Goal: Transaction & Acquisition: Purchase product/service

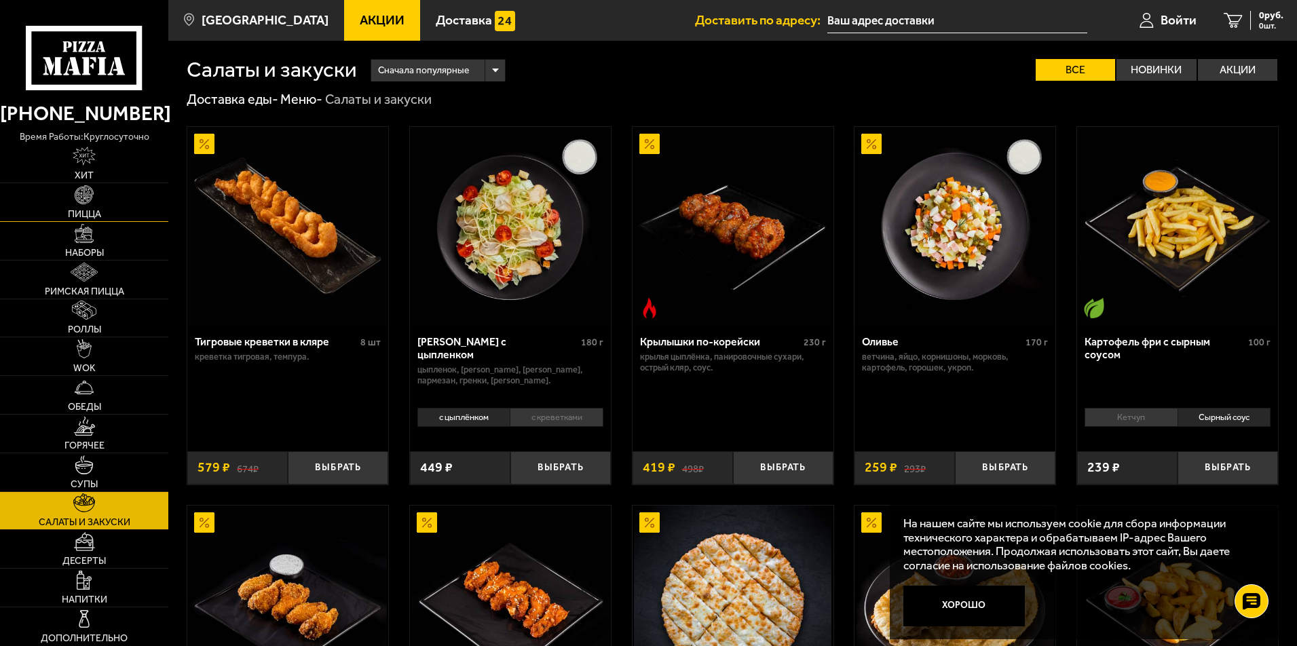
click at [75, 204] on img at bounding box center [84, 194] width 19 height 19
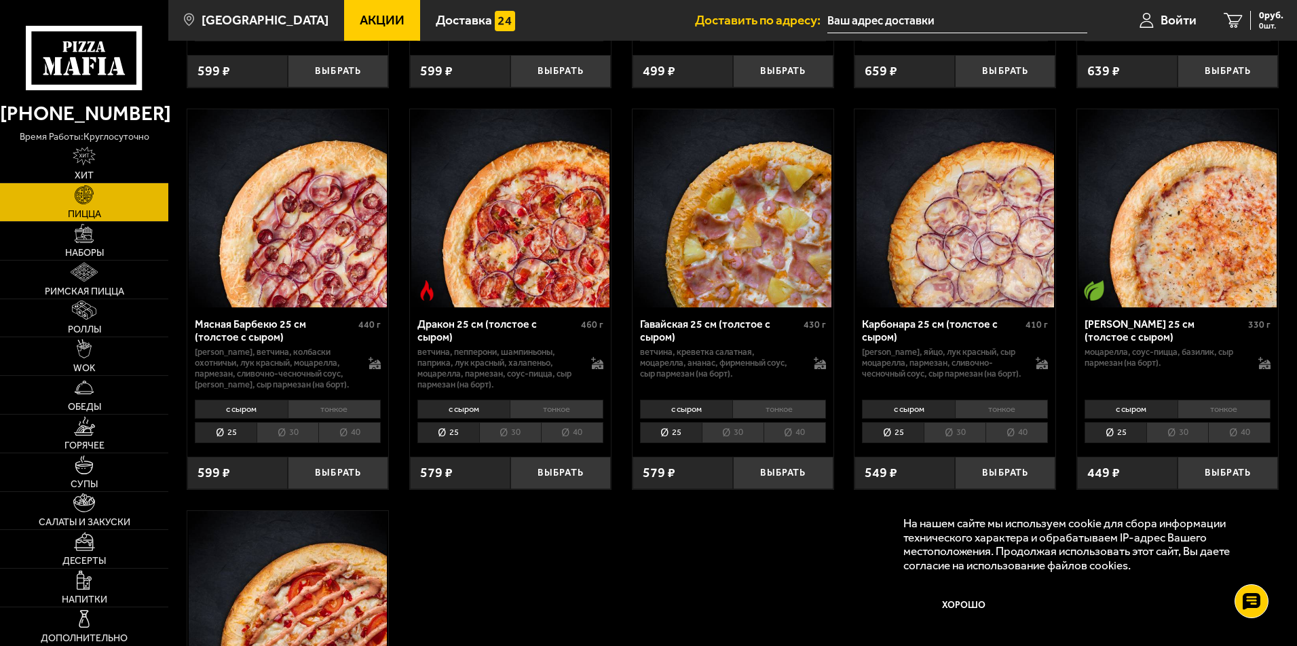
scroll to position [2518, 0]
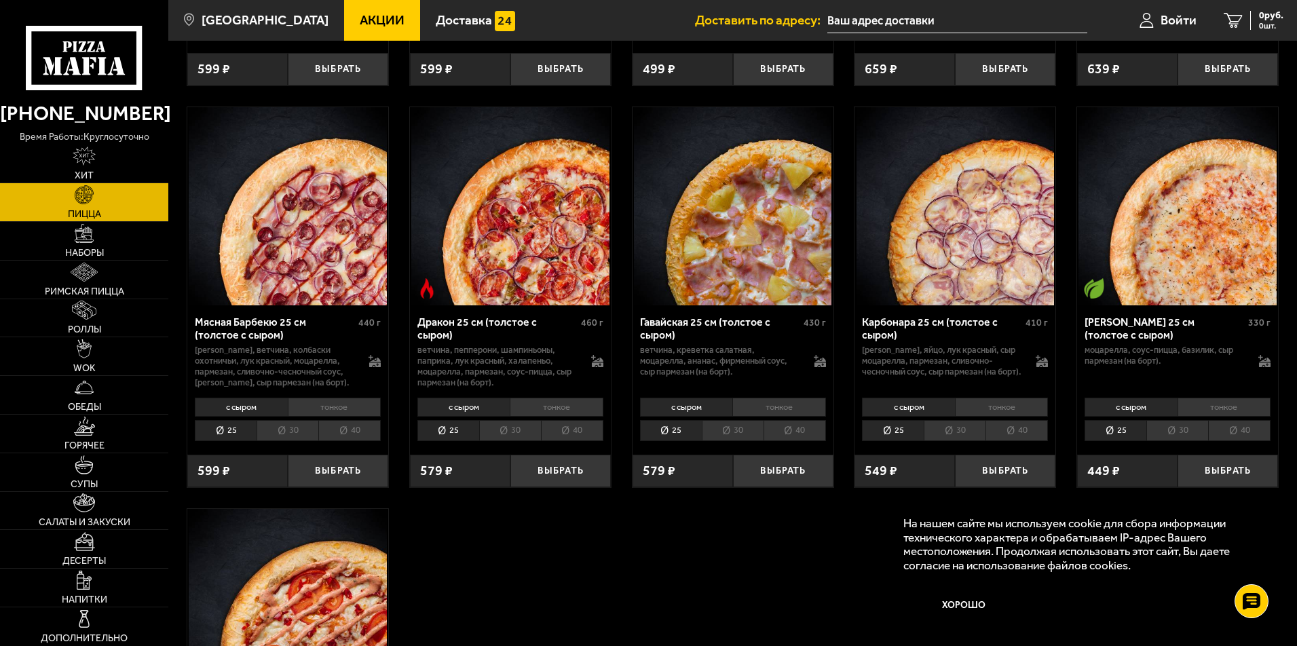
click at [582, 420] on li "40" at bounding box center [572, 430] width 62 height 21
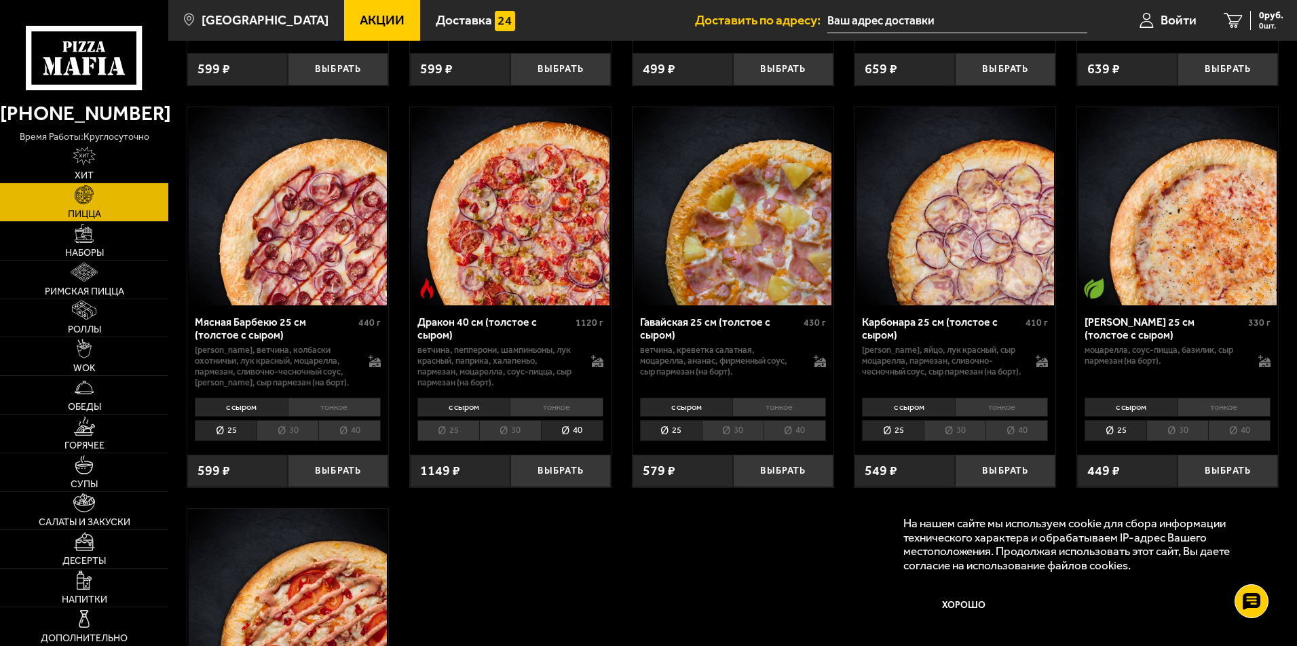
click at [544, 398] on li "тонкое" at bounding box center [557, 407] width 94 height 19
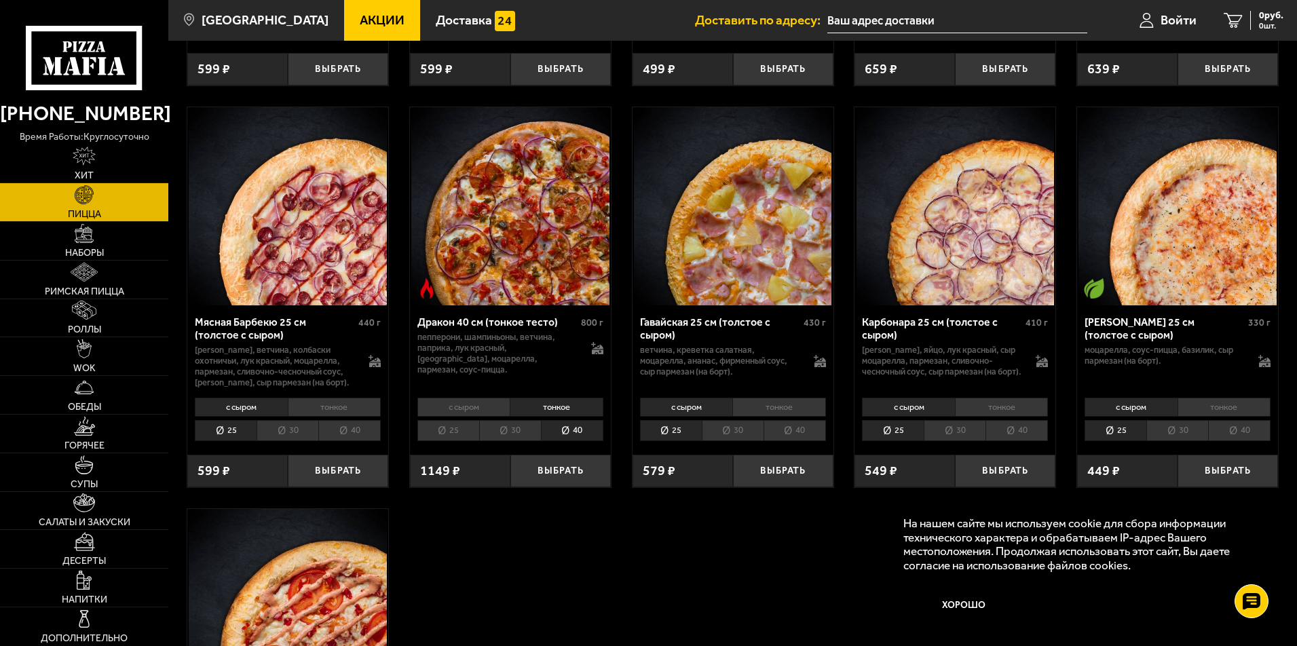
click at [485, 398] on li "с сыром" at bounding box center [463, 407] width 93 height 19
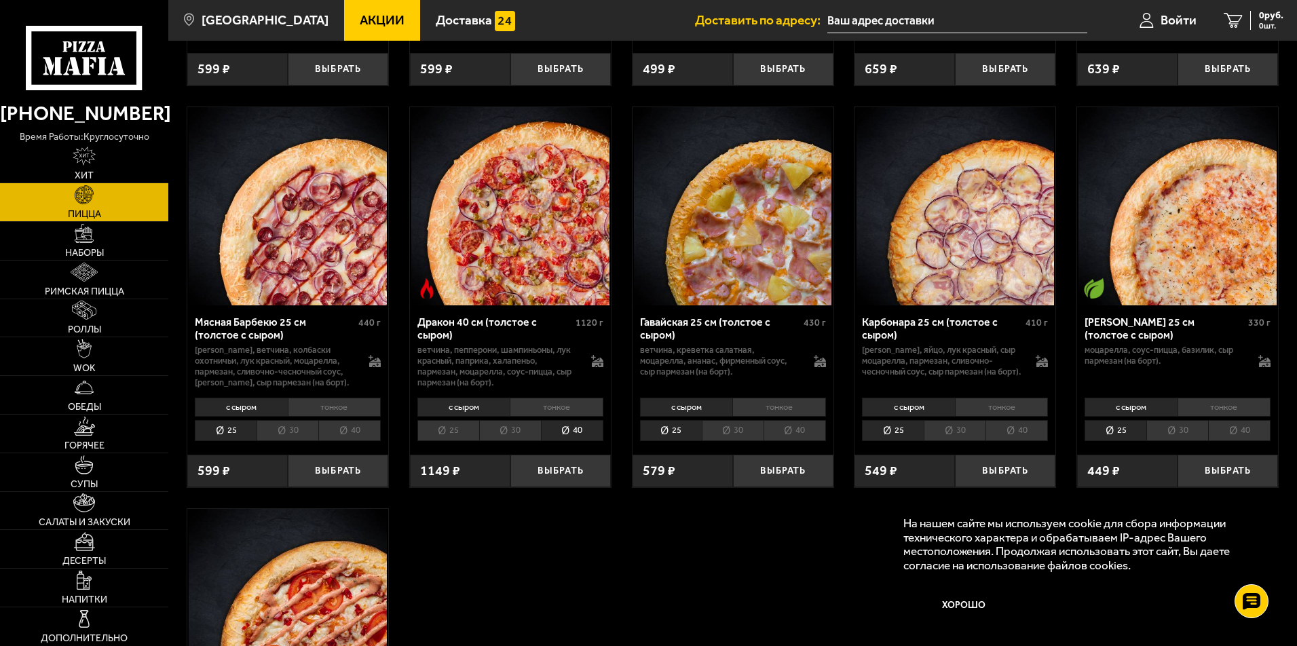
click at [553, 398] on li "тонкое" at bounding box center [557, 407] width 94 height 19
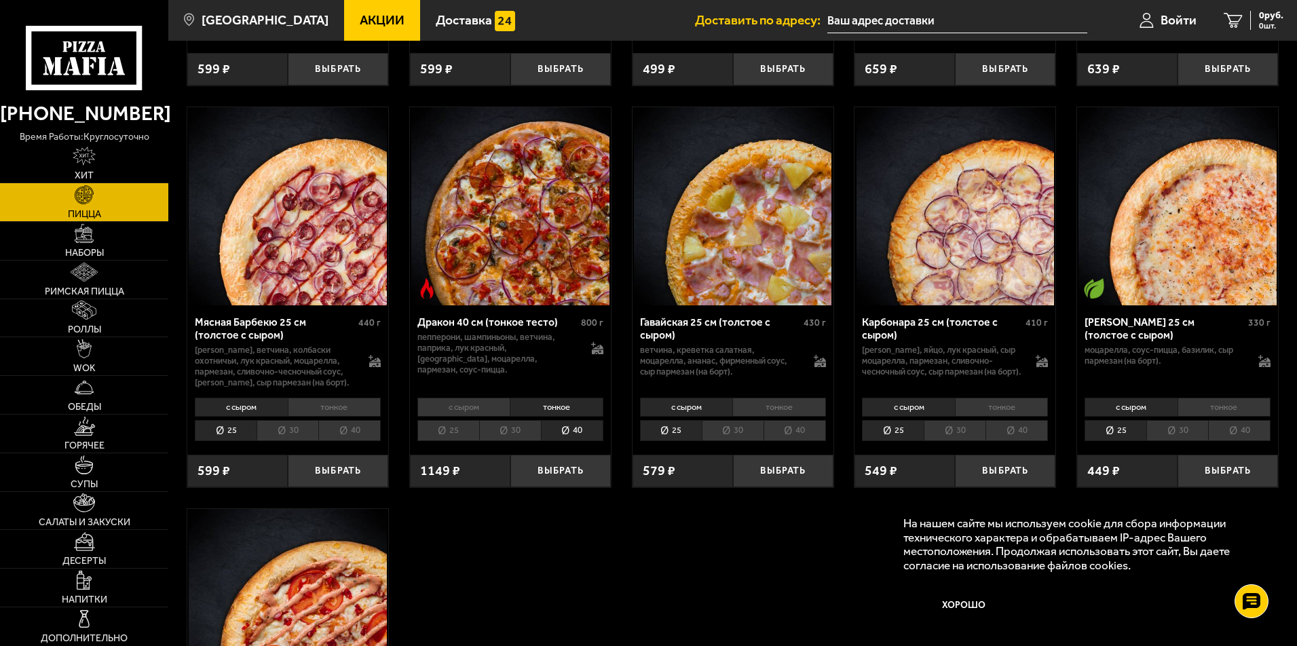
click at [473, 398] on li "с сыром" at bounding box center [463, 407] width 93 height 19
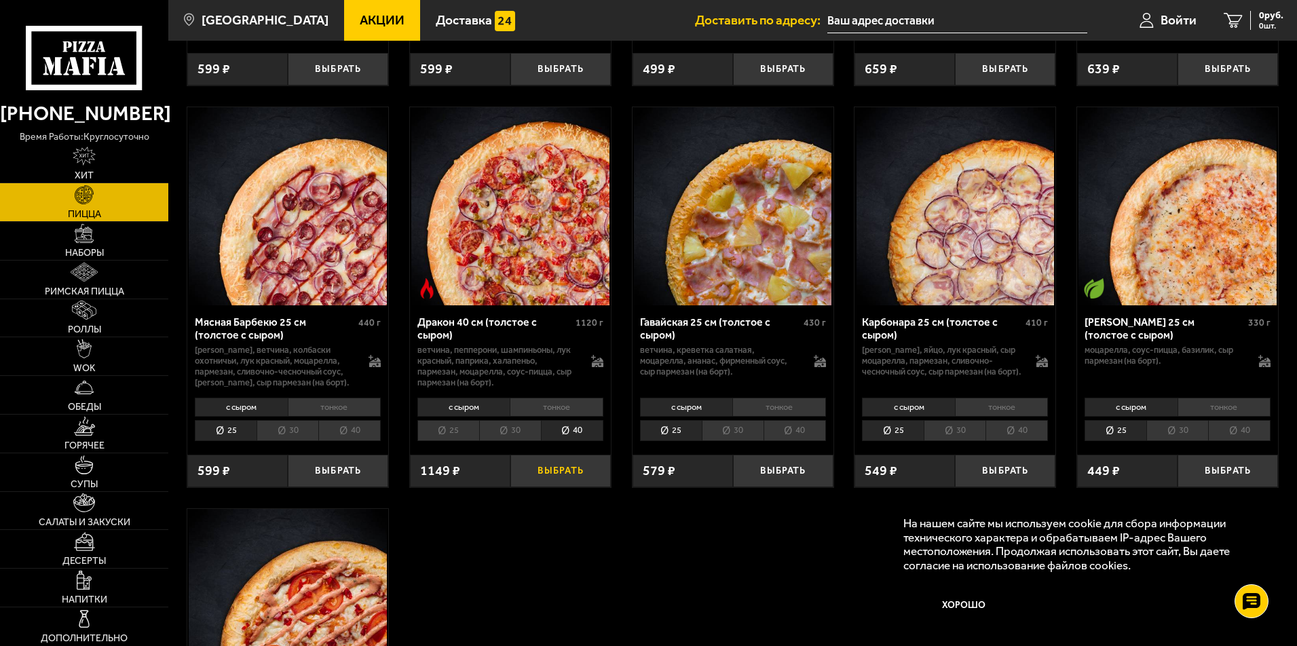
click at [550, 465] on button "Выбрать" at bounding box center [560, 471] width 100 height 33
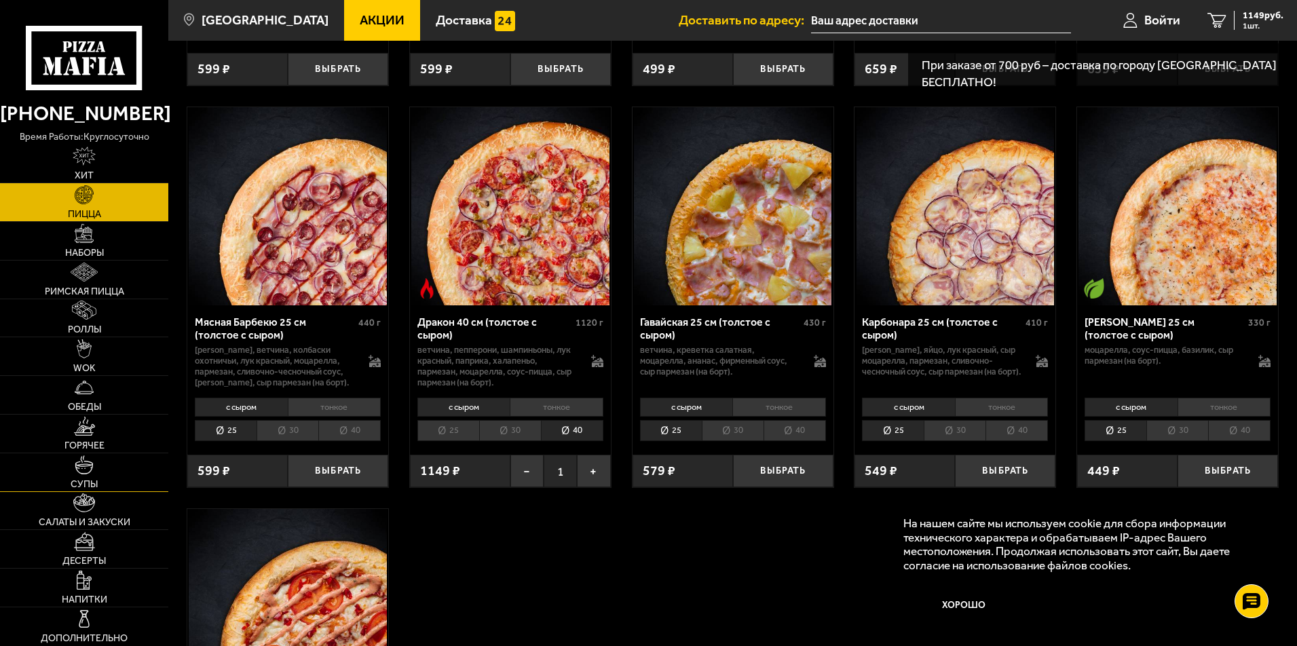
click at [88, 487] on span "Супы" at bounding box center [84, 485] width 27 height 10
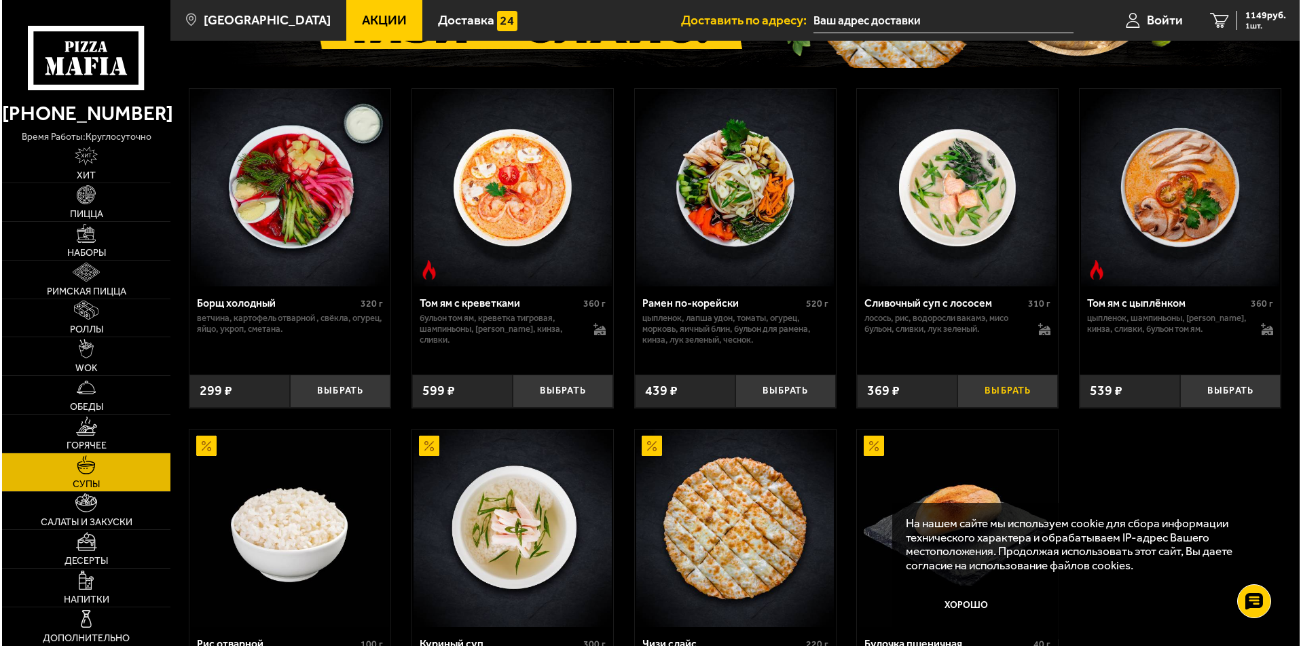
scroll to position [216, 0]
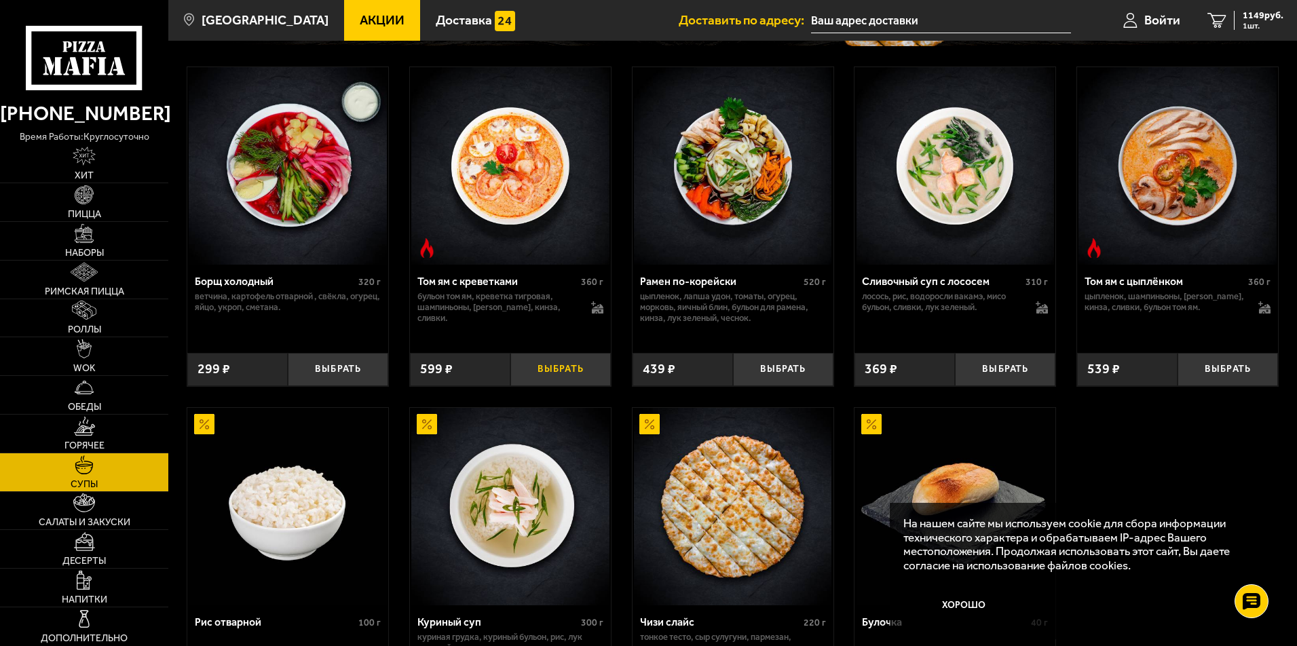
click at [555, 373] on button "Выбрать" at bounding box center [560, 369] width 100 height 33
click at [1157, 22] on span "Войти" at bounding box center [1162, 20] width 36 height 13
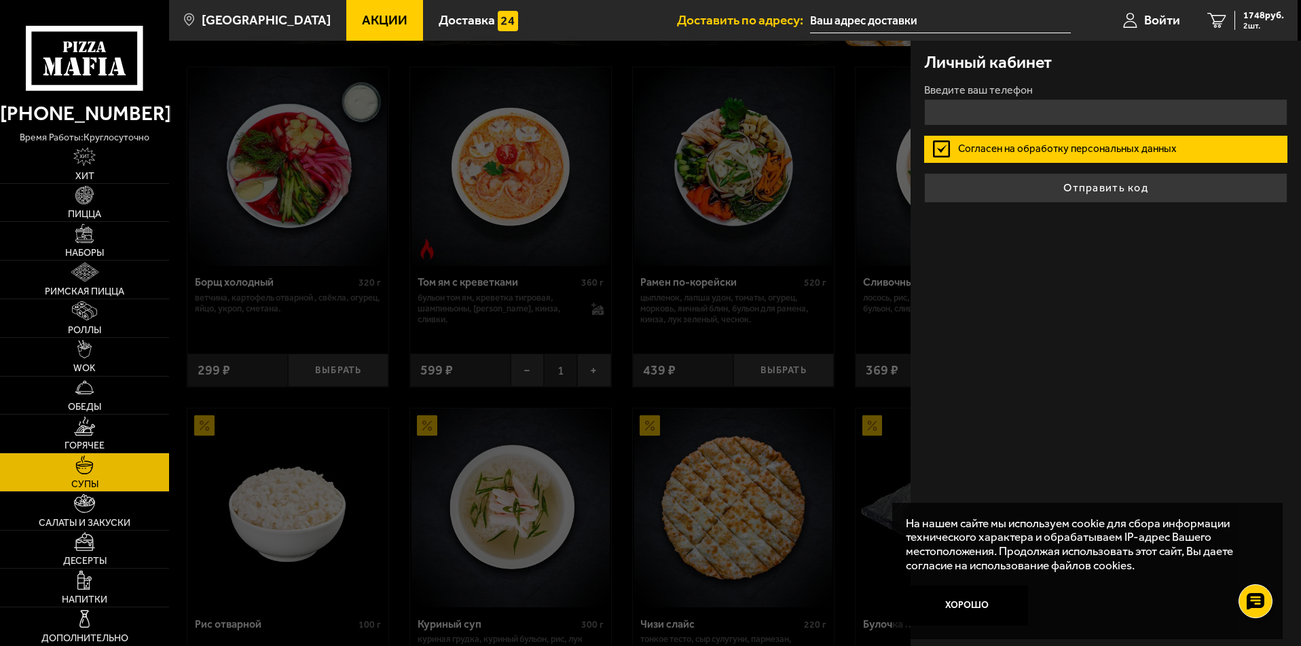
click at [946, 146] on form "Введите ваш телефон Согласен на обработку персональных данных Отправить код" at bounding box center [1105, 144] width 363 height 118
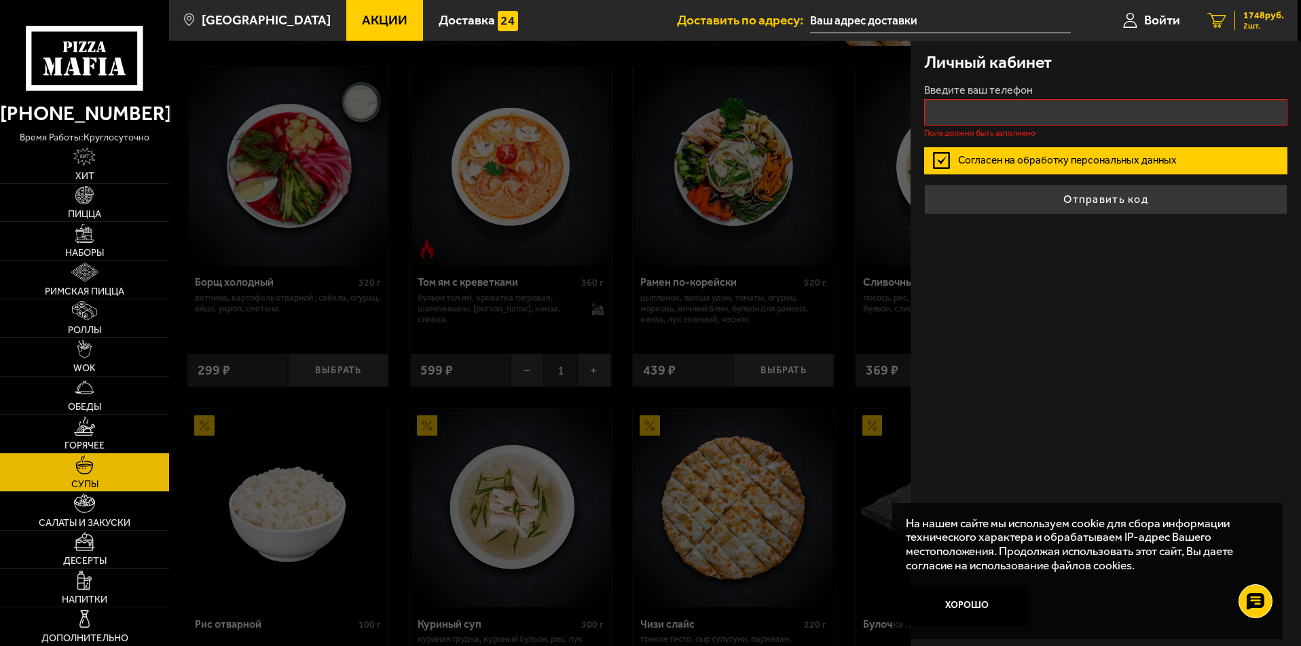
click at [1259, 25] on span "2 шт." at bounding box center [1263, 26] width 41 height 8
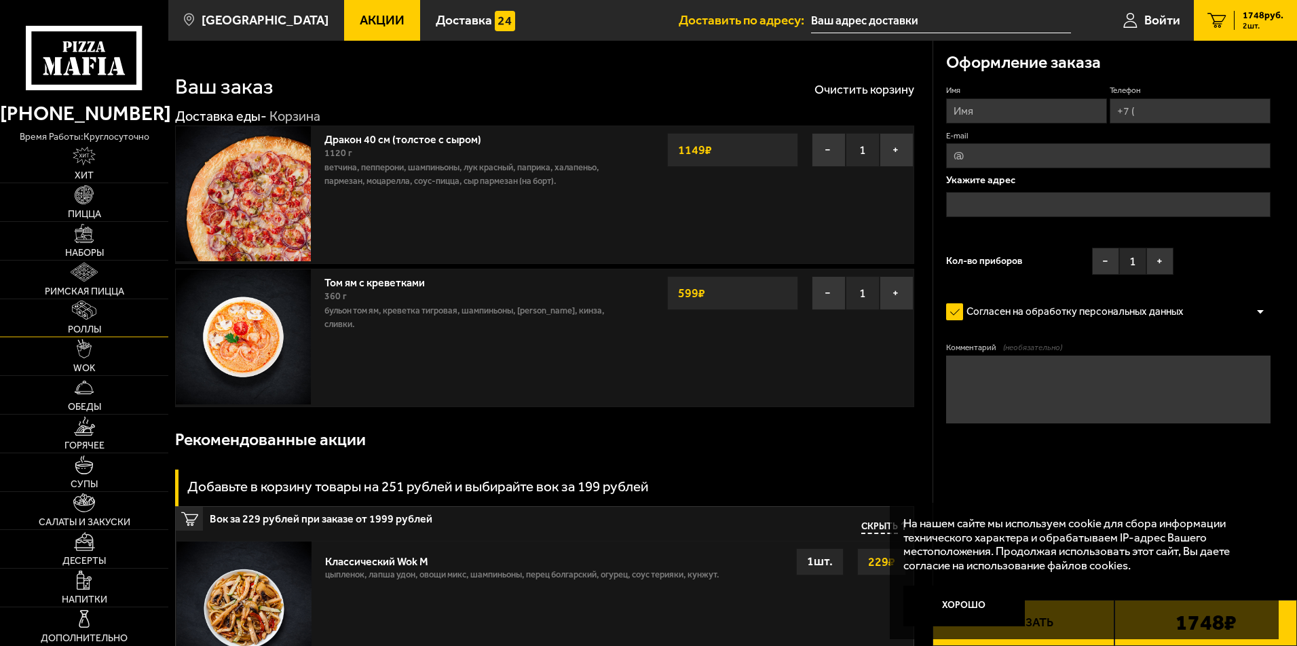
click at [94, 326] on span "Роллы" at bounding box center [84, 330] width 33 height 10
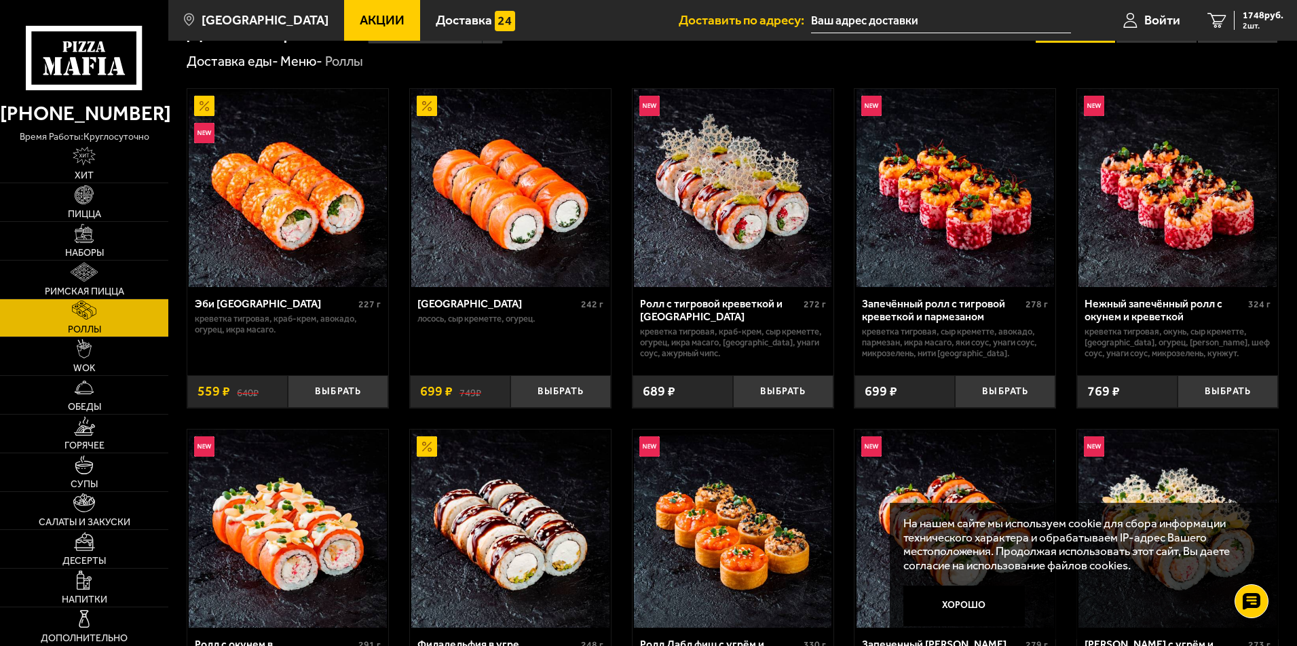
scroll to position [36, 0]
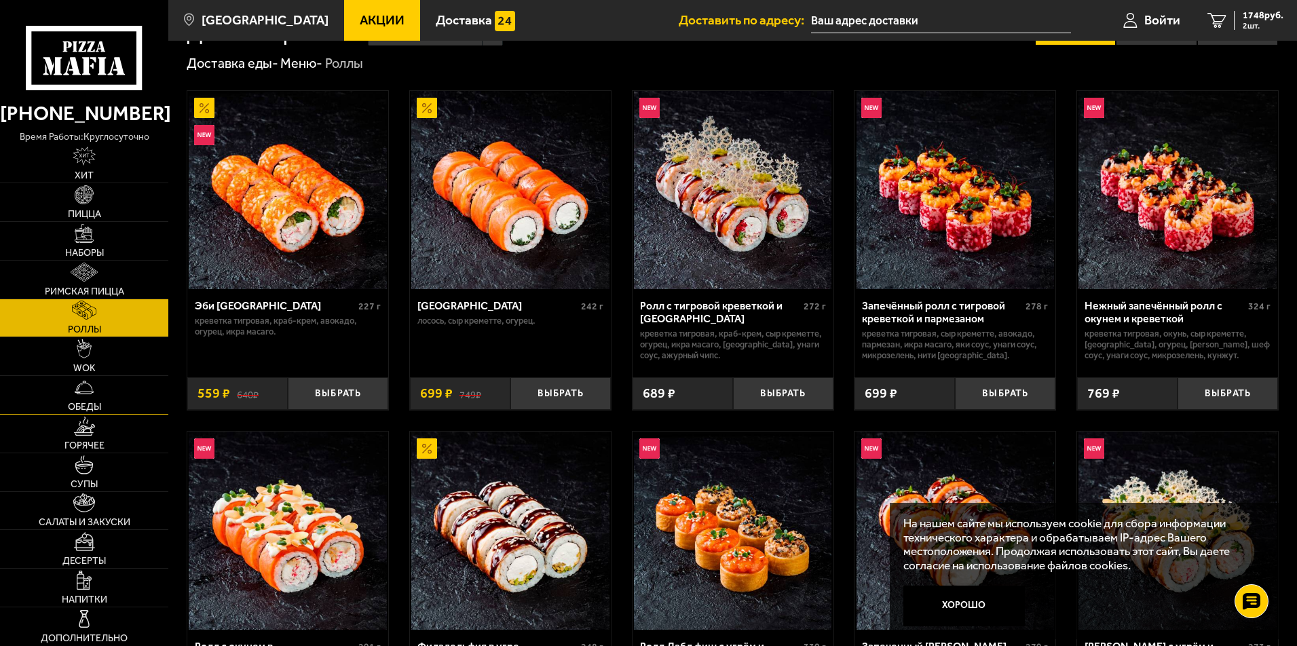
click at [111, 408] on link "Обеды" at bounding box center [84, 395] width 168 height 38
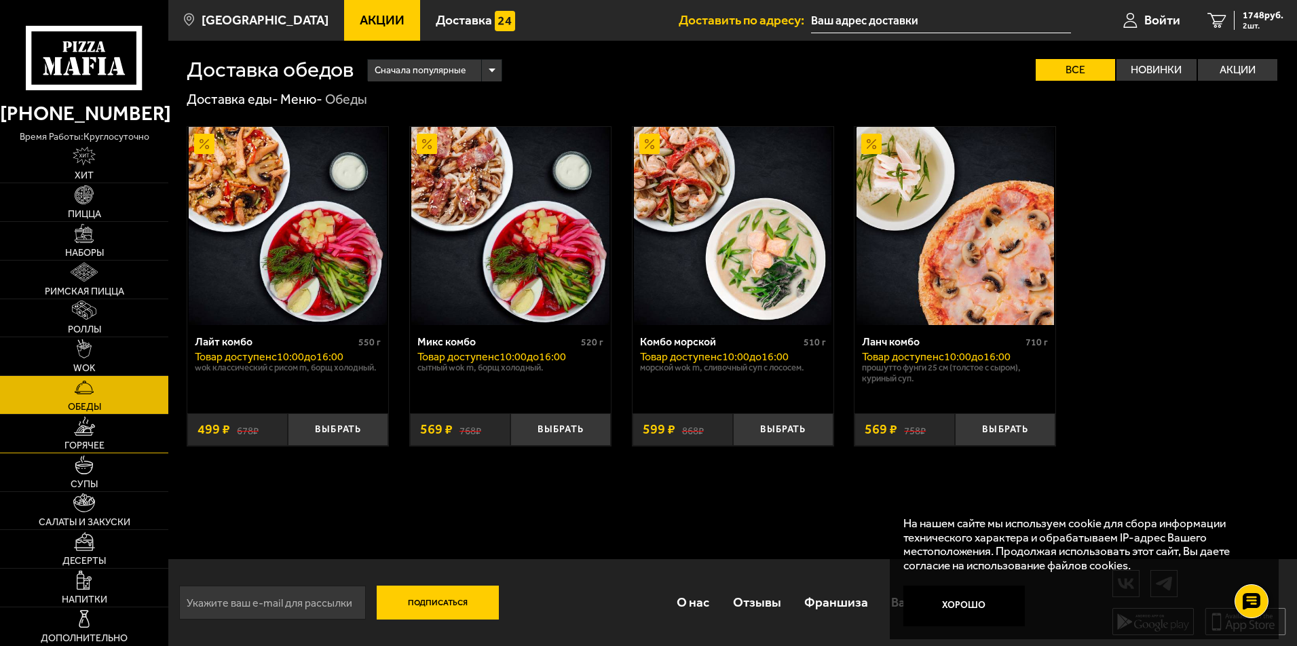
click at [111, 438] on link "Горячее" at bounding box center [84, 434] width 168 height 38
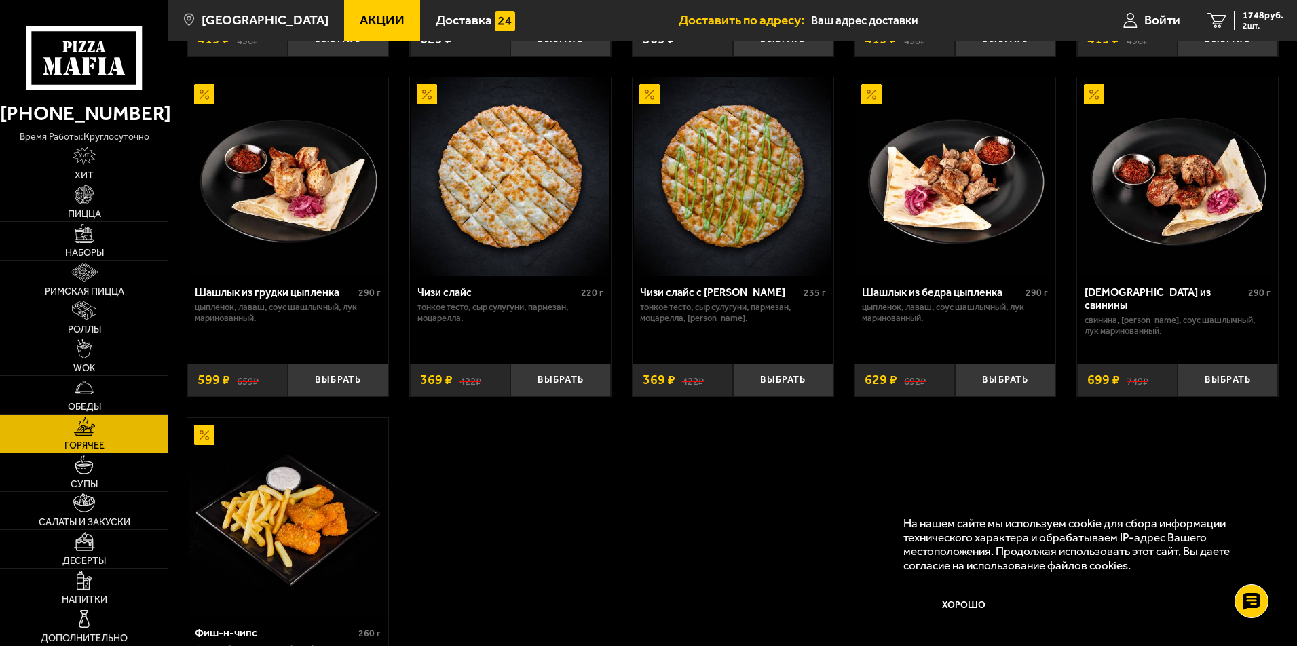
scroll to position [827, 0]
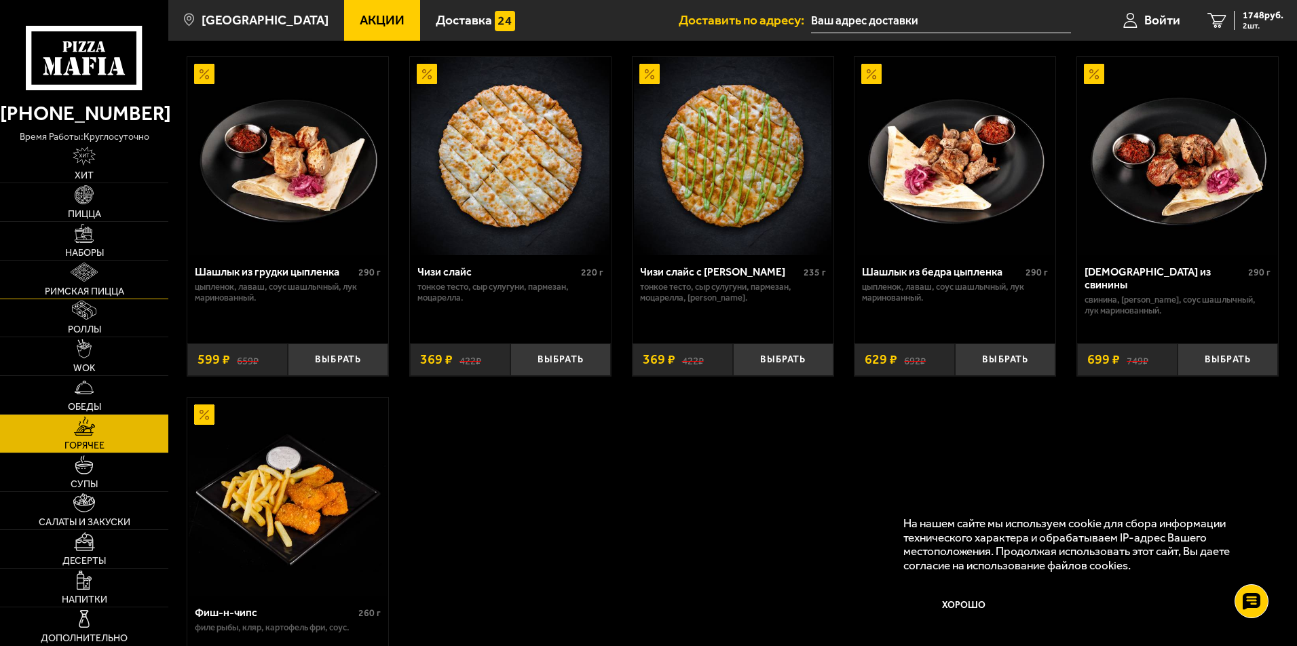
click at [119, 270] on link "Римская пицца" at bounding box center [84, 280] width 168 height 38
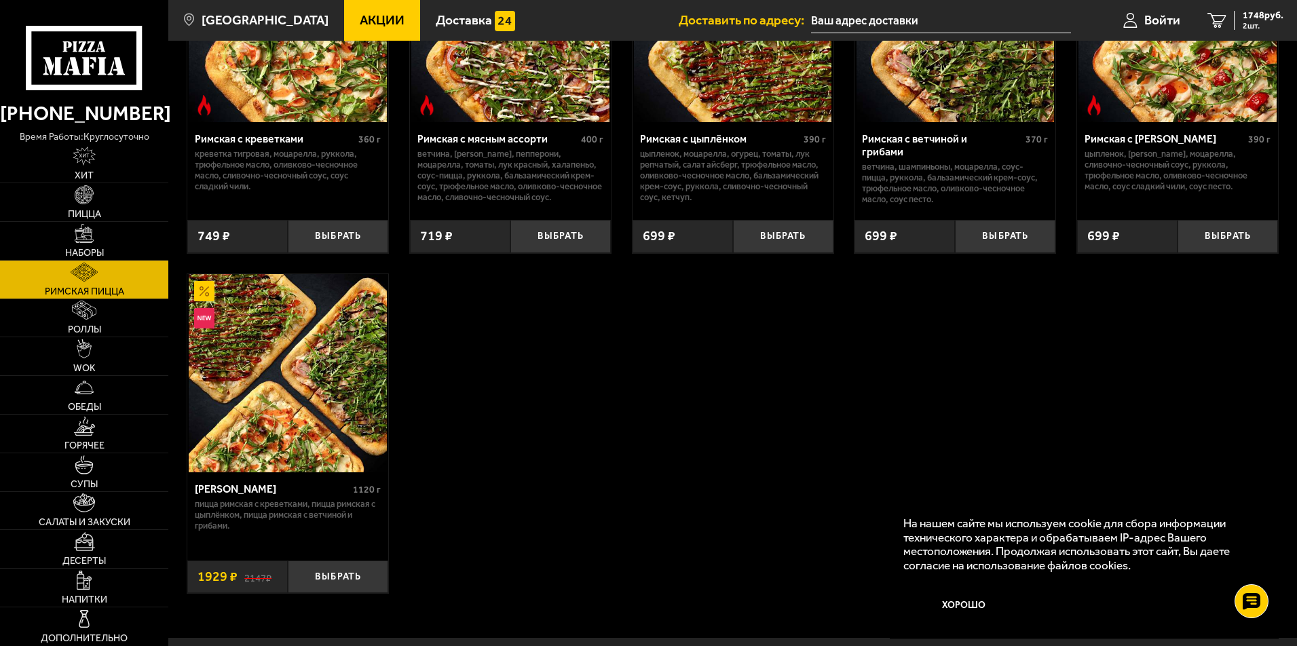
scroll to position [216, 0]
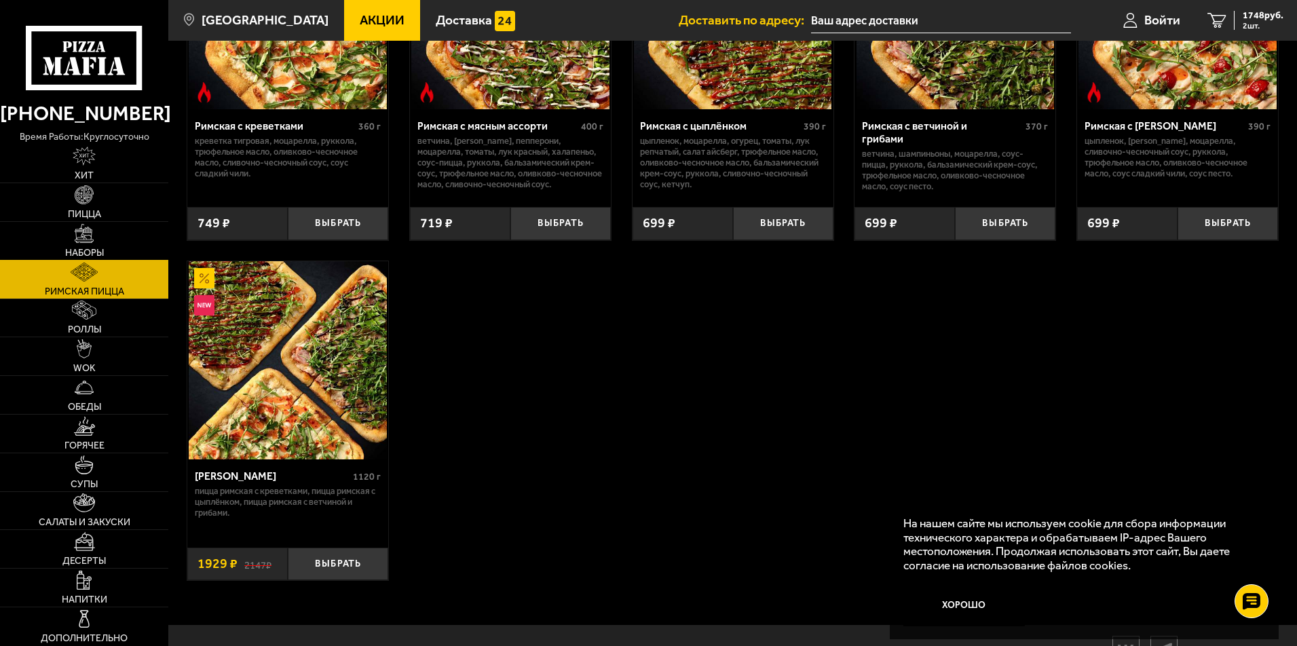
click at [104, 234] on link "Наборы" at bounding box center [84, 241] width 168 height 38
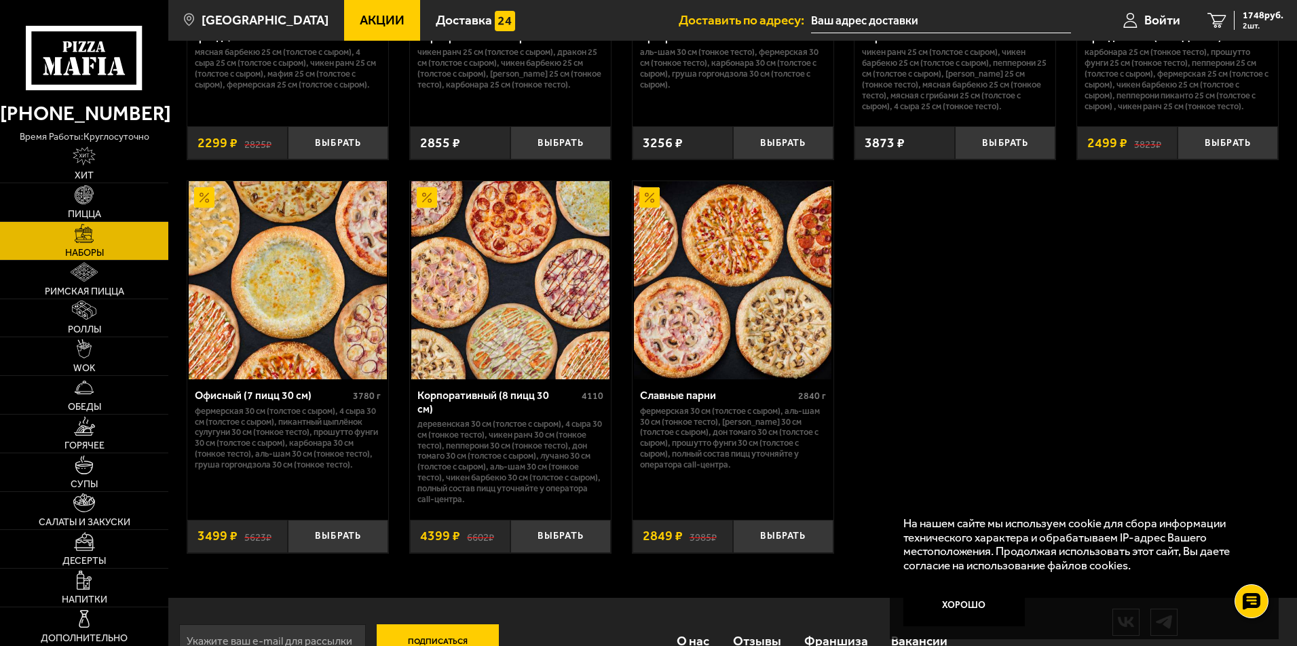
scroll to position [2051, 0]
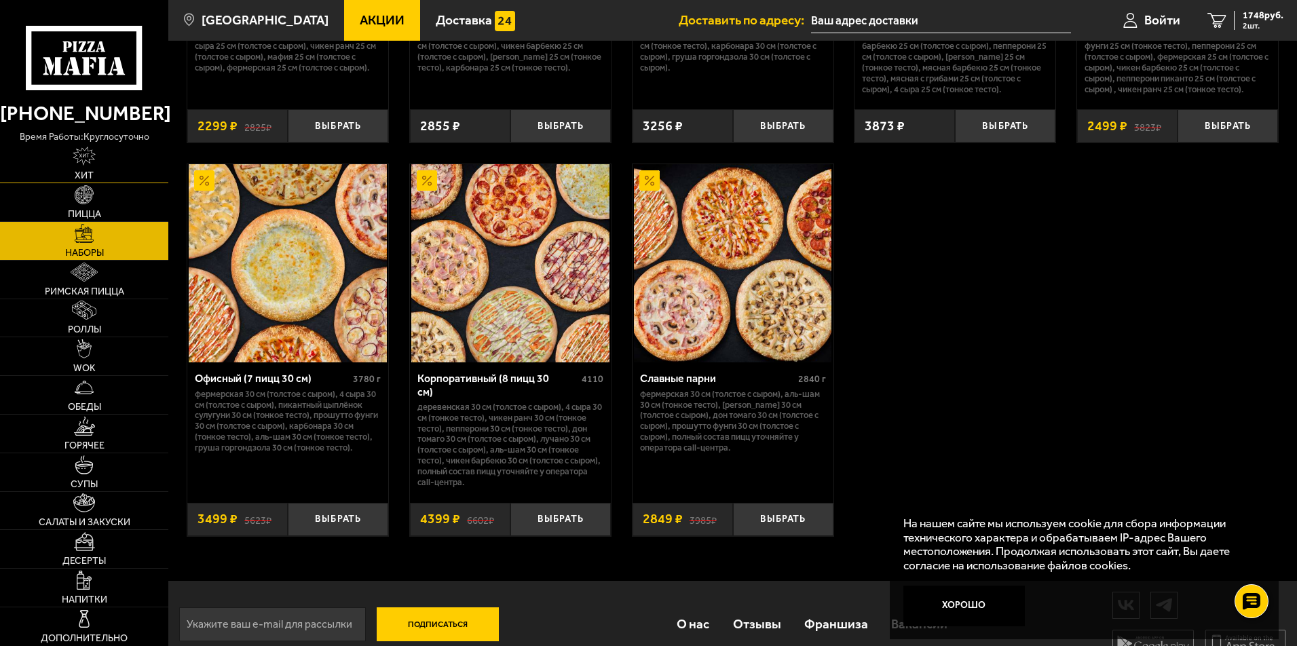
click at [102, 170] on link "Хит" at bounding box center [84, 164] width 168 height 38
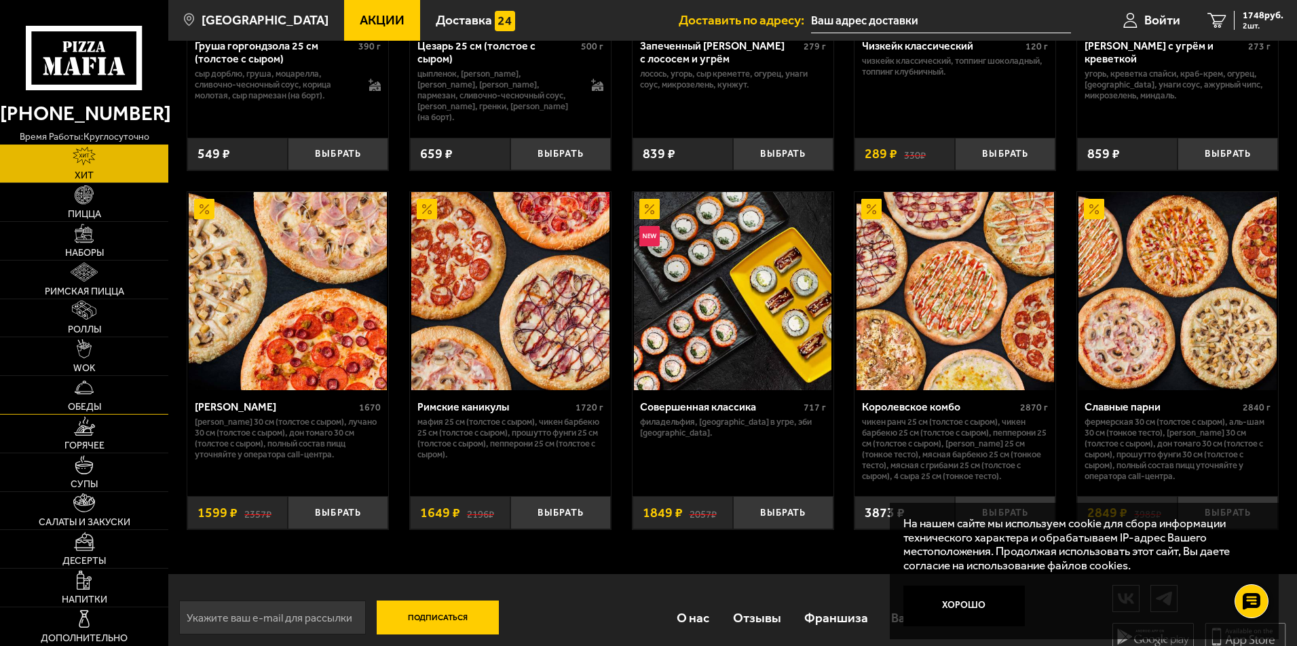
scroll to position [667, 0]
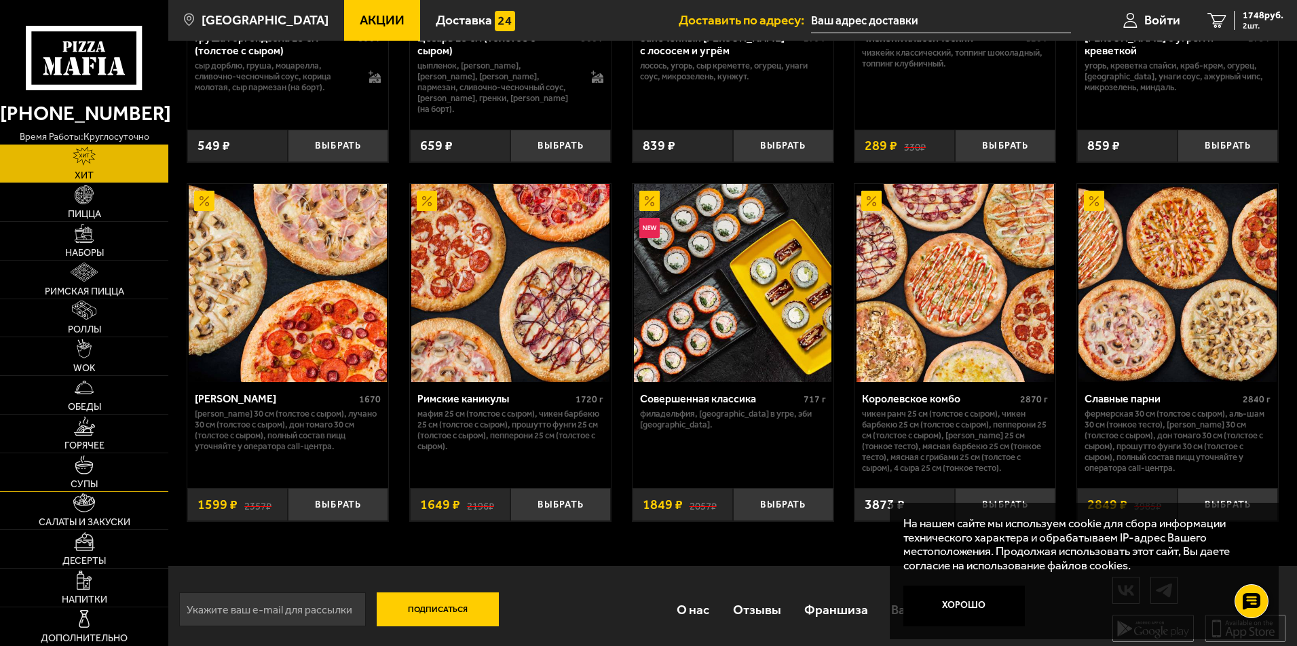
click at [120, 483] on link "Супы" at bounding box center [84, 472] width 168 height 38
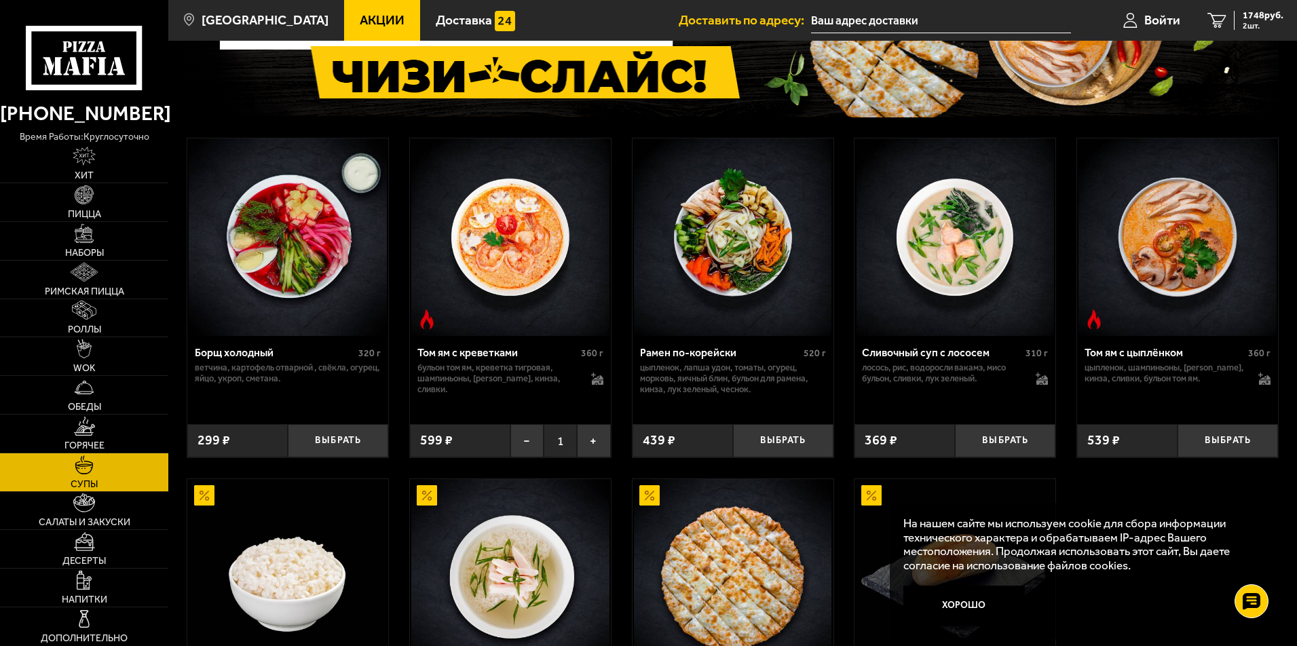
scroll to position [109, 0]
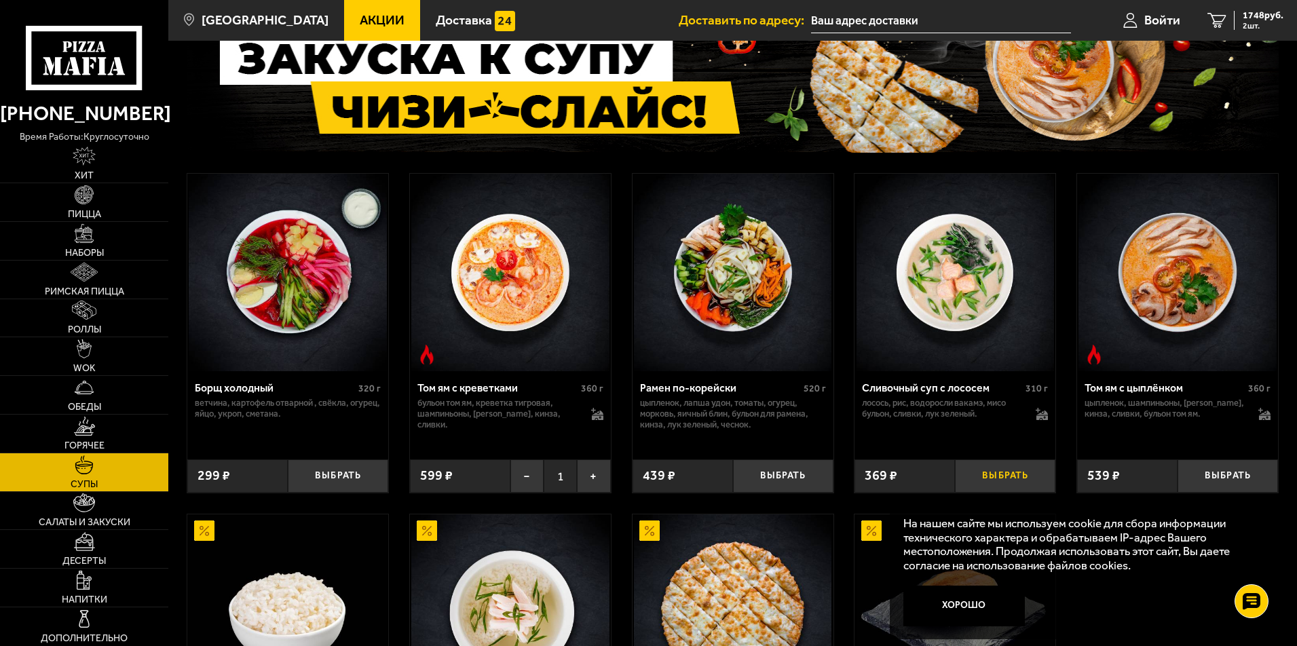
click at [1001, 478] on button "Выбрать" at bounding box center [1005, 476] width 100 height 33
click at [92, 210] on span "Пицца" at bounding box center [84, 215] width 33 height 10
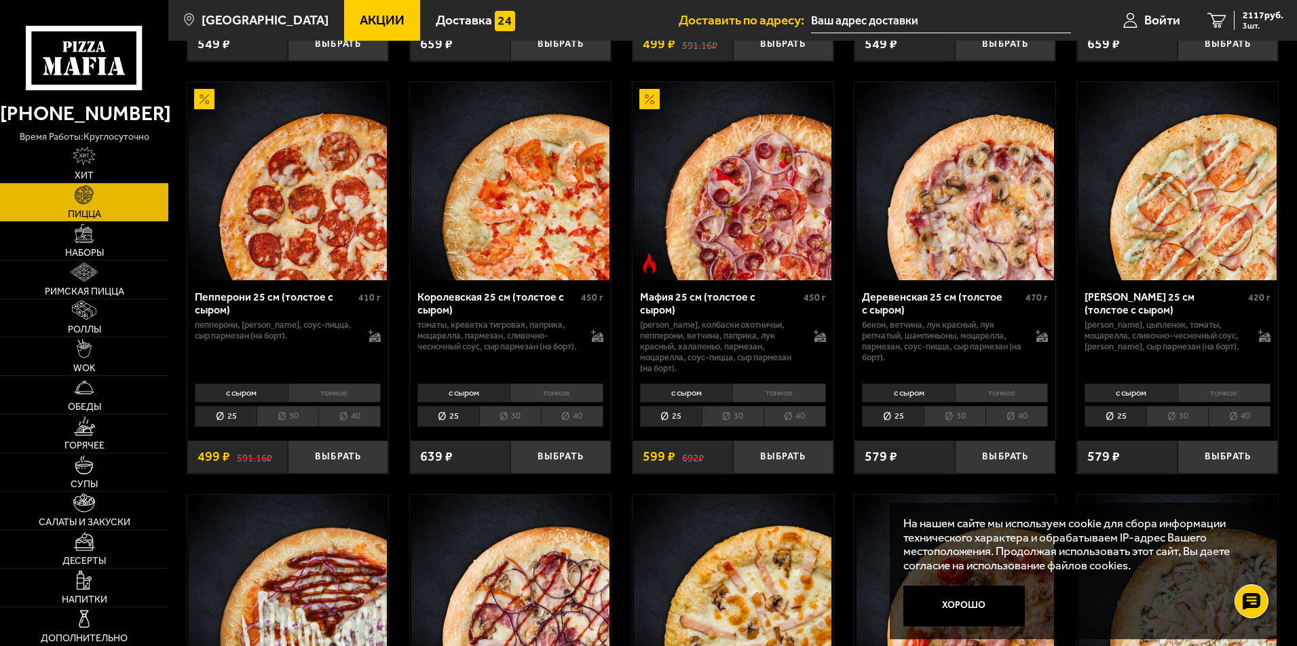
scroll to position [1763, 0]
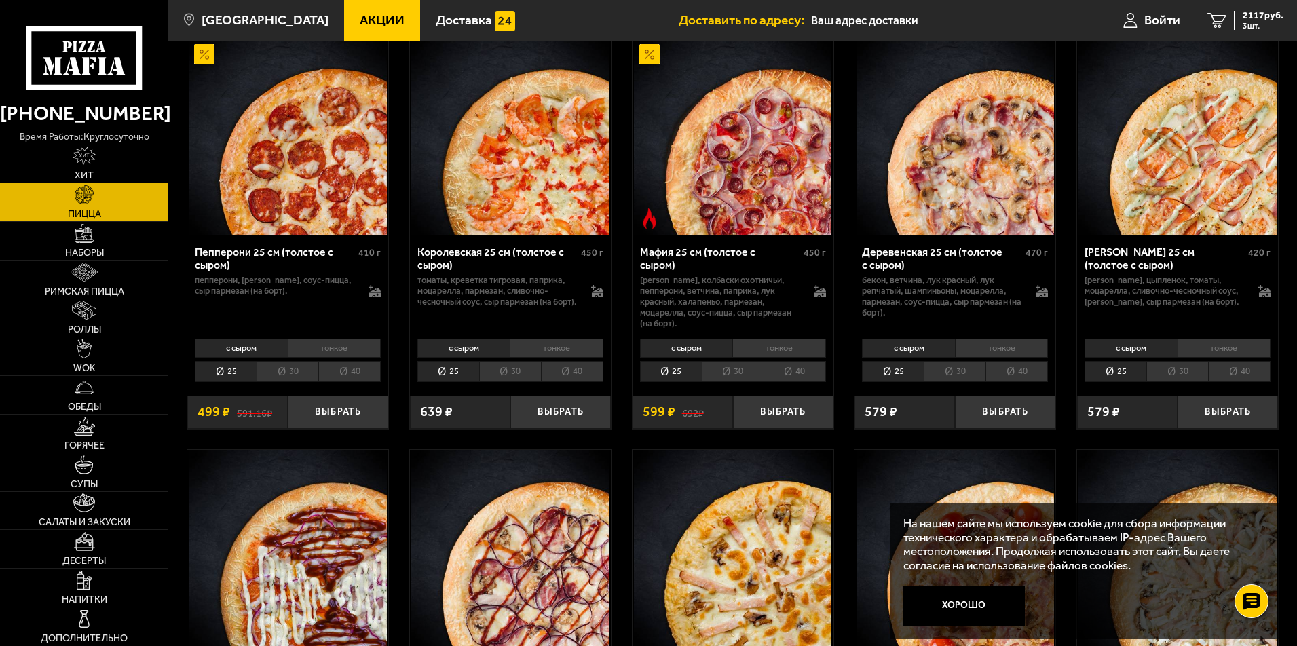
click at [111, 324] on link "Роллы" at bounding box center [84, 318] width 168 height 38
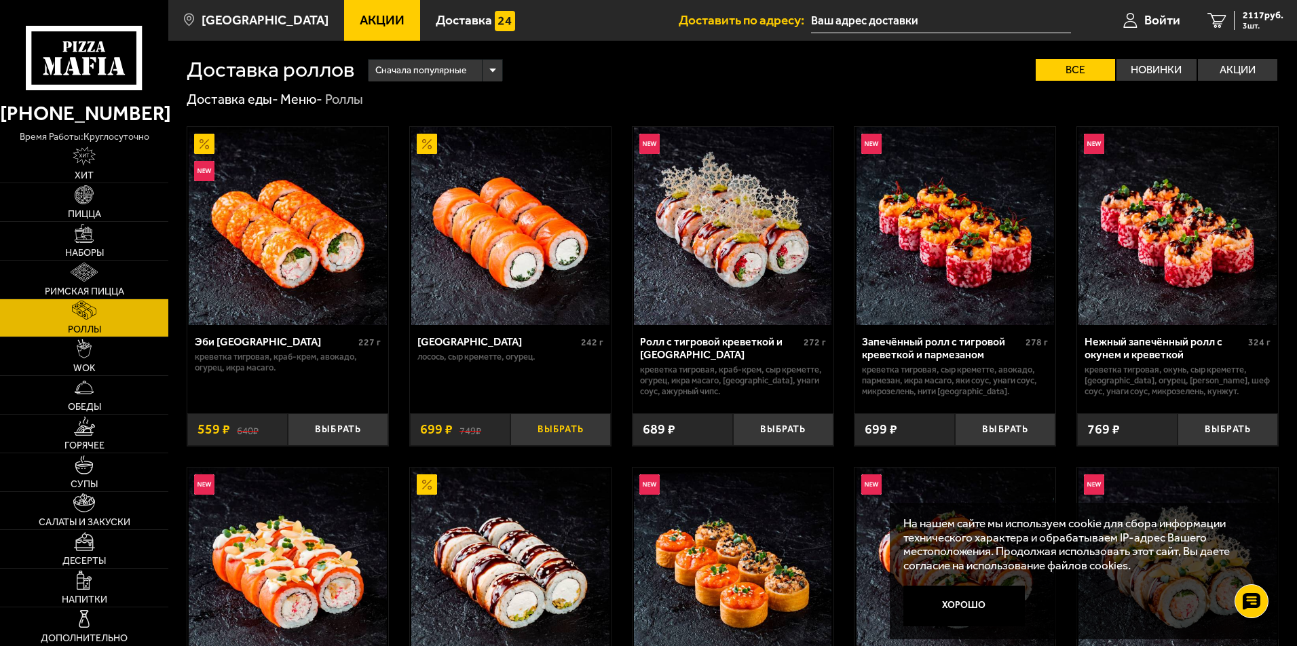
click at [578, 431] on button "Выбрать" at bounding box center [560, 429] width 100 height 33
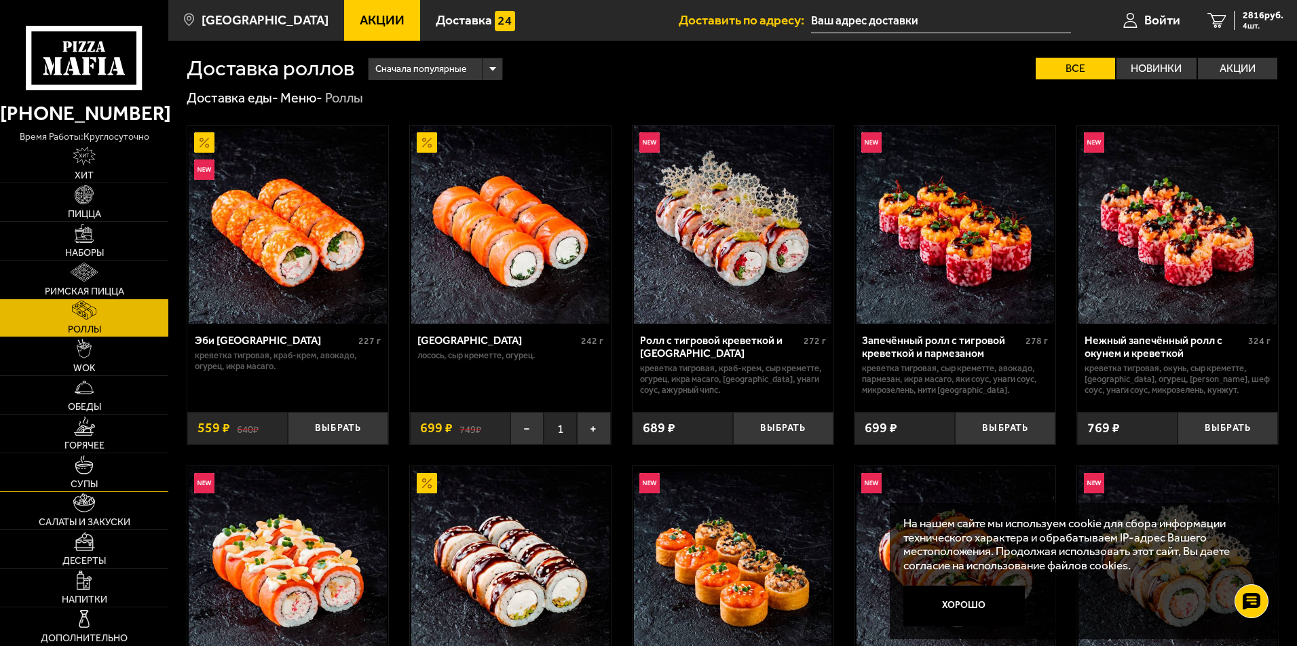
scroll to position [36, 0]
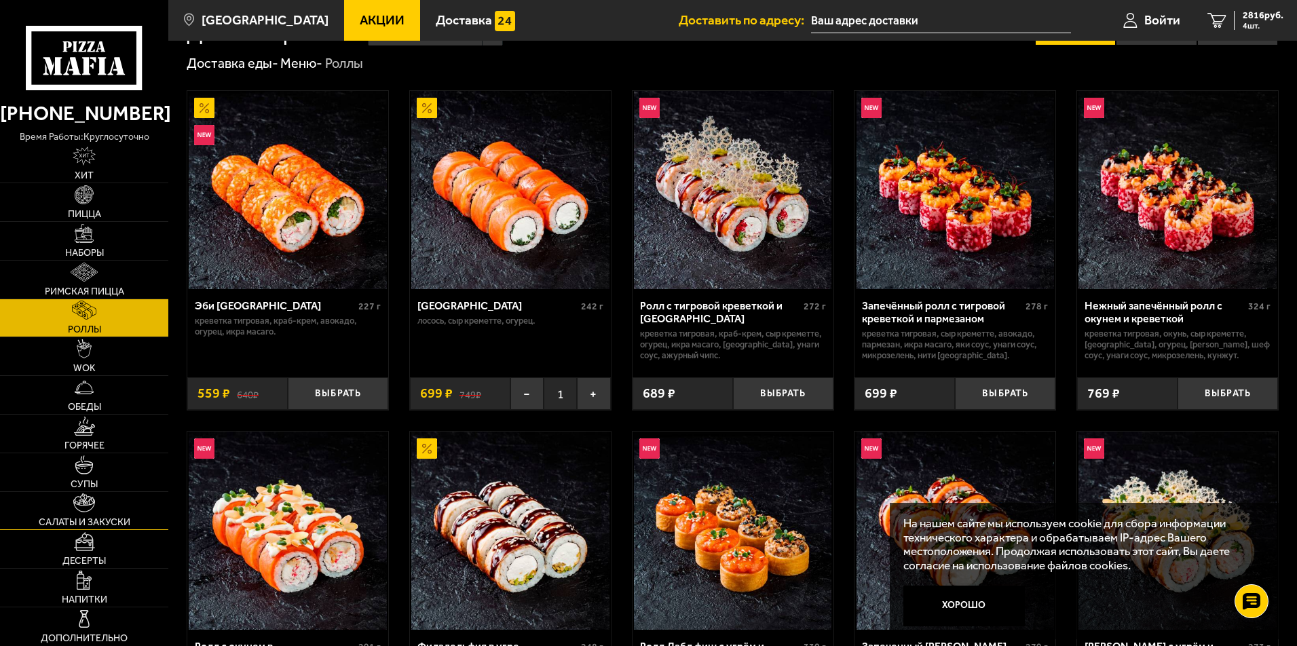
click at [86, 516] on link "Салаты и закуски" at bounding box center [84, 511] width 168 height 38
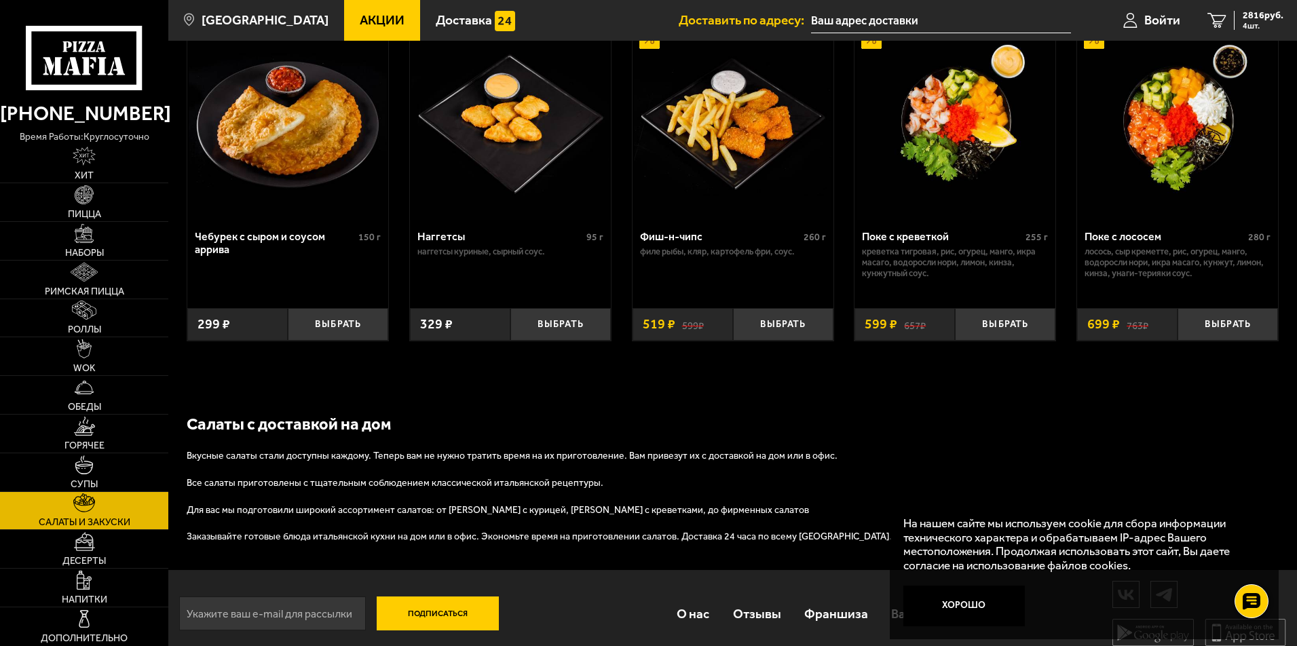
scroll to position [863, 0]
click at [119, 546] on link "Десерты" at bounding box center [84, 549] width 168 height 38
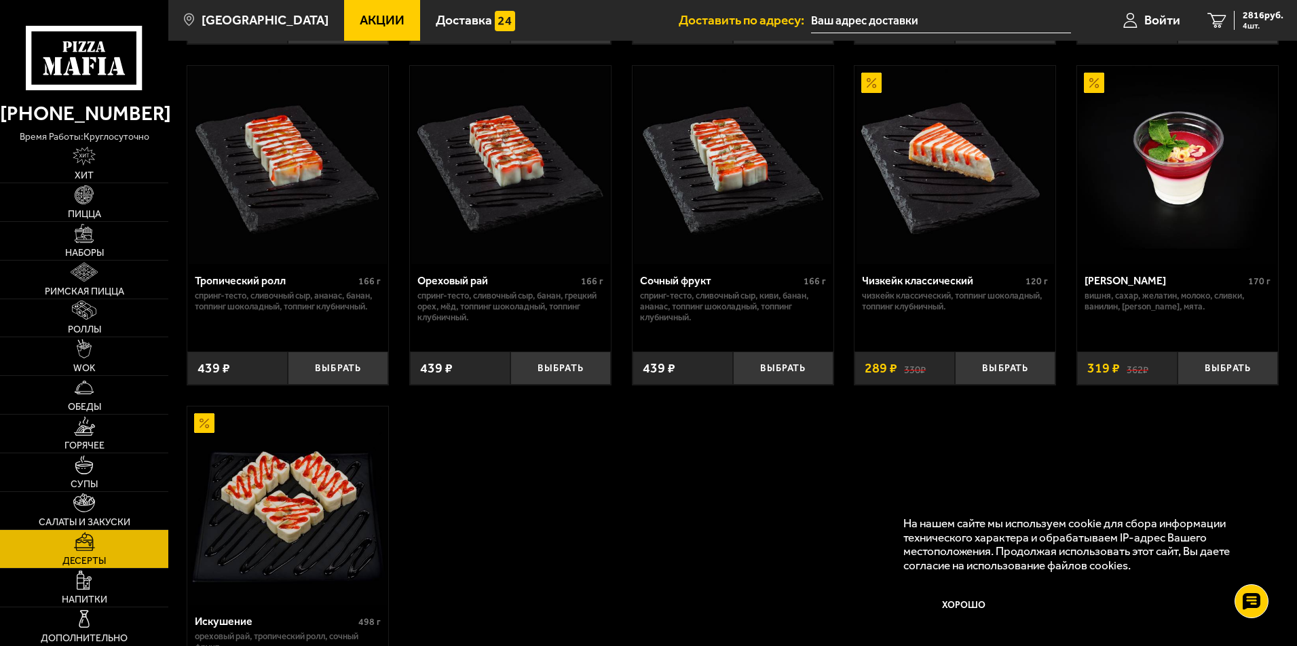
scroll to position [396, 0]
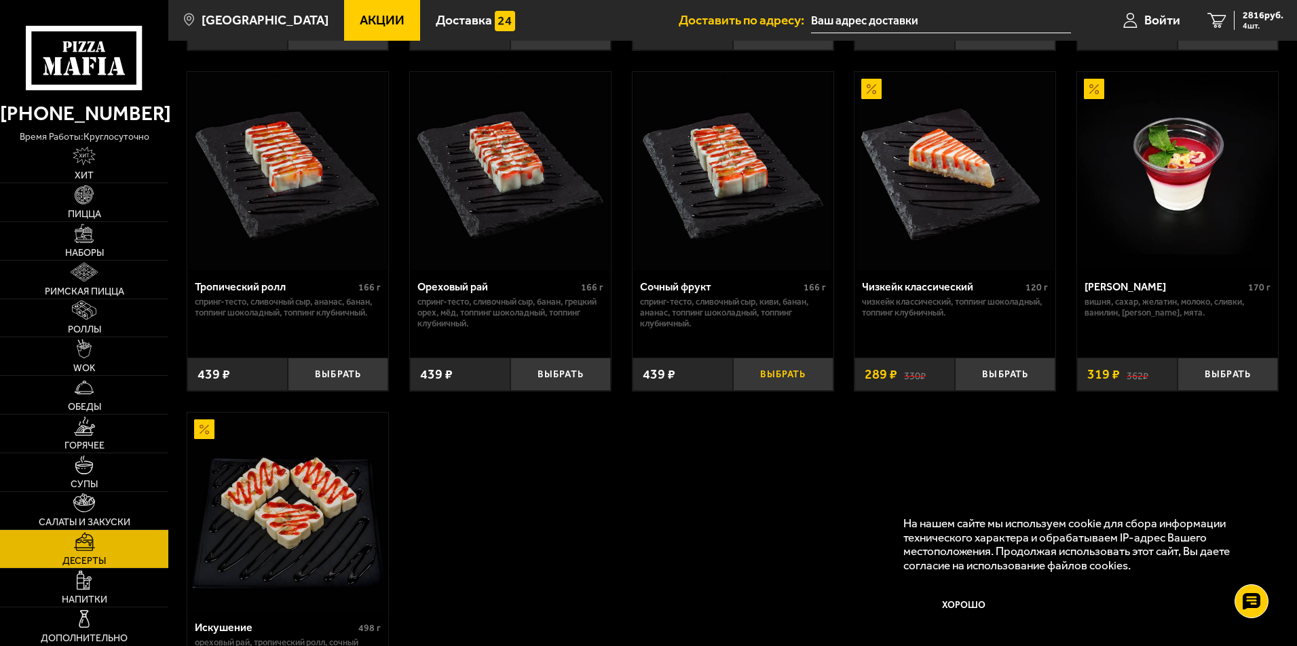
click at [758, 375] on button "Выбрать" at bounding box center [783, 374] width 100 height 33
click at [1244, 12] on span "3255 руб." at bounding box center [1263, 16] width 41 height 10
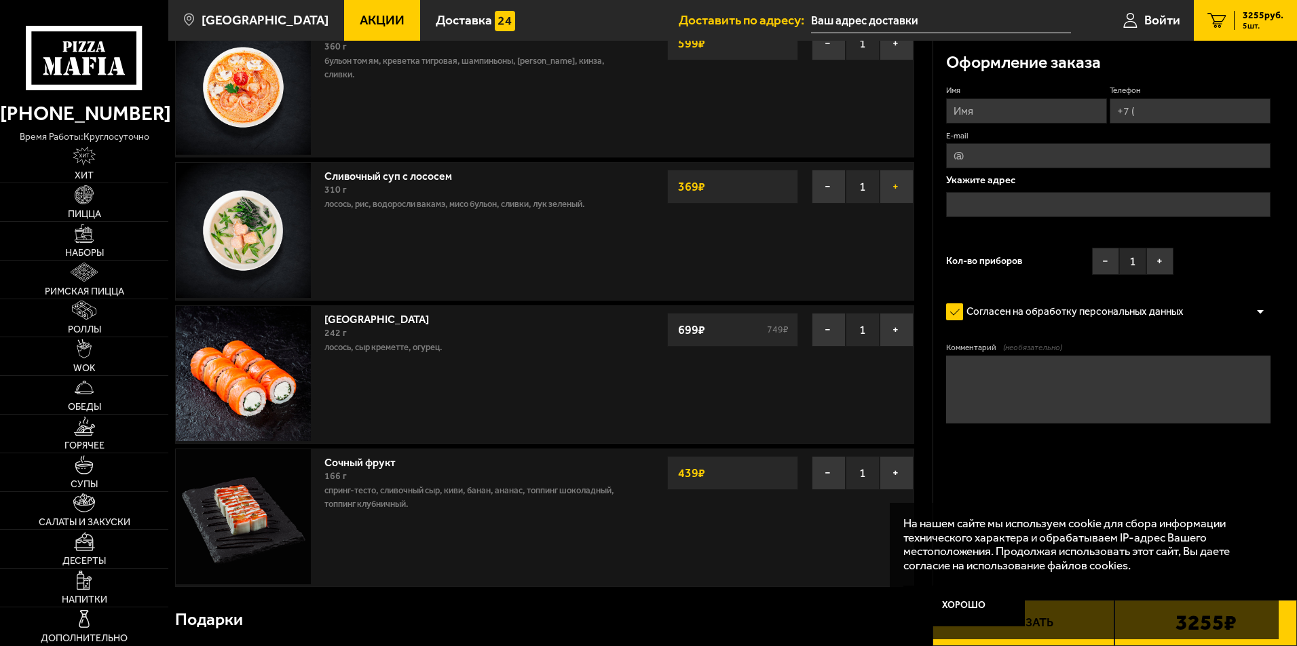
scroll to position [252, 0]
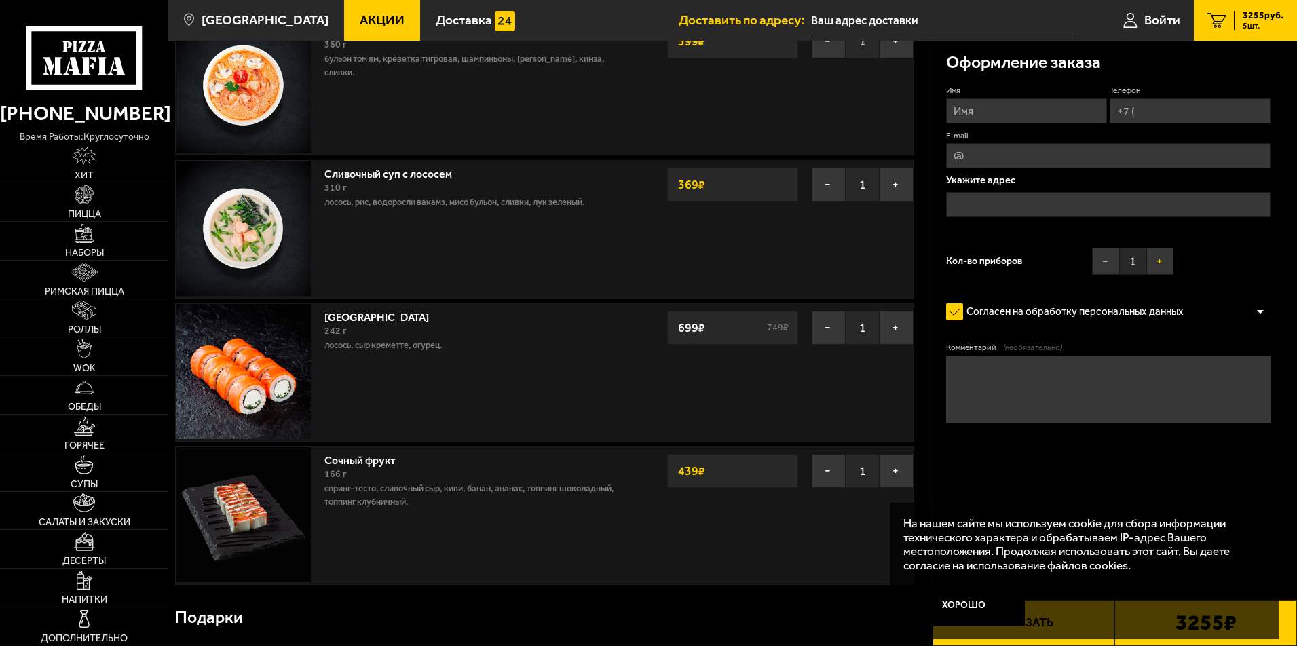
click at [1162, 264] on button "+" at bounding box center [1159, 261] width 27 height 27
click at [1016, 102] on input "Имя" at bounding box center [1026, 110] width 161 height 25
type input "[PERSON_NAME]"
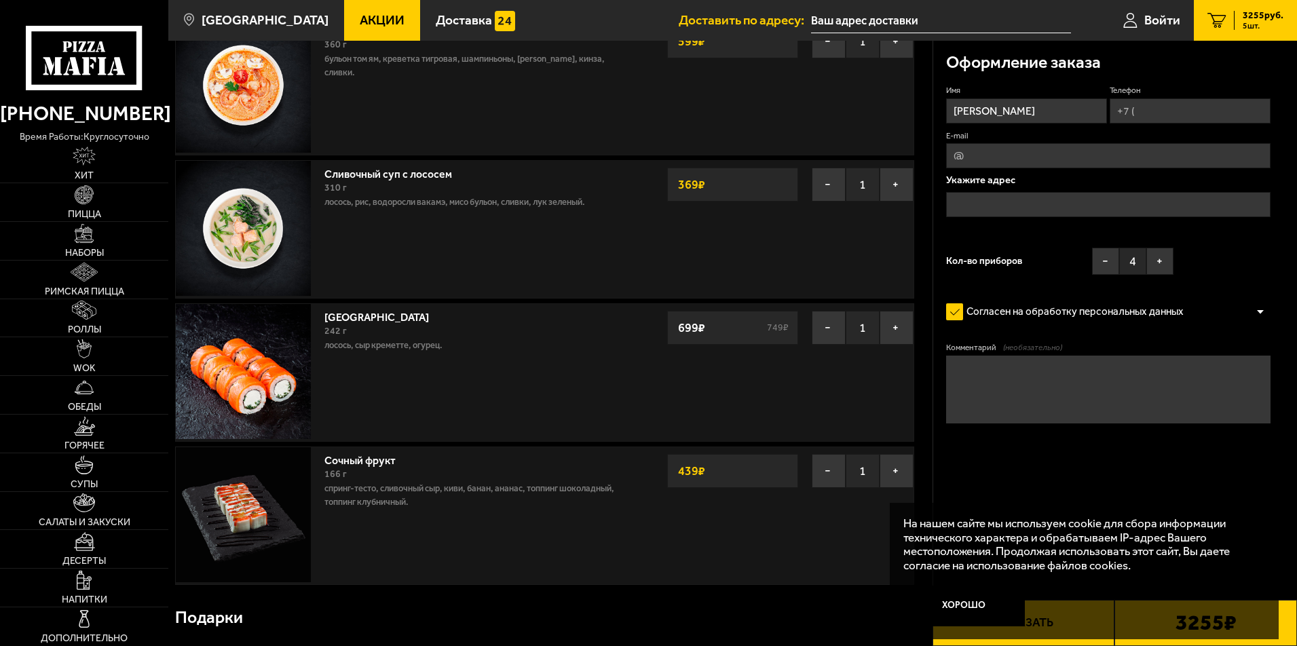
click at [1158, 109] on input "Телефон" at bounding box center [1190, 110] width 161 height 25
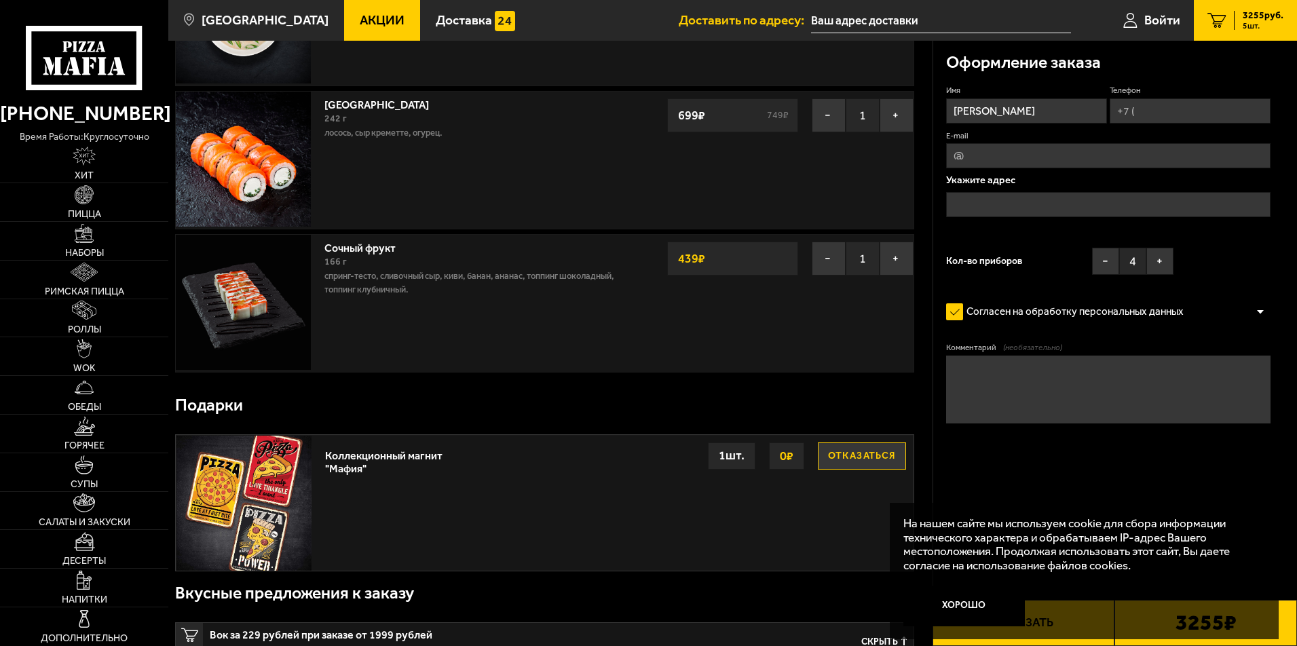
scroll to position [468, 0]
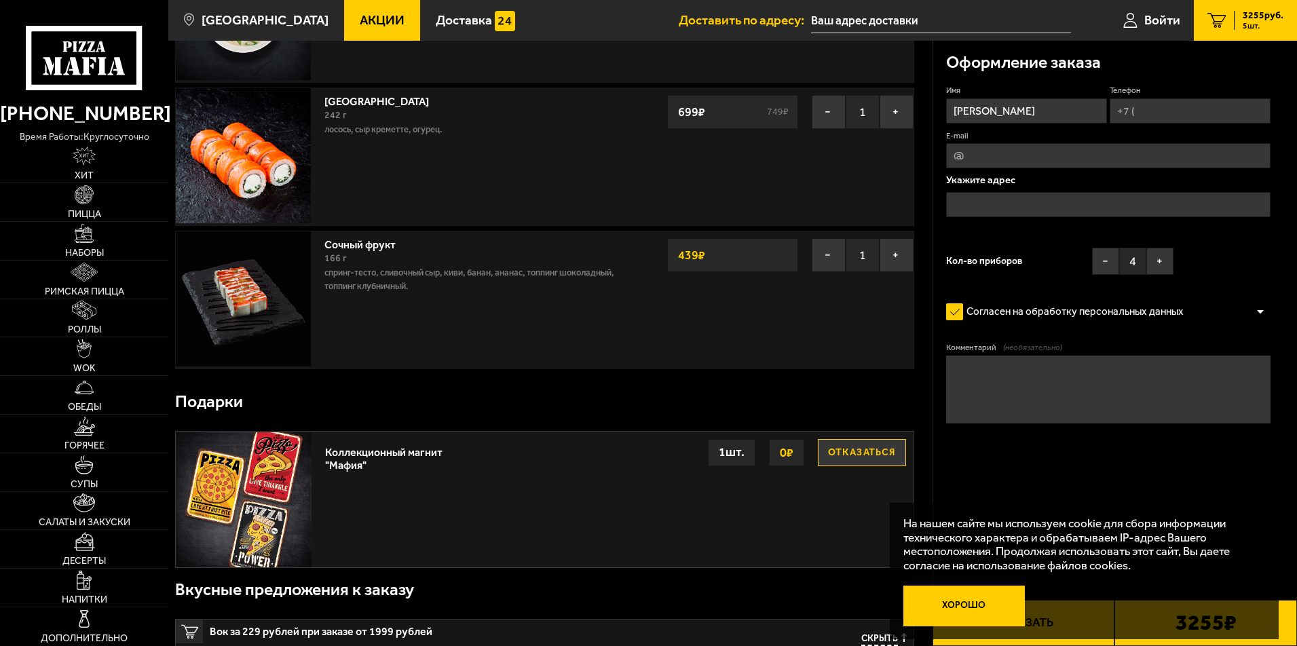
click at [1005, 603] on button "Хорошо" at bounding box center [964, 606] width 122 height 41
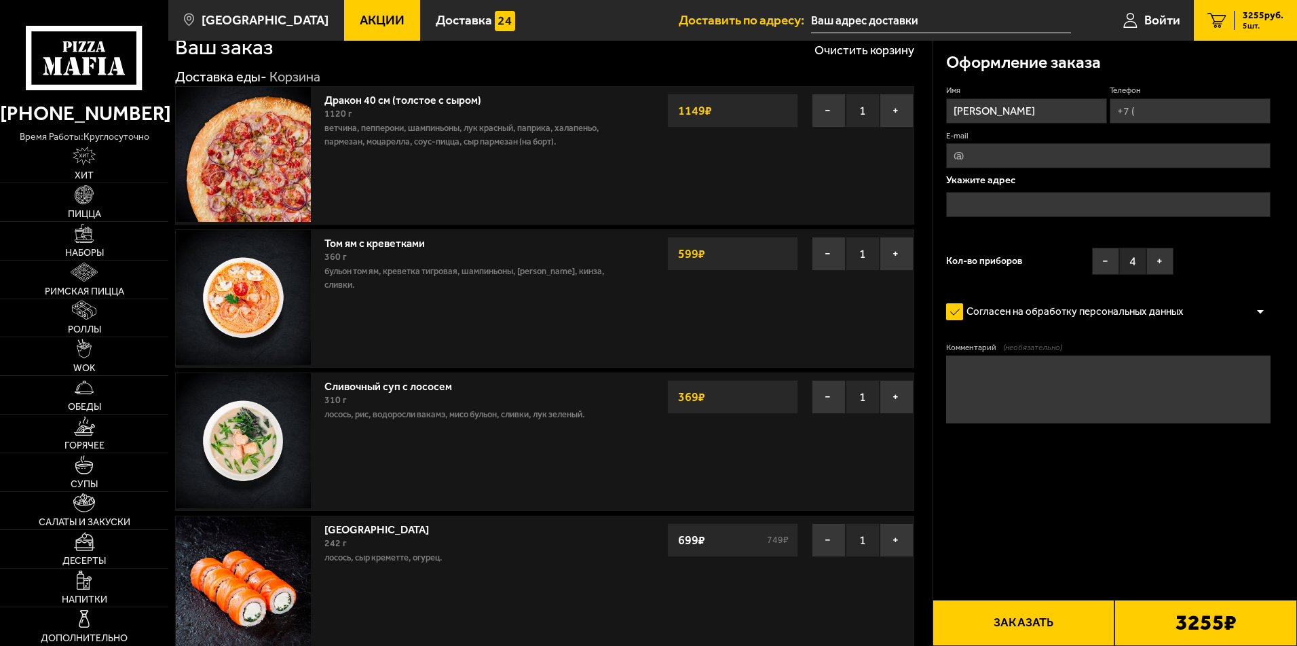
scroll to position [0, 0]
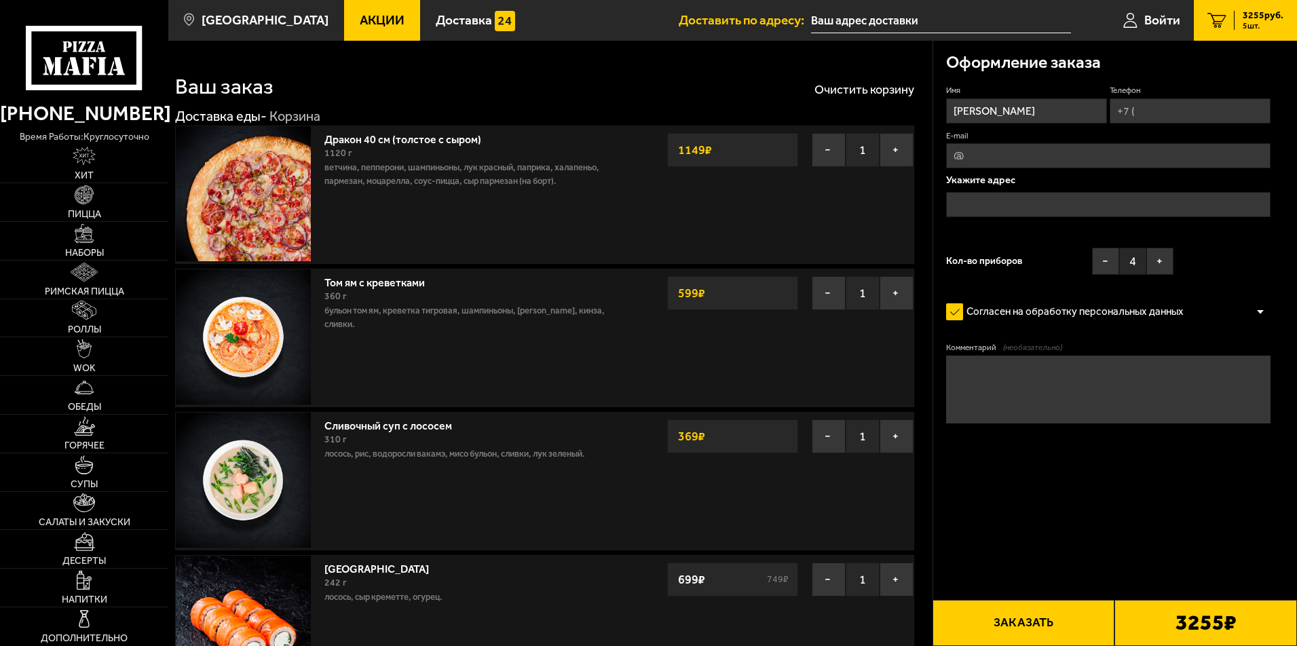
click at [1138, 115] on input "Телефон" at bounding box center [1190, 110] width 161 height 25
type input "[PHONE_NUMBER]"
click at [1091, 207] on input "text" at bounding box center [1108, 204] width 324 height 25
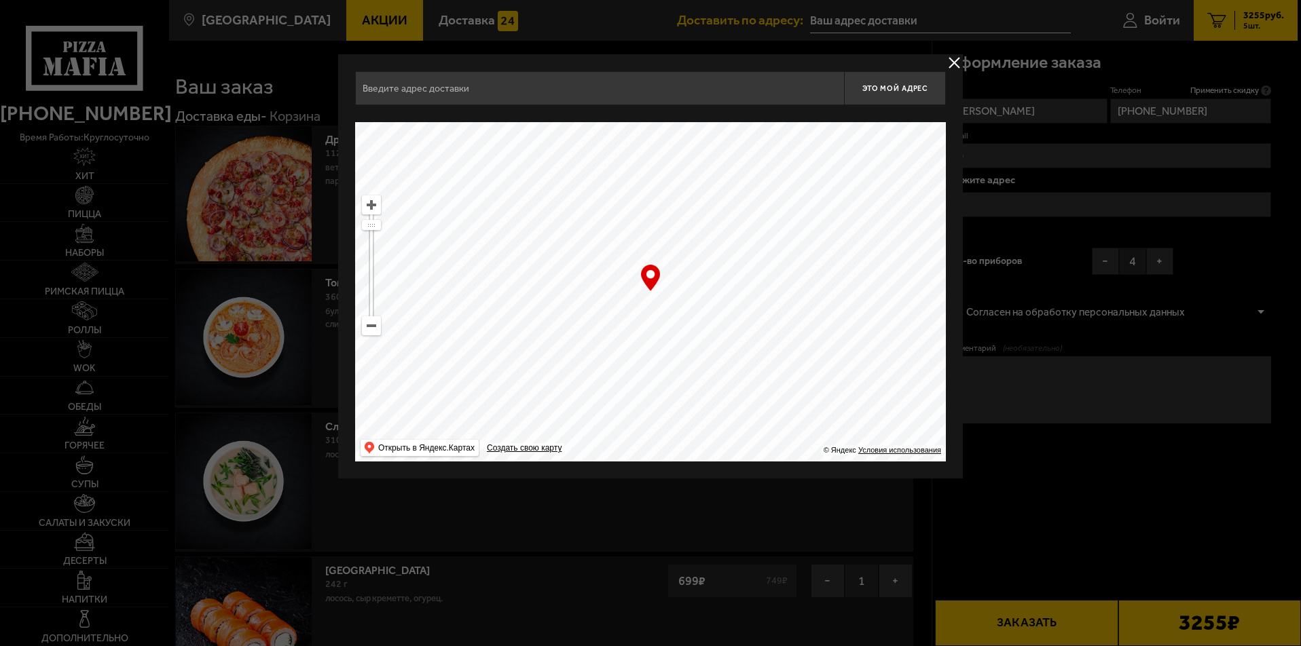
click at [572, 95] on input "text" at bounding box center [599, 88] width 489 height 34
click at [572, 95] on input "вавиловых 14" at bounding box center [599, 88] width 489 height 34
click at [455, 86] on input "вавиловых 14" at bounding box center [599, 88] width 489 height 34
click at [376, 335] on ymaps at bounding box center [371, 325] width 19 height 19
click at [377, 331] on ymaps at bounding box center [371, 326] width 18 height 18
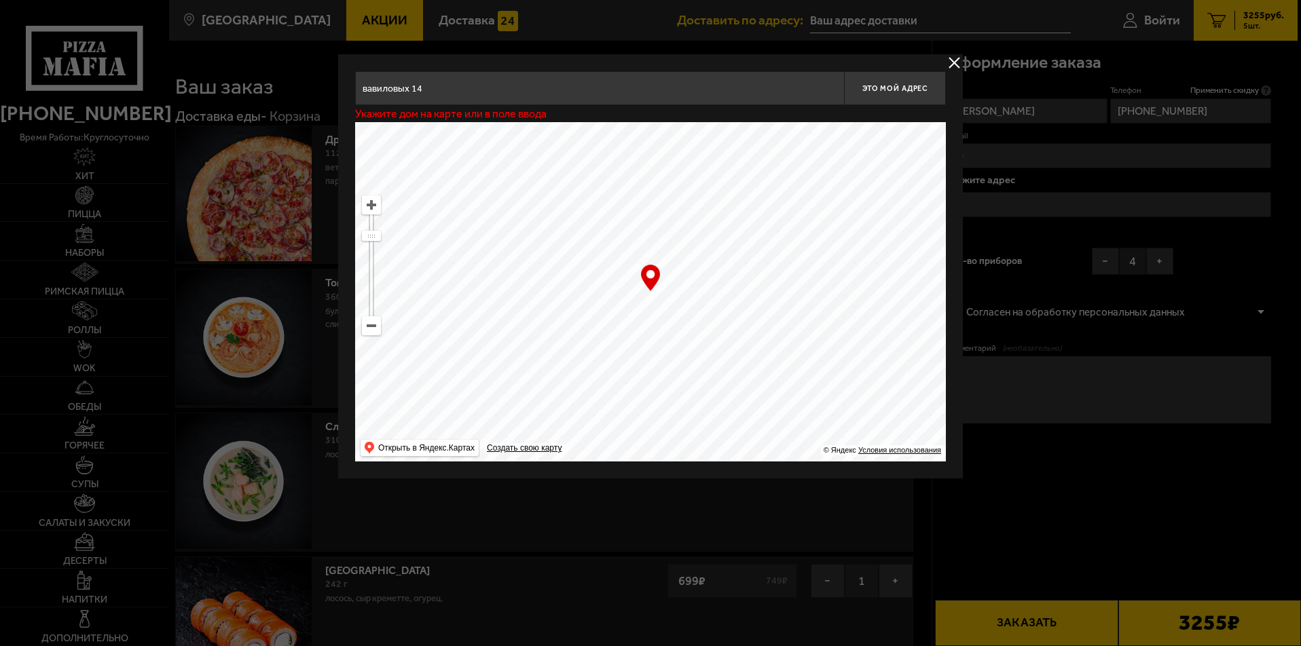
click at [377, 331] on ymaps at bounding box center [371, 326] width 18 height 18
click at [460, 89] on input "вавиловых 14" at bounding box center [599, 88] width 489 height 34
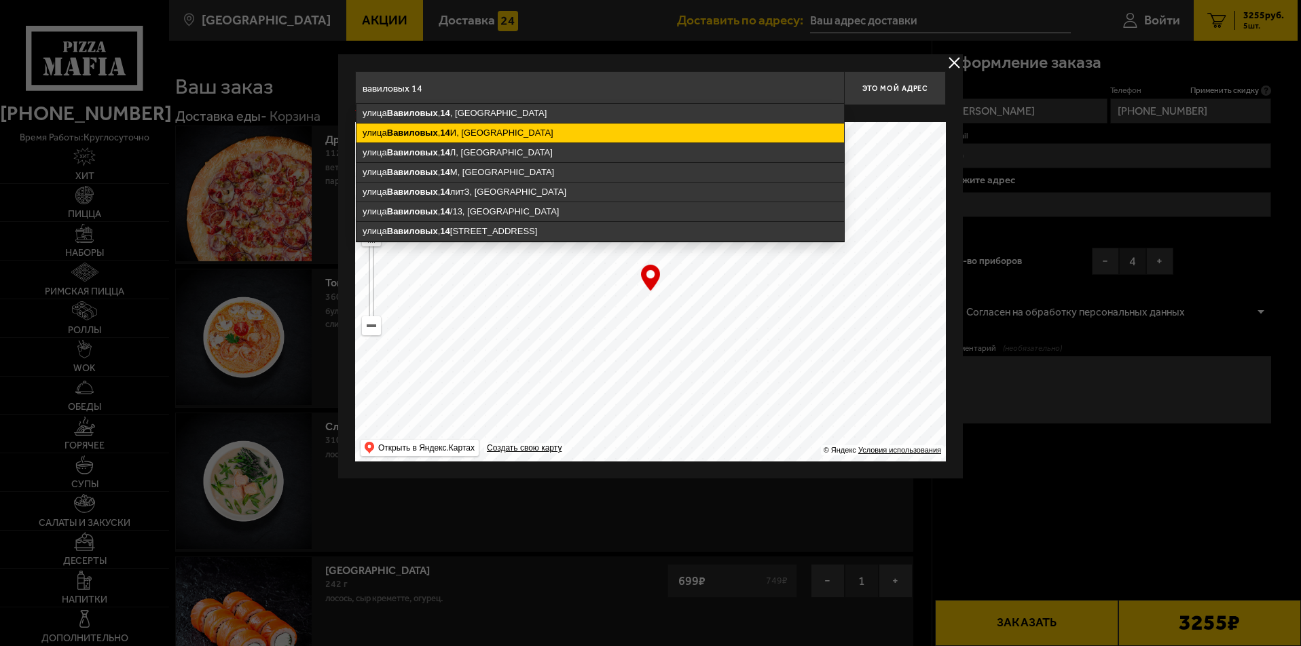
click at [536, 136] on ymaps "[STREET_ADDRESS]" at bounding box center [599, 133] width 487 height 19
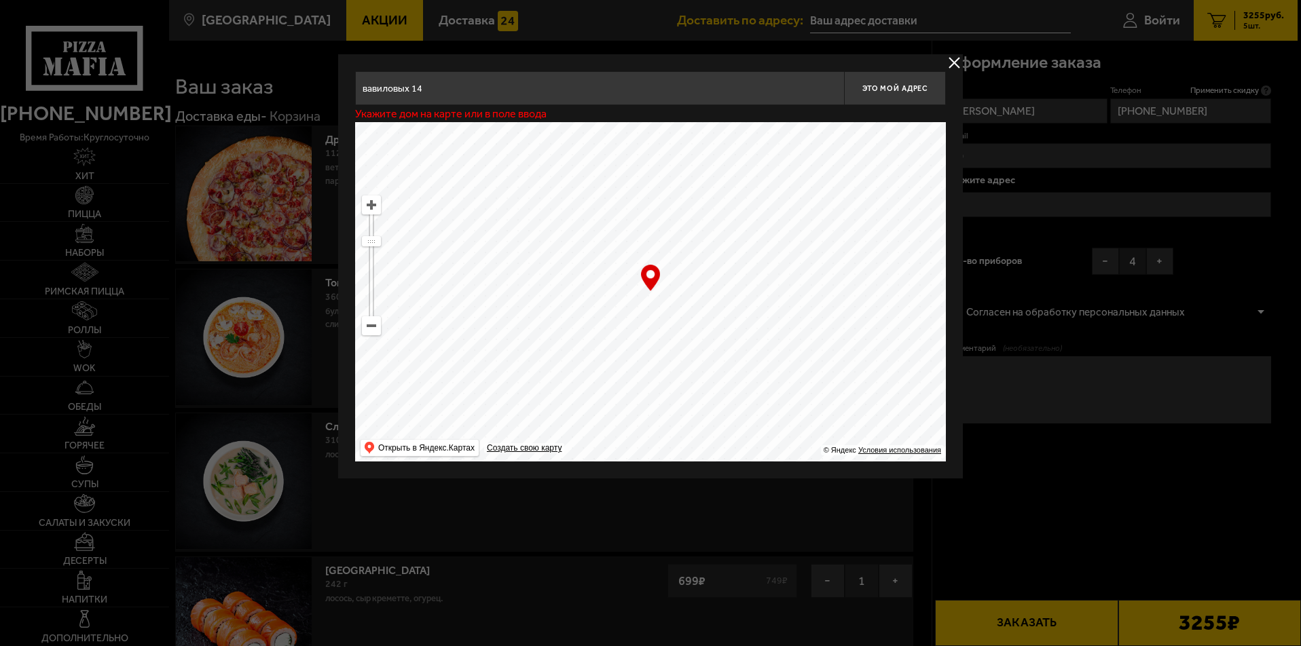
type input "[STREET_ADDRESS]"
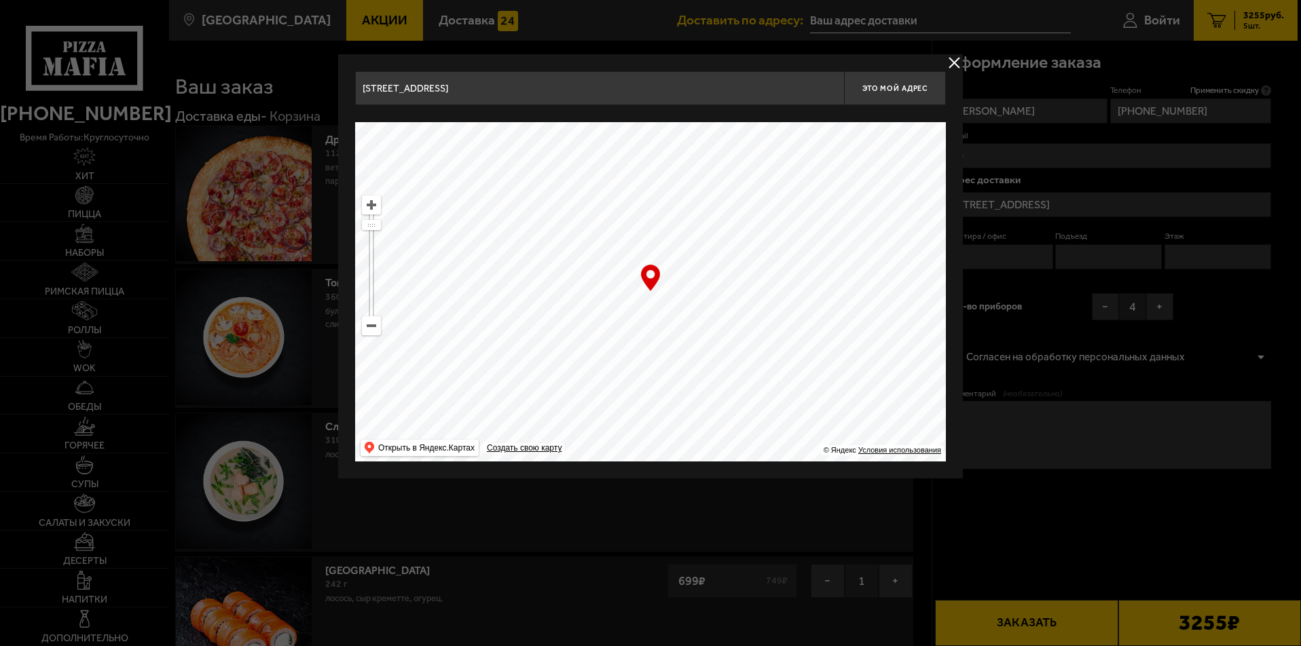
drag, startPoint x: 703, startPoint y: 337, endPoint x: 673, endPoint y: 254, distance: 88.9
click at [673, 254] on ymaps at bounding box center [650, 291] width 591 height 339
type input "[STREET_ADDRESS]"
click at [652, 294] on ymaps at bounding box center [650, 291] width 591 height 339
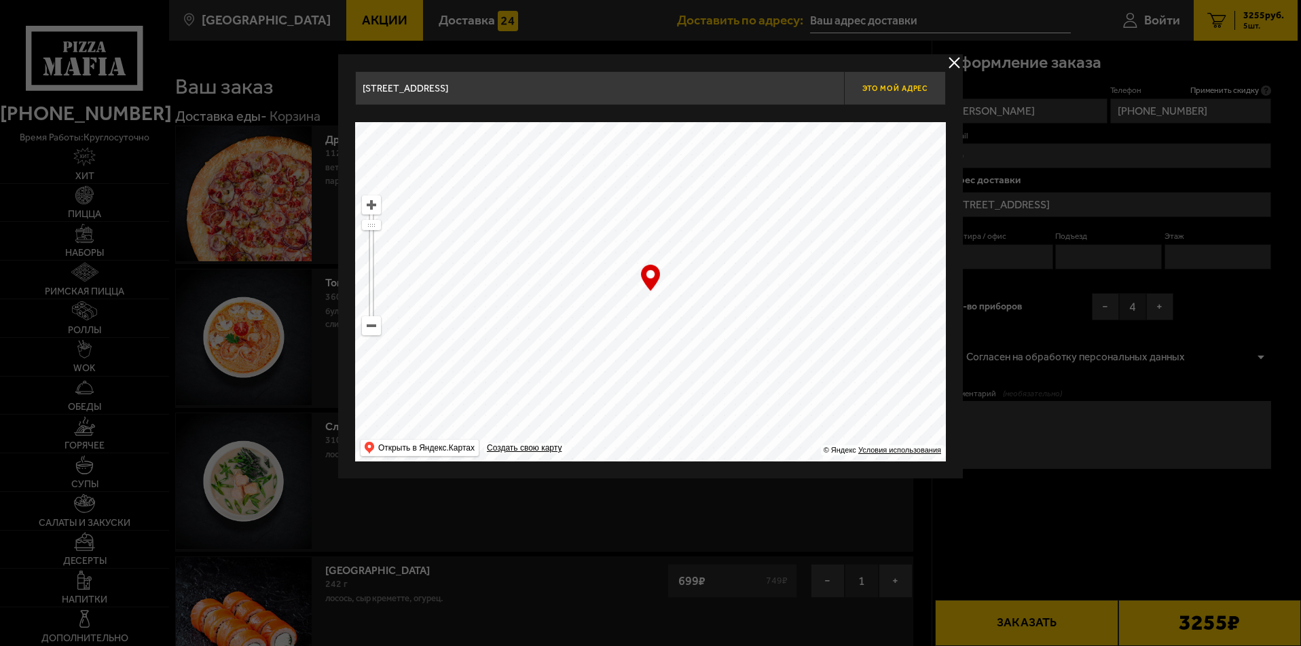
click at [886, 90] on span "Это мой адрес" at bounding box center [894, 88] width 65 height 9
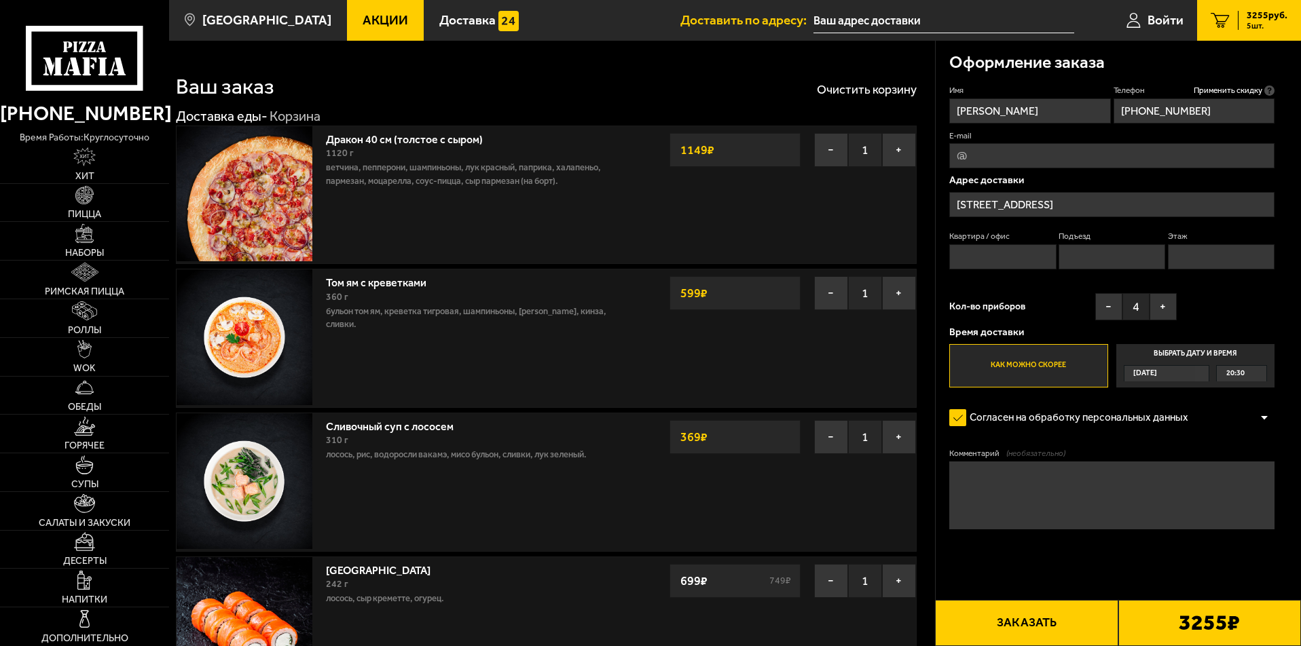
type input "[STREET_ADDRESS]"
drag, startPoint x: 111, startPoint y: 508, endPoint x: 153, endPoint y: 510, distance: 42.1
click at [111, 509] on link "Салаты и закуски" at bounding box center [84, 511] width 168 height 38
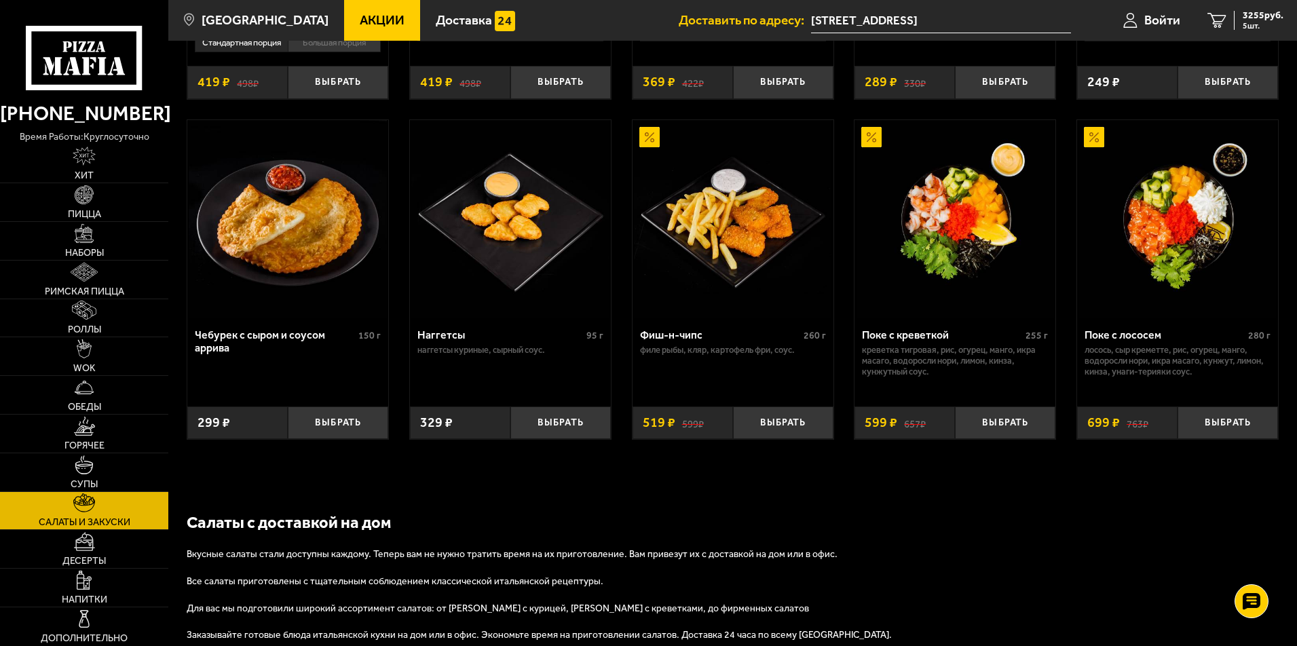
scroll to position [755, 0]
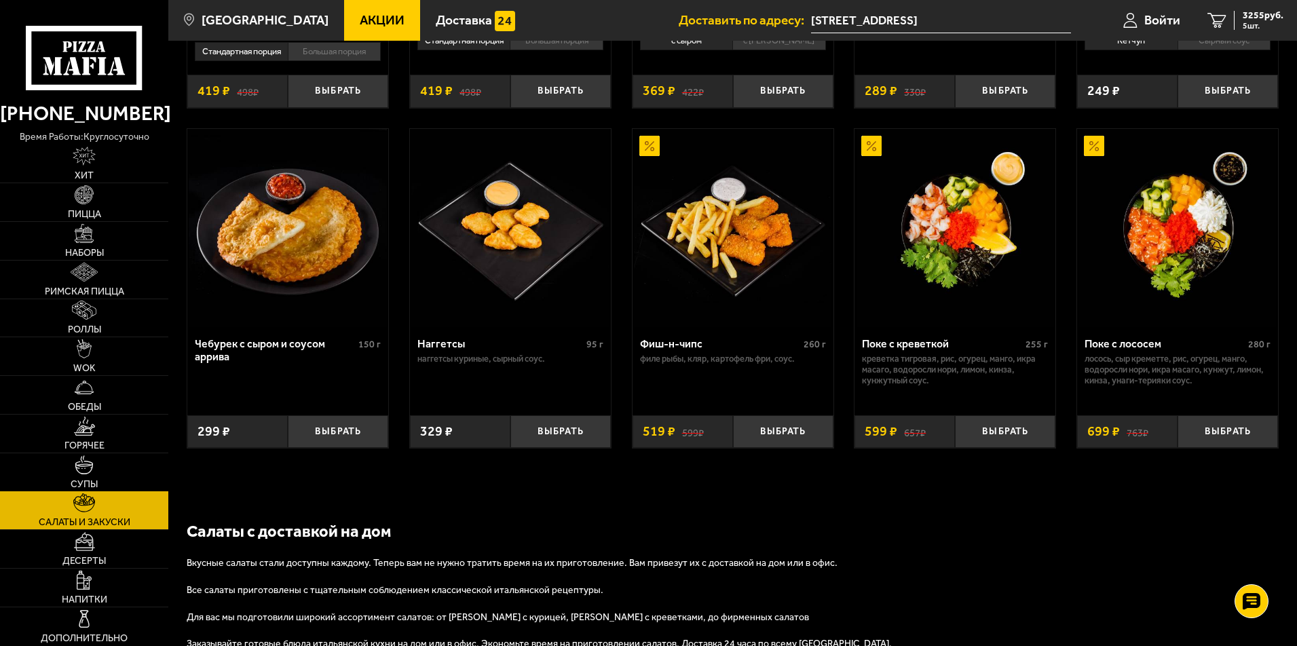
click at [76, 475] on link "Супы" at bounding box center [84, 472] width 168 height 38
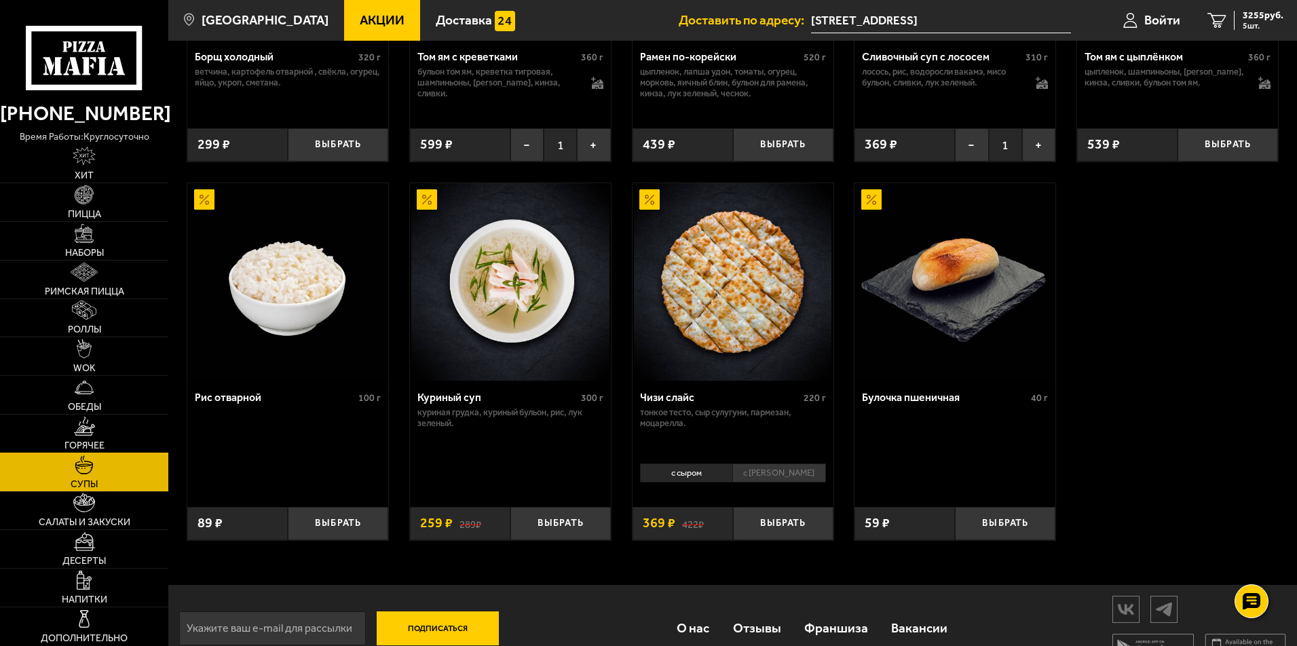
scroll to position [396, 0]
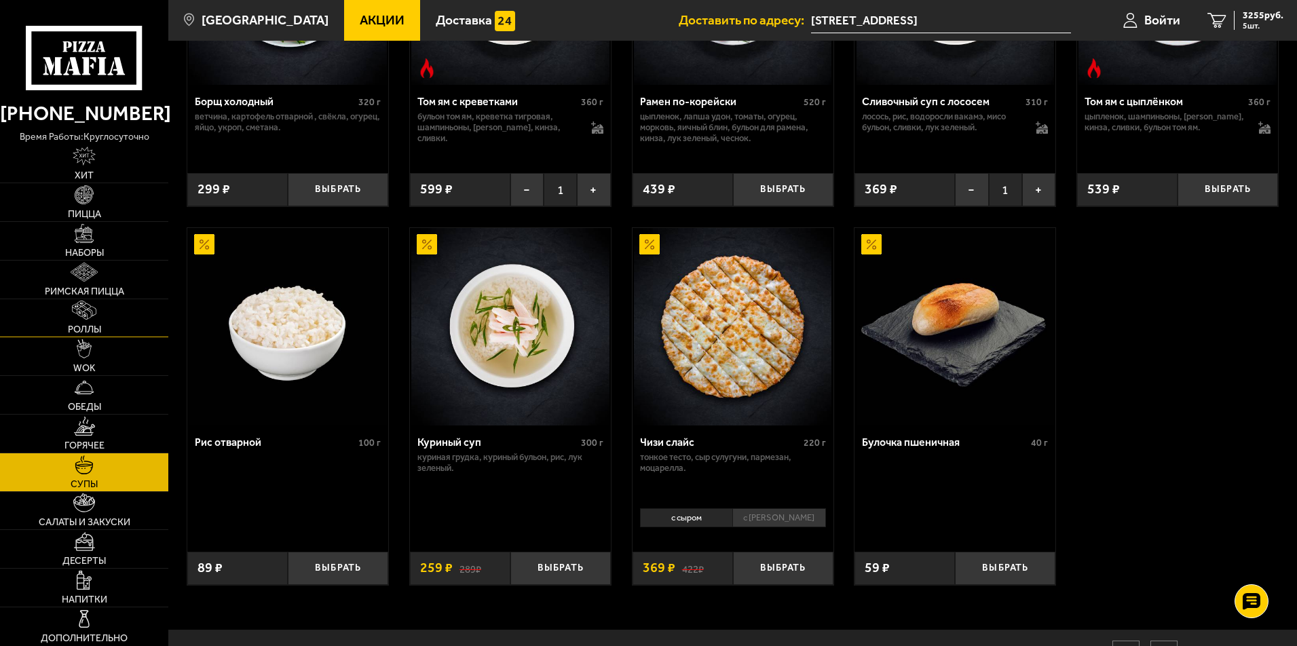
click at [83, 317] on img at bounding box center [84, 310] width 24 height 19
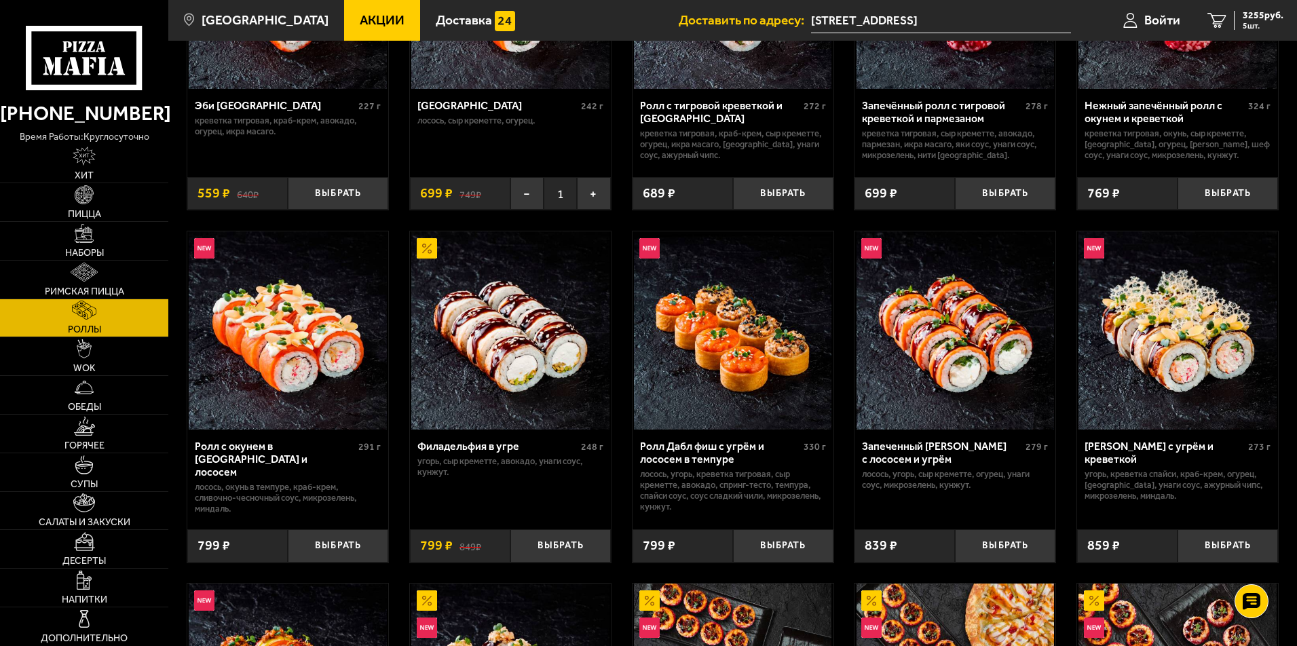
scroll to position [252, 0]
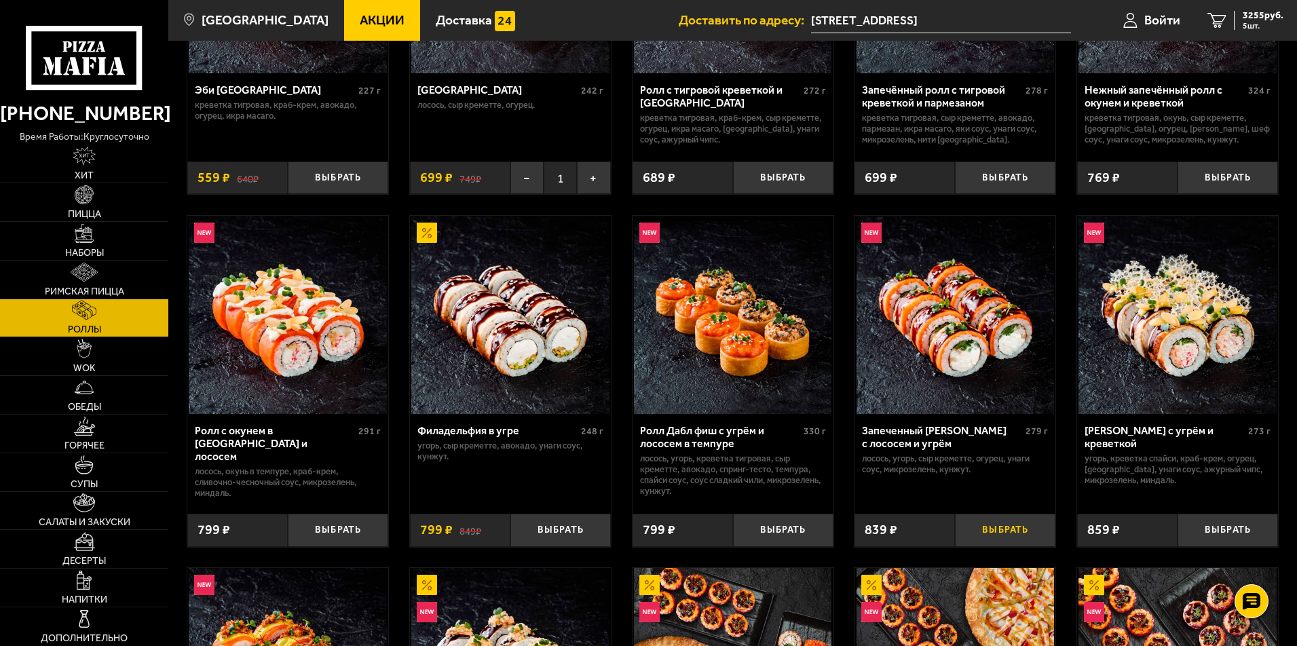
click at [995, 526] on button "Выбрать" at bounding box center [1005, 530] width 100 height 33
click at [90, 595] on span "Напитки" at bounding box center [84, 600] width 45 height 10
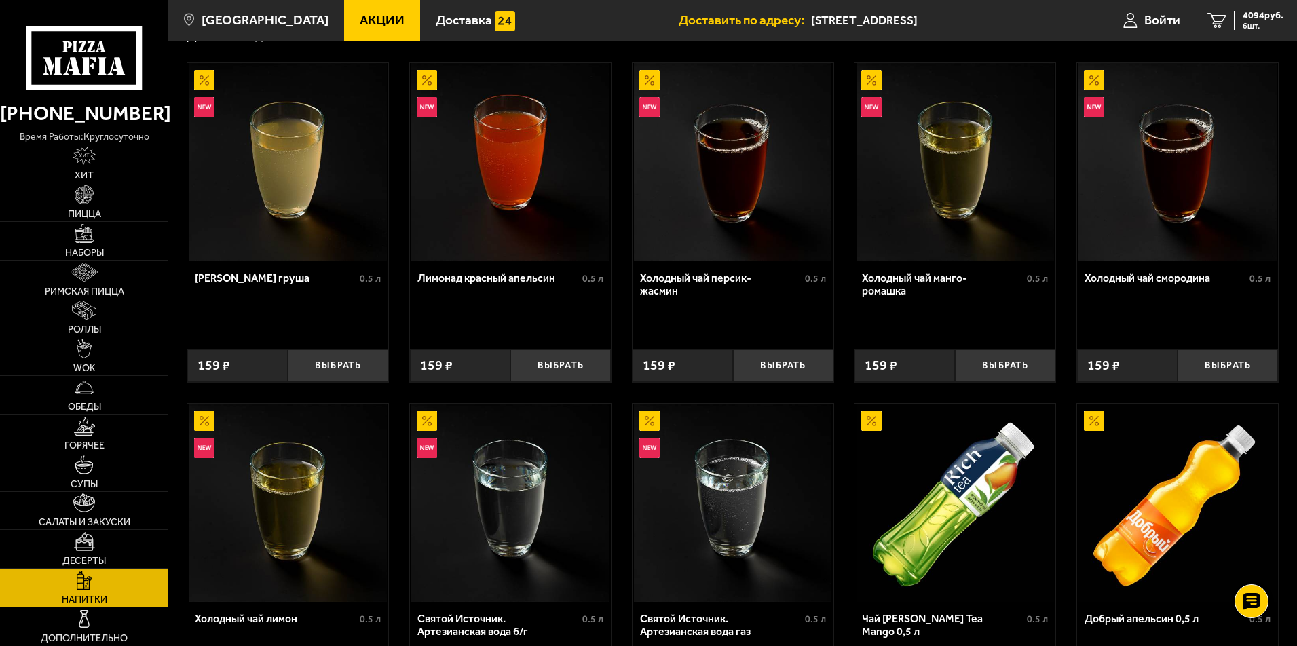
scroll to position [36, 0]
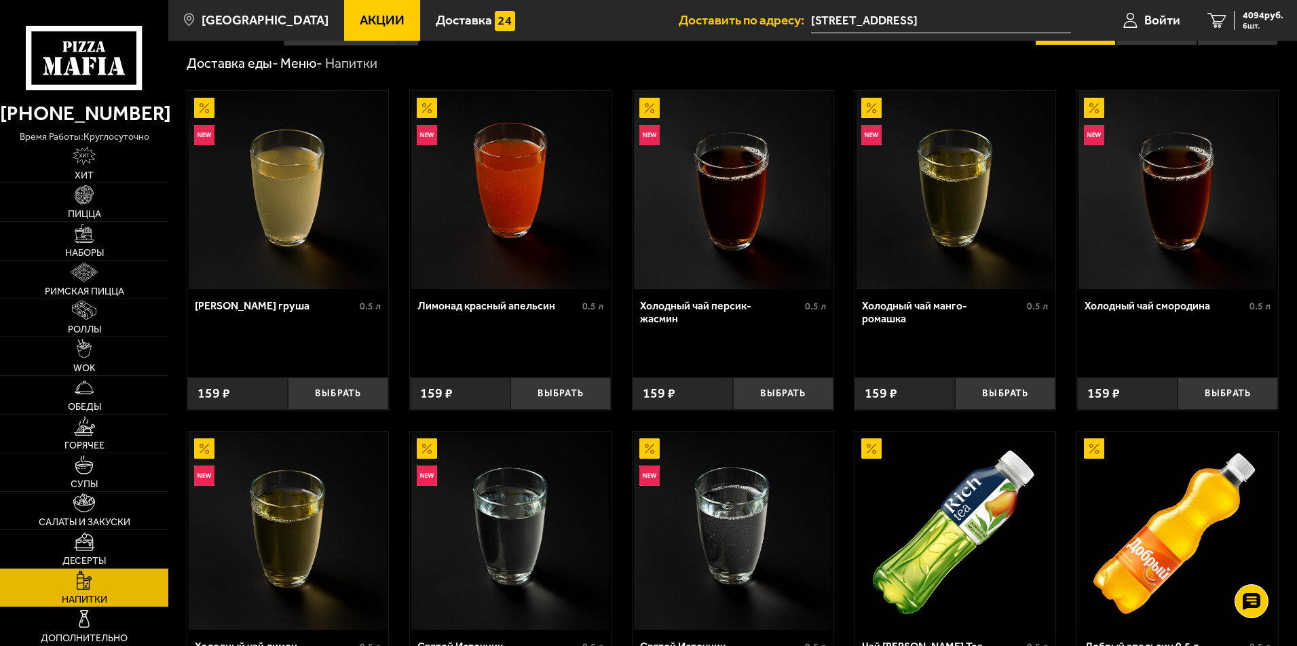
click at [322, 403] on button "Выбрать" at bounding box center [338, 393] width 100 height 33
click at [1243, 22] on span "7 шт." at bounding box center [1263, 26] width 41 height 8
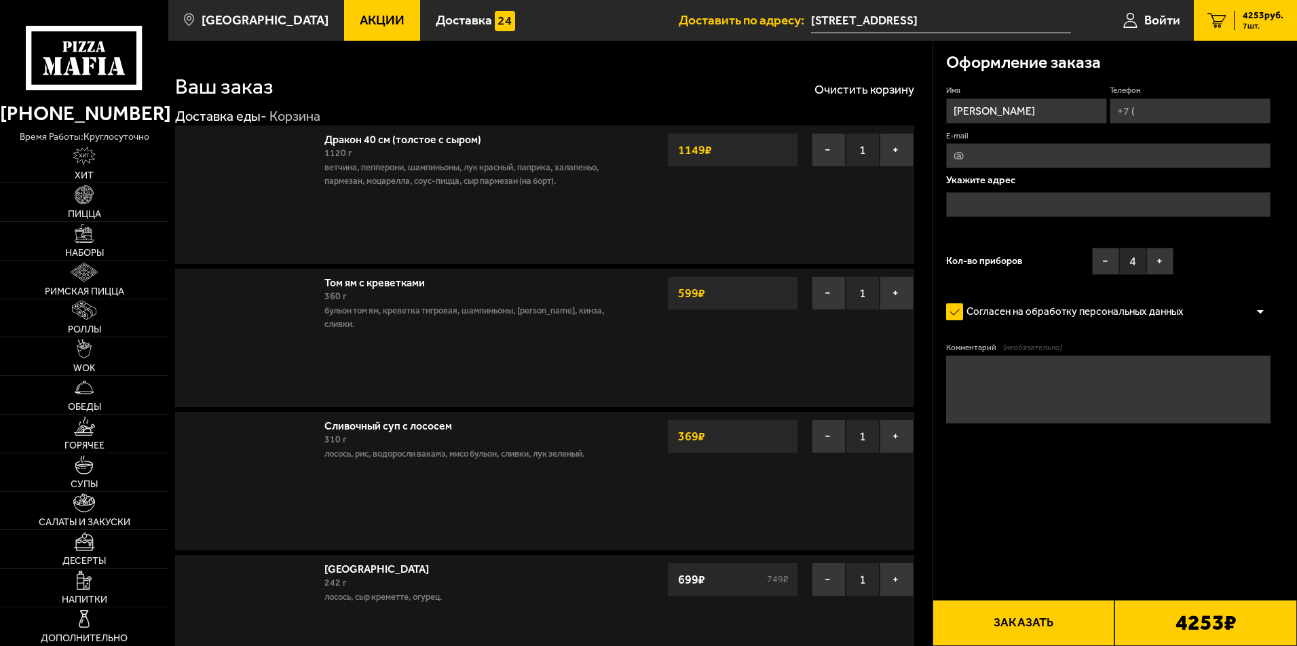
type input "[STREET_ADDRESS]"
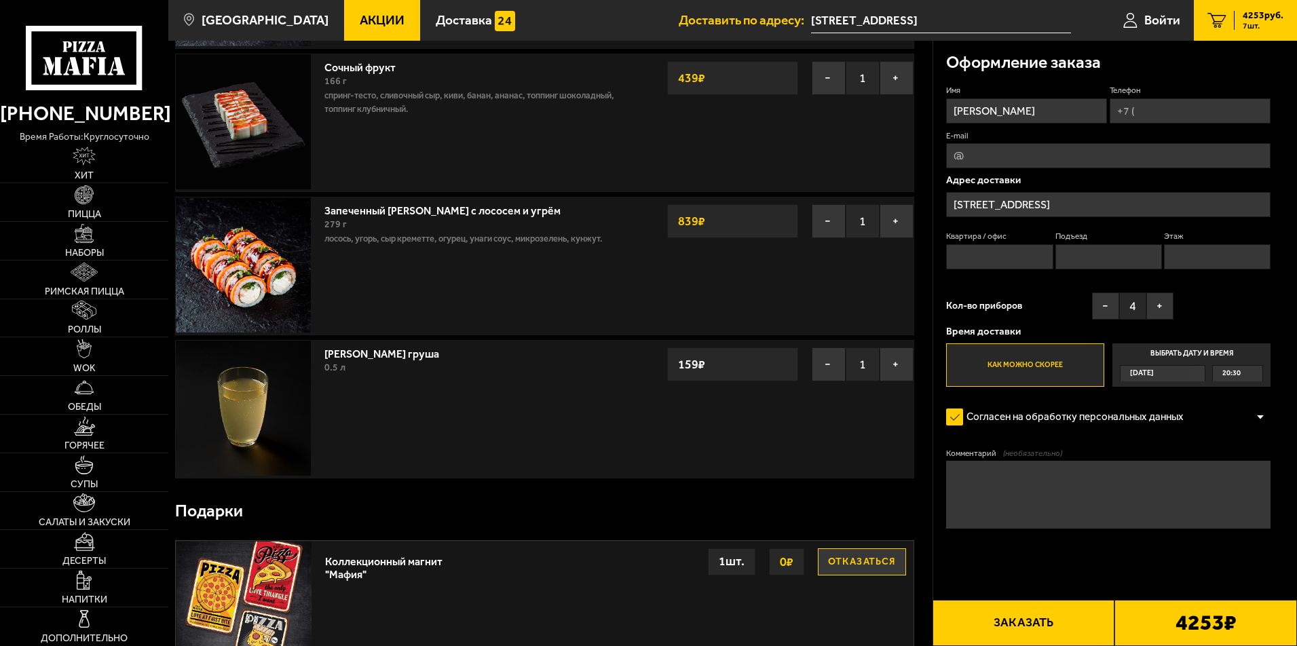
scroll to position [648, 0]
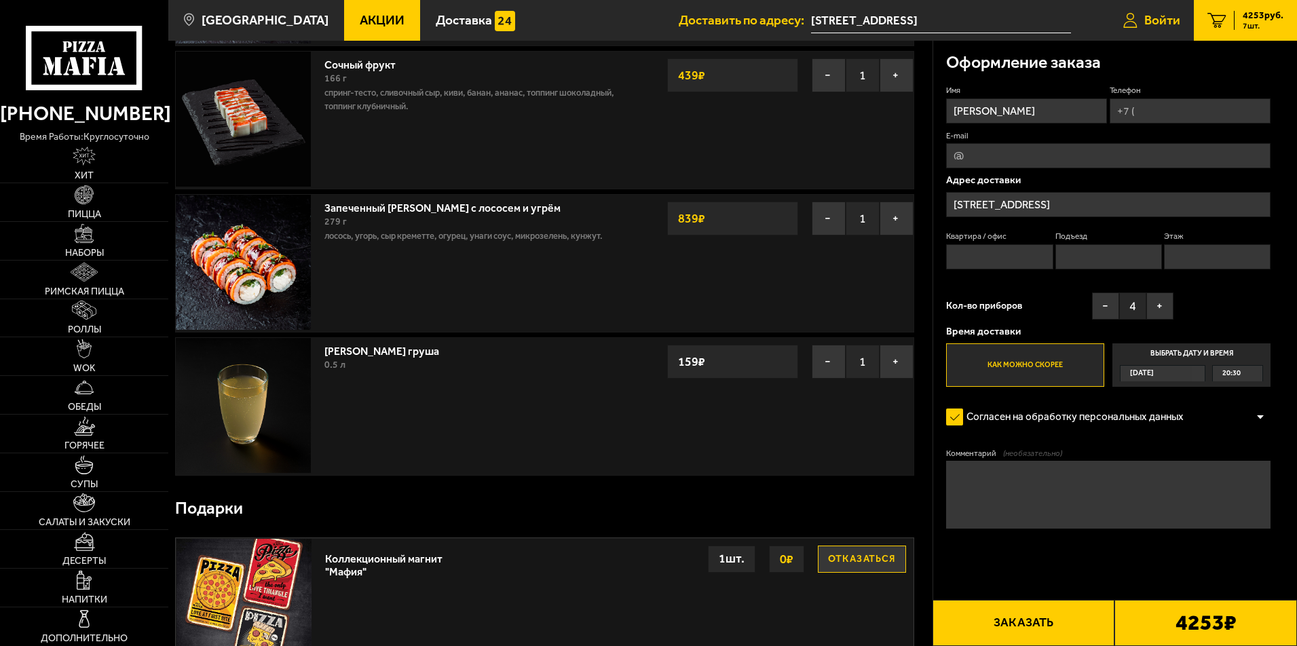
click at [1134, 20] on icon at bounding box center [1130, 21] width 14 height 16
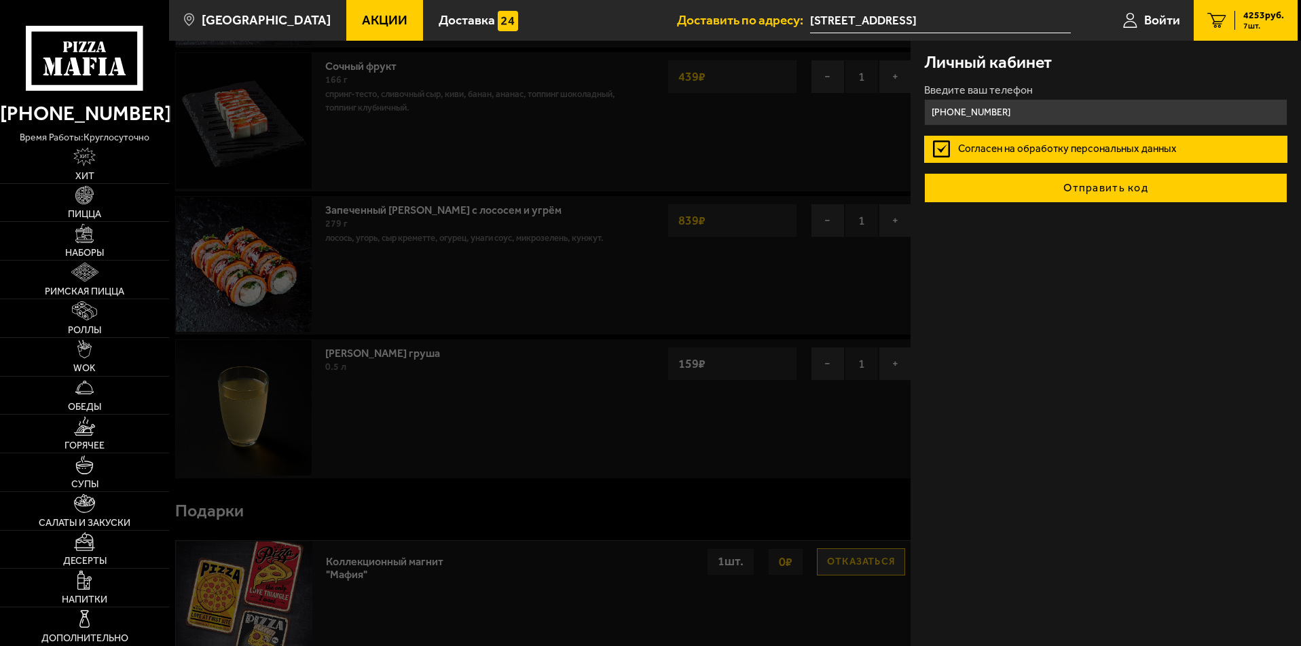
type input "[PHONE_NUMBER]"
click at [1075, 195] on button "Отправить код" at bounding box center [1105, 188] width 363 height 30
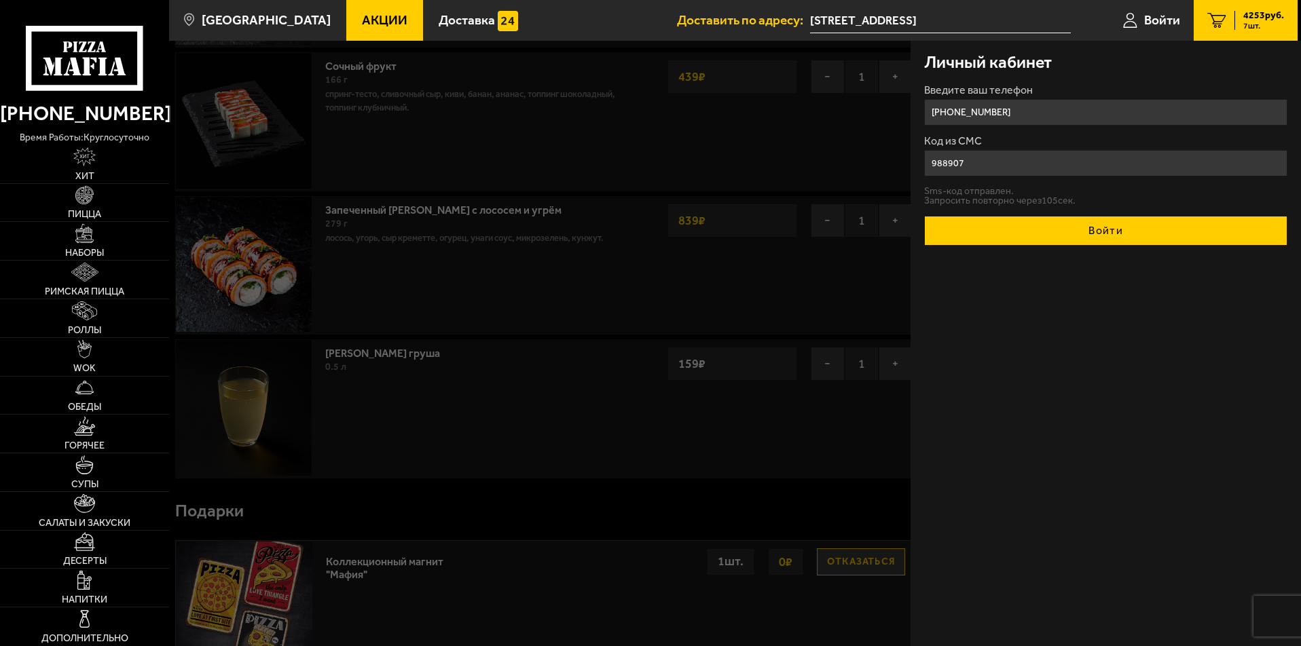
type input "988907"
click at [1090, 232] on button "Войти" at bounding box center [1105, 231] width 363 height 30
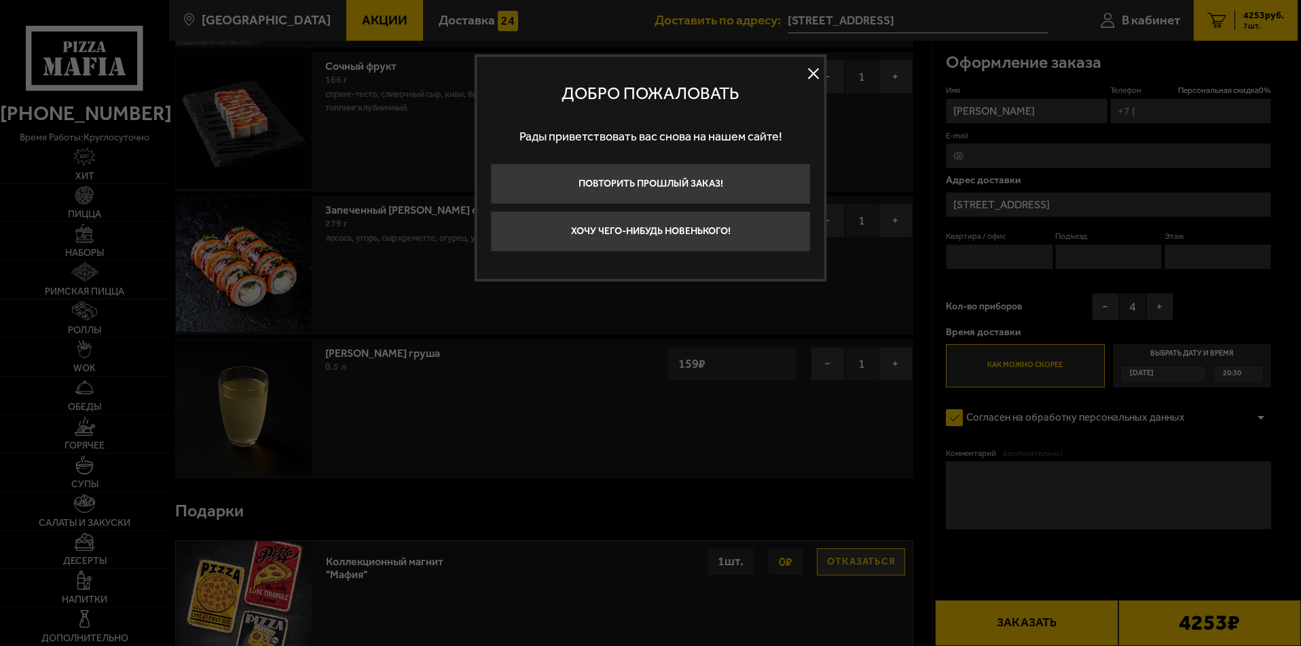
type input "[PHONE_NUMBER]"
click at [815, 73] on button at bounding box center [813, 74] width 20 height 20
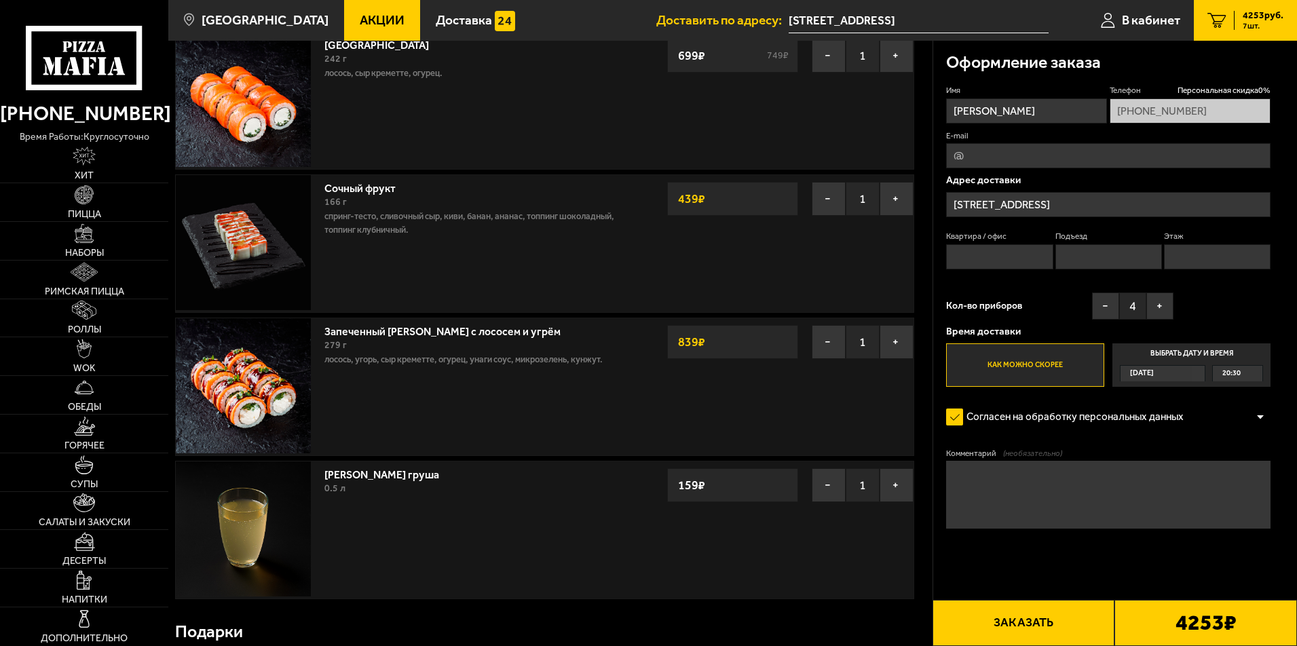
scroll to position [540, 0]
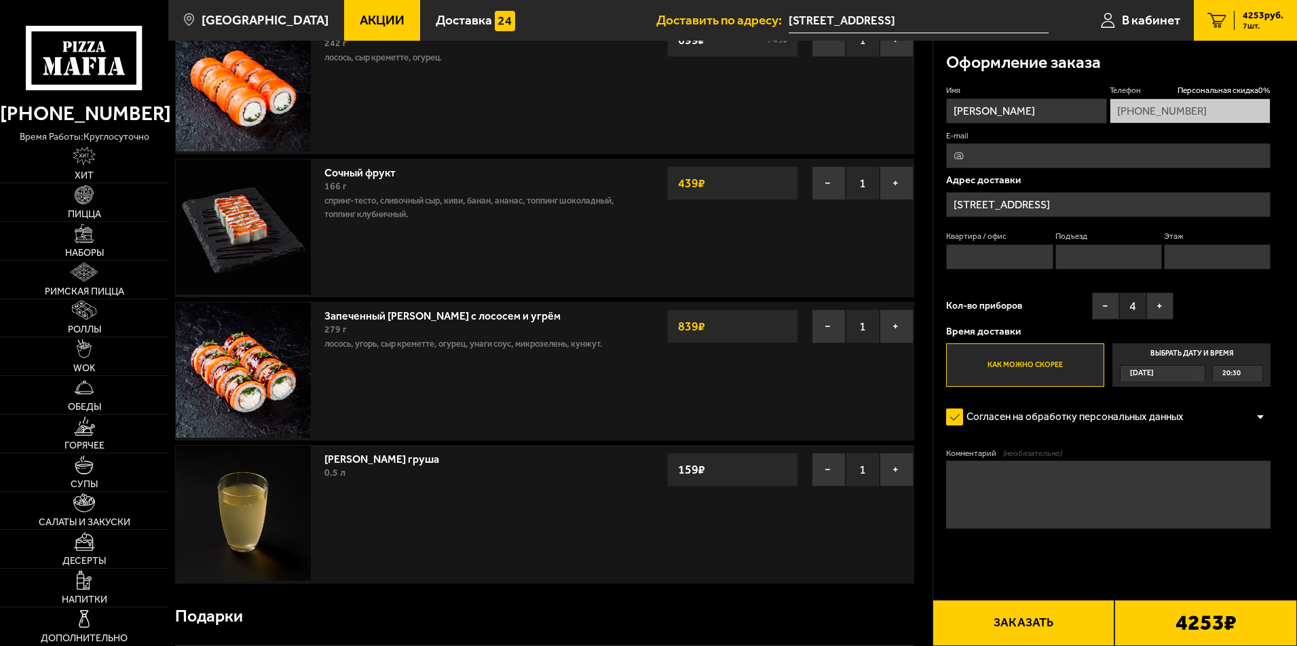
click at [962, 417] on label "Согласен на обработку персональных данных" at bounding box center [1071, 417] width 251 height 27
click at [0, 0] on input "Согласен на обработку персональных данных" at bounding box center [0, 0] width 0 height 0
click at [1265, 414] on div at bounding box center [1260, 417] width 20 height 10
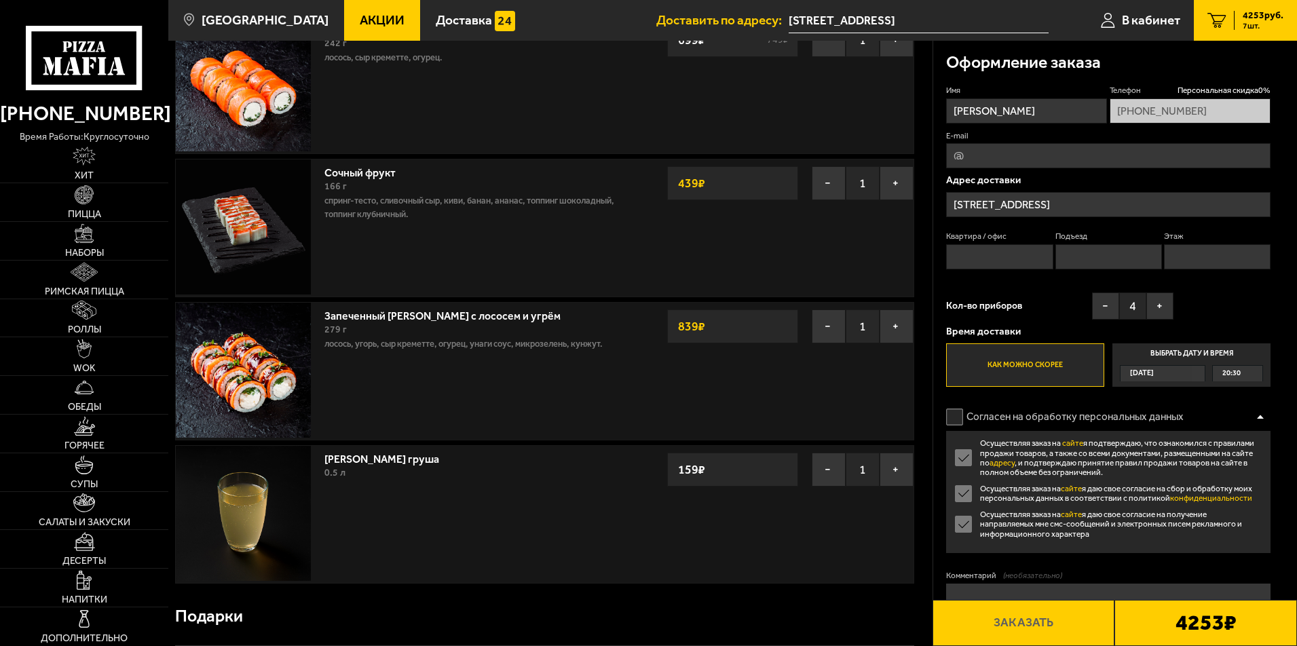
click at [1231, 404] on div "Согласен на обработку персональных данных" at bounding box center [1108, 417] width 324 height 27
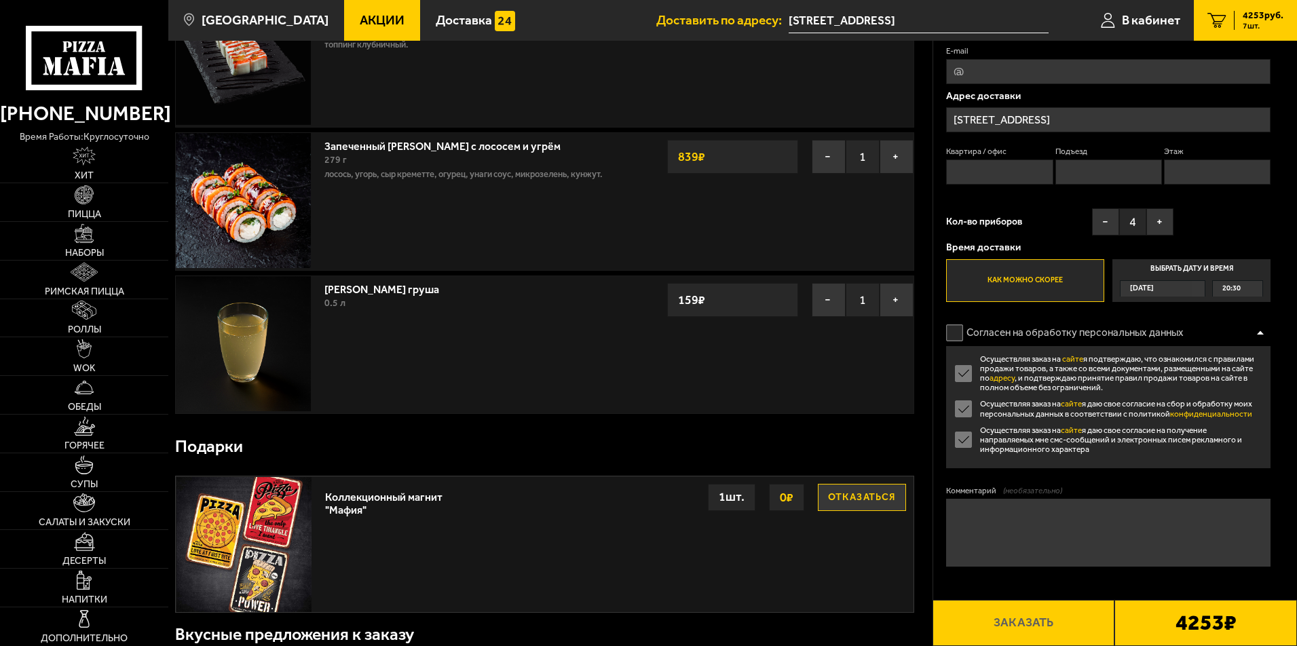
scroll to position [755, 0]
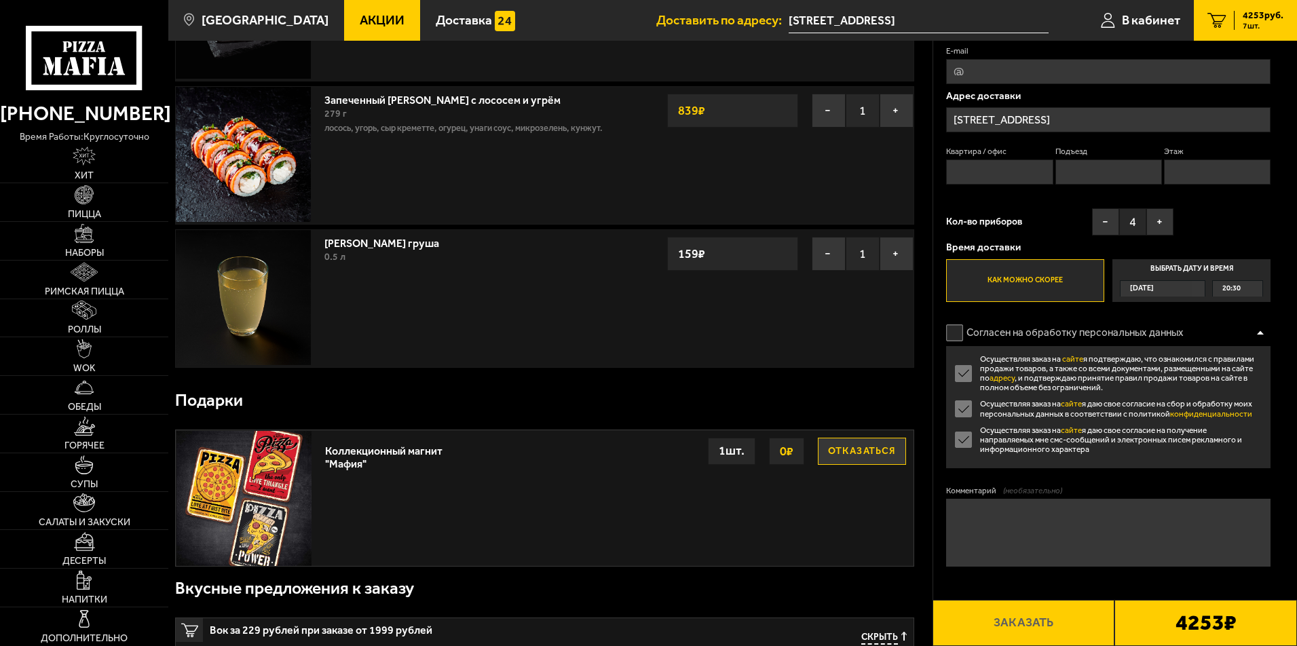
click at [1083, 525] on textarea "Комментарий (необязательно)" at bounding box center [1108, 533] width 324 height 68
type textarea "п"
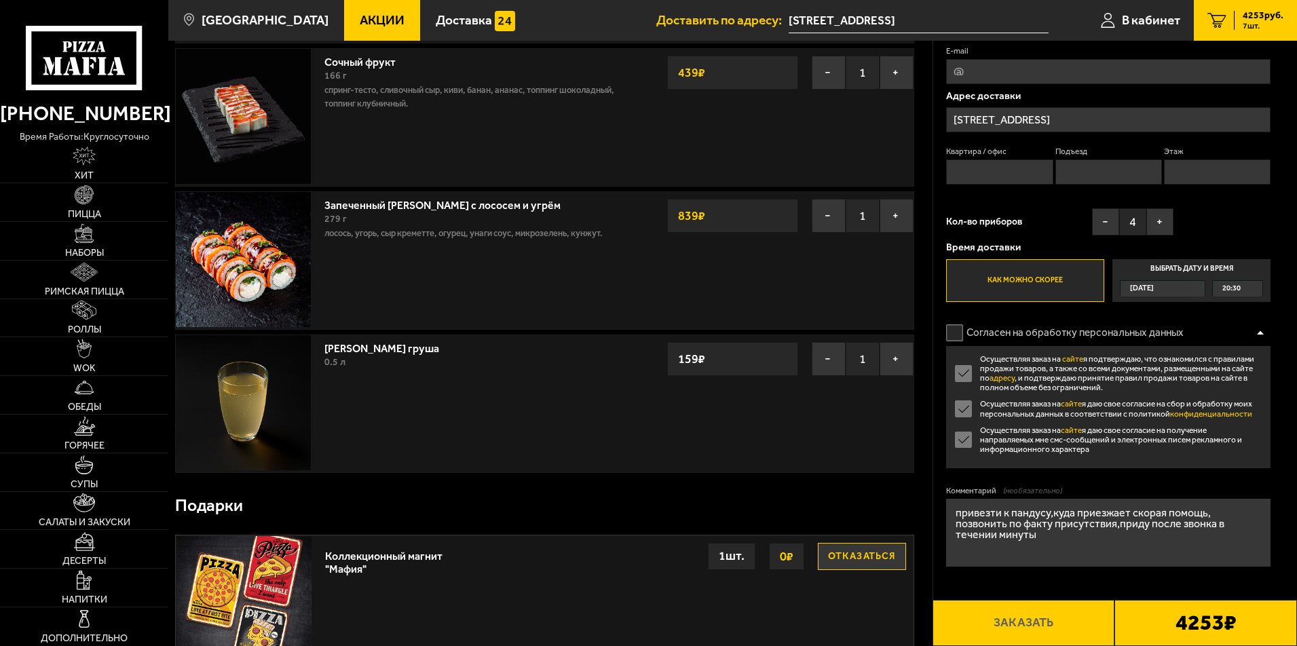
scroll to position [720, 0]
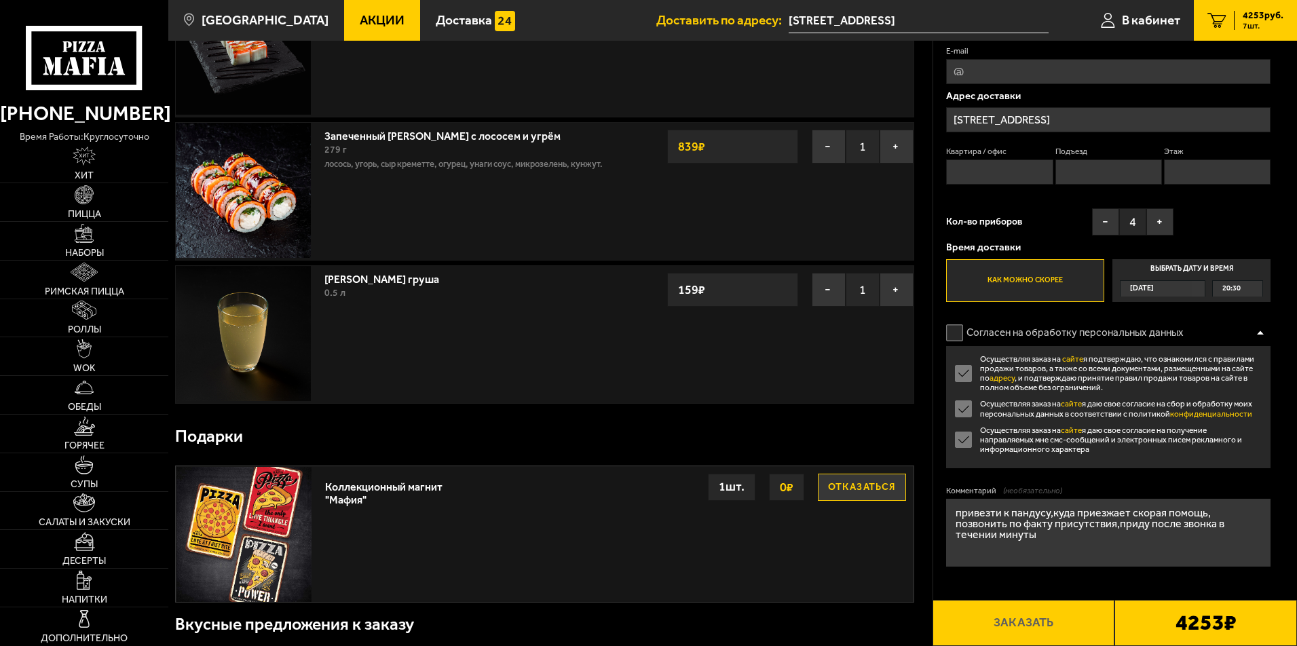
type textarea "привезти к пандусу,куда приезжает скорая помощь, позвонить по факту присутствия…"
click at [1197, 625] on b "4253 ₽" at bounding box center [1206, 623] width 61 height 22
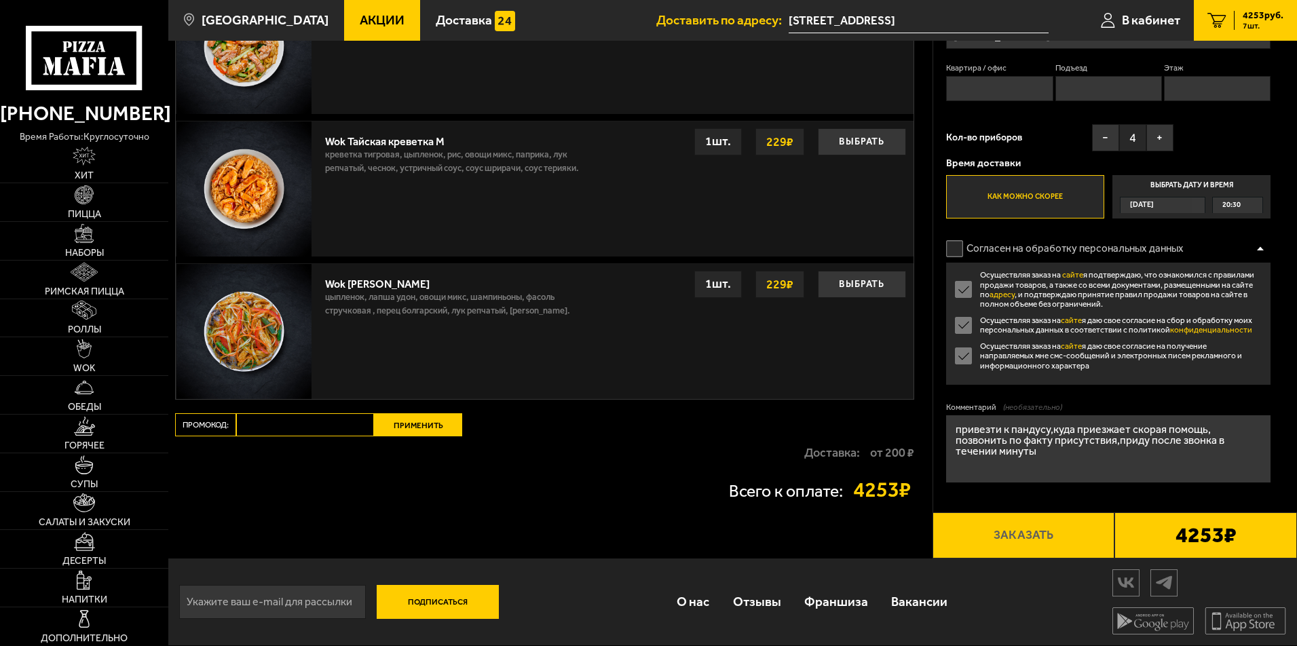
scroll to position [1863, 0]
click at [1193, 530] on b "4253 ₽" at bounding box center [1206, 536] width 61 height 22
click at [954, 239] on label "Согласен на обработку персональных данных" at bounding box center [1071, 249] width 251 height 27
click at [0, 0] on input "Согласен на обработку персональных данных" at bounding box center [0, 0] width 0 height 0
click at [1007, 539] on button "Заказать" at bounding box center [1024, 535] width 183 height 46
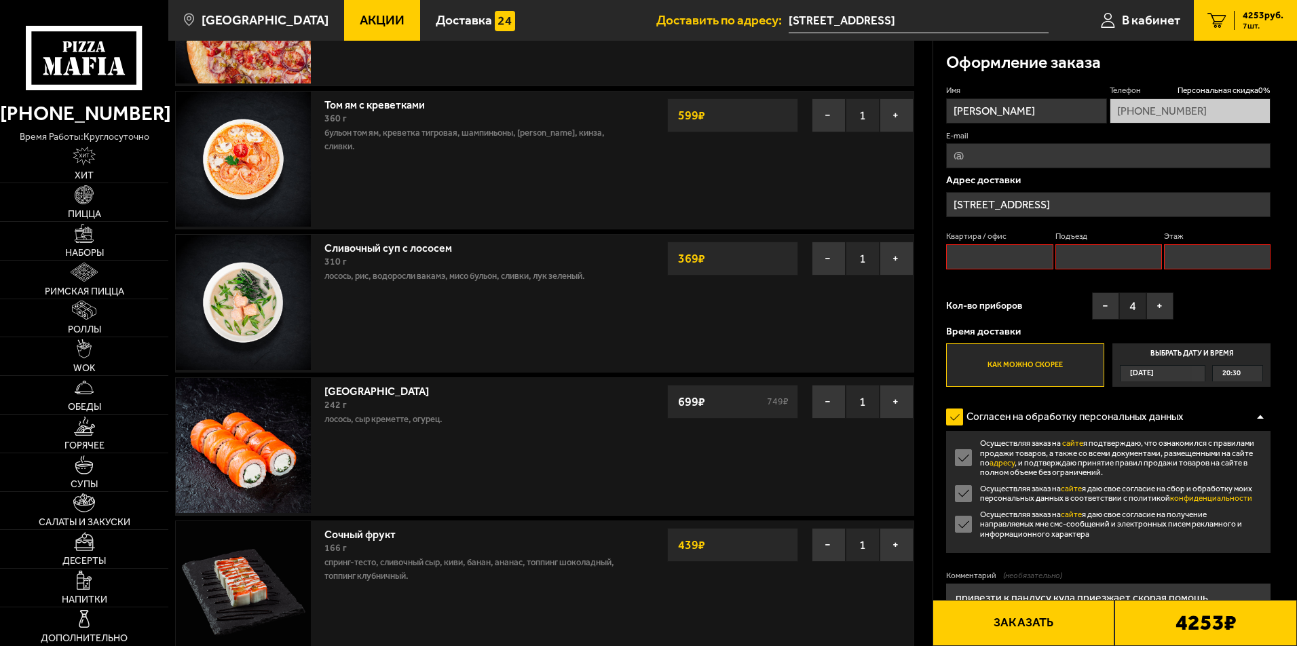
scroll to position [115, 0]
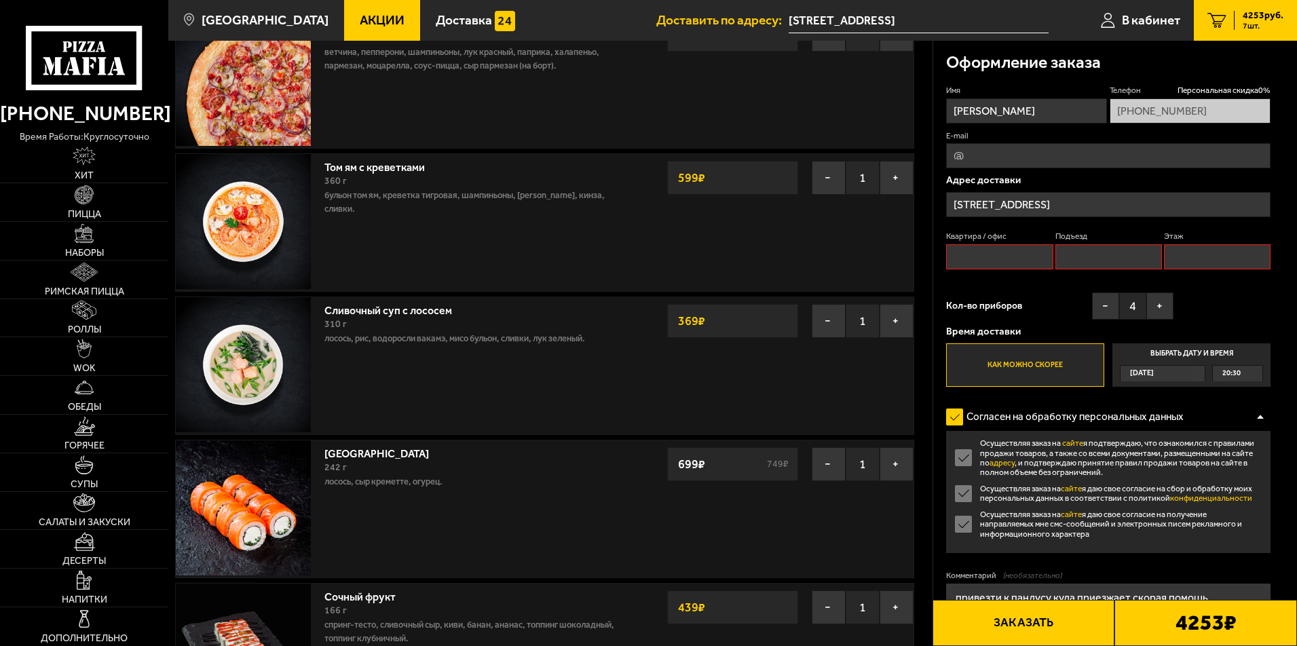
click at [1025, 251] on input "Квартира / офис" at bounding box center [999, 256] width 107 height 25
type input "1"
click button "Выбрать способ оплаты" at bounding box center [0, 0] width 0 height 0
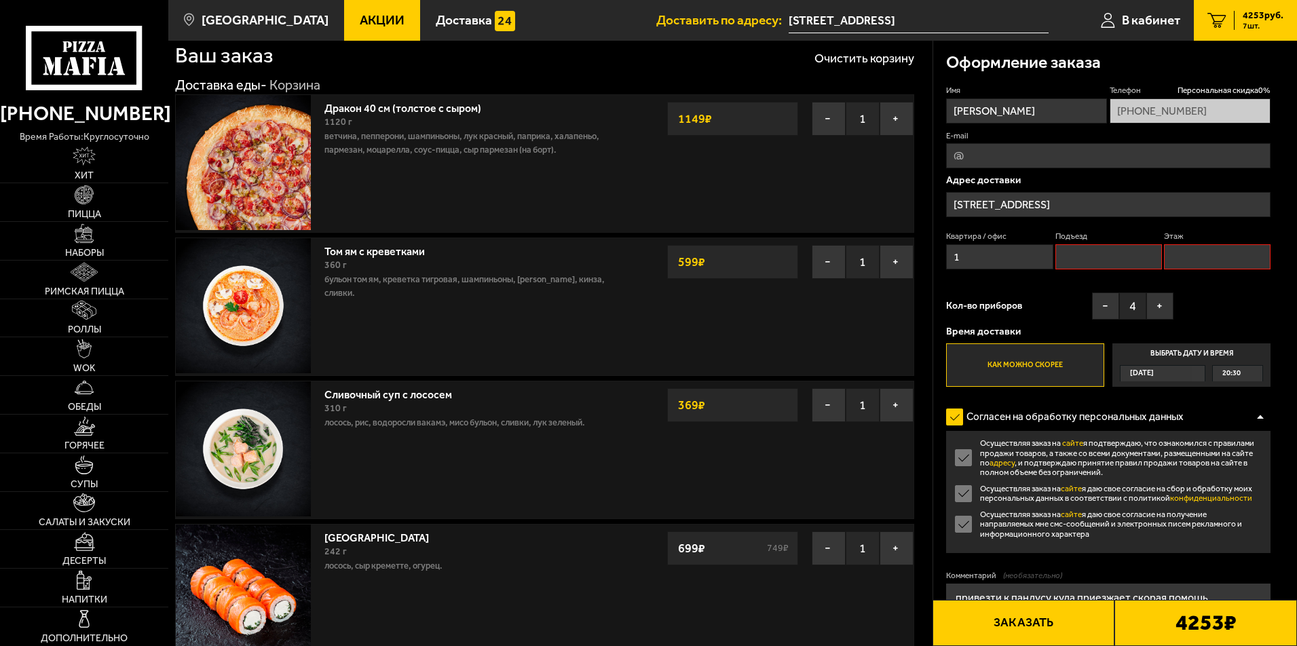
scroll to position [0, 0]
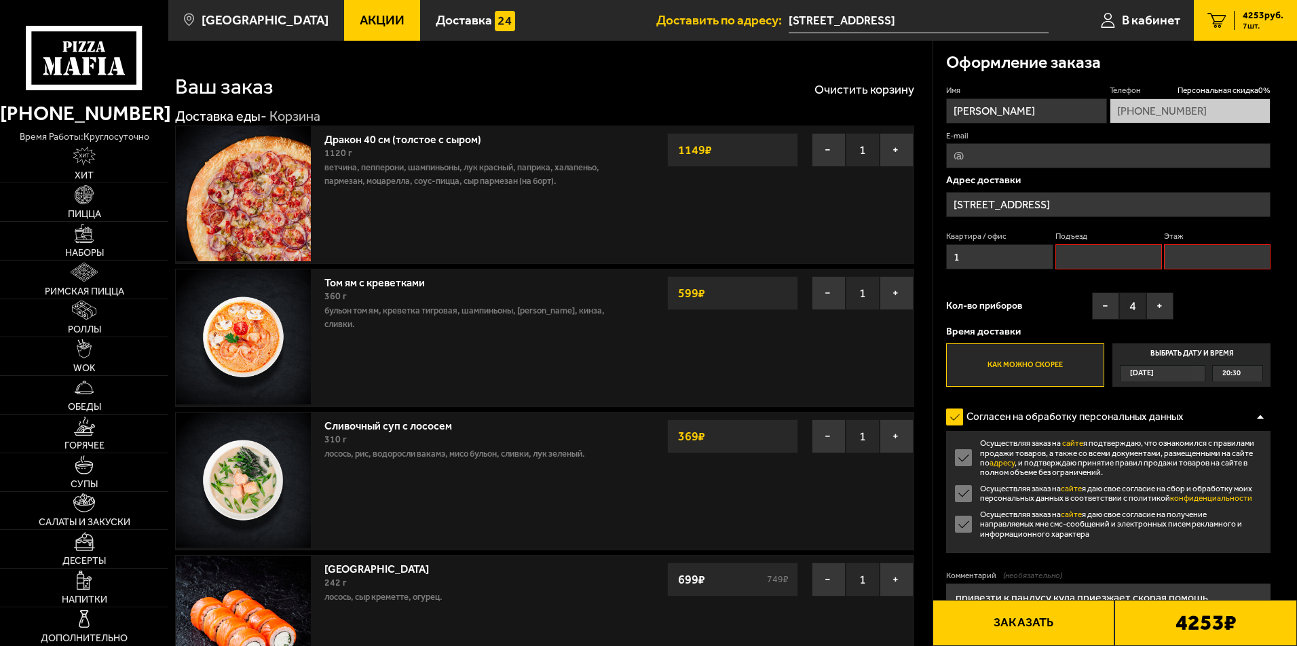
click at [1089, 257] on input "Подъезд" at bounding box center [1109, 256] width 107 height 25
type input "1"
click button "Выбрать способ оплаты" at bounding box center [0, 0] width 0 height 0
click at [1216, 265] on input "Этаж" at bounding box center [1217, 256] width 107 height 25
type input "1"
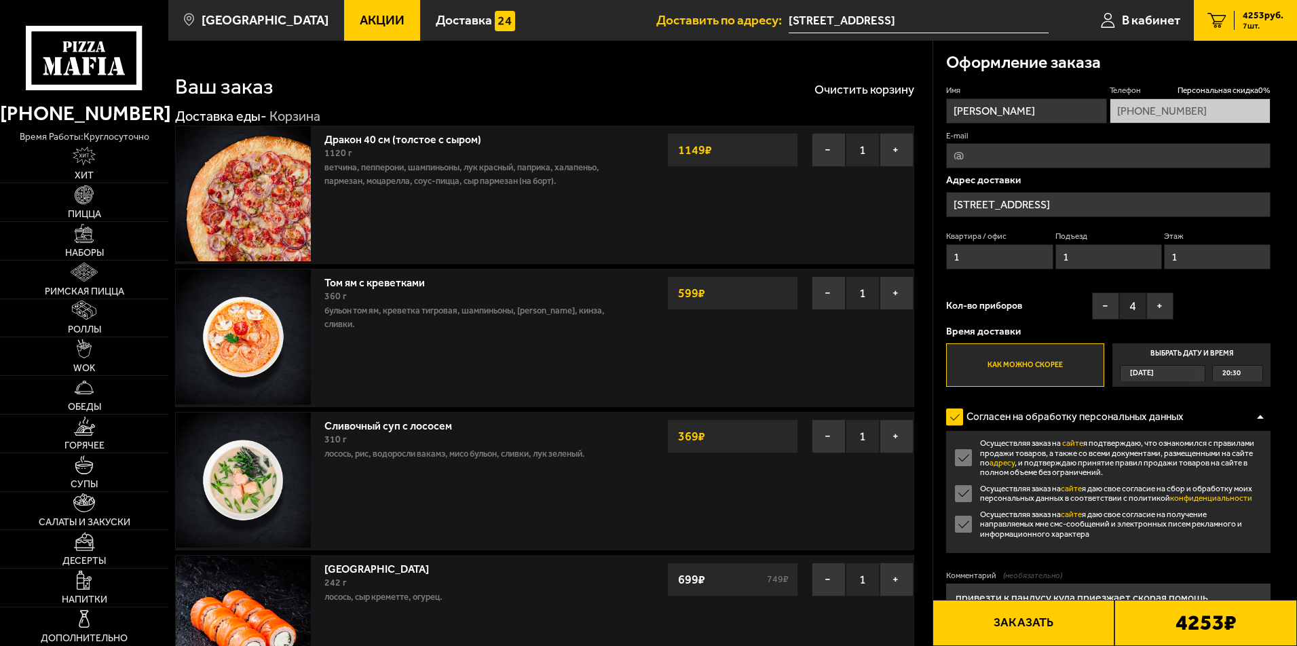
click button "Выбрать способ оплаты" at bounding box center [0, 0] width 0 height 0
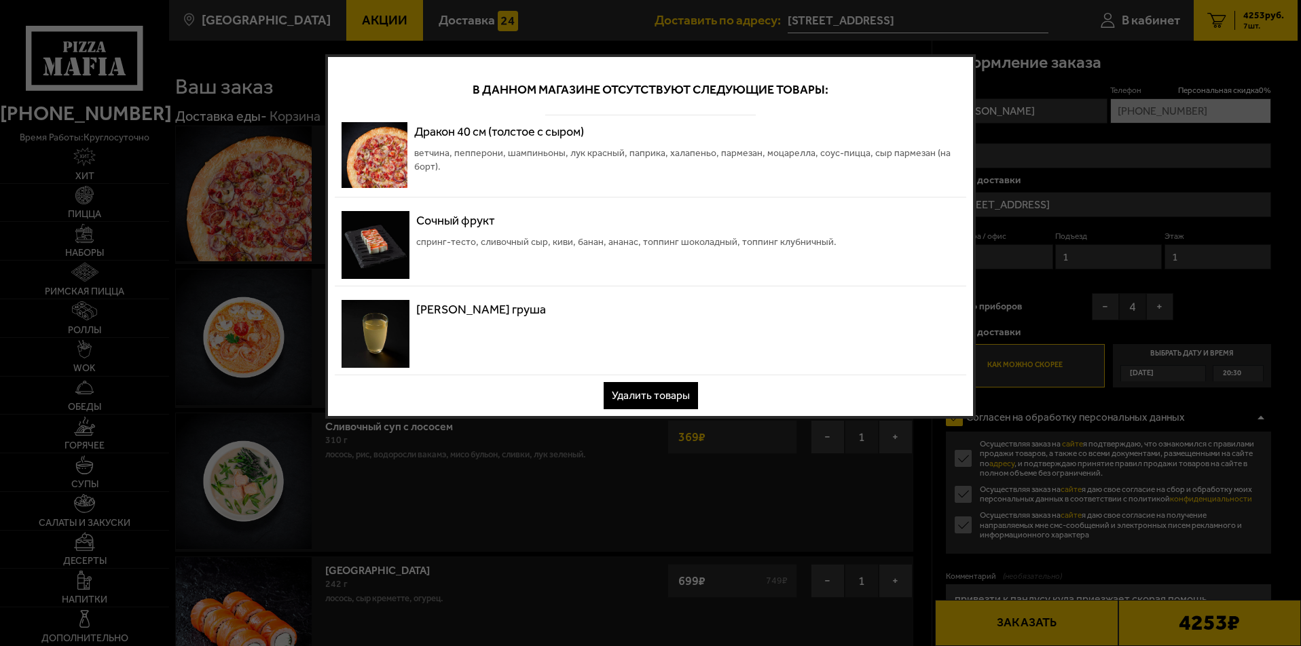
click at [1012, 168] on div at bounding box center [650, 323] width 1301 height 646
click at [643, 393] on button "Удалить товары" at bounding box center [650, 395] width 94 height 27
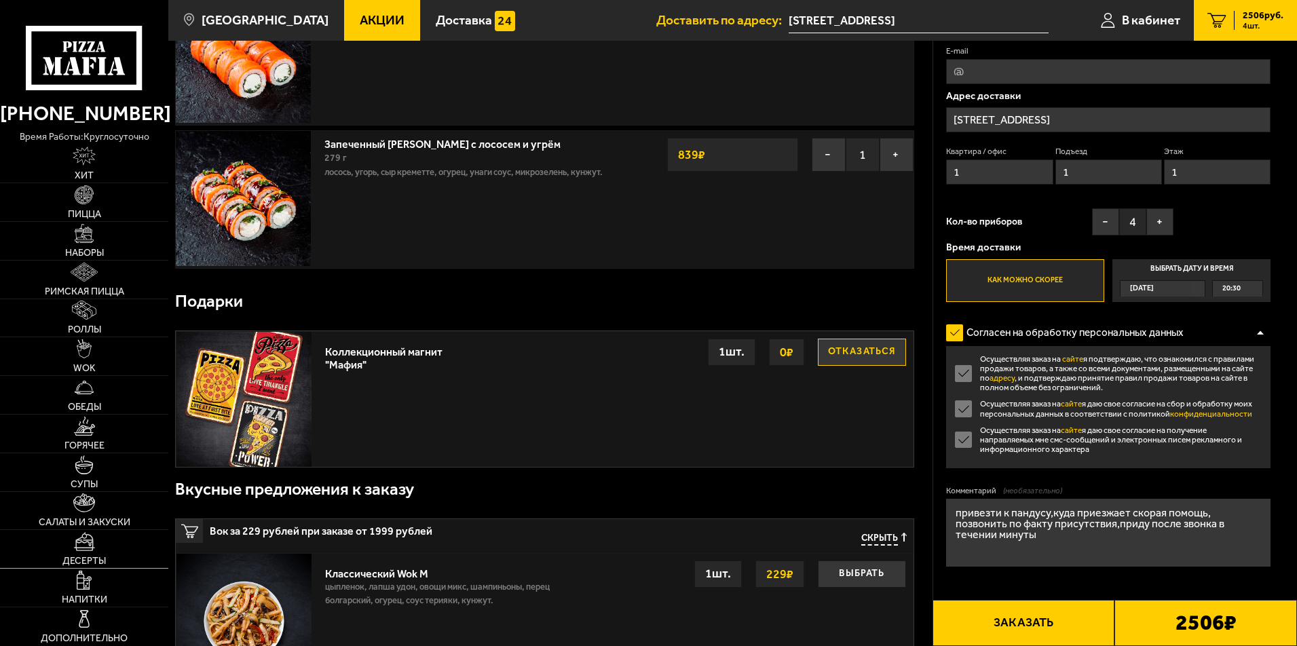
scroll to position [432, 0]
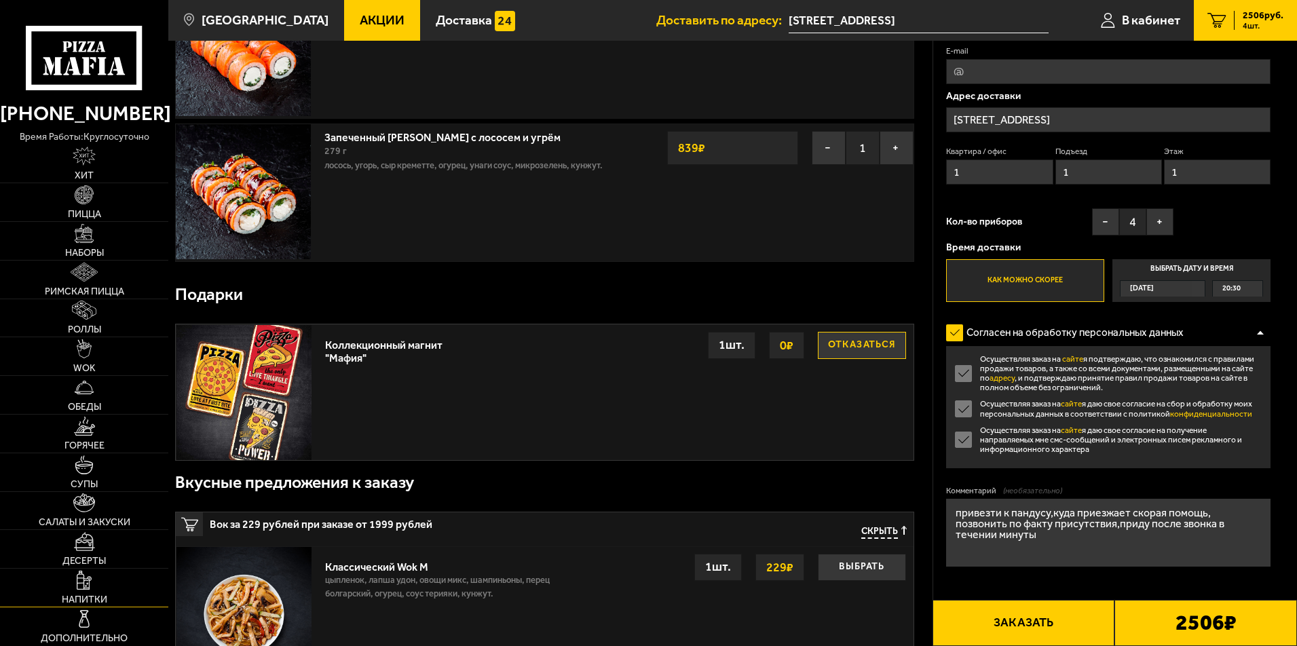
click at [79, 586] on img at bounding box center [84, 580] width 15 height 19
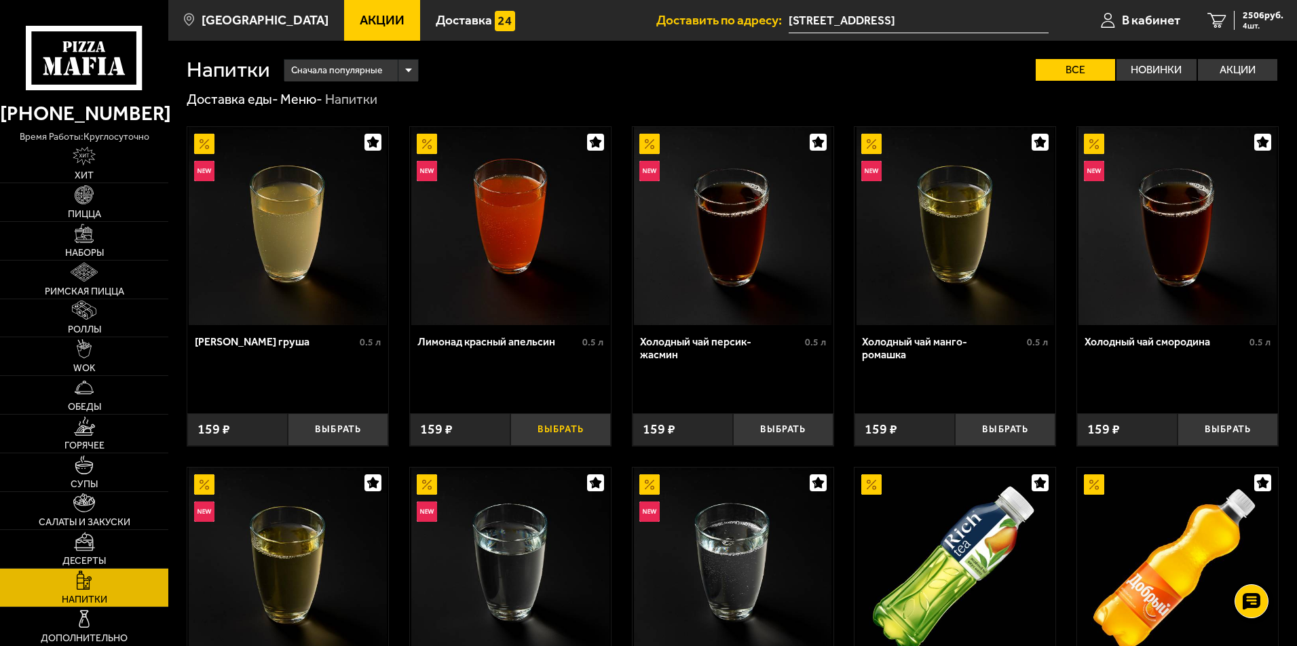
click at [544, 428] on button "Выбрать" at bounding box center [560, 429] width 100 height 33
click at [1257, 18] on span "2665 руб." at bounding box center [1263, 16] width 41 height 10
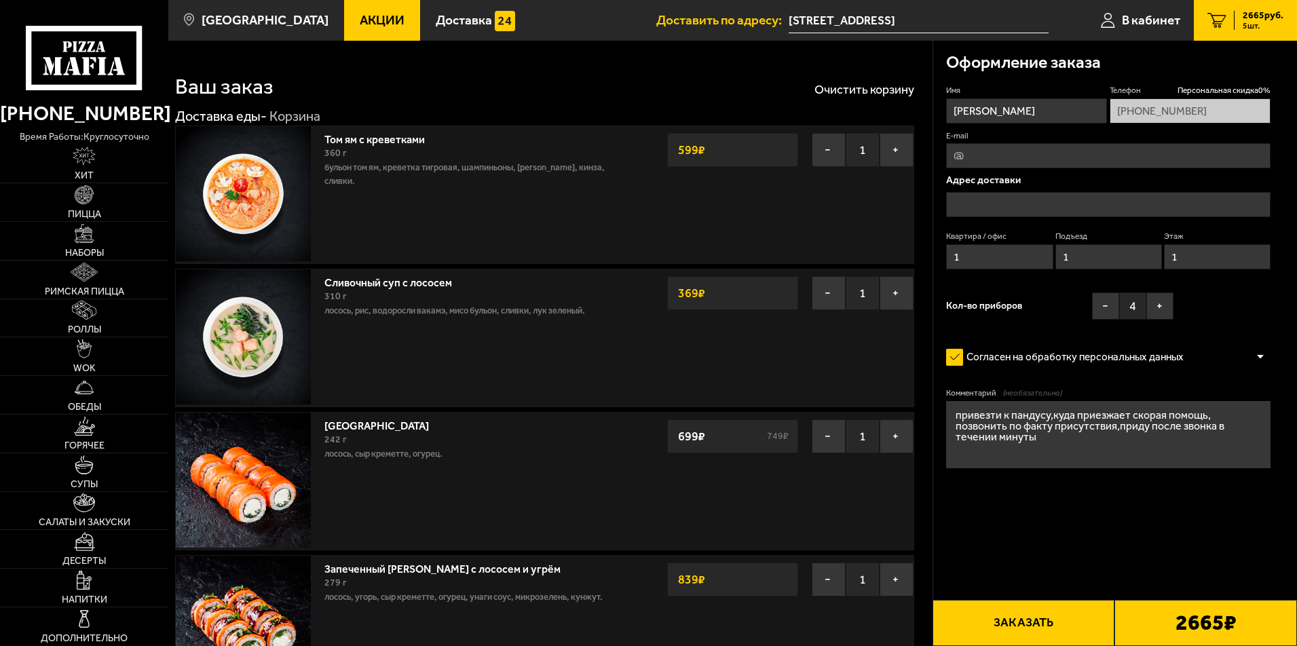
type input "[STREET_ADDRESS]"
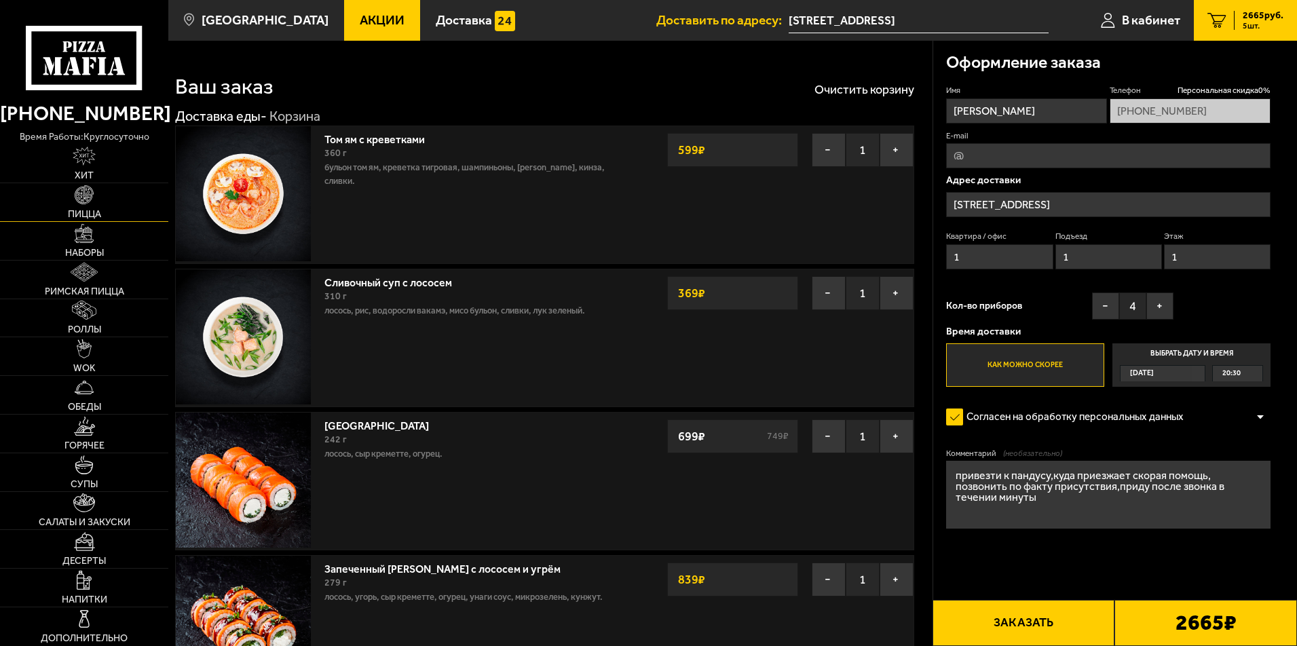
click at [88, 198] on img at bounding box center [84, 194] width 19 height 19
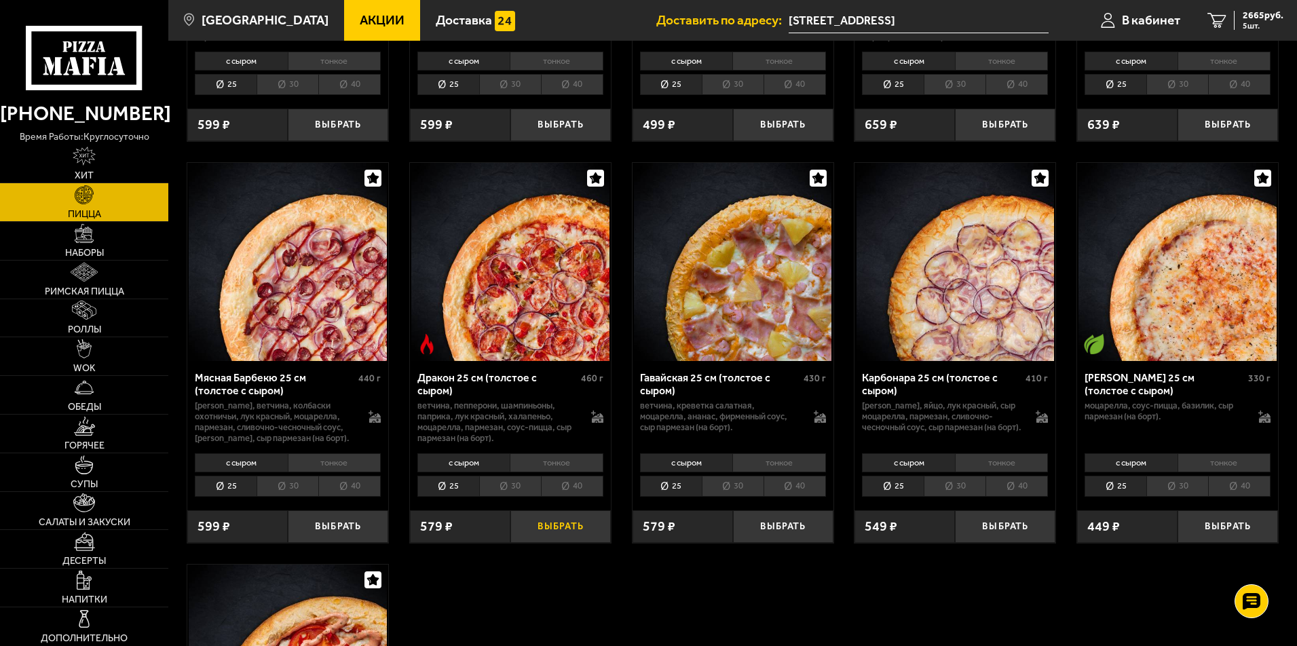
scroll to position [2518, 0]
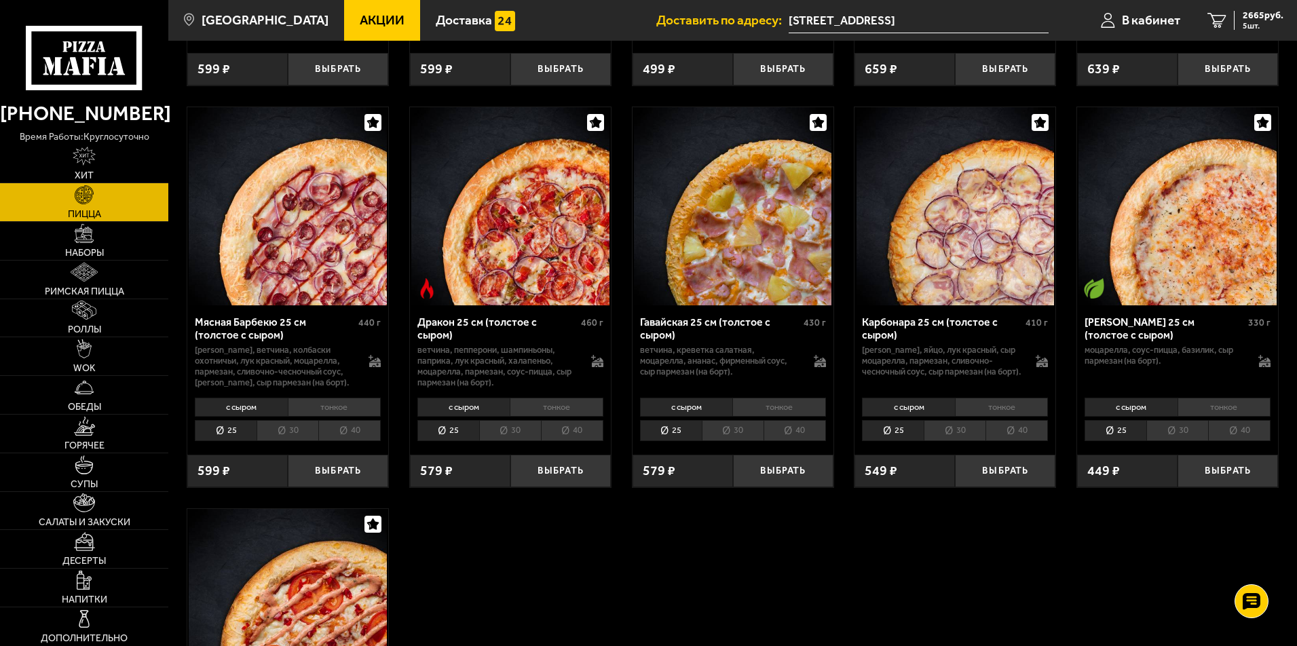
click at [552, 398] on li "тонкое" at bounding box center [557, 407] width 94 height 19
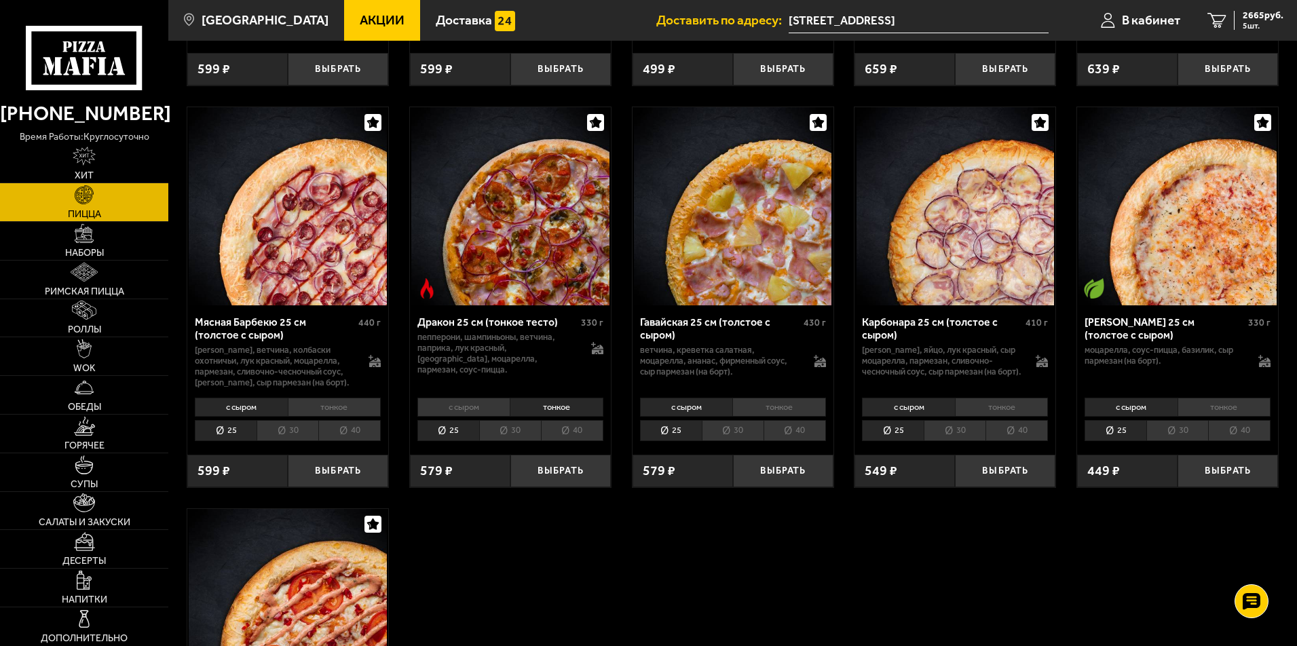
click at [562, 420] on li "40" at bounding box center [572, 430] width 62 height 21
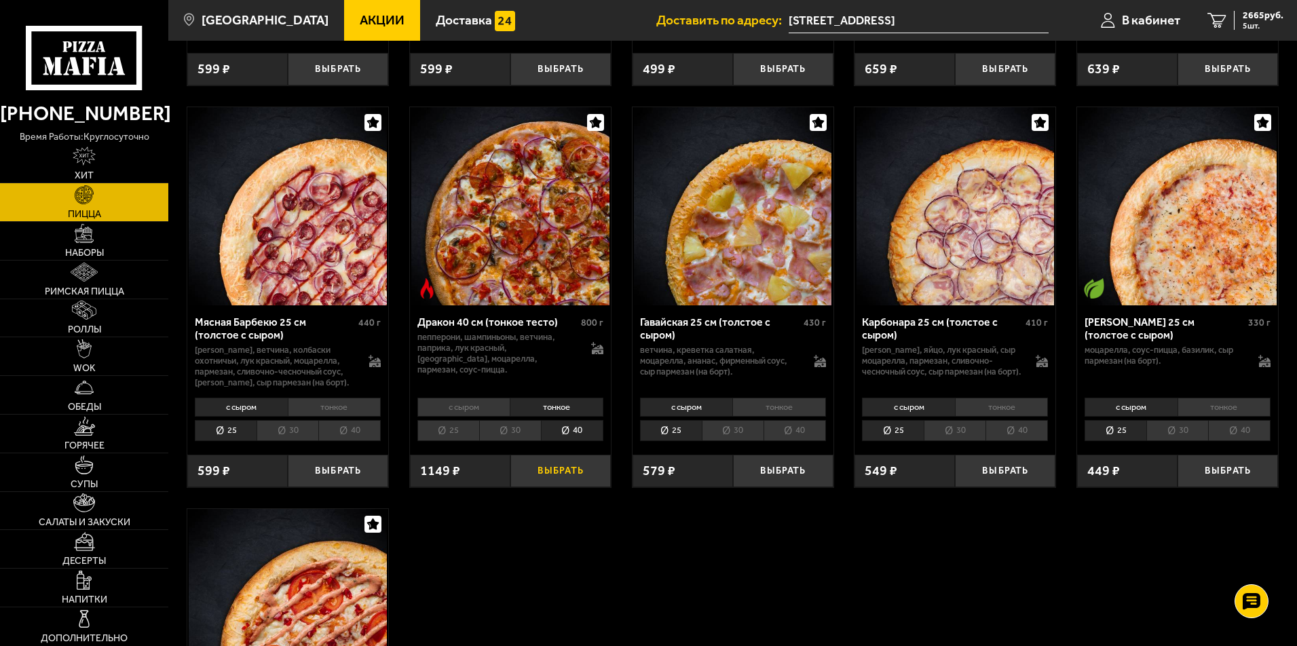
click at [560, 455] on button "Выбрать" at bounding box center [560, 471] width 100 height 33
click at [1239, 24] on div "3814 руб. 6 шт." at bounding box center [1259, 20] width 50 height 19
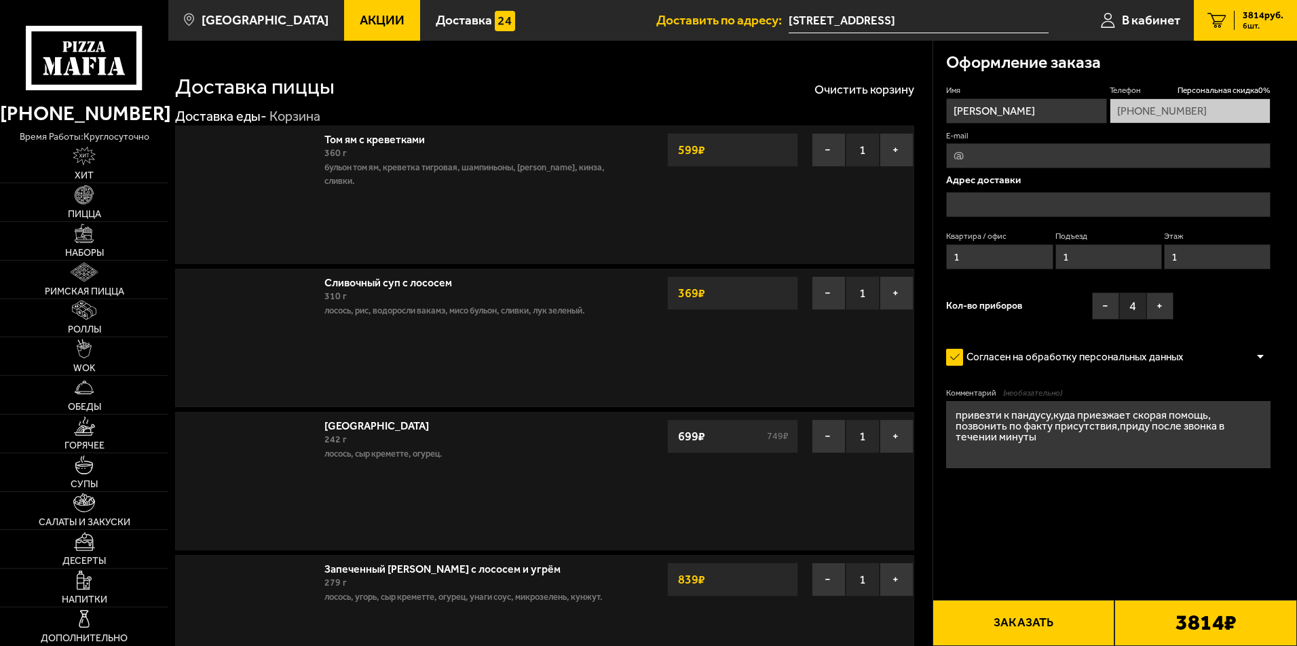
type input "[STREET_ADDRESS]"
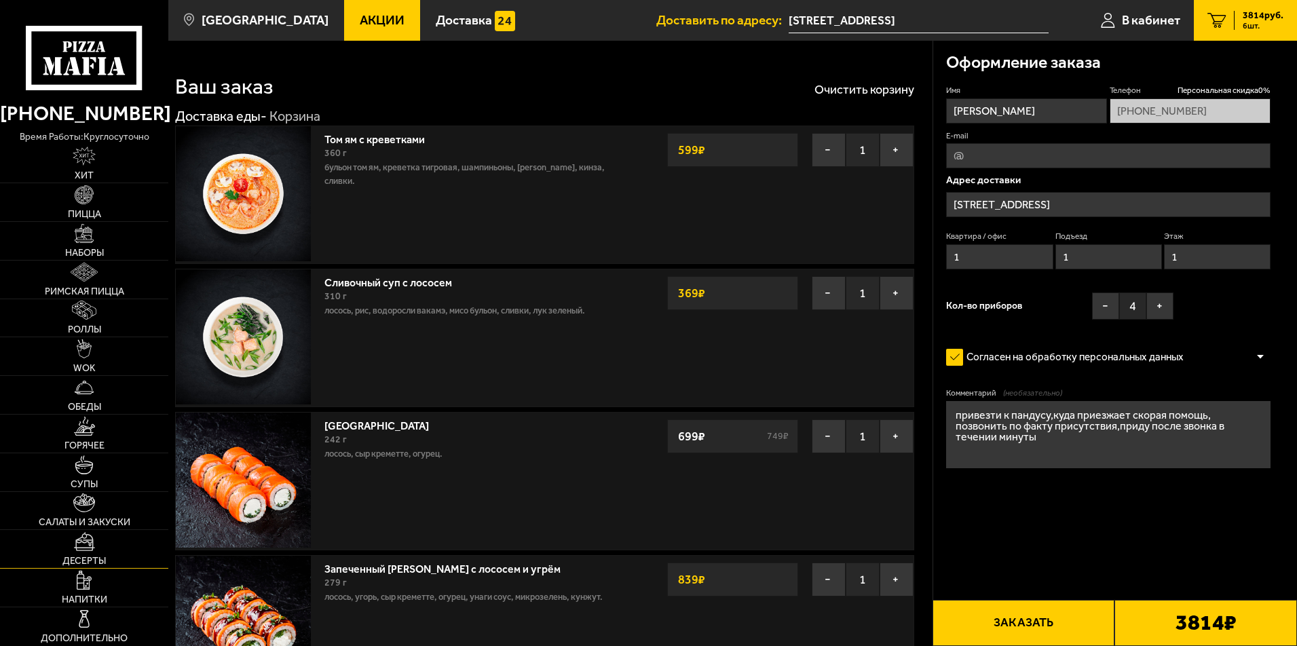
click at [73, 549] on link "Десерты" at bounding box center [84, 549] width 168 height 38
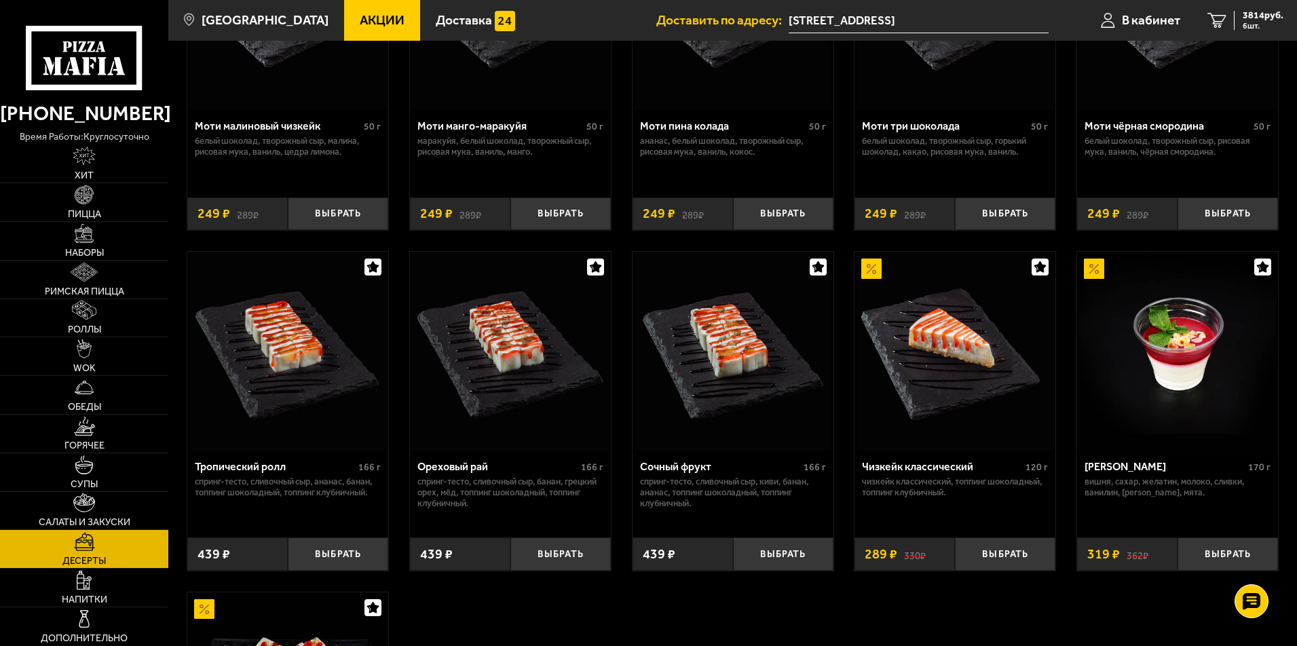
scroll to position [252, 0]
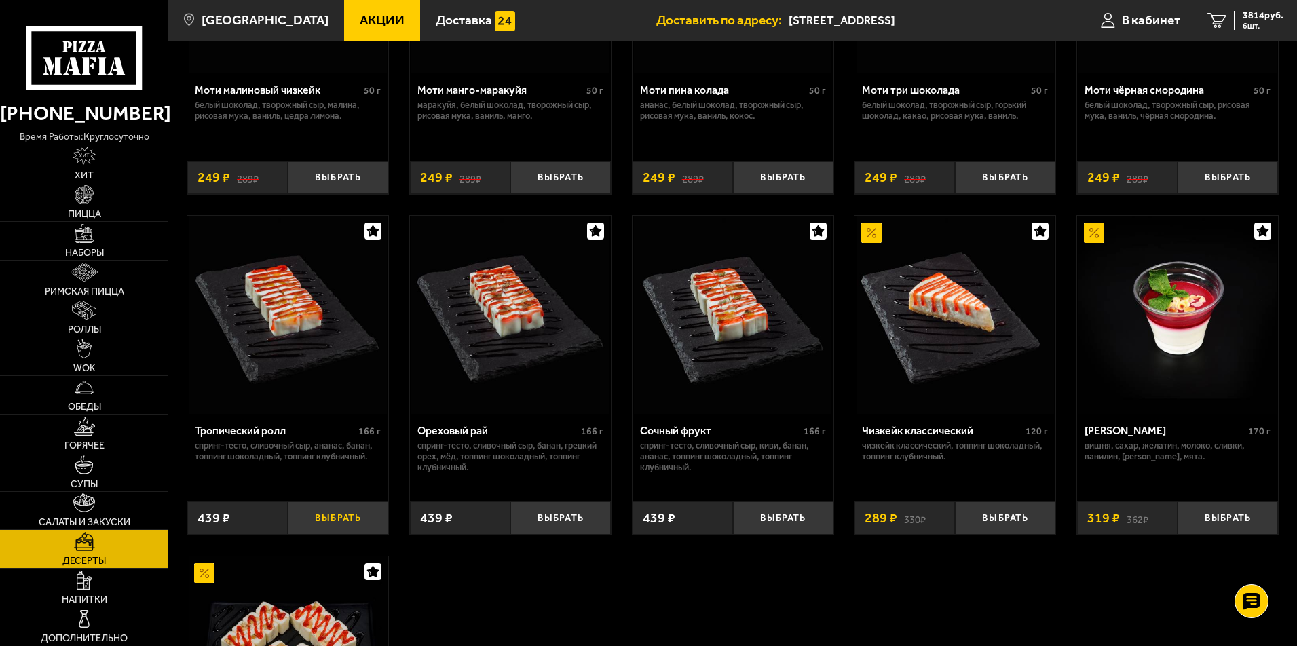
click at [353, 520] on button "Выбрать" at bounding box center [338, 518] width 100 height 33
click at [1254, 20] on span "4253 руб." at bounding box center [1263, 16] width 41 height 10
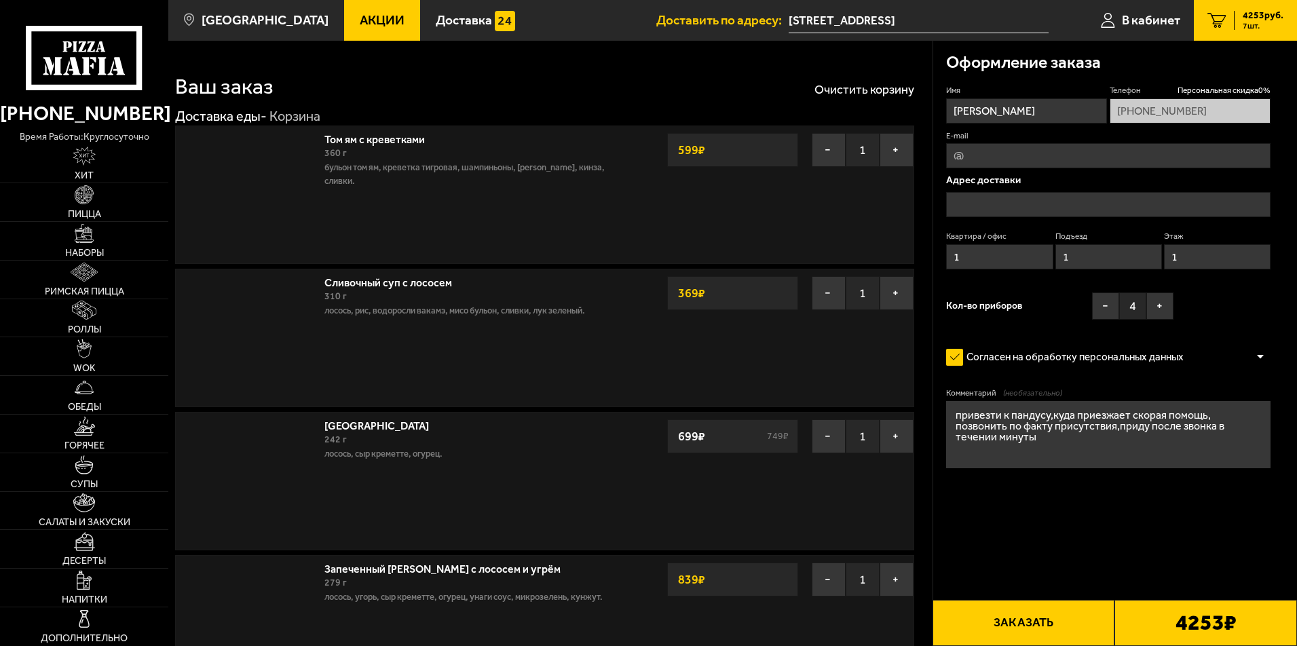
type input "[STREET_ADDRESS]"
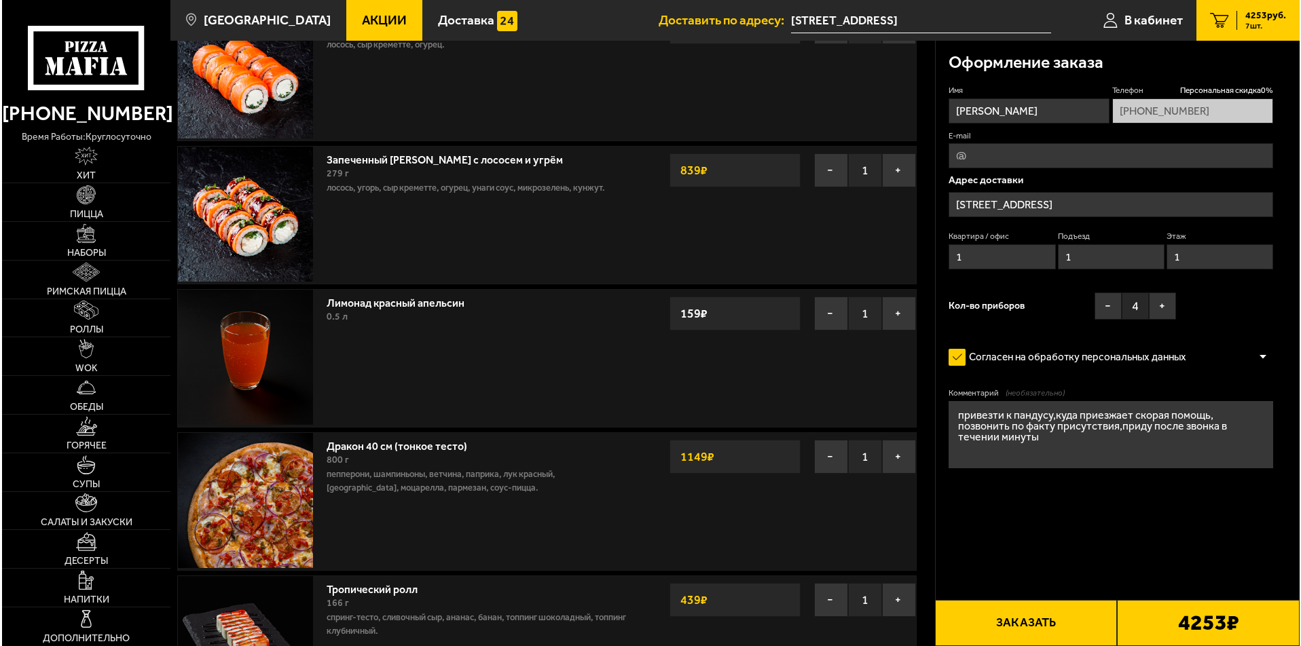
scroll to position [432, 0]
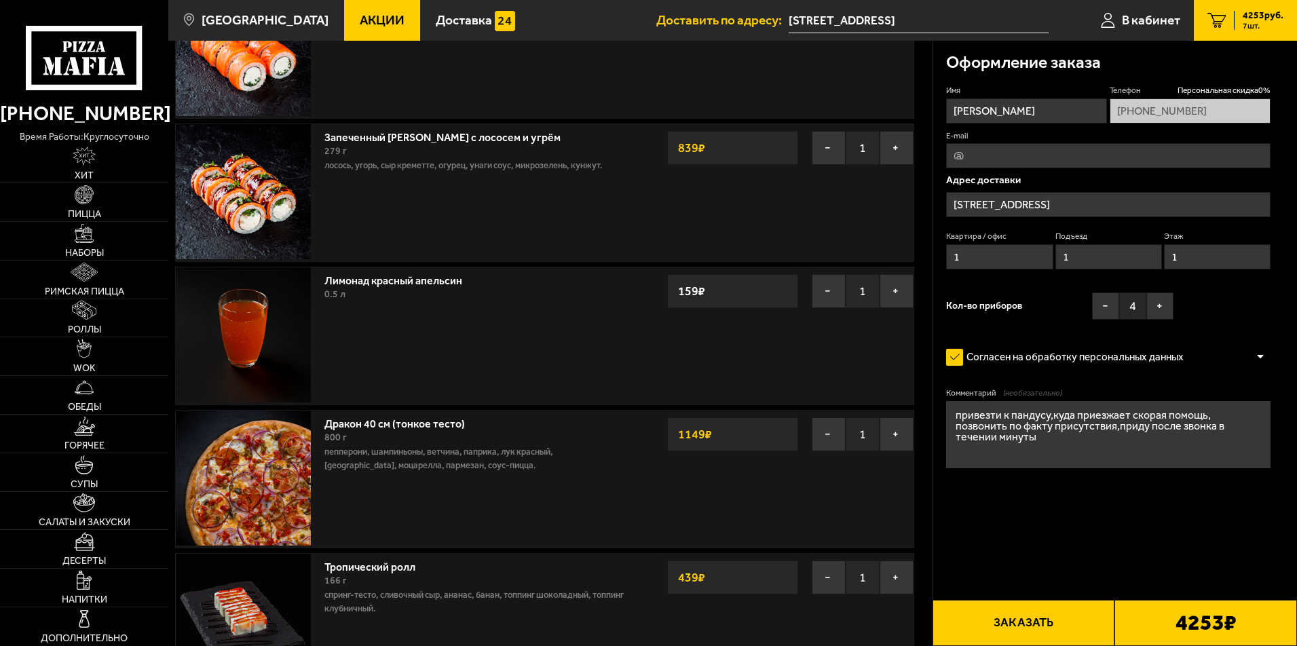
click at [1020, 640] on button "Заказать" at bounding box center [1024, 623] width 183 height 46
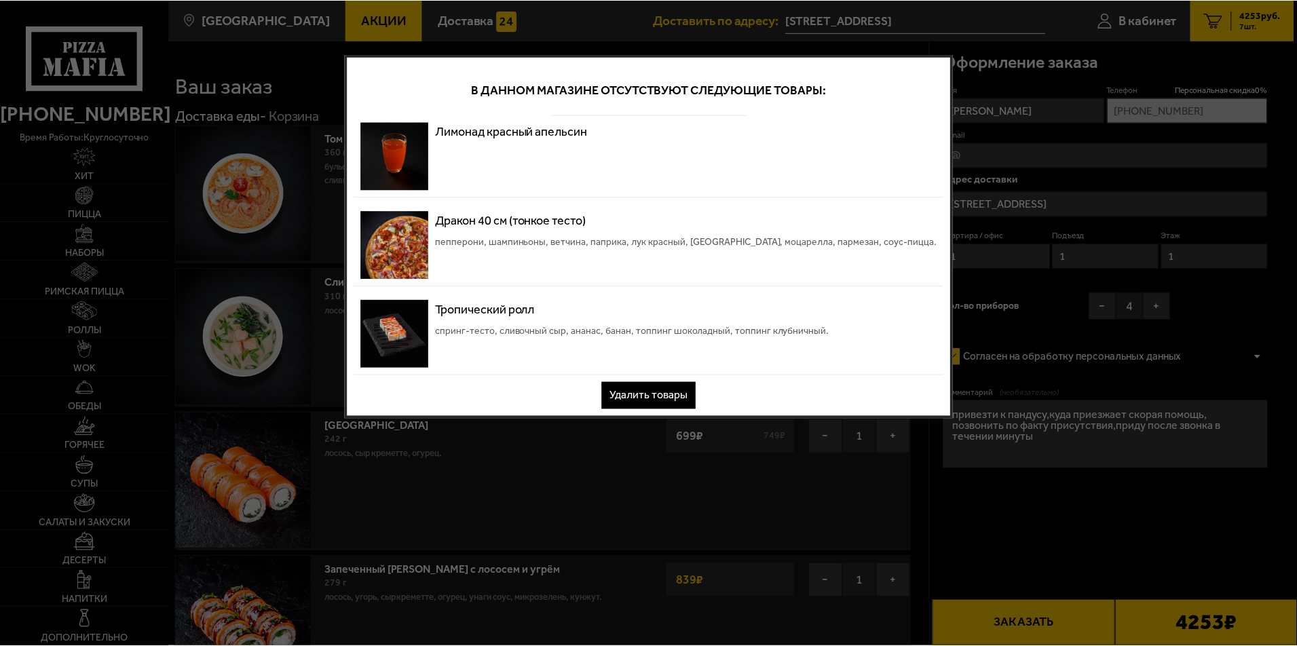
scroll to position [0, 0]
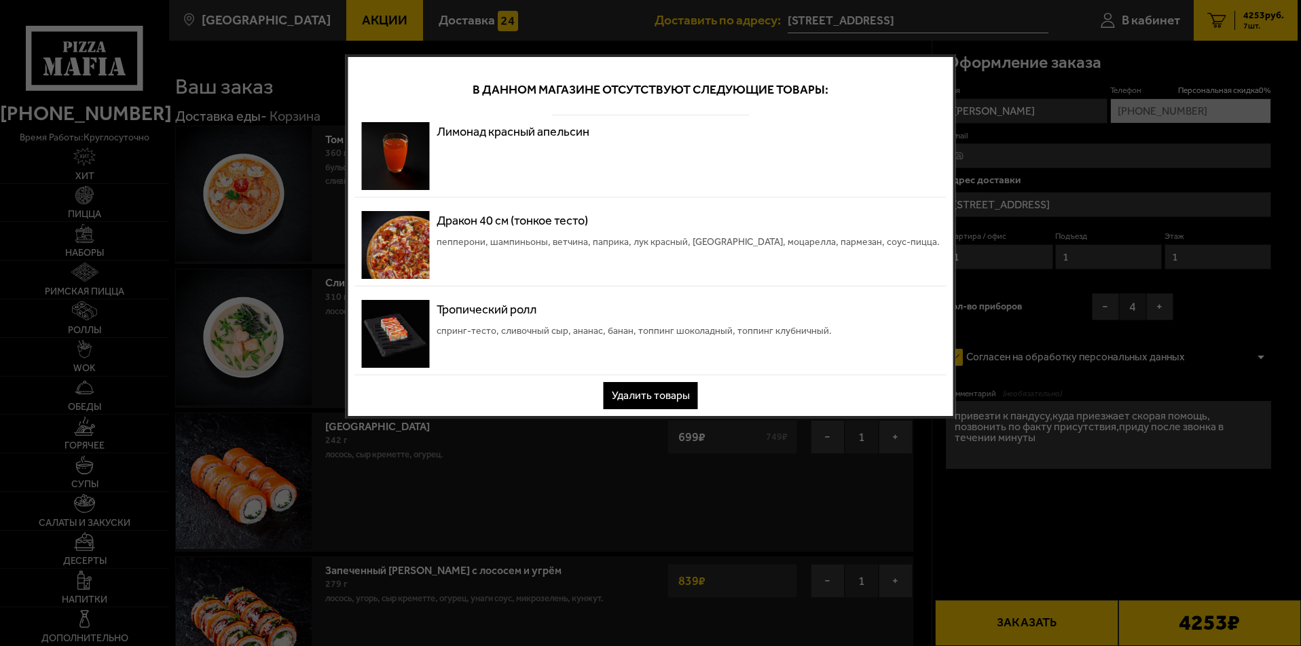
click at [654, 399] on button "Удалить товары" at bounding box center [650, 395] width 94 height 27
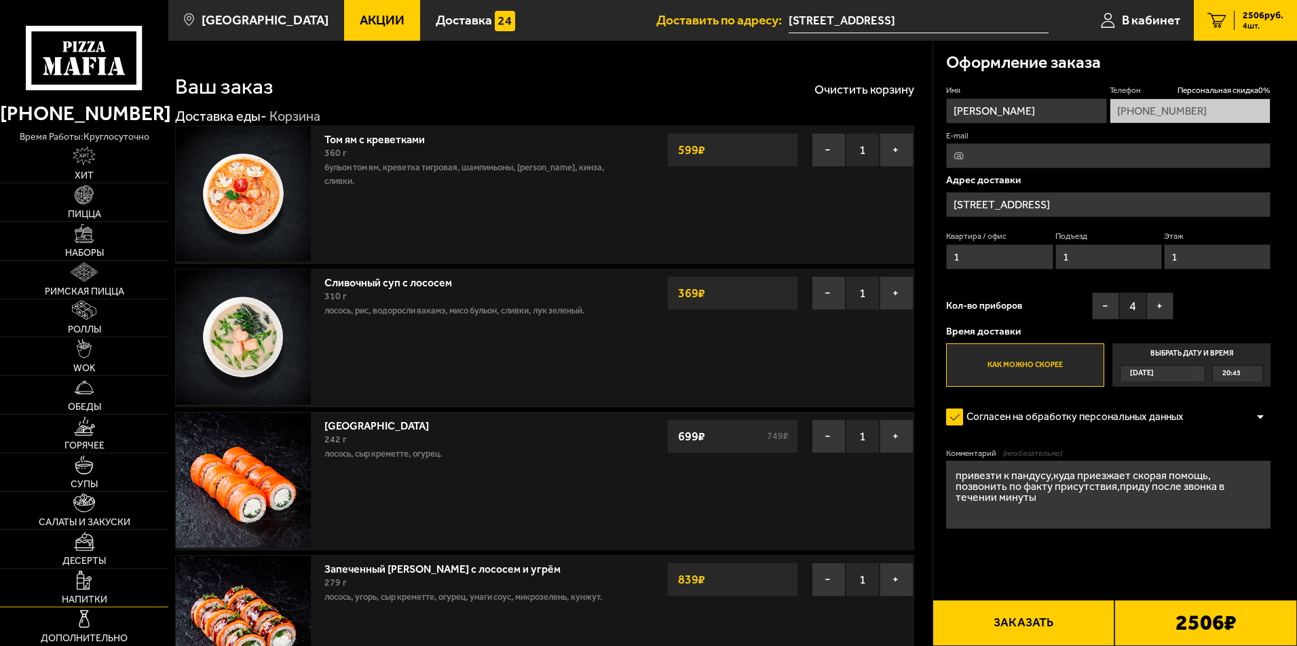
click at [86, 591] on link "Напитки" at bounding box center [84, 588] width 168 height 38
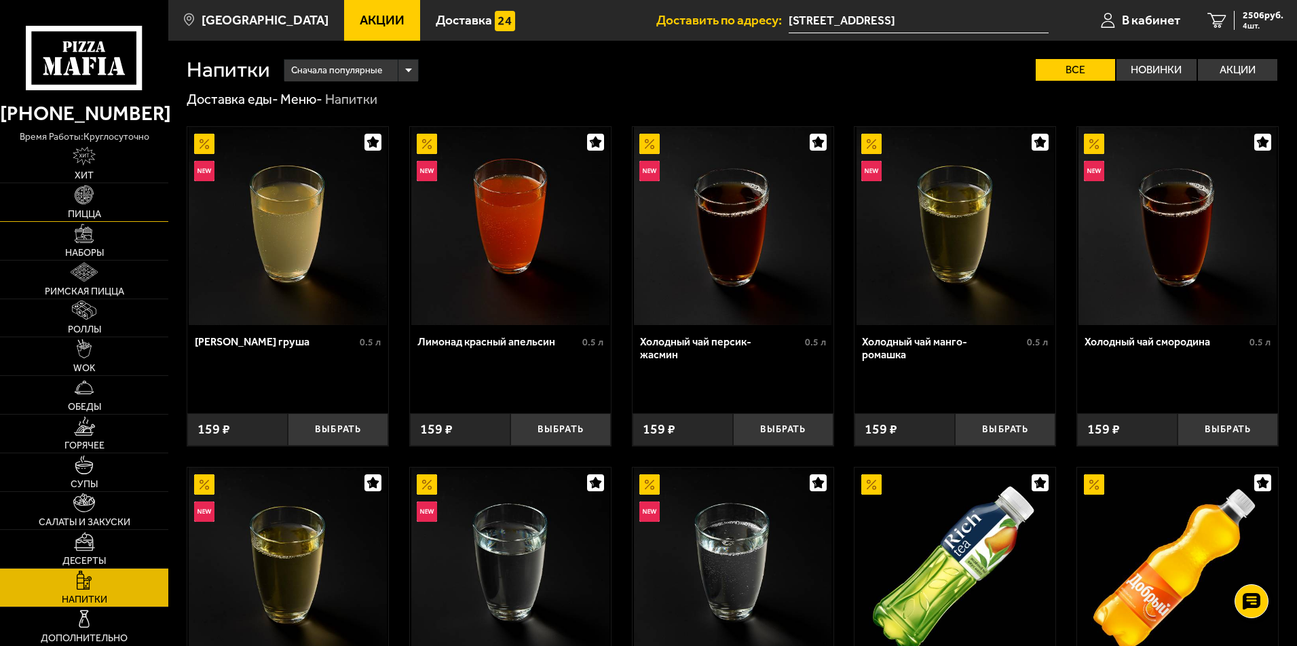
click at [90, 206] on link "Пицца" at bounding box center [84, 202] width 168 height 38
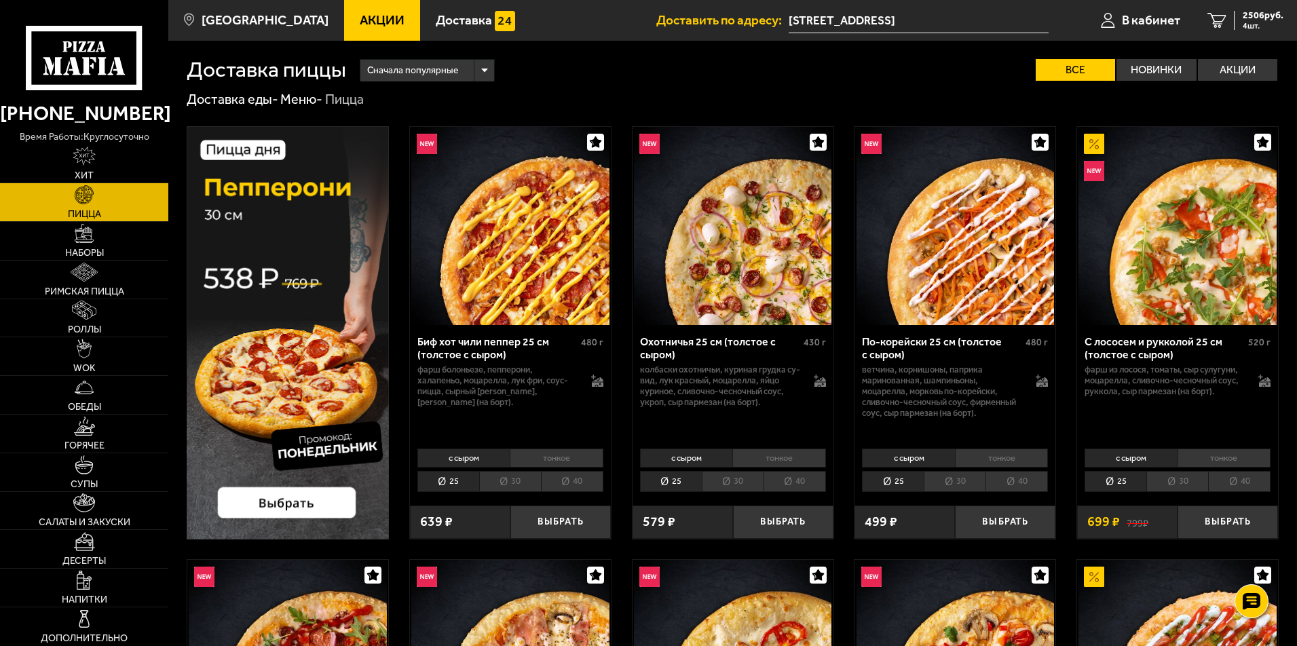
click at [486, 71] on div "Сначала популярные" at bounding box center [427, 71] width 134 height 22
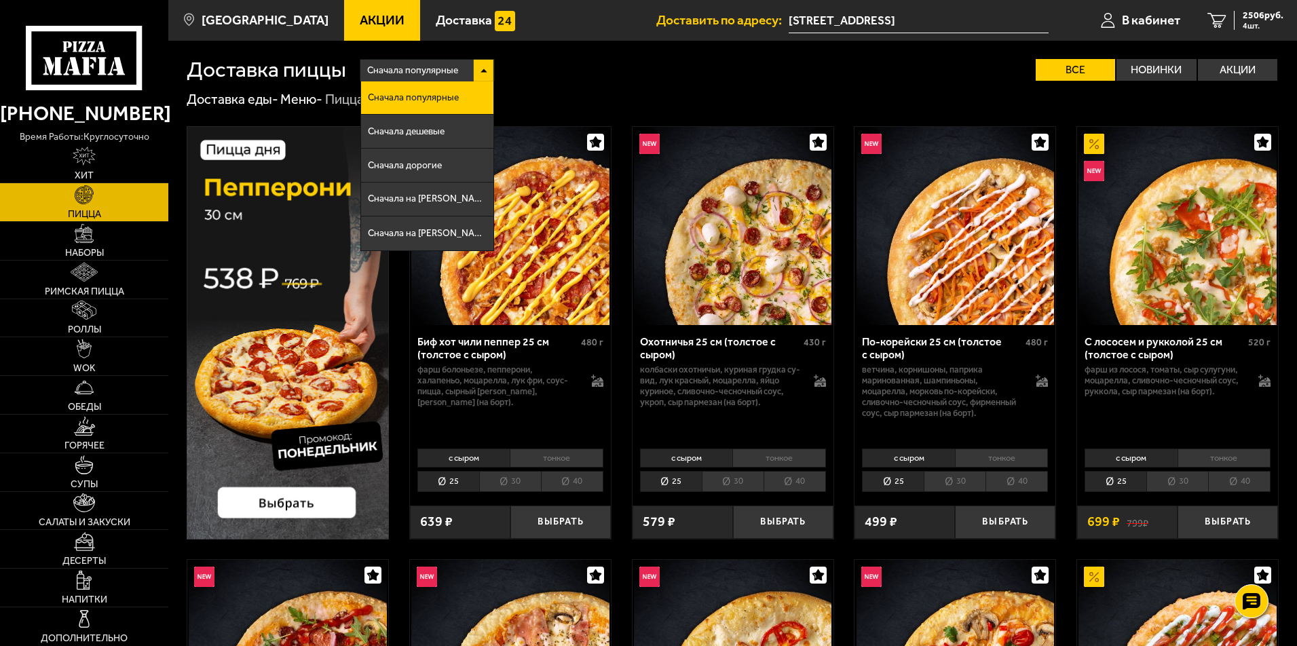
click at [599, 68] on div "Сначала популярные Сначала популярные Сначала дешевые Сначала дорогие Сначала н…" at bounding box center [812, 70] width 933 height 22
click at [481, 69] on div "Сначала популярные" at bounding box center [427, 71] width 134 height 22
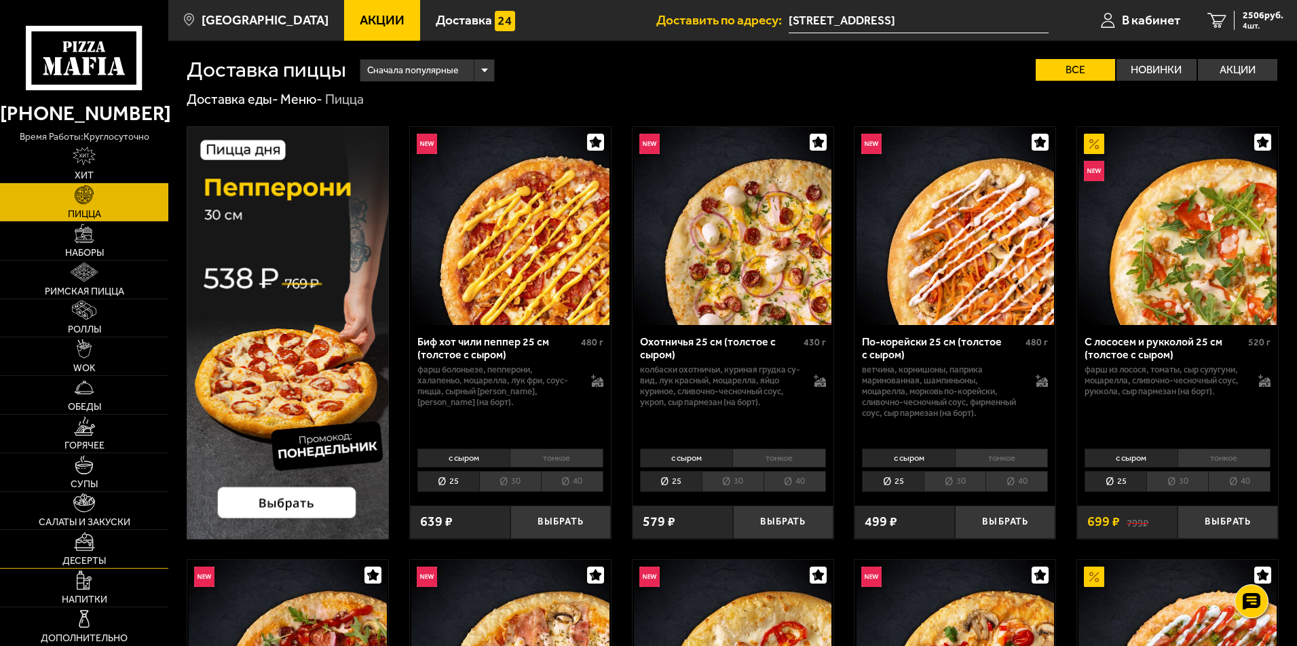
click at [97, 557] on span "Десерты" at bounding box center [83, 562] width 43 height 10
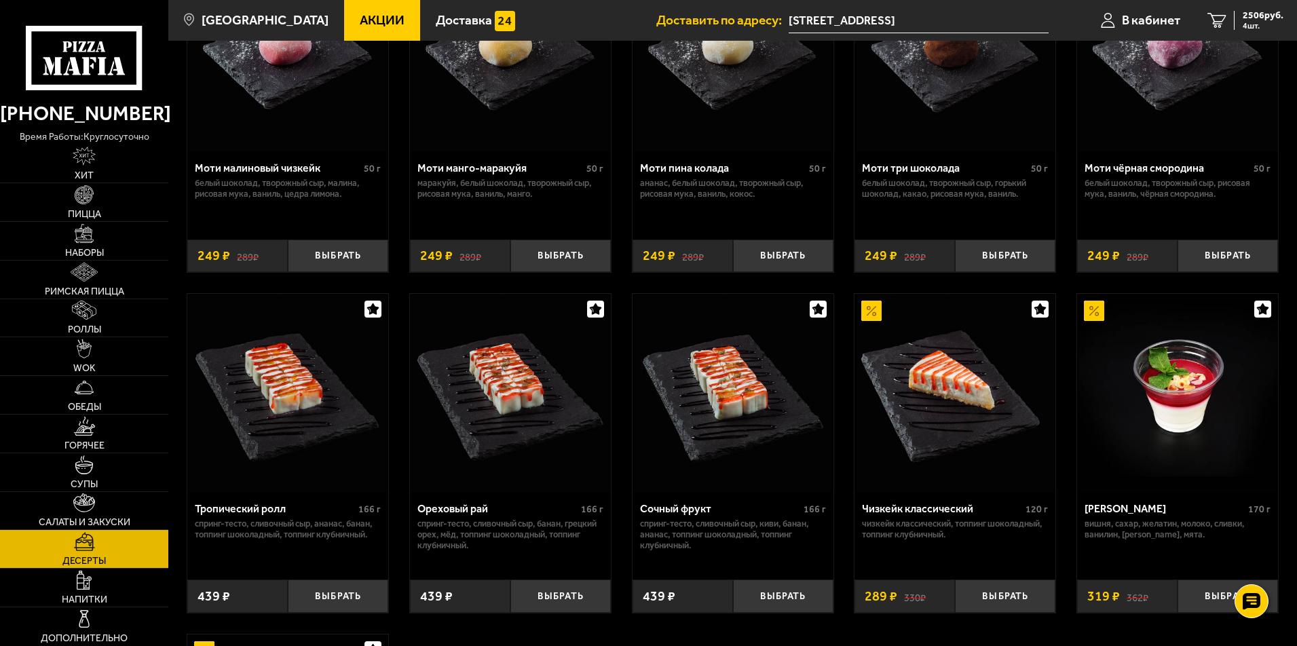
scroll to position [180, 0]
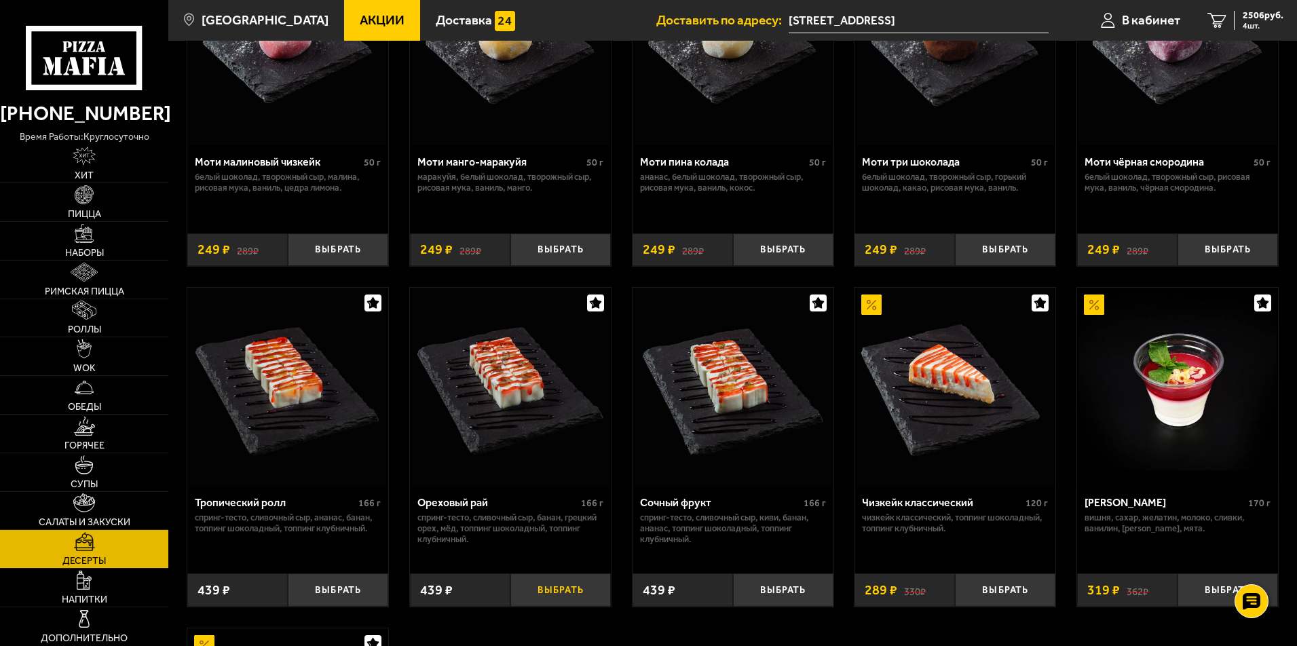
click at [559, 597] on button "Выбрать" at bounding box center [560, 590] width 100 height 33
click at [92, 597] on span "Напитки" at bounding box center [84, 600] width 45 height 10
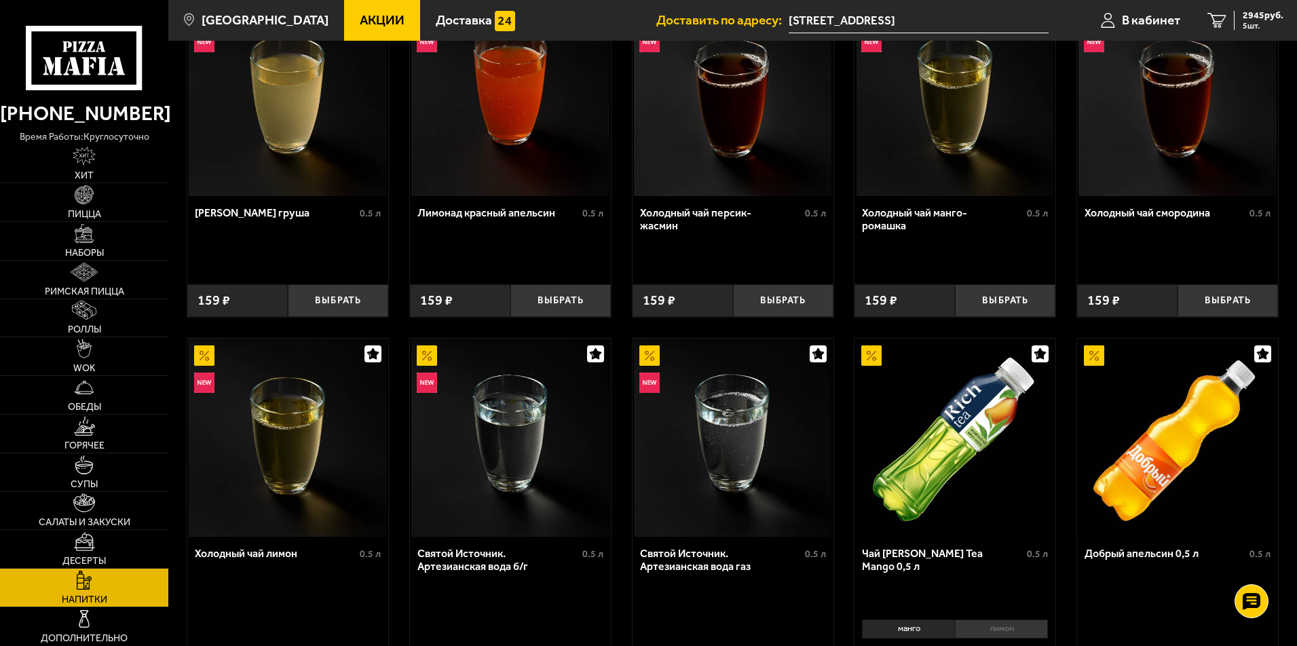
scroll to position [144, 0]
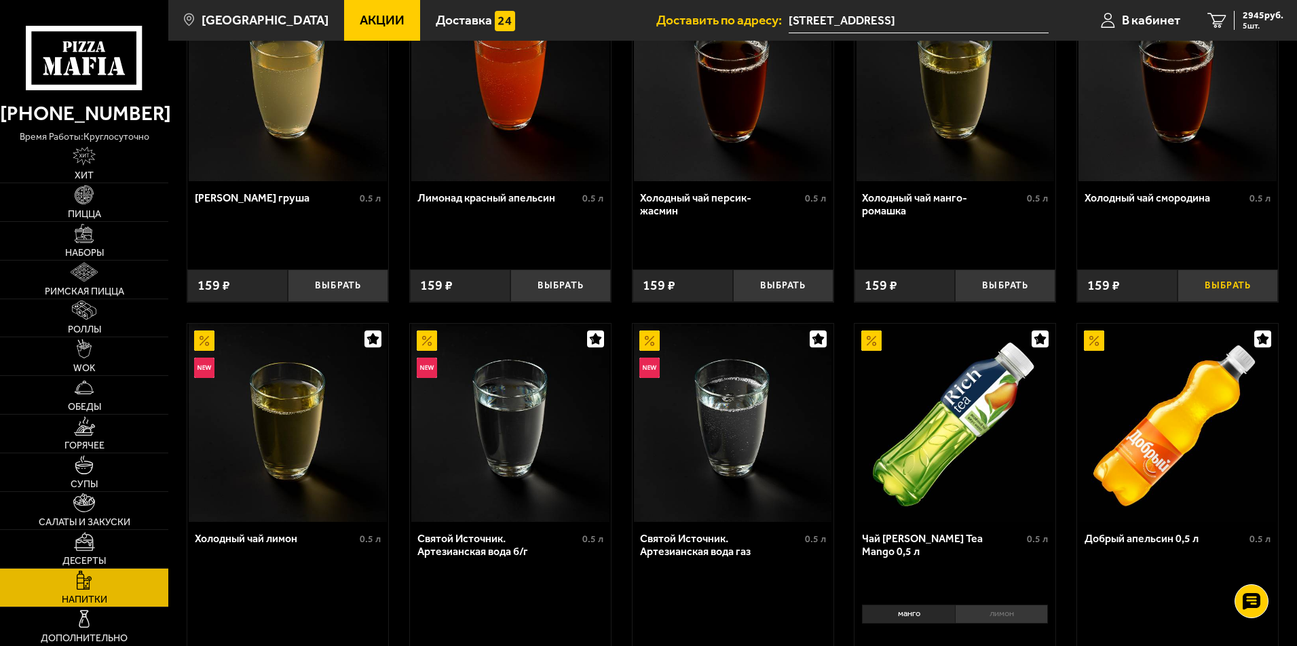
click at [1239, 287] on button "Выбрать" at bounding box center [1228, 285] width 100 height 33
click at [1258, 26] on span "6 шт." at bounding box center [1263, 26] width 41 height 8
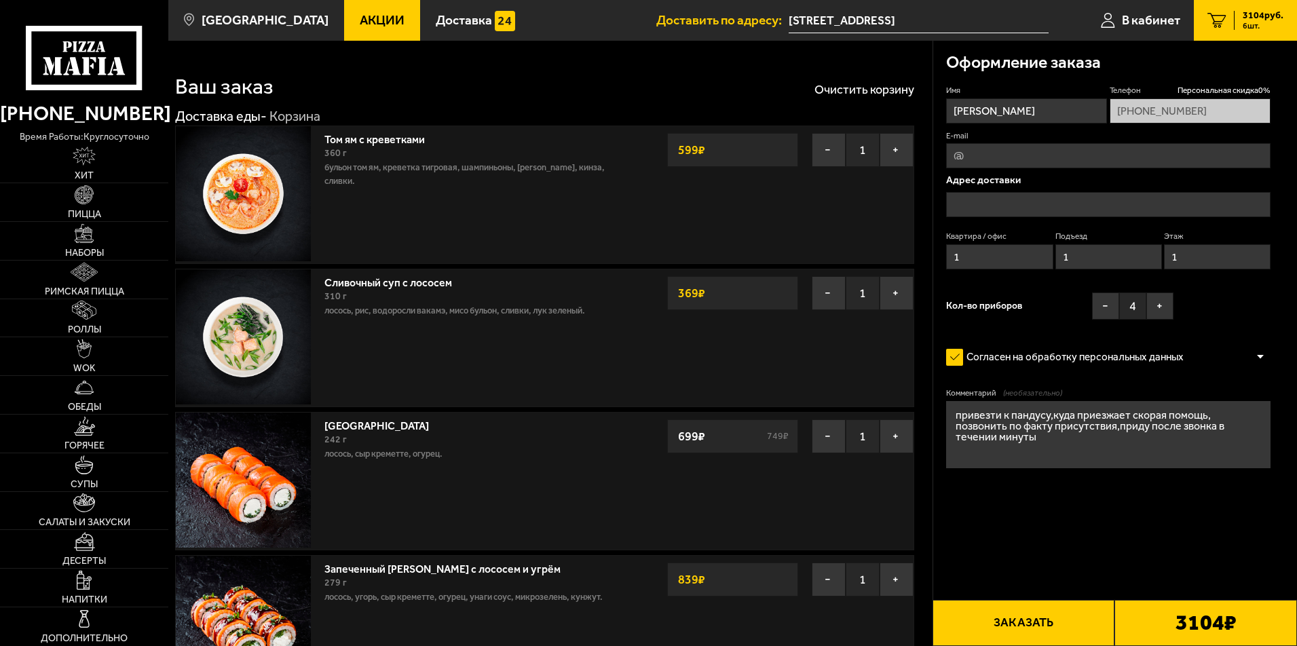
type input "[STREET_ADDRESS]"
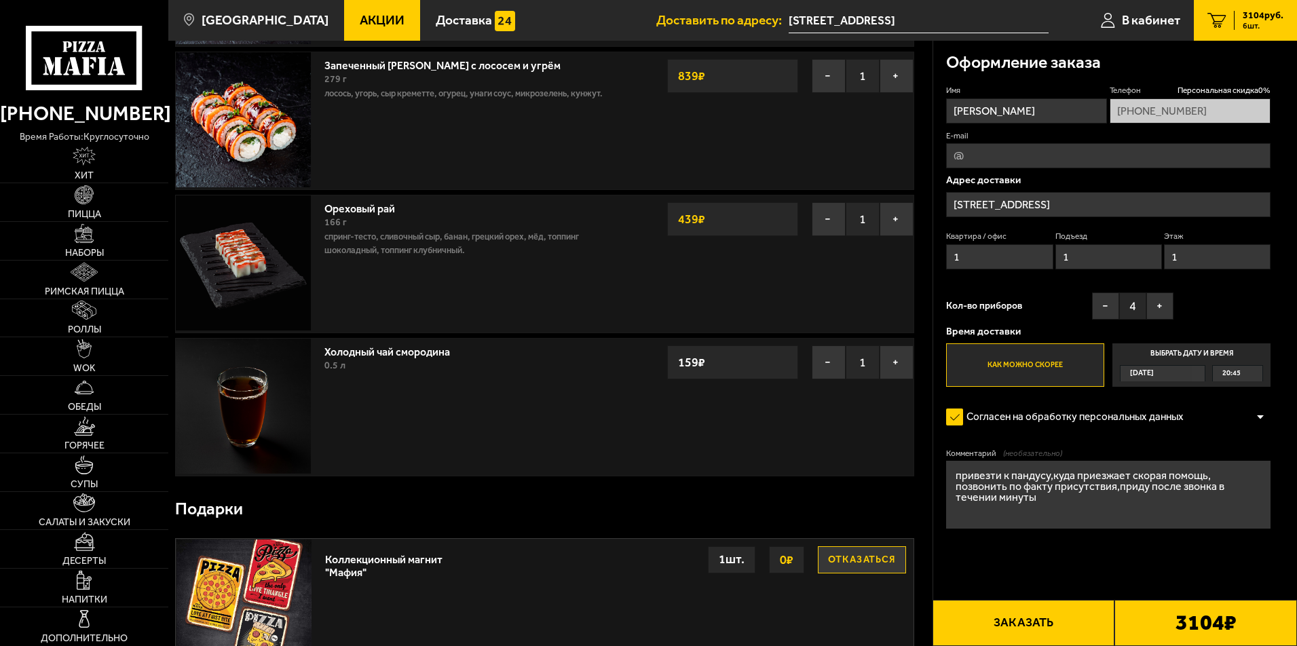
scroll to position [540, 0]
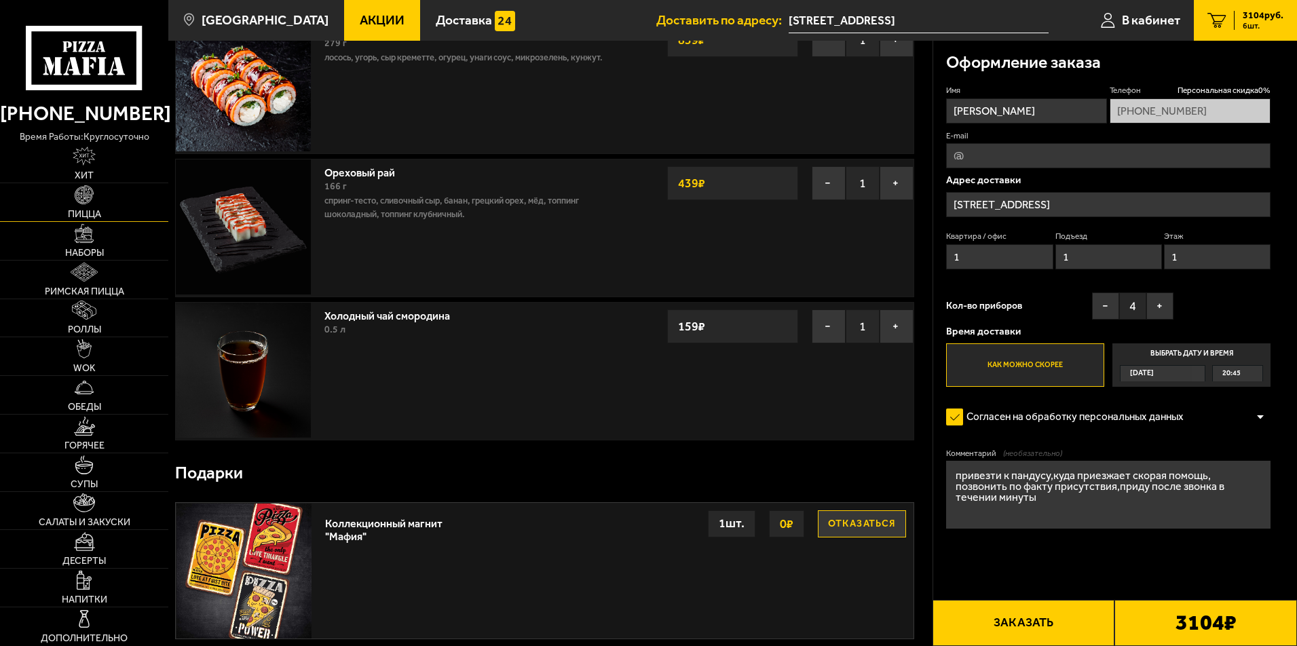
click at [88, 202] on img at bounding box center [84, 194] width 19 height 19
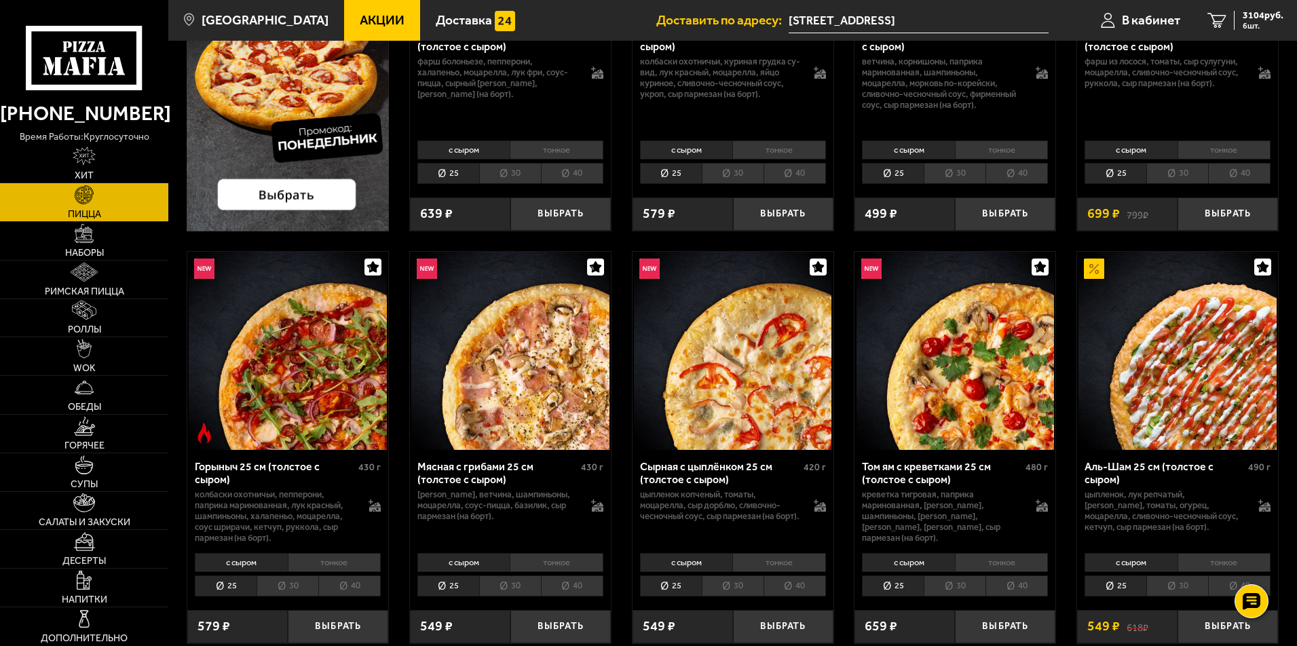
scroll to position [324, 0]
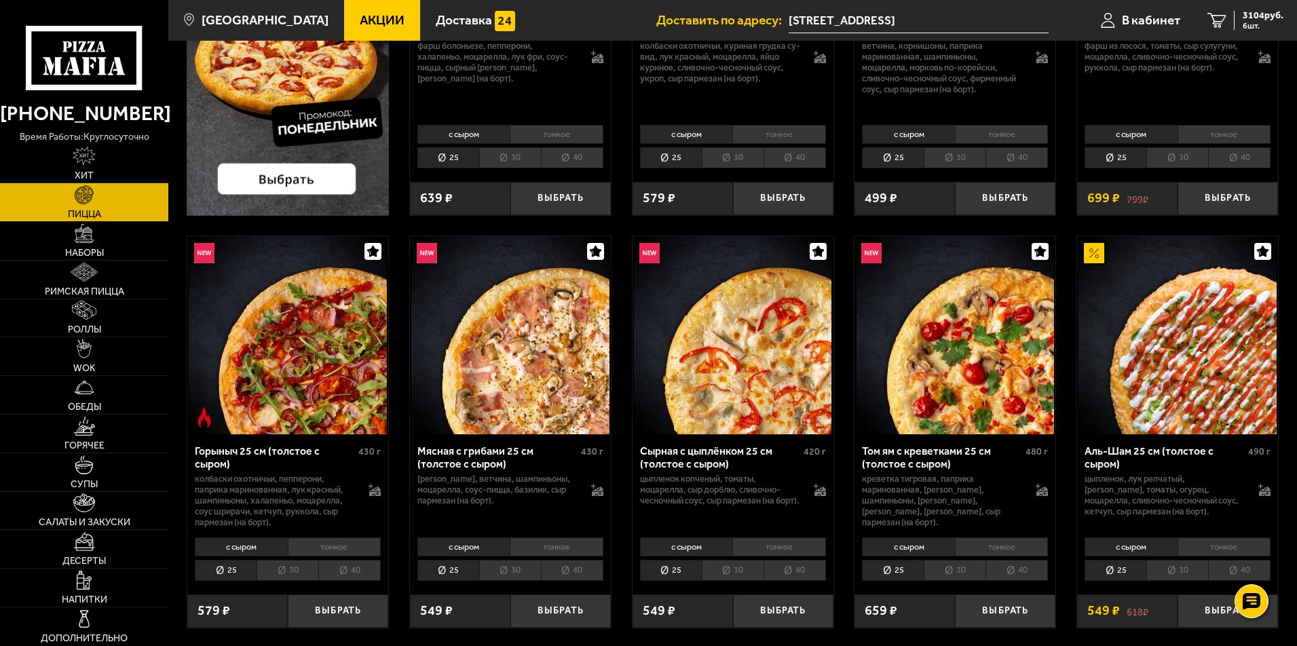
click at [348, 550] on li "тонкое" at bounding box center [335, 547] width 94 height 19
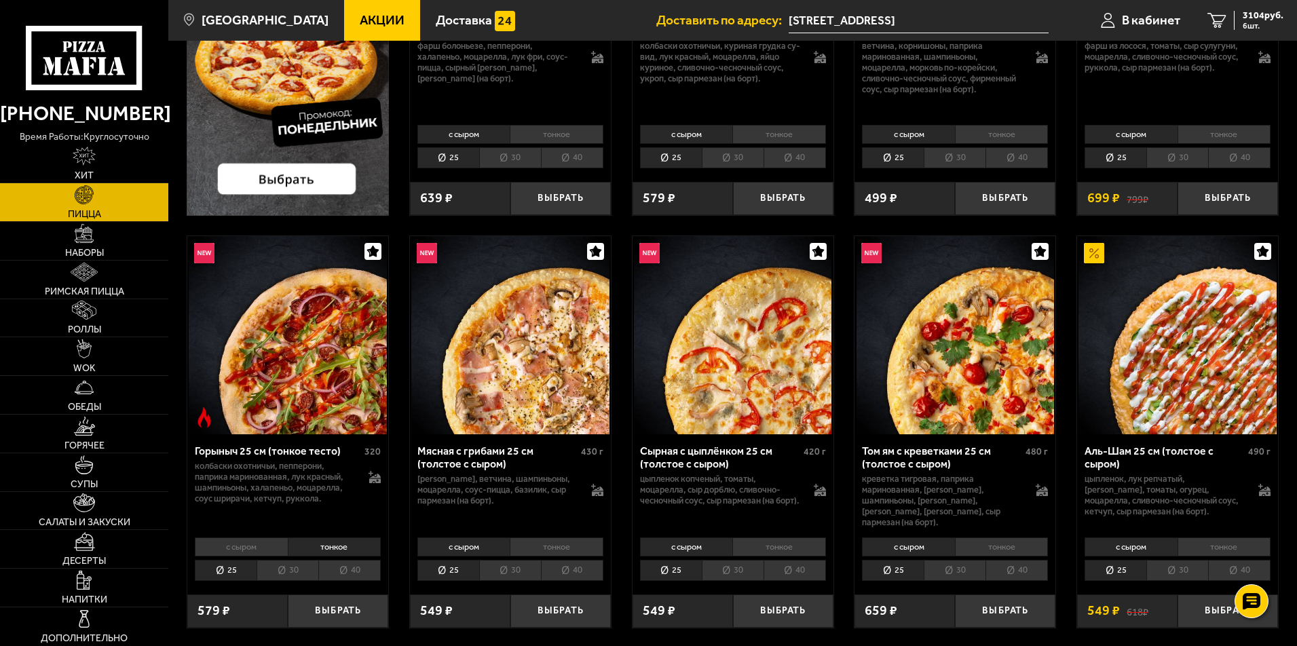
click at [348, 561] on li "40" at bounding box center [349, 570] width 62 height 21
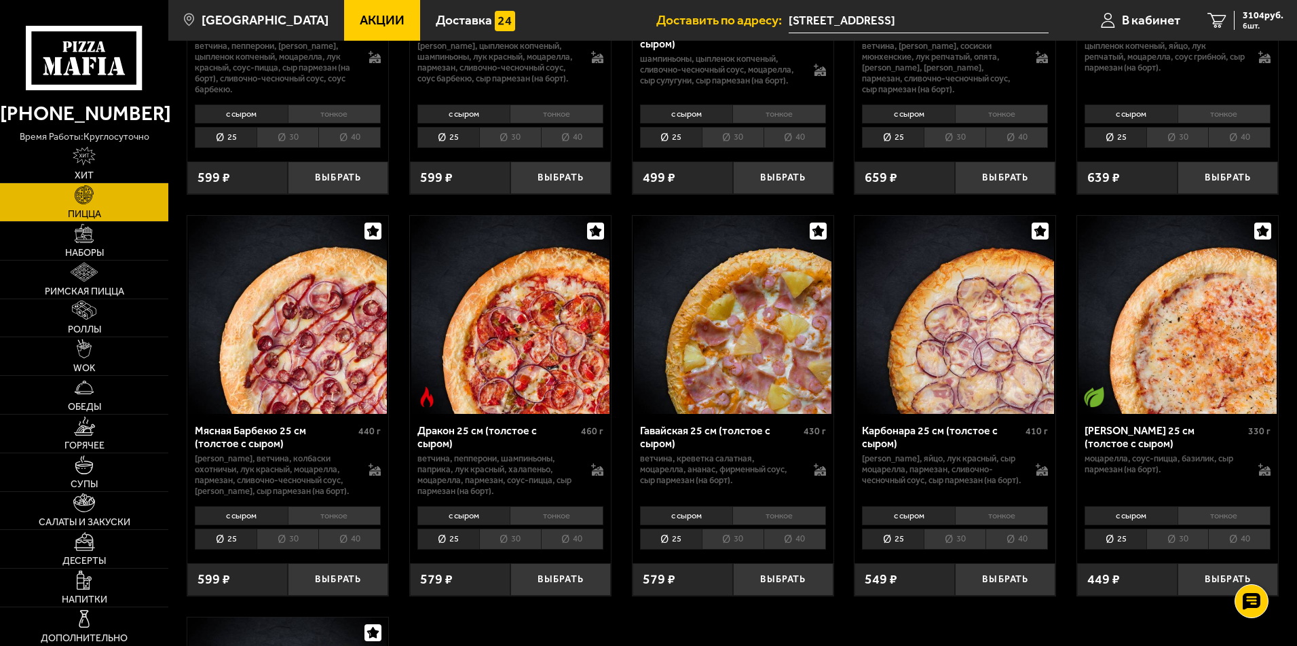
scroll to position [2410, 0]
click at [574, 528] on li "40" at bounding box center [572, 538] width 62 height 21
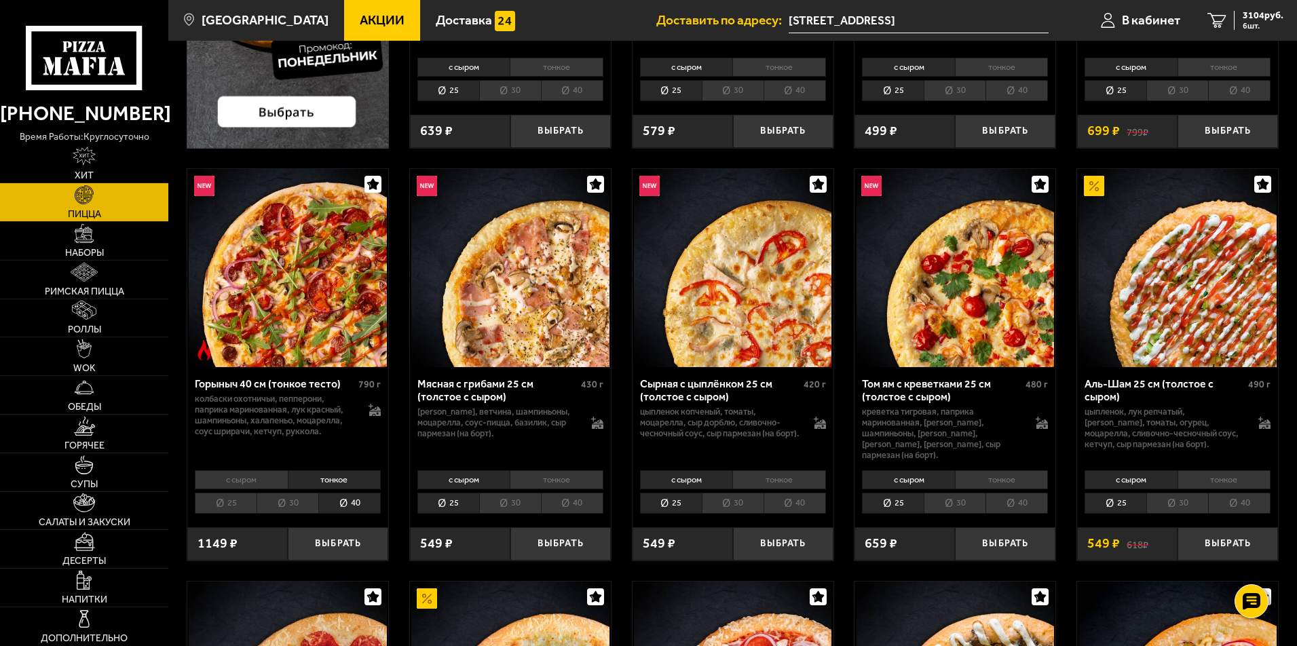
scroll to position [396, 0]
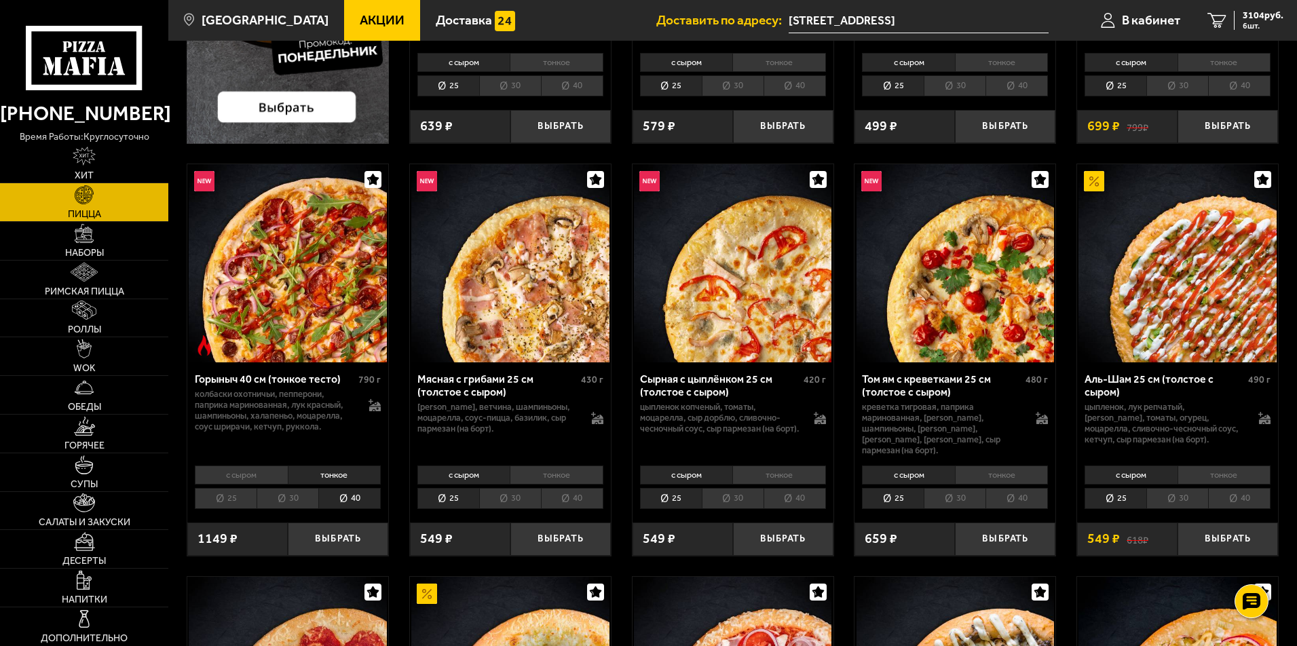
click at [255, 468] on li "с сыром" at bounding box center [241, 475] width 93 height 19
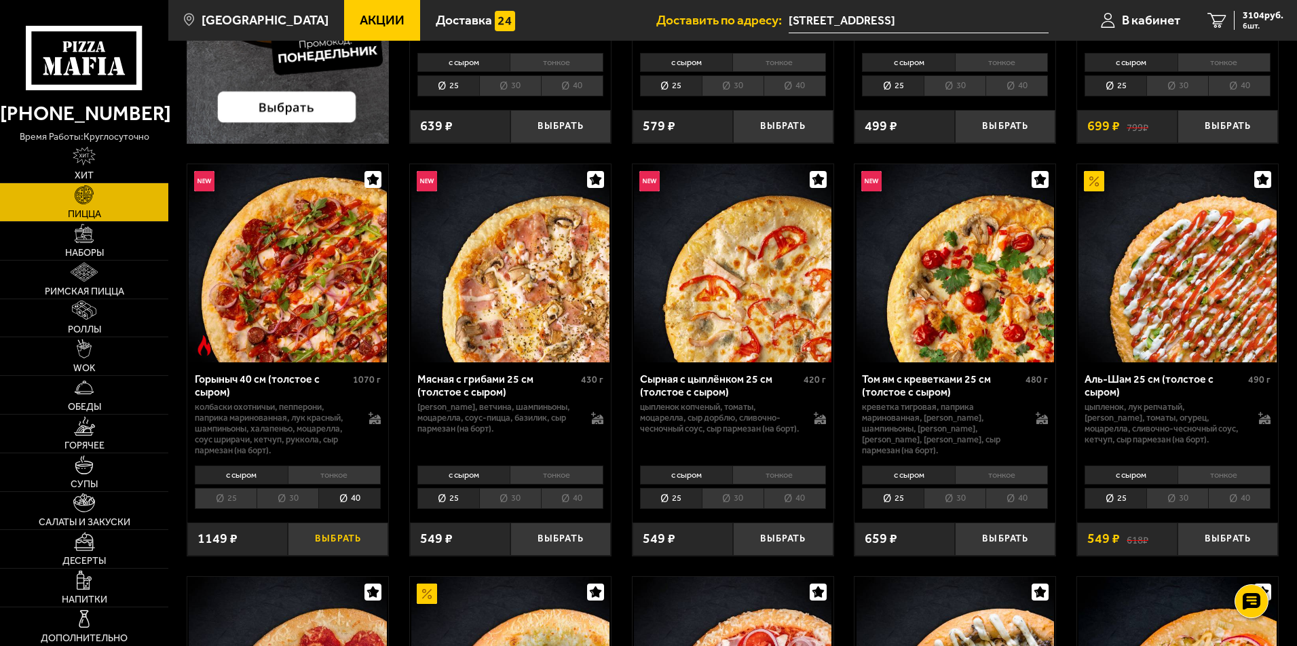
click at [346, 538] on button "Выбрать" at bounding box center [338, 539] width 100 height 33
click at [1258, 19] on span "4253 руб." at bounding box center [1263, 16] width 41 height 10
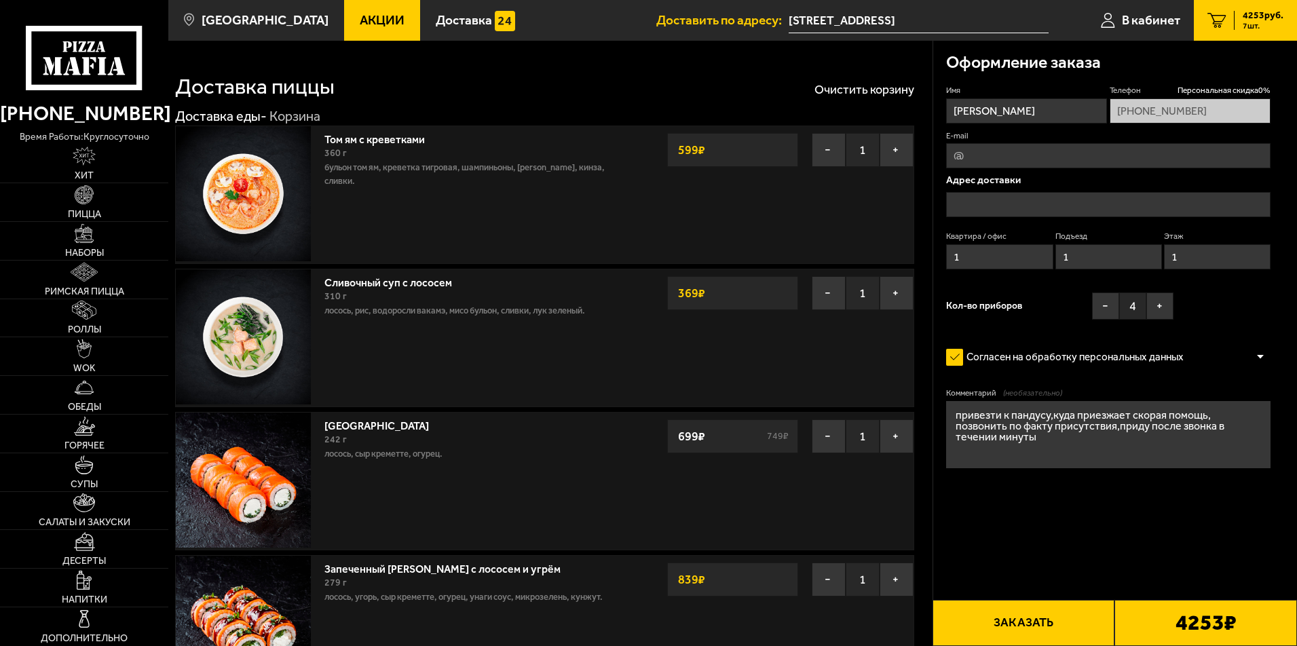
type input "[STREET_ADDRESS]"
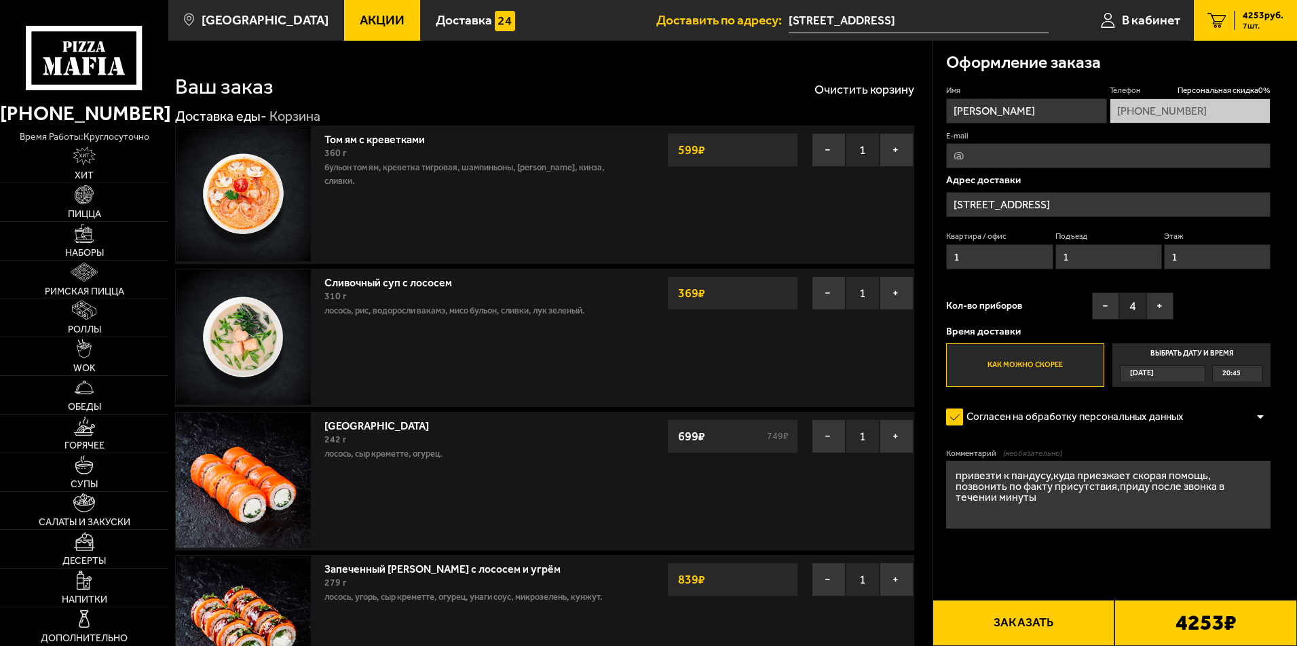
click at [1021, 620] on button "Заказать" at bounding box center [1024, 623] width 183 height 46
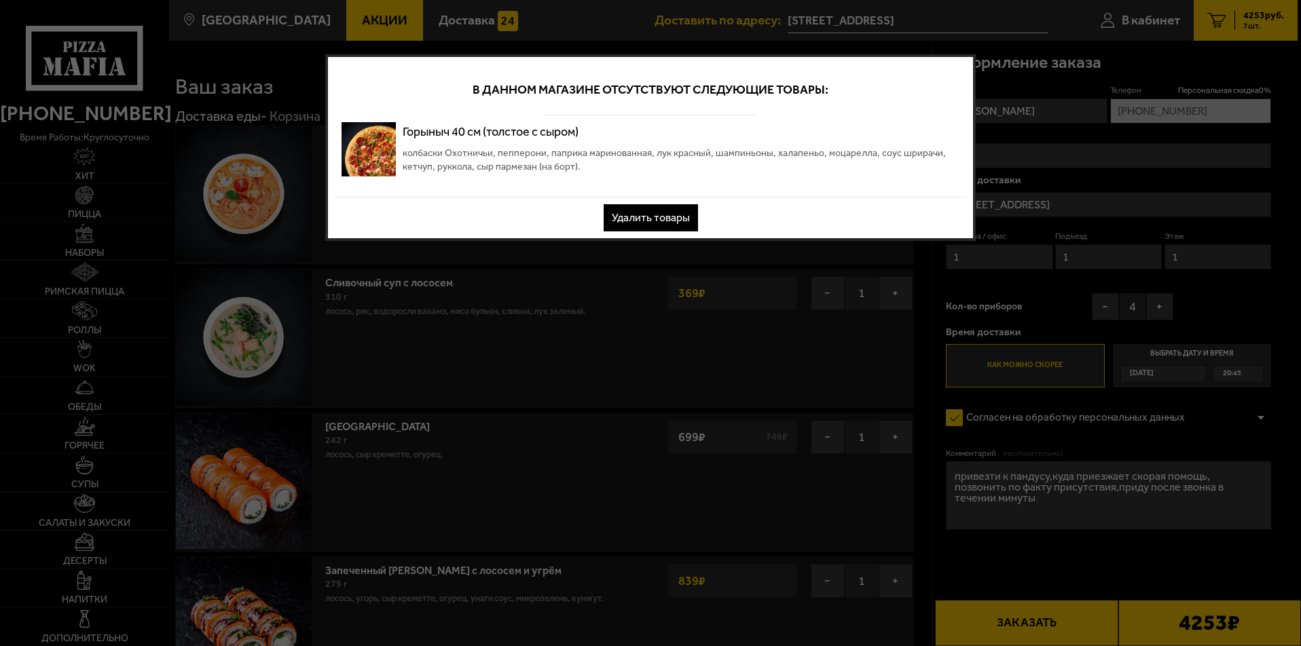
click at [683, 221] on button "Удалить товары" at bounding box center [650, 217] width 94 height 27
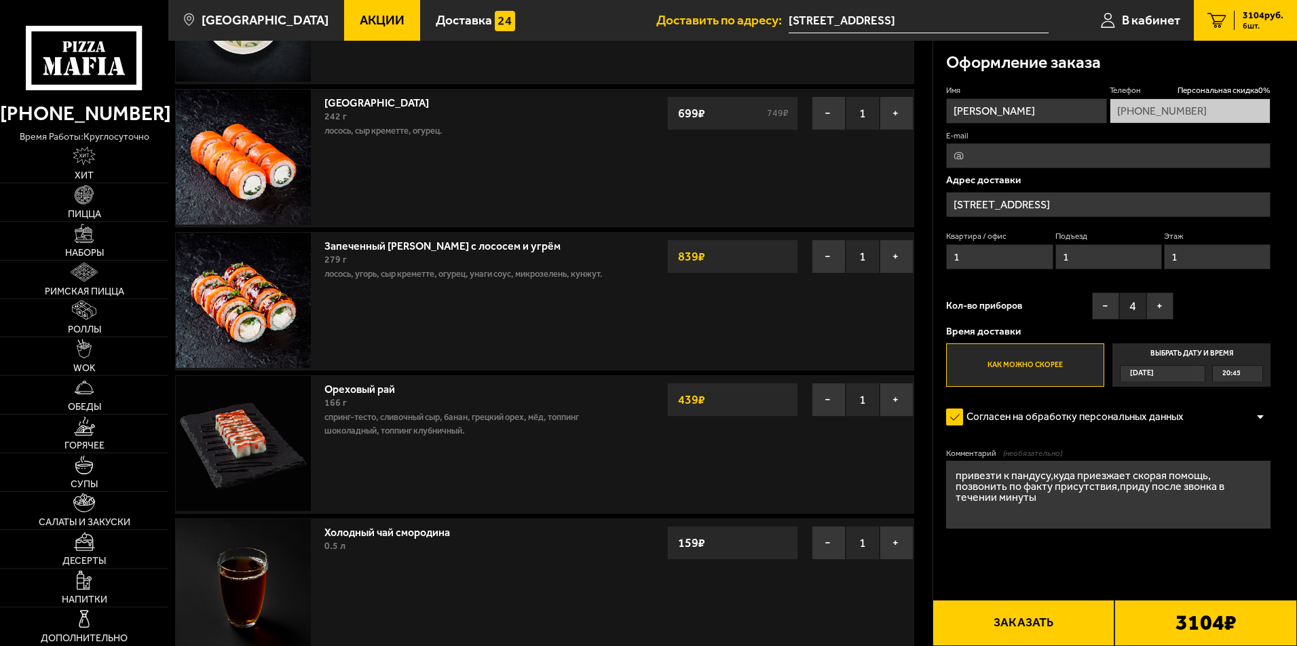
scroll to position [324, 0]
click at [87, 206] on link "Пицца" at bounding box center [84, 202] width 168 height 38
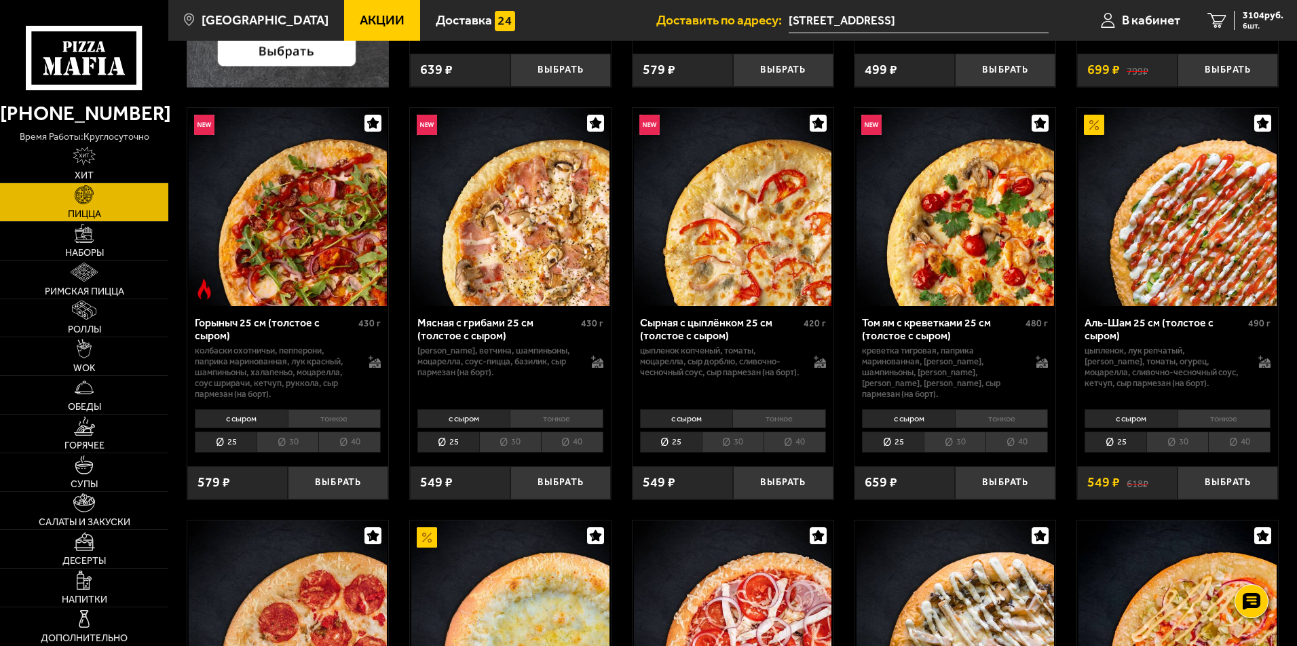
scroll to position [468, 0]
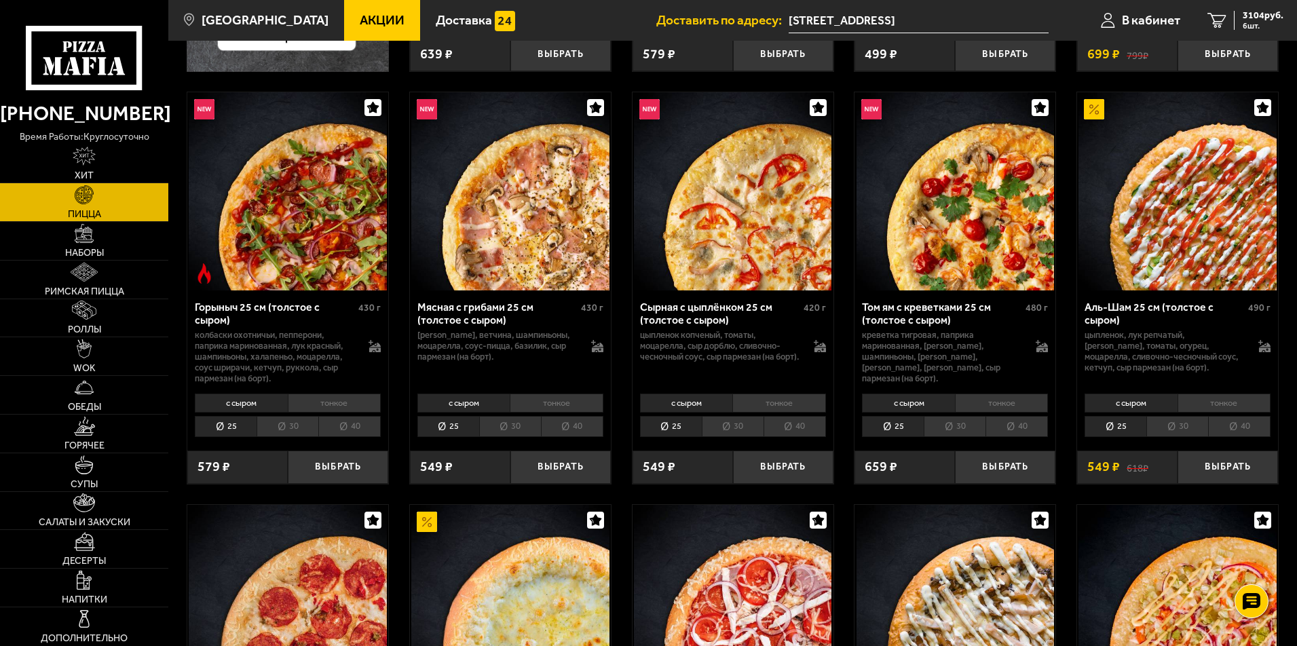
click at [341, 407] on li "тонкое" at bounding box center [335, 403] width 94 height 19
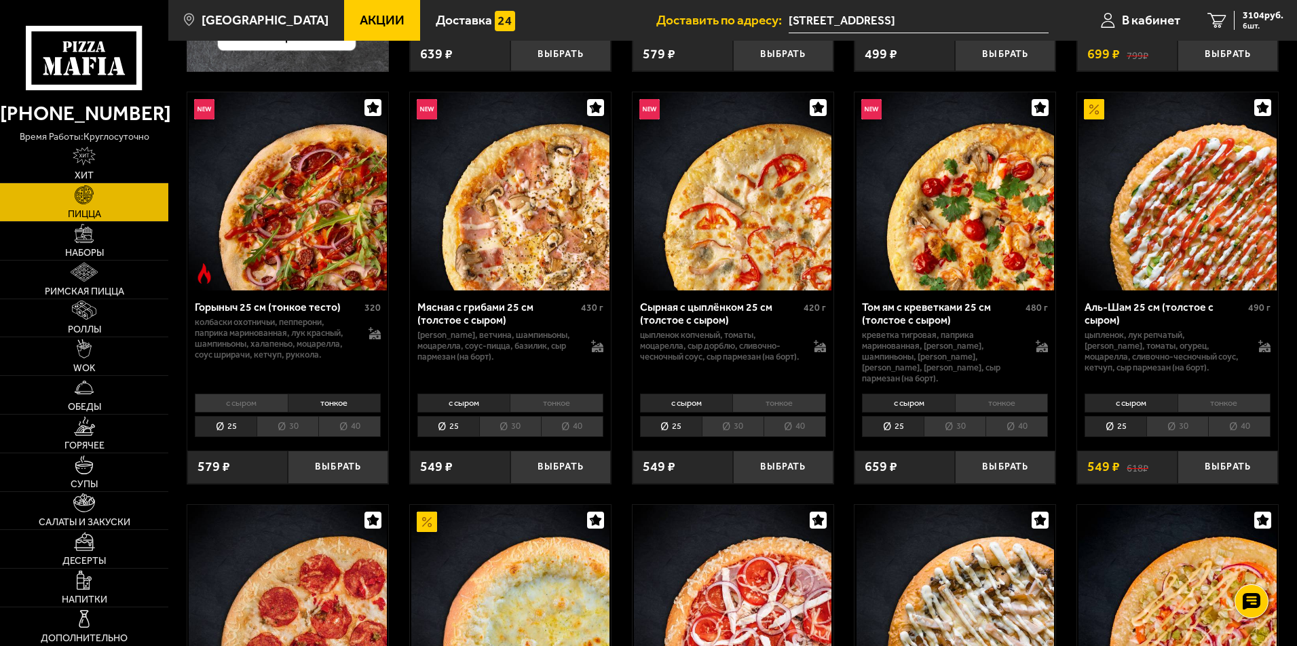
click at [346, 417] on li "40" at bounding box center [349, 426] width 62 height 21
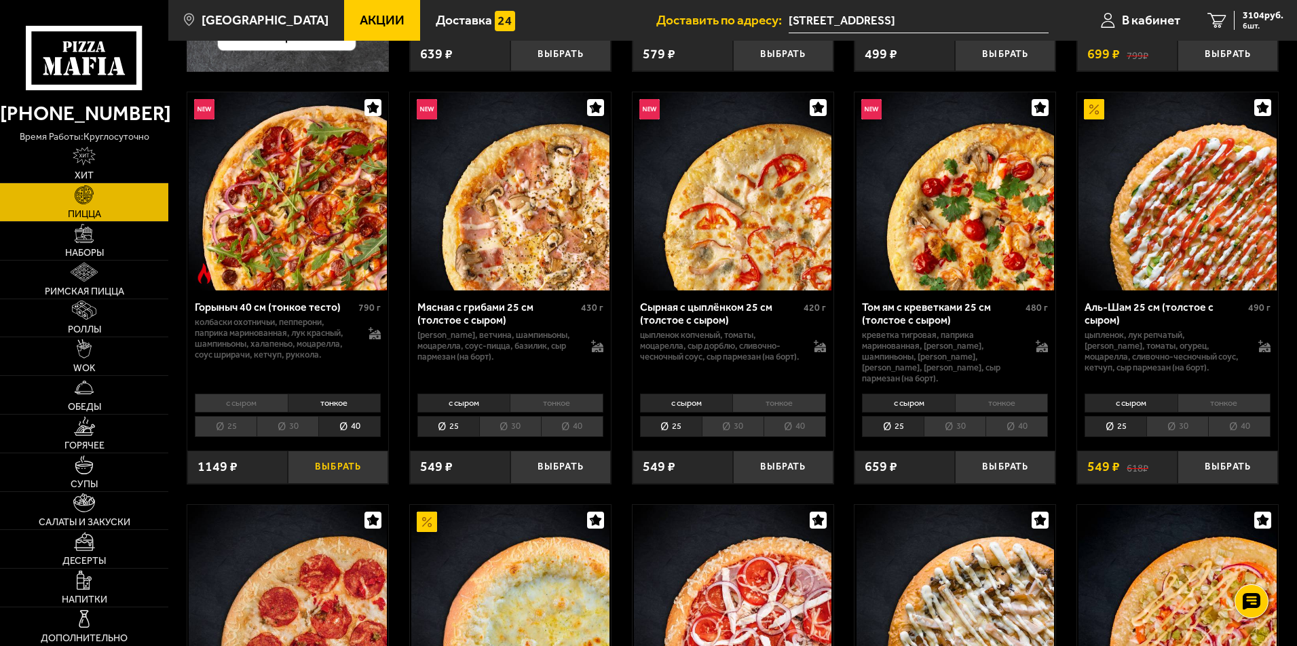
click at [331, 460] on button "Выбрать" at bounding box center [338, 467] width 100 height 33
click at [1254, 20] on span "4253 руб." at bounding box center [1263, 16] width 41 height 10
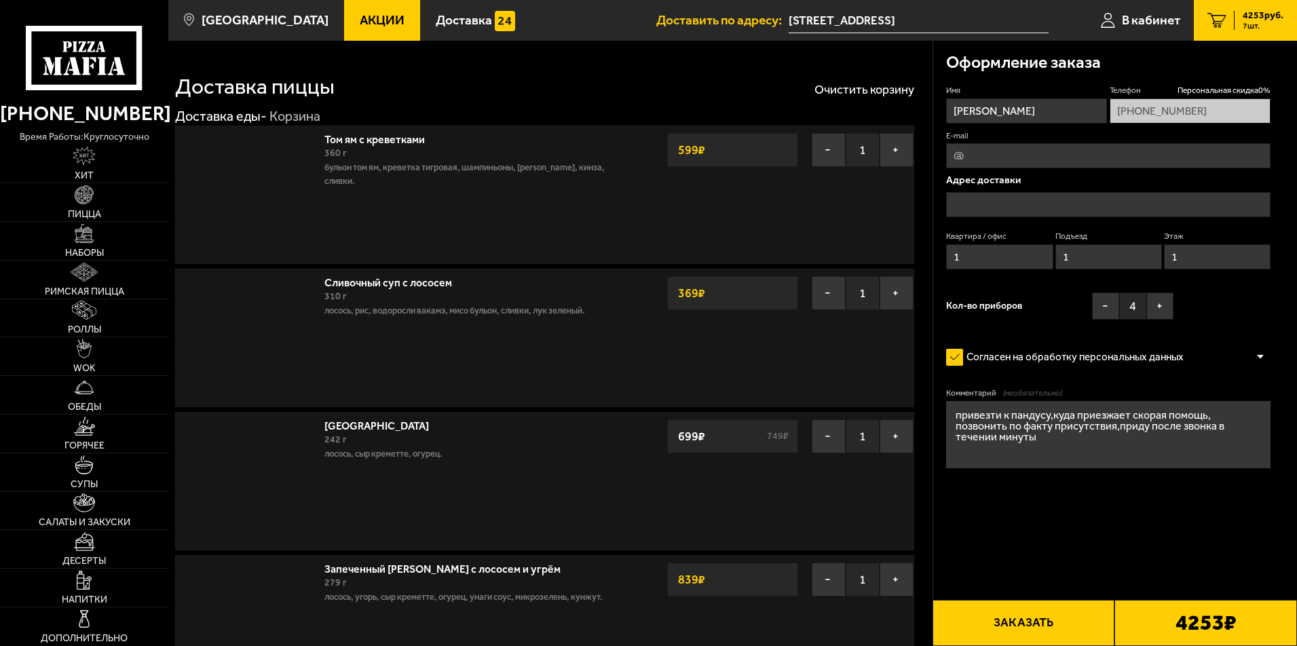
type input "[STREET_ADDRESS]"
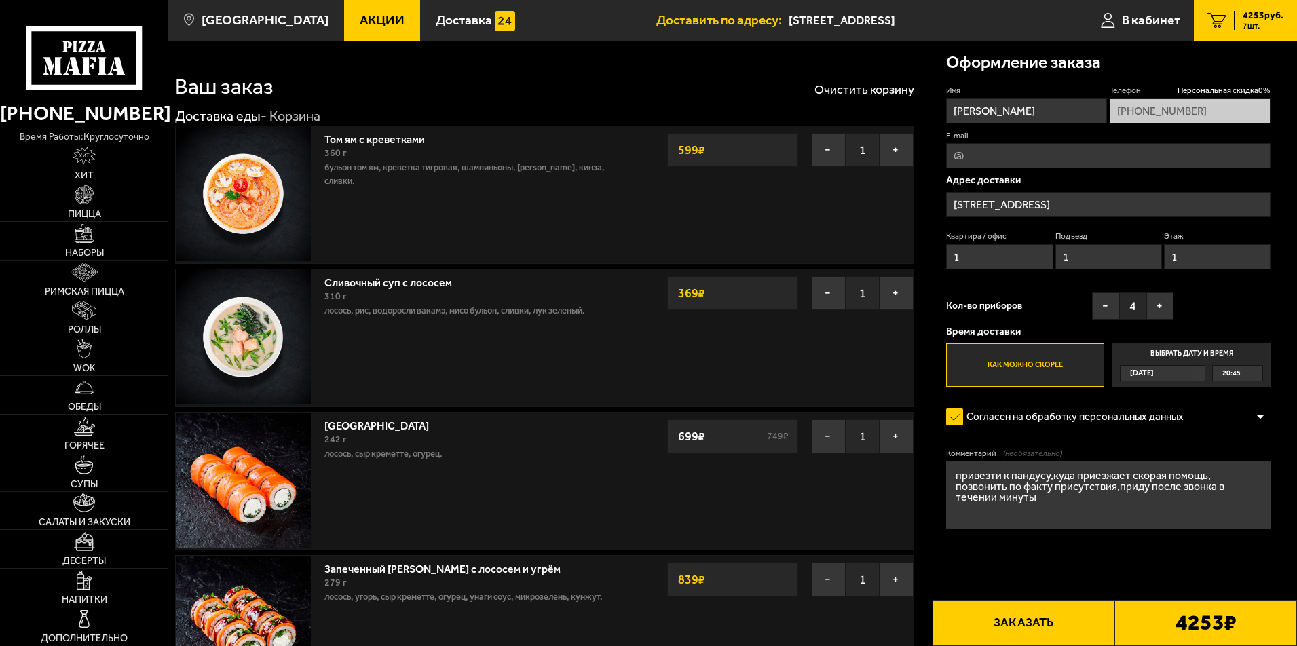
click at [1007, 616] on button "Заказать" at bounding box center [1024, 623] width 183 height 46
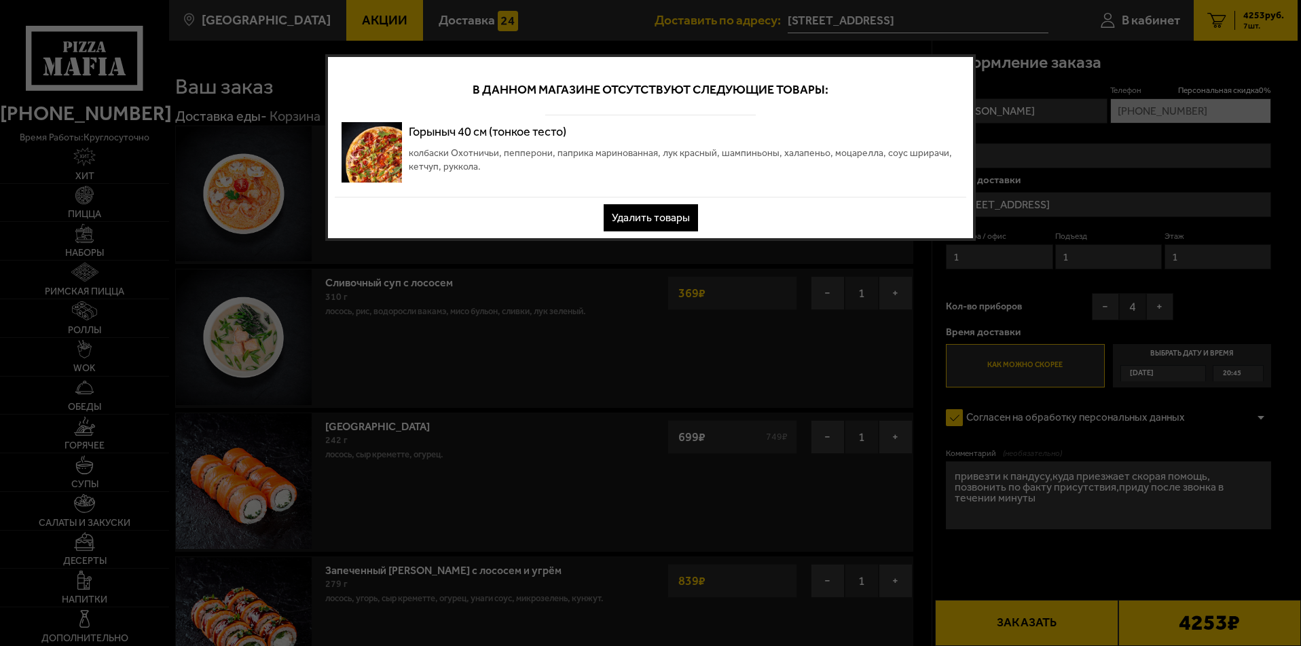
click at [643, 212] on button "Удалить товары" at bounding box center [650, 217] width 94 height 27
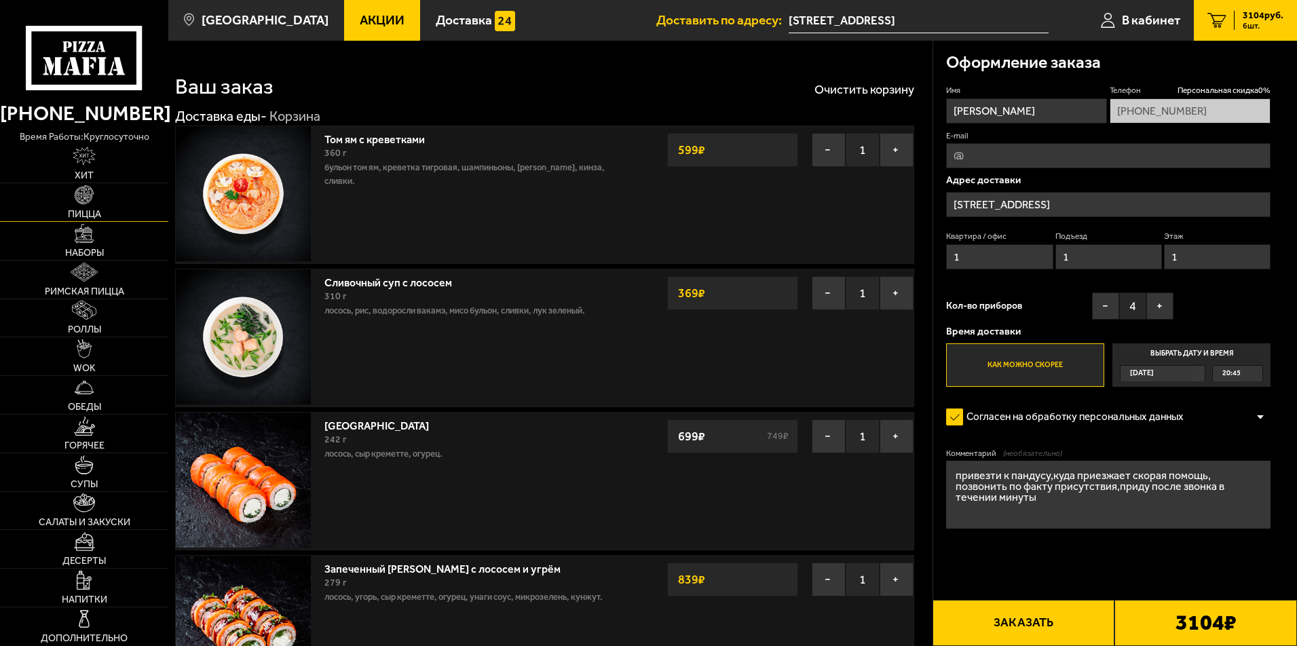
click at [88, 202] on img at bounding box center [84, 194] width 19 height 19
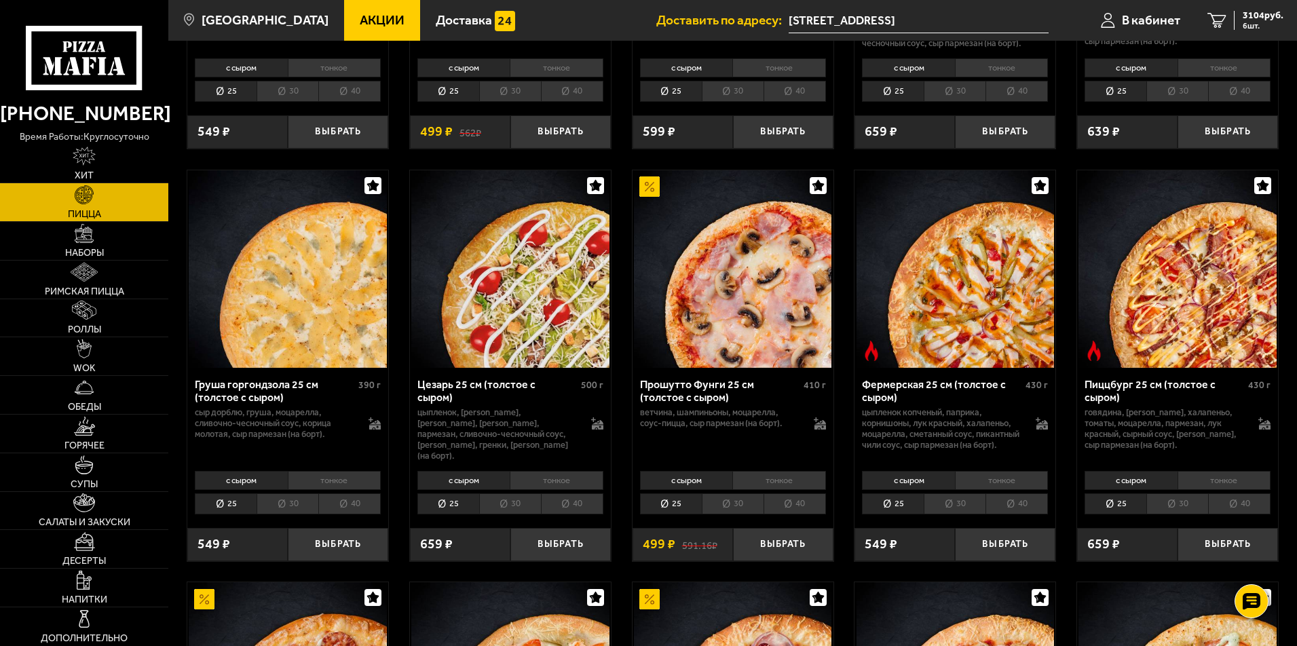
scroll to position [1223, 0]
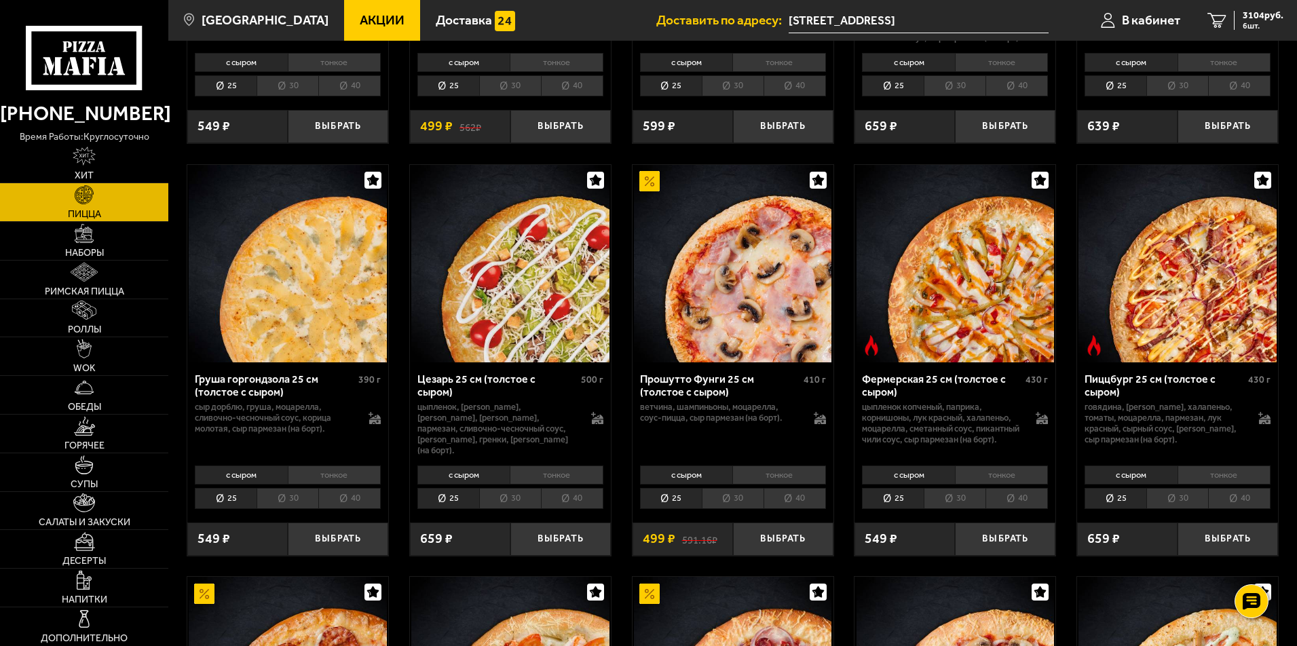
click at [1007, 488] on li "40" at bounding box center [1017, 498] width 62 height 21
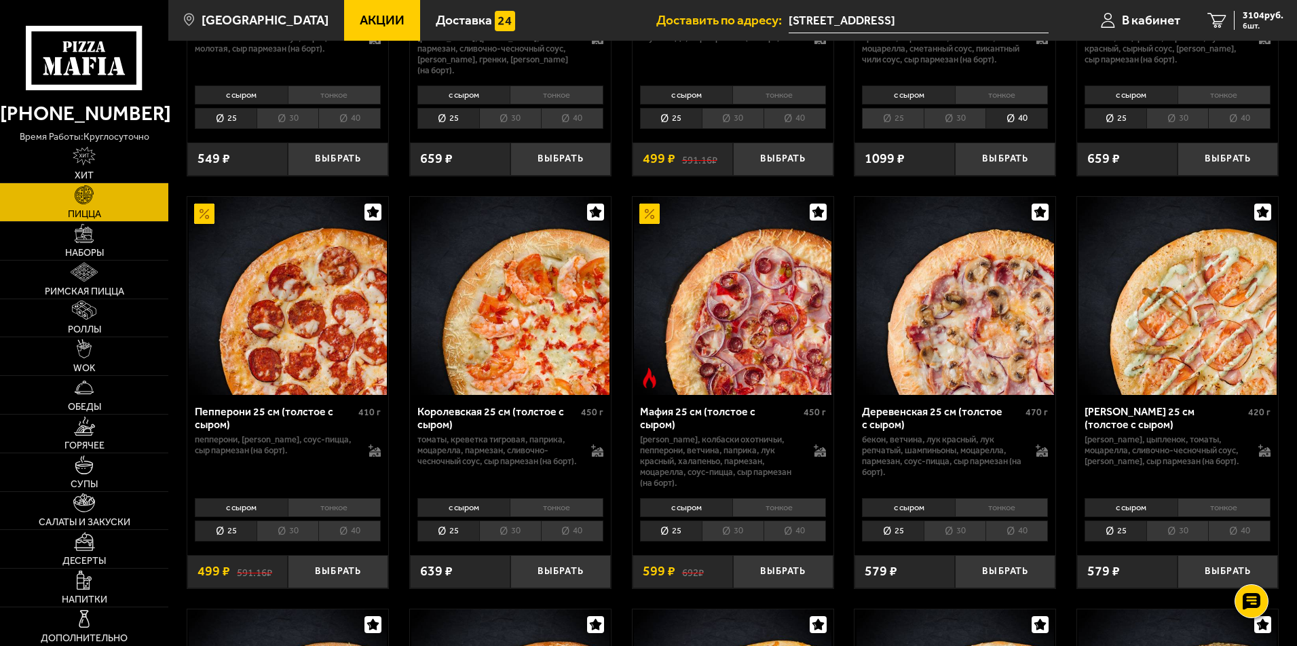
scroll to position [1619, 0]
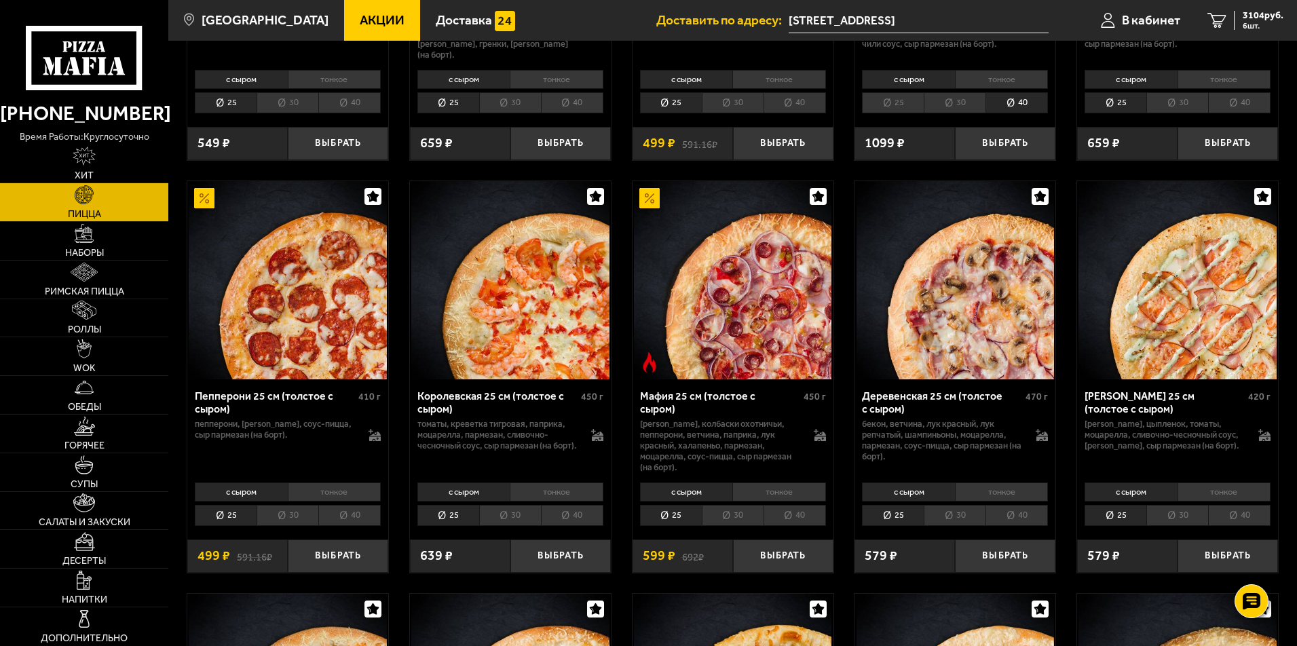
click at [998, 505] on li "40" at bounding box center [1017, 515] width 62 height 21
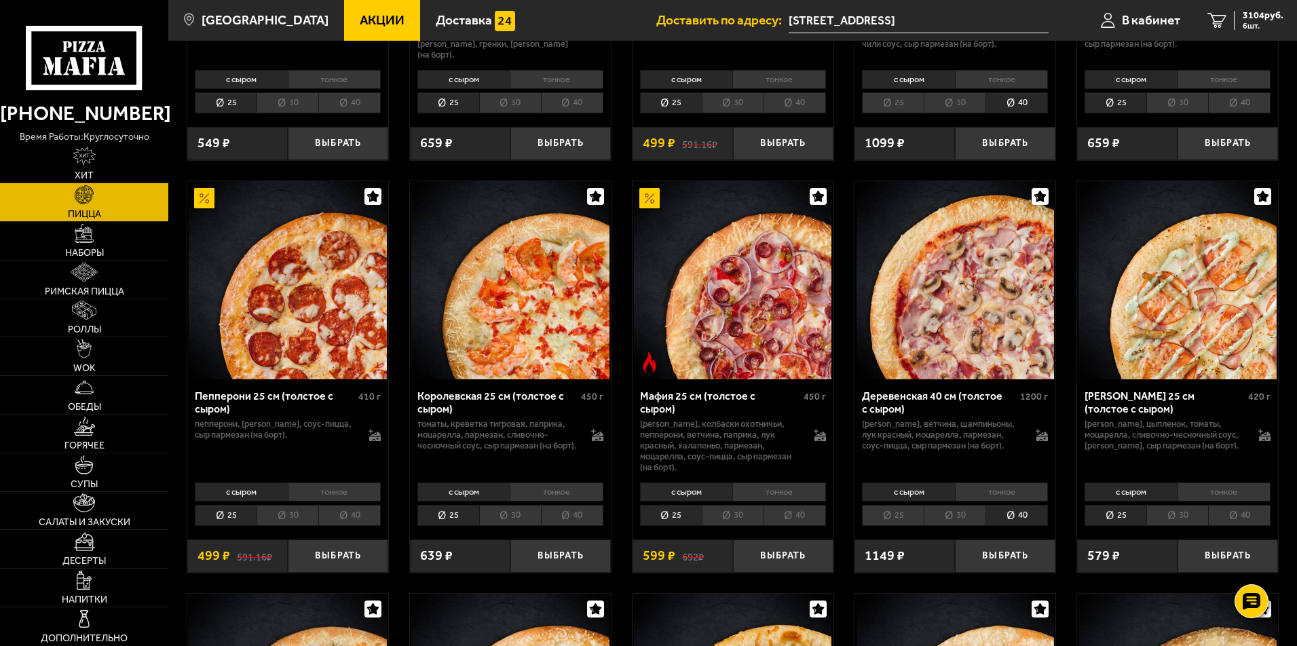
click at [794, 505] on li "40" at bounding box center [795, 515] width 62 height 21
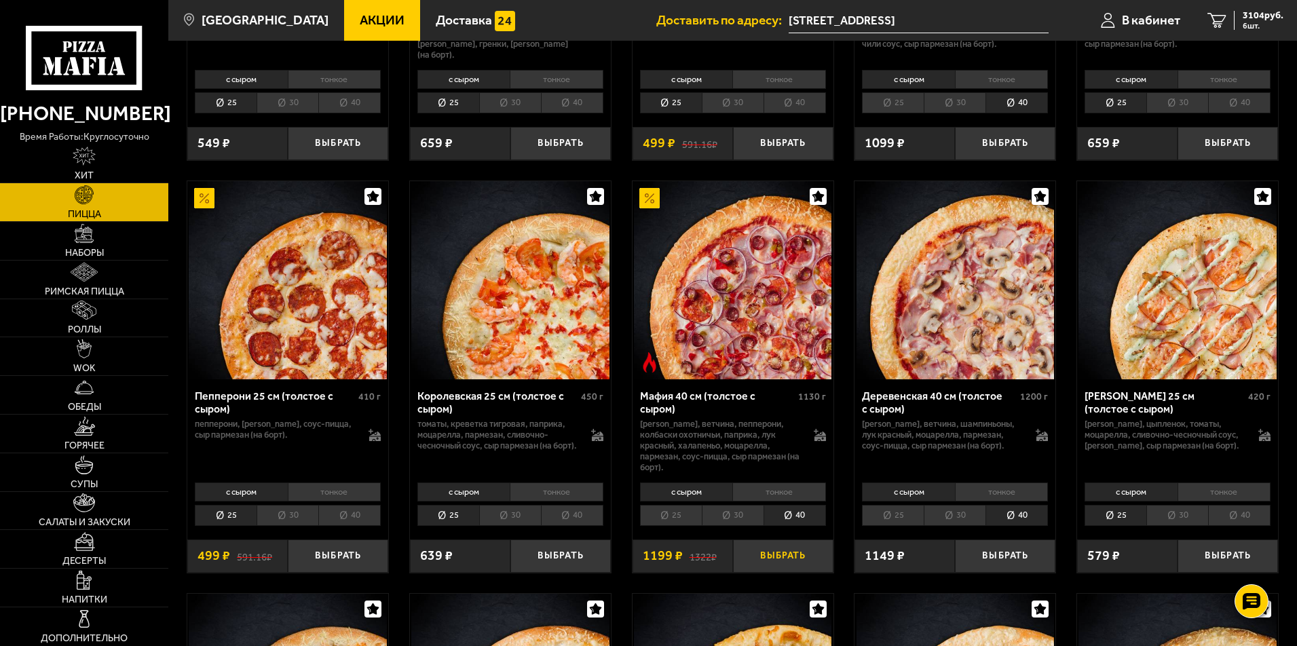
click at [794, 540] on button "Выбрать" at bounding box center [783, 556] width 100 height 33
click at [1263, 16] on span "4303 руб." at bounding box center [1263, 16] width 41 height 10
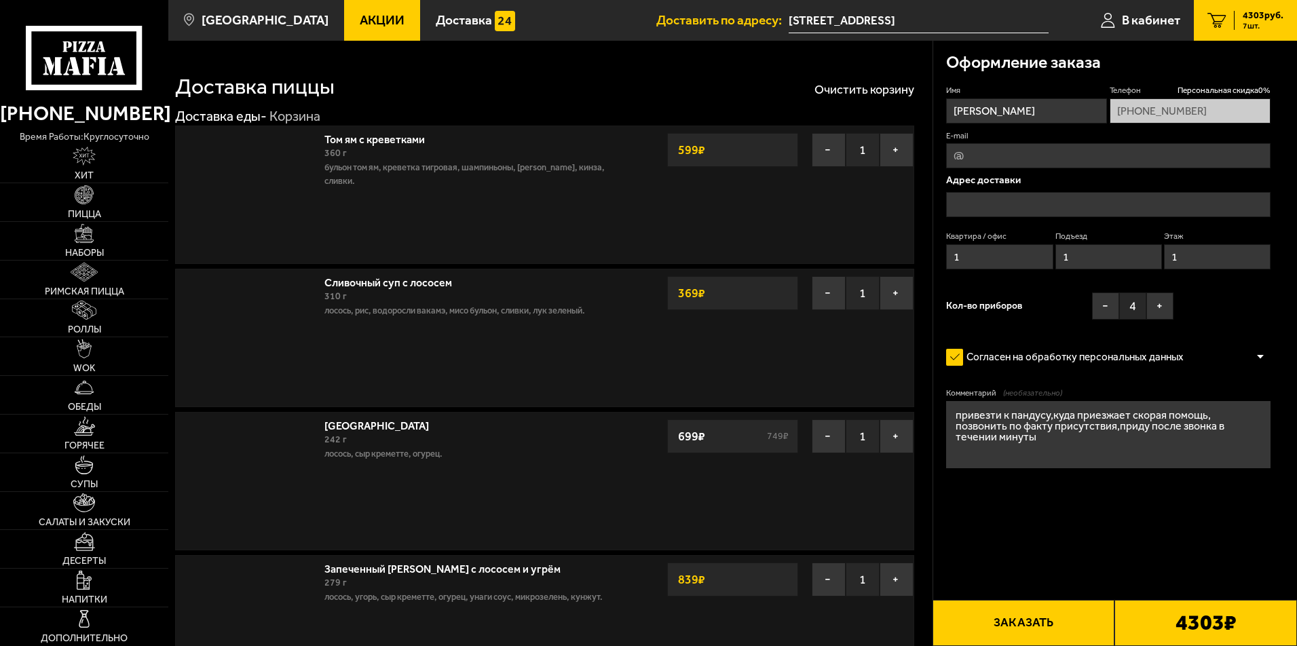
type input "[STREET_ADDRESS]"
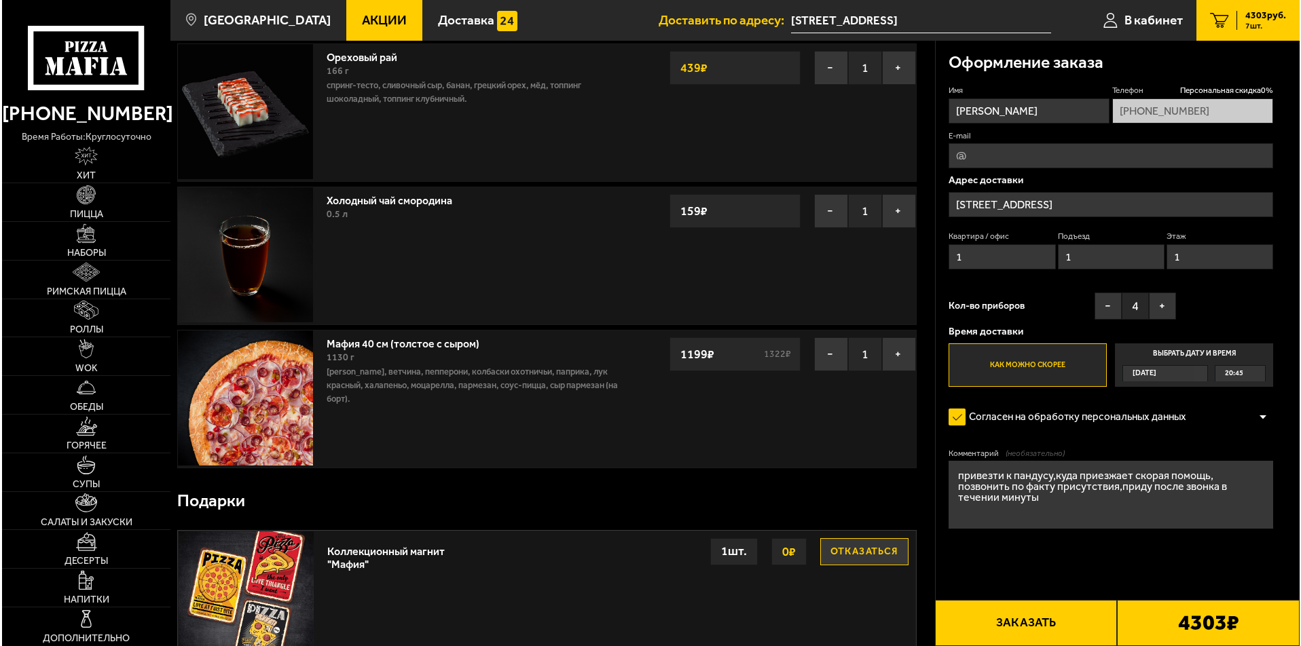
scroll to position [684, 0]
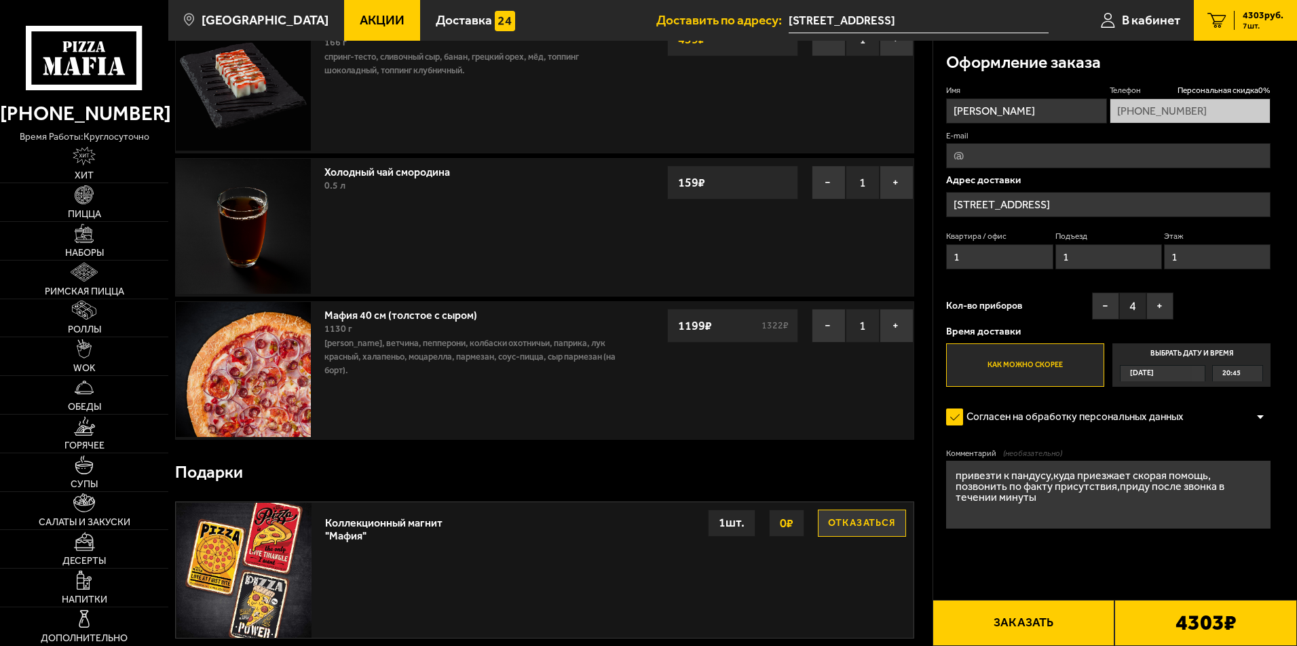
click at [1078, 627] on button "Заказать" at bounding box center [1024, 623] width 183 height 46
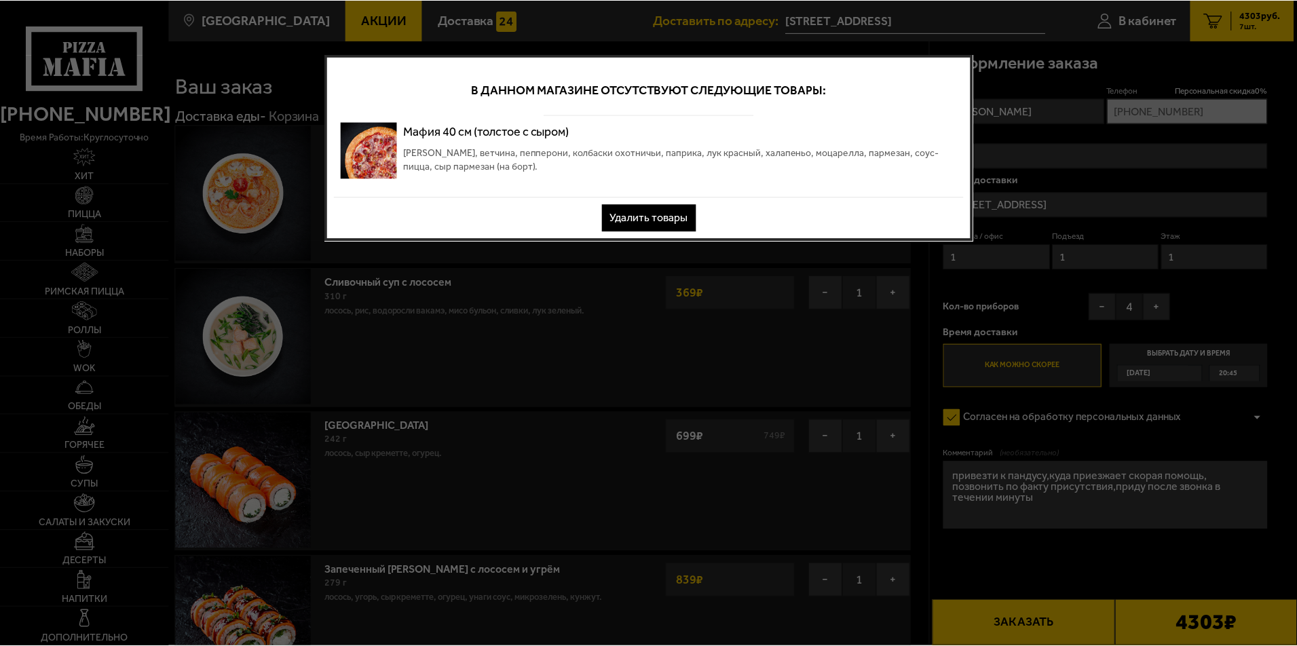
scroll to position [0, 0]
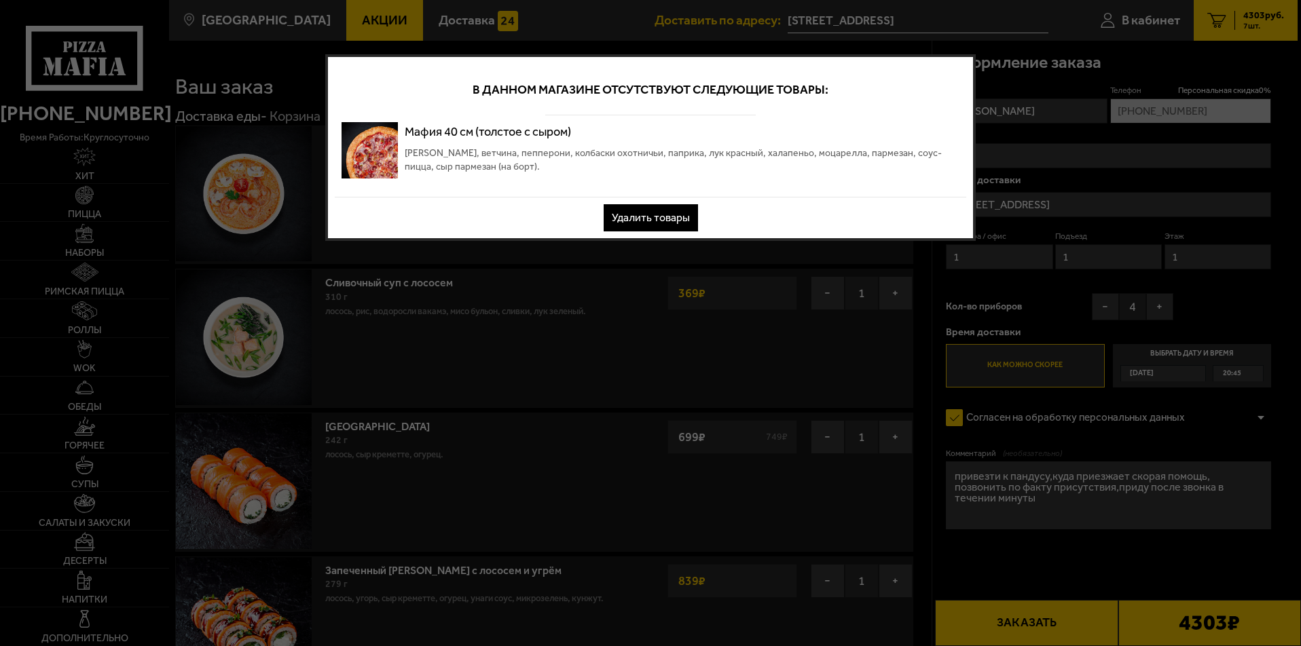
click at [667, 219] on button "Удалить товары" at bounding box center [650, 217] width 94 height 27
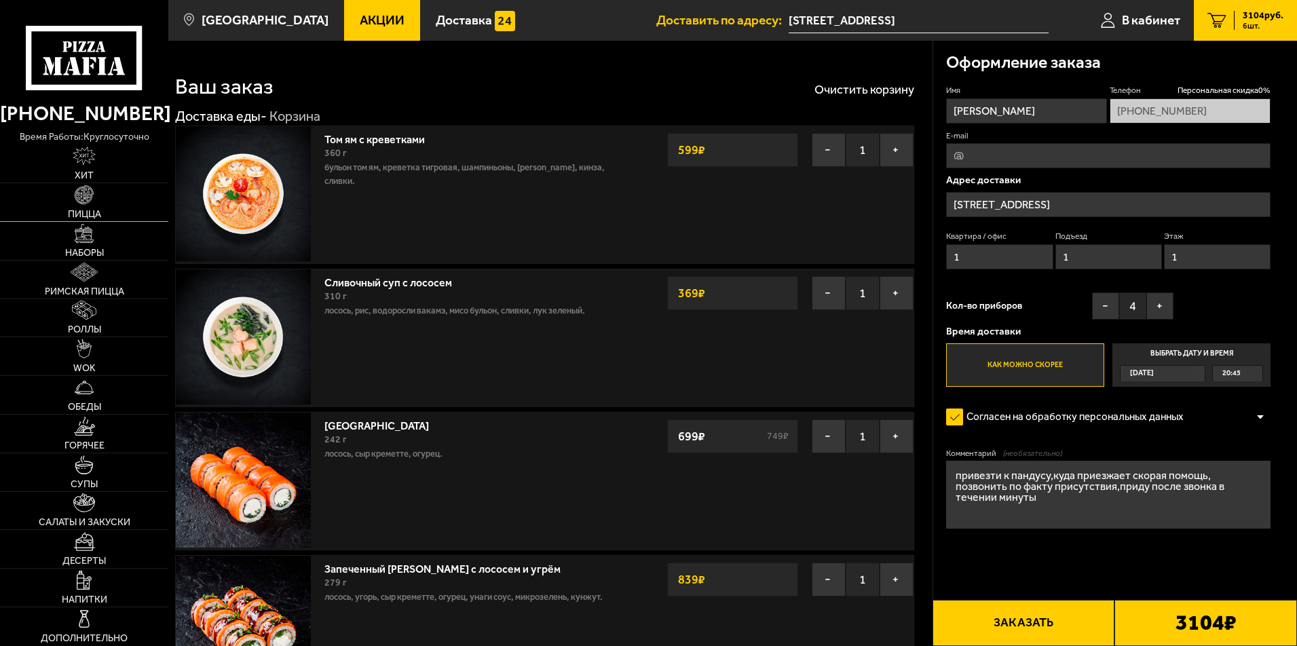
click at [92, 210] on span "Пицца" at bounding box center [84, 215] width 33 height 10
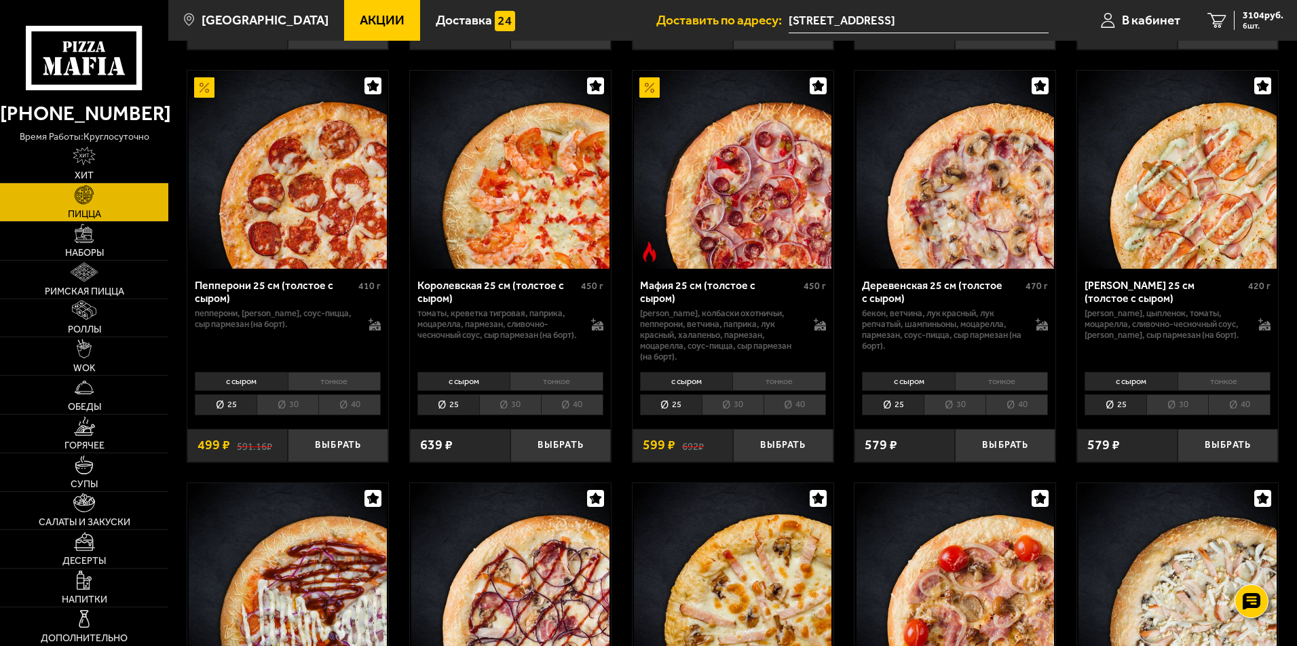
scroll to position [1763, 0]
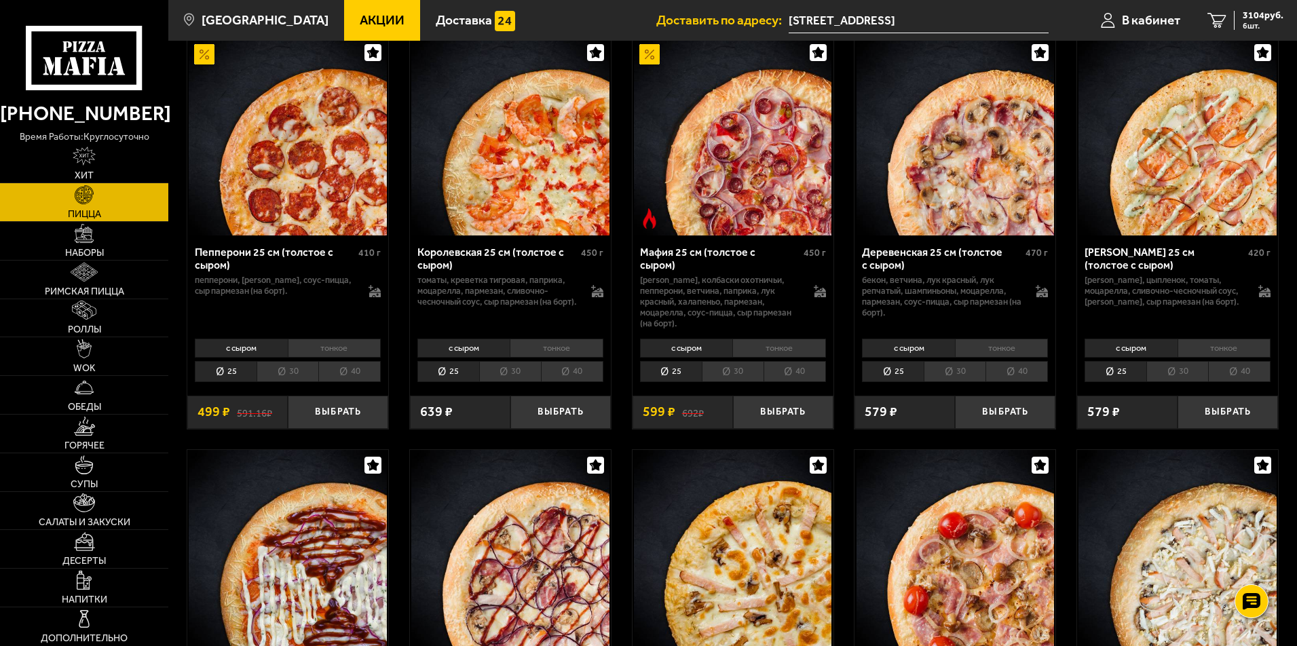
click at [1025, 361] on li "40" at bounding box center [1017, 371] width 62 height 21
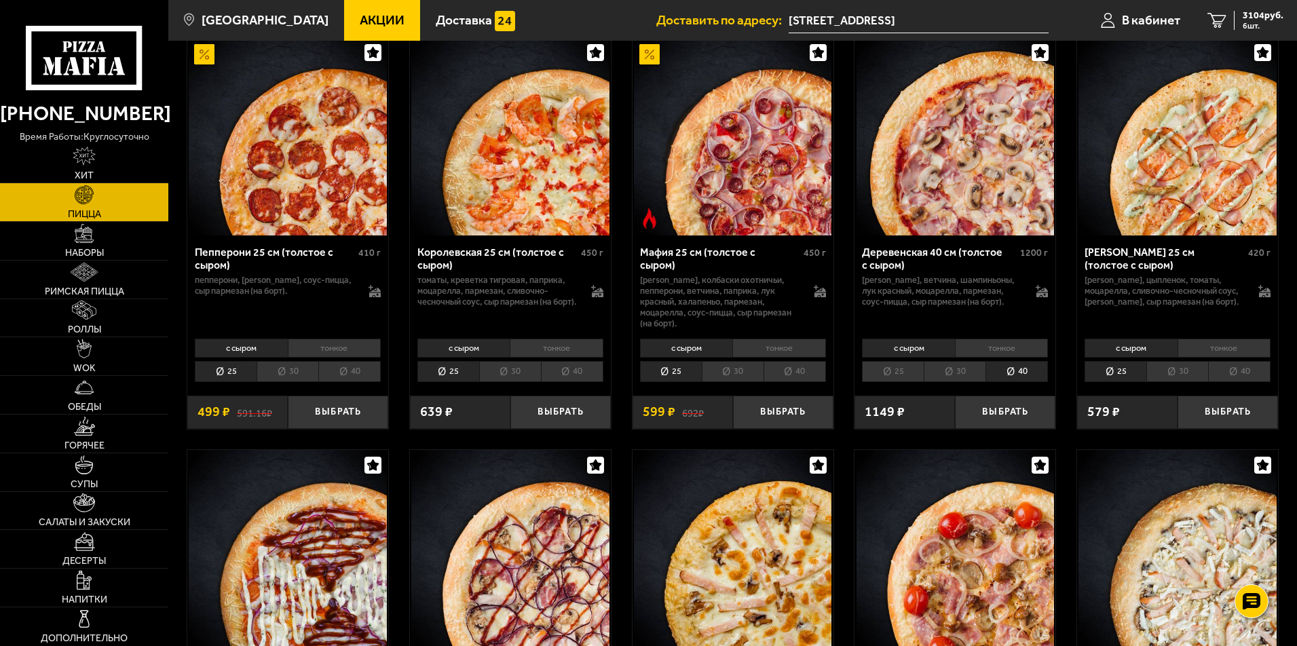
click at [976, 339] on li "тонкое" at bounding box center [1002, 348] width 94 height 19
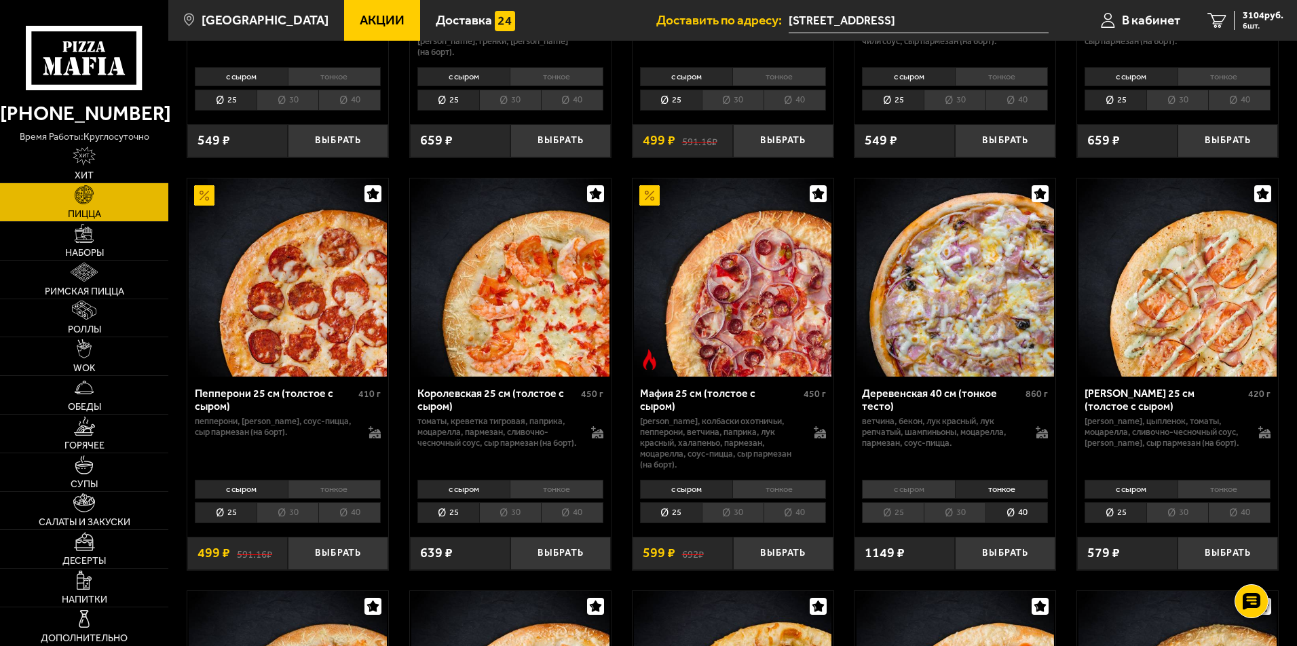
scroll to position [1655, 0]
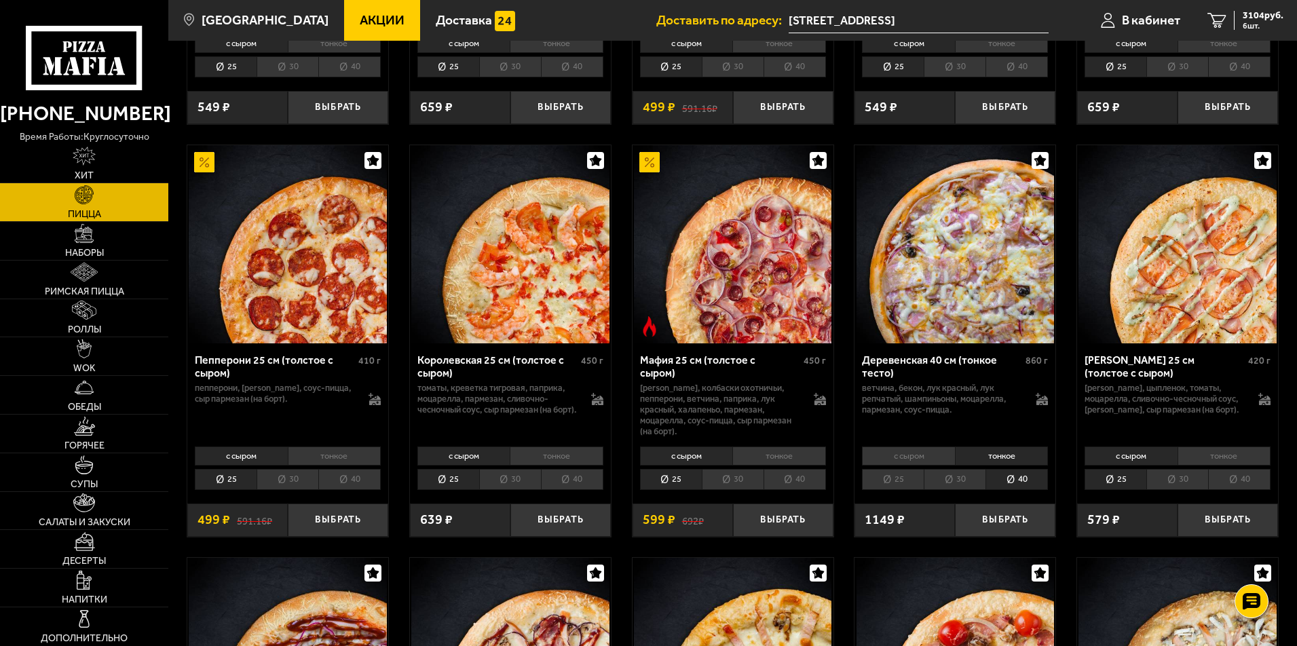
click at [798, 469] on li "40" at bounding box center [795, 479] width 62 height 21
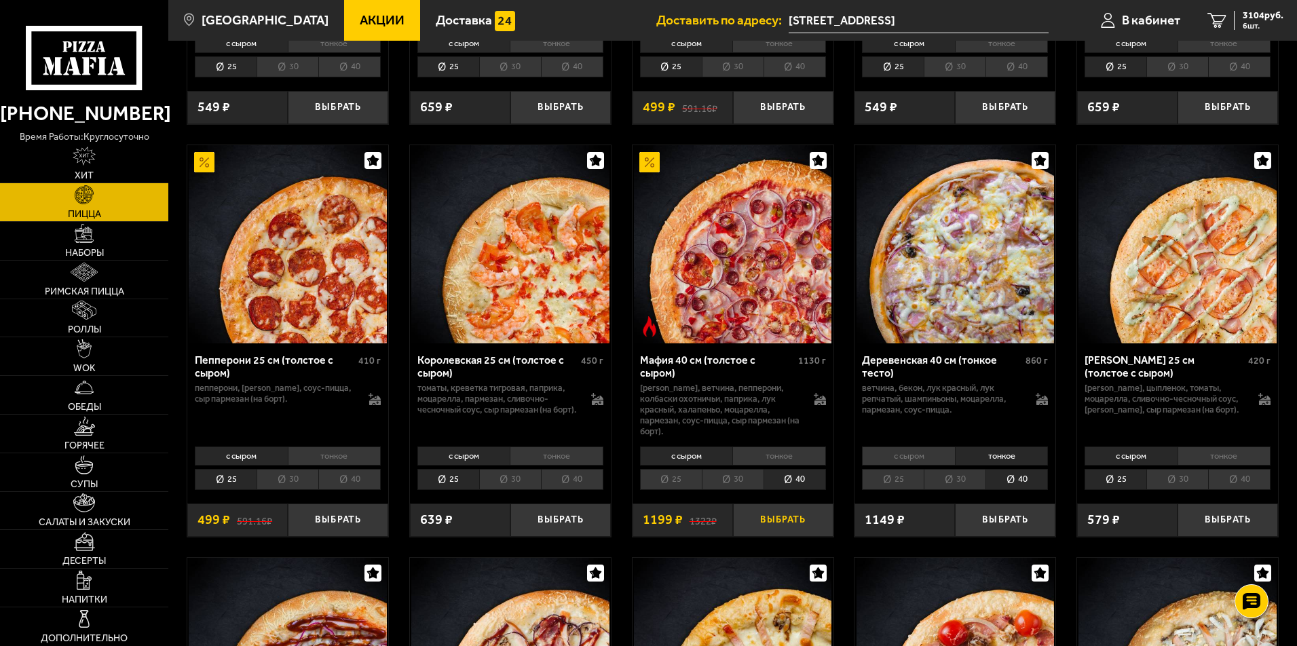
click at [784, 504] on button "Выбрать" at bounding box center [783, 520] width 100 height 33
click at [1254, 18] on span "4303 руб." at bounding box center [1263, 16] width 41 height 10
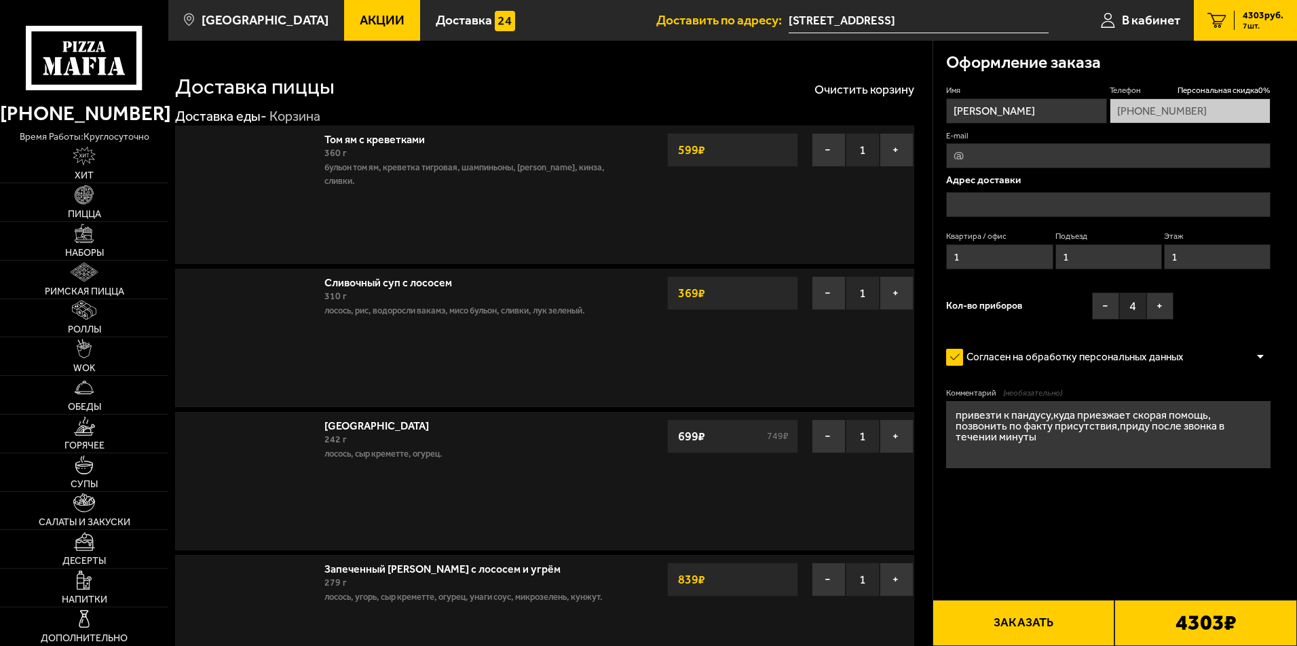
type input "[STREET_ADDRESS]"
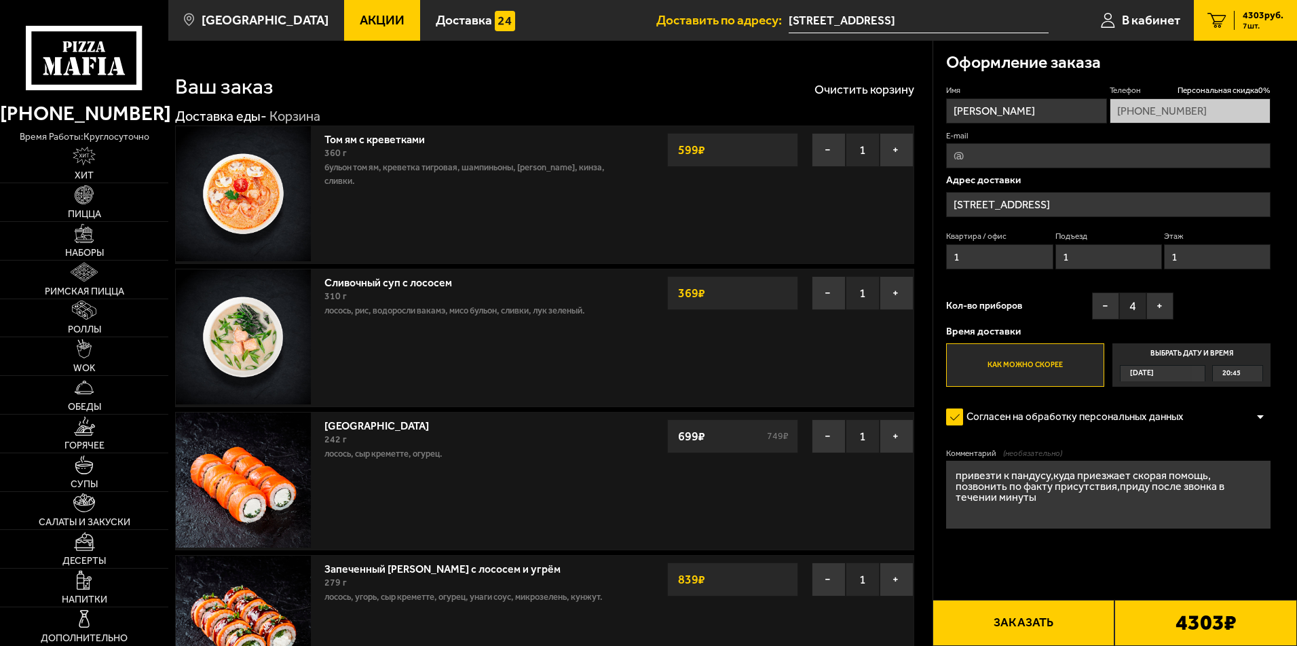
click at [1050, 629] on button "Заказать" at bounding box center [1024, 623] width 183 height 46
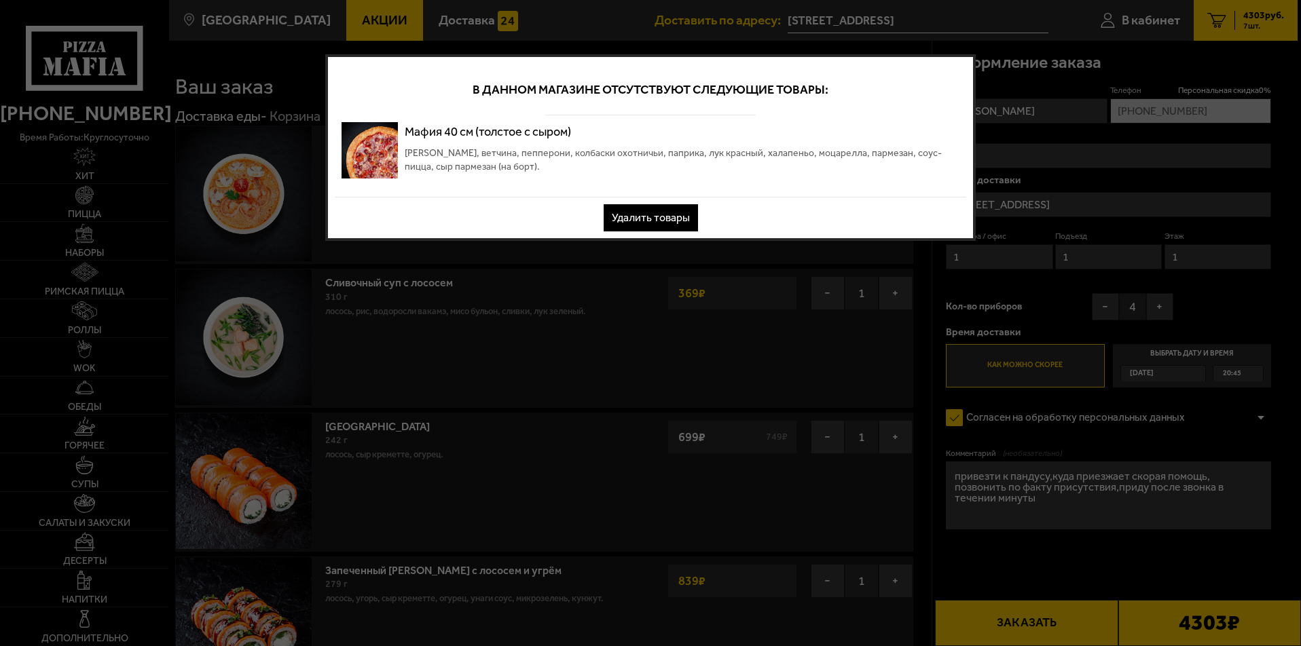
click at [648, 214] on button "Удалить товары" at bounding box center [650, 217] width 94 height 27
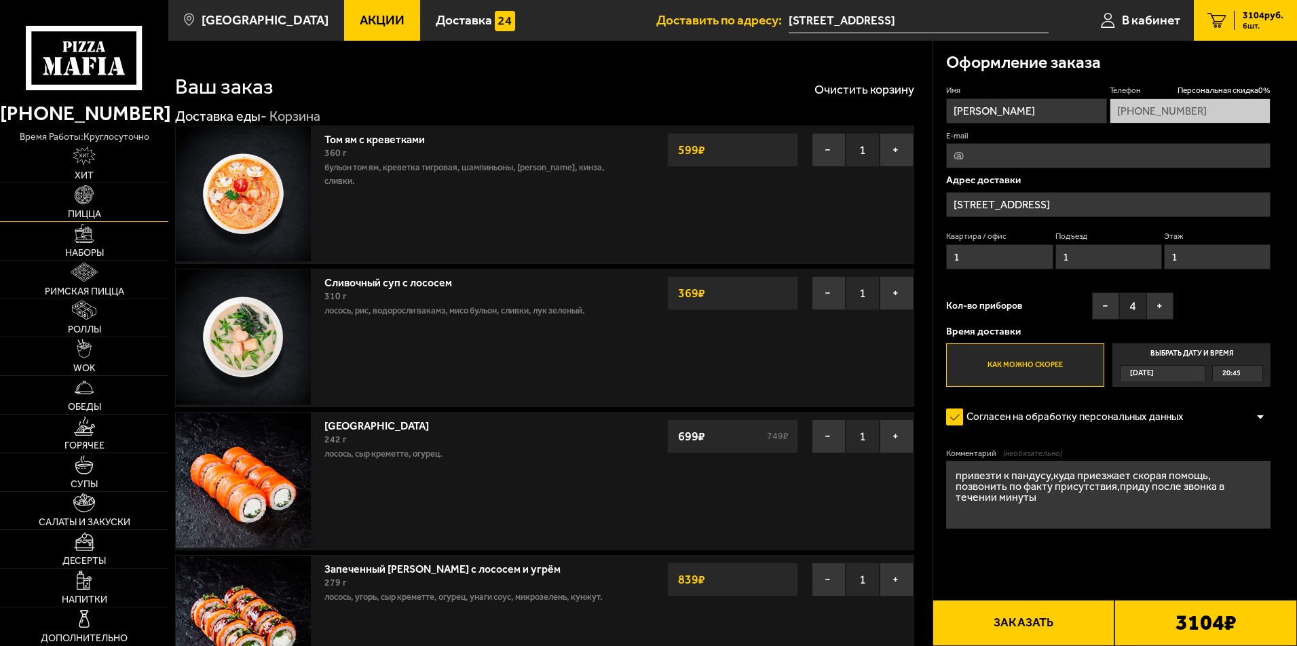
click at [88, 195] on img at bounding box center [84, 194] width 19 height 19
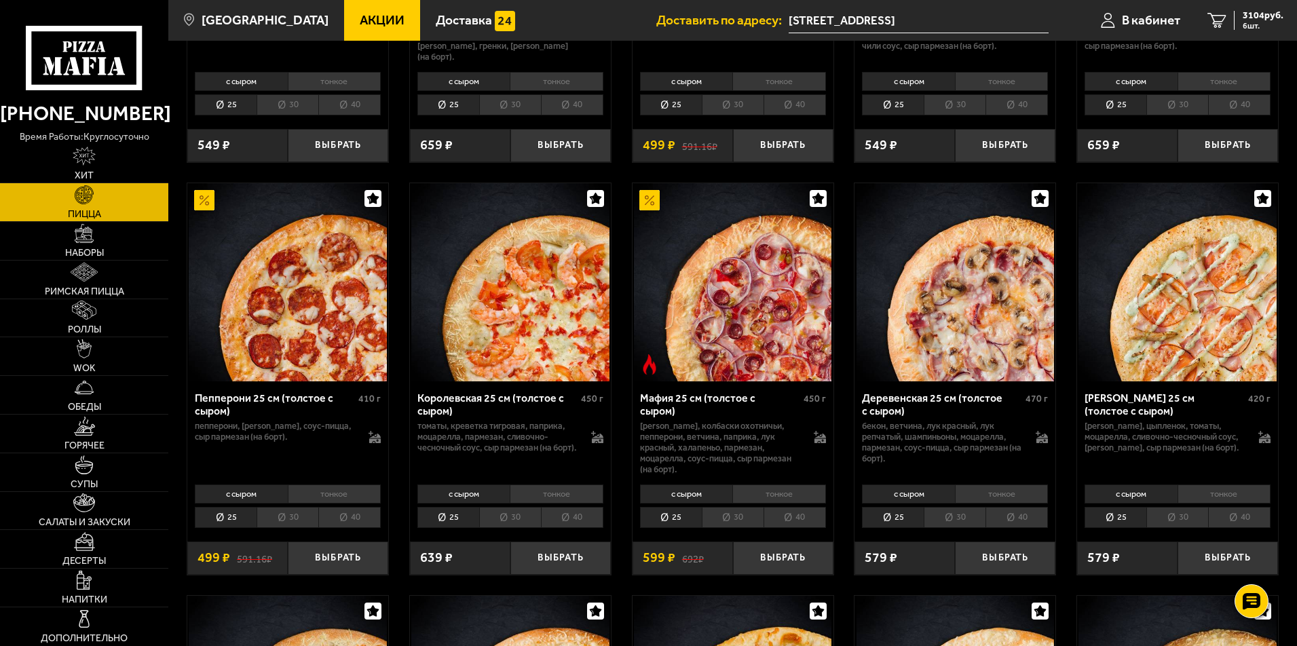
scroll to position [1619, 0]
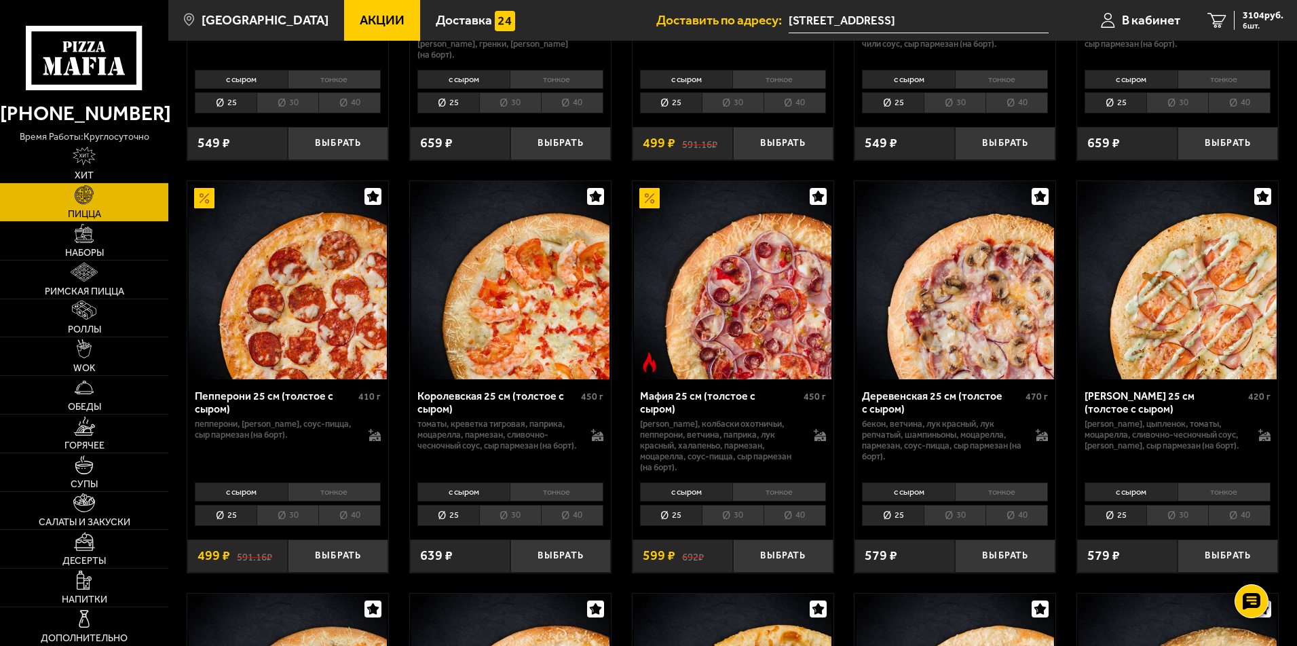
click at [1019, 505] on li "40" at bounding box center [1017, 515] width 62 height 21
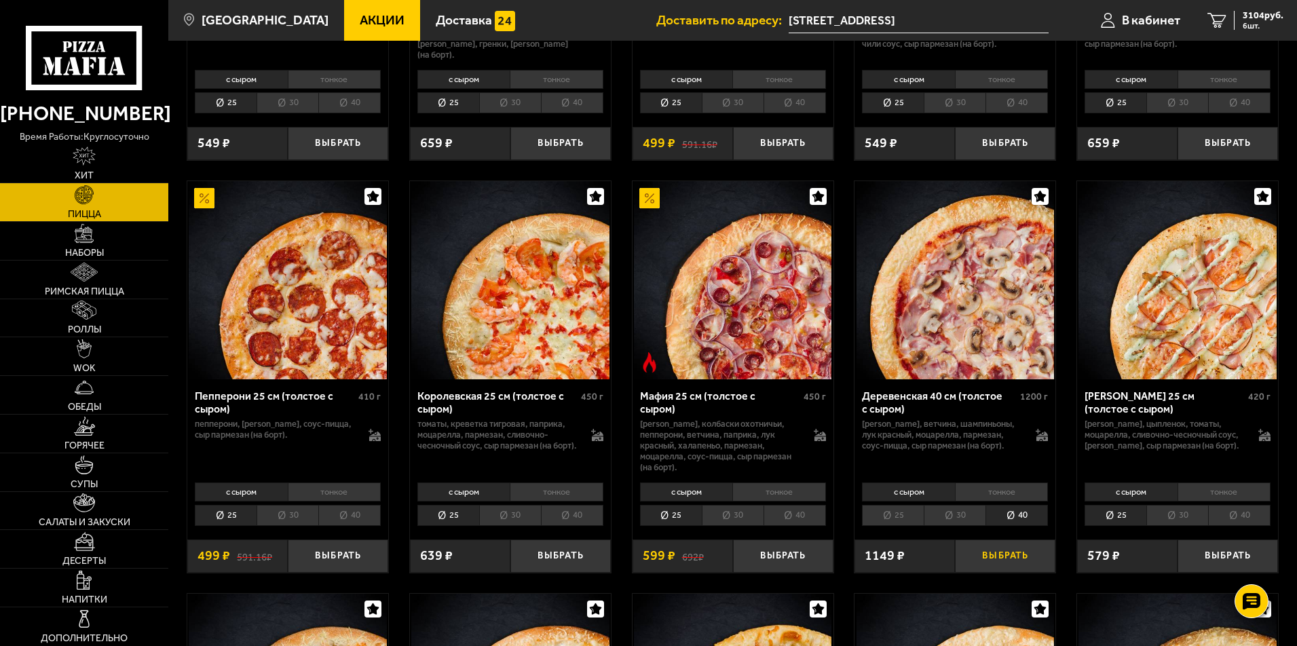
click at [1013, 540] on button "Выбрать" at bounding box center [1005, 556] width 100 height 33
click at [1253, 26] on span "7 шт." at bounding box center [1263, 26] width 41 height 8
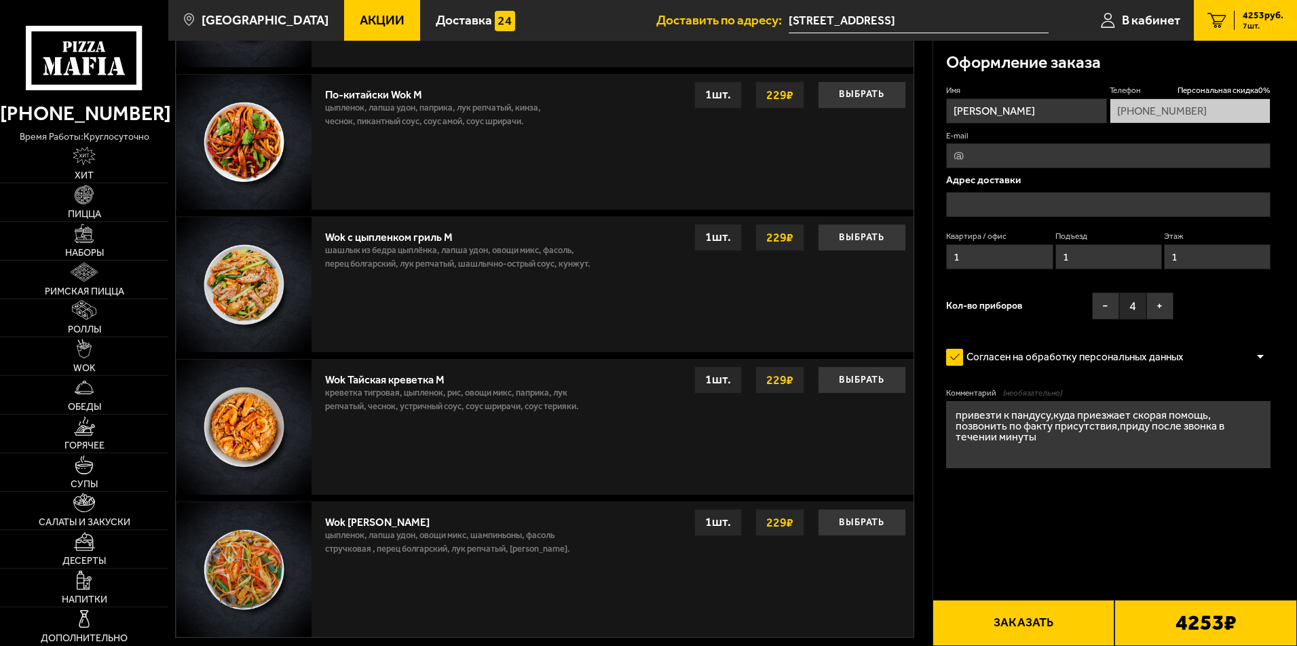
type input "[STREET_ADDRESS]"
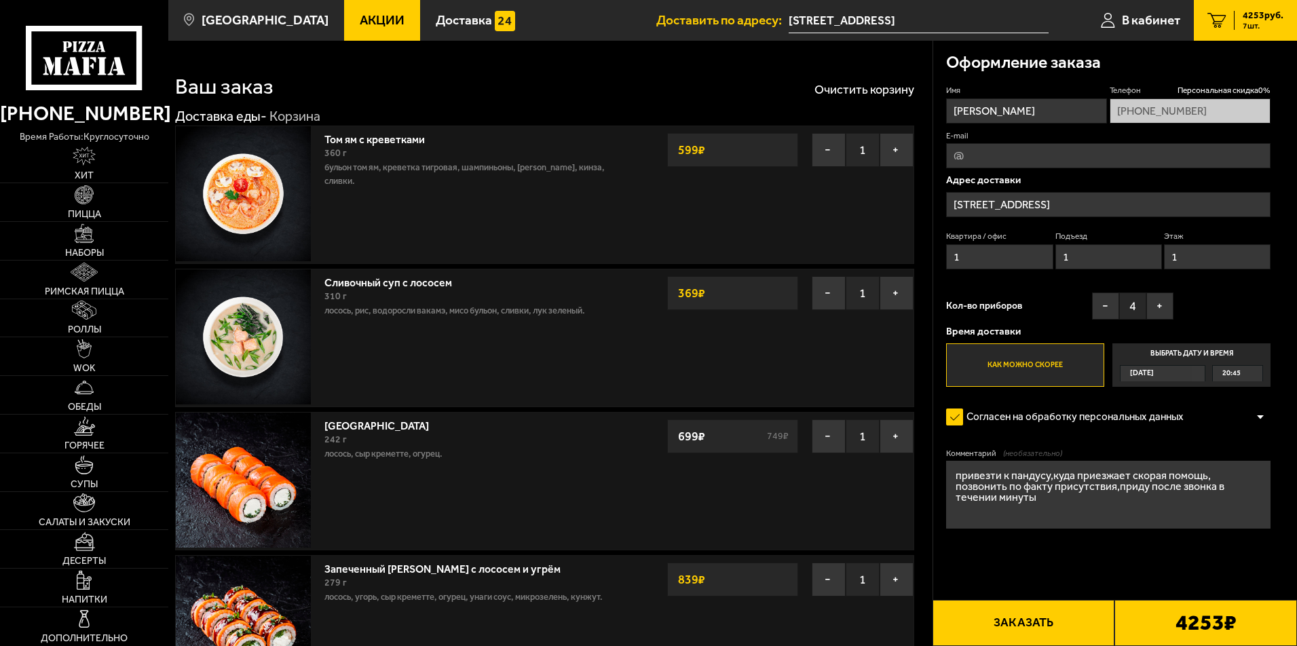
click at [1023, 625] on button "Заказать" at bounding box center [1024, 623] width 183 height 46
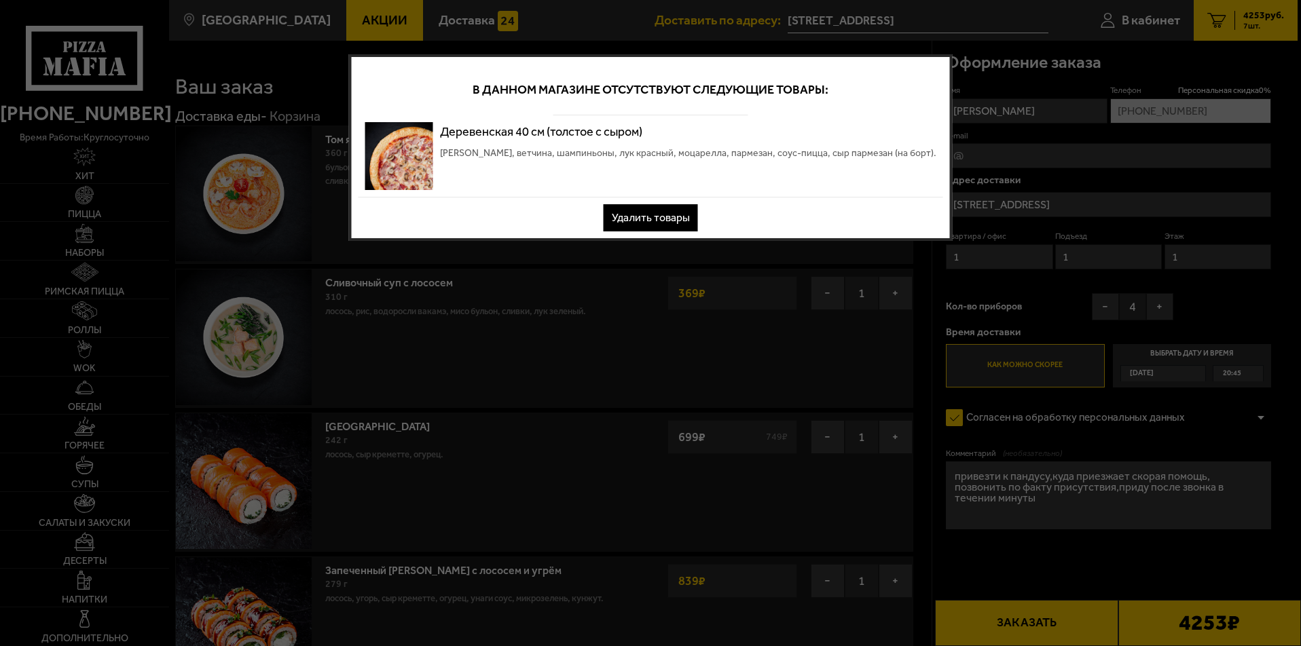
click at [670, 216] on button "Удалить товары" at bounding box center [650, 217] width 94 height 27
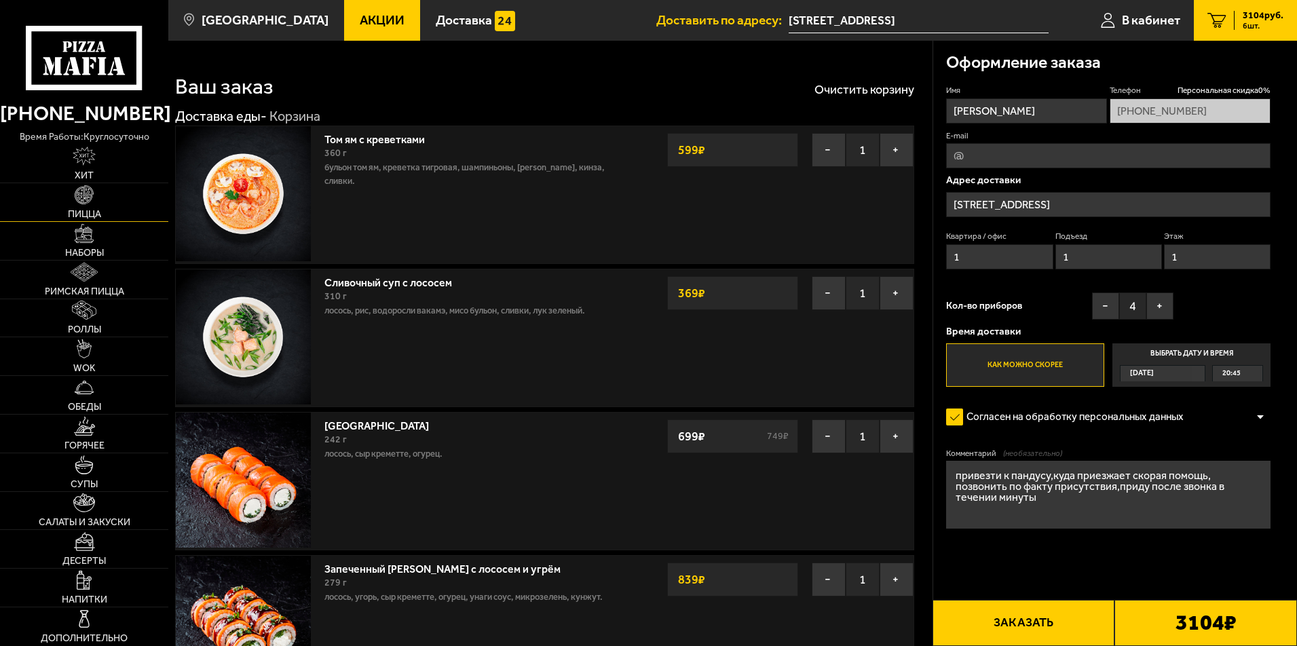
click at [81, 200] on img at bounding box center [84, 194] width 19 height 19
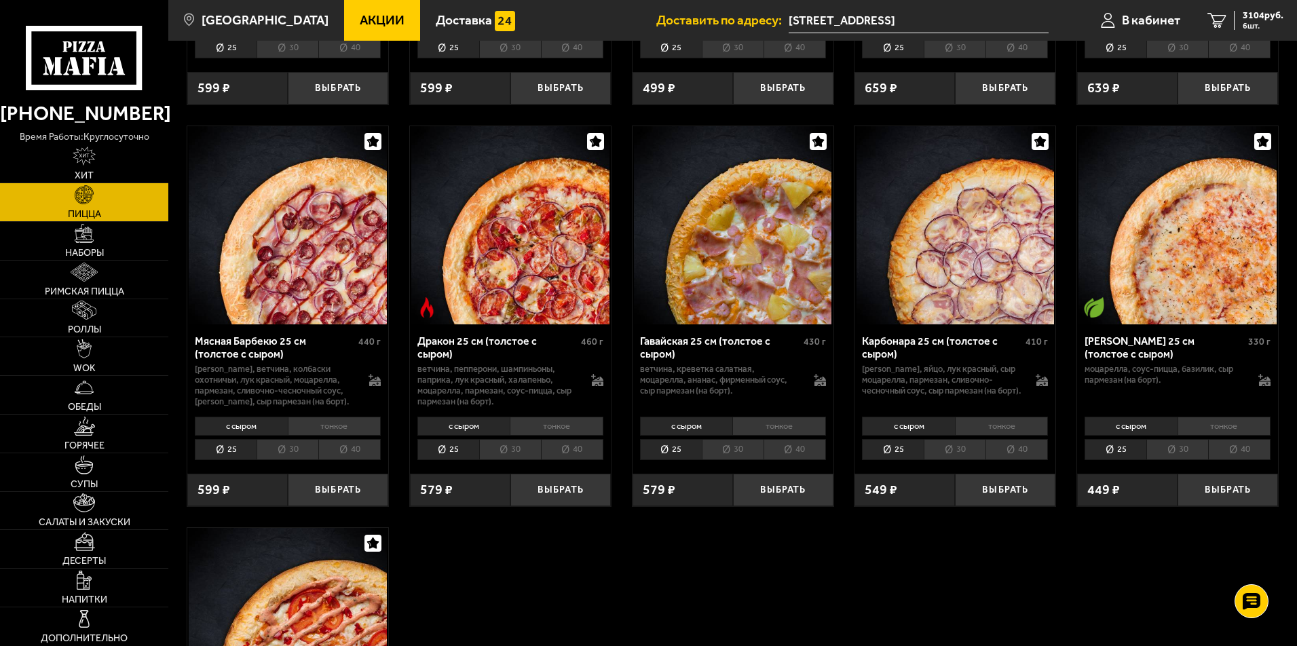
scroll to position [2500, 0]
click at [521, 438] on li "30" at bounding box center [510, 448] width 62 height 21
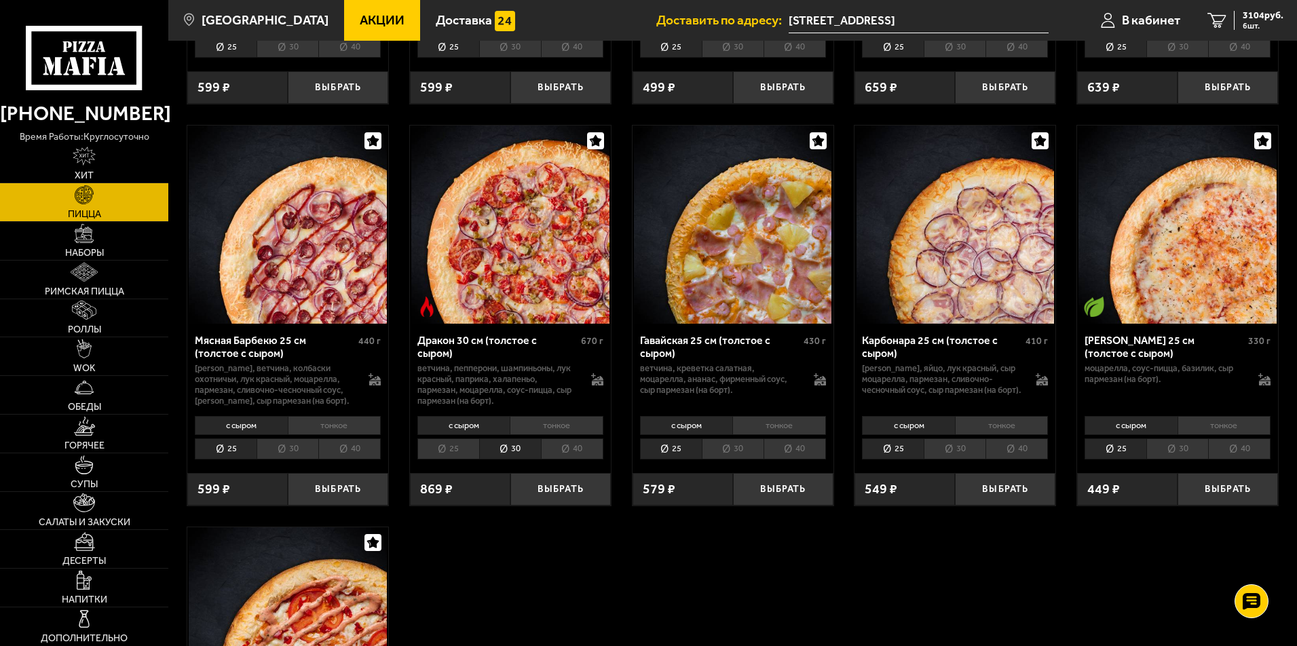
click at [565, 416] on li "тонкое" at bounding box center [557, 425] width 94 height 19
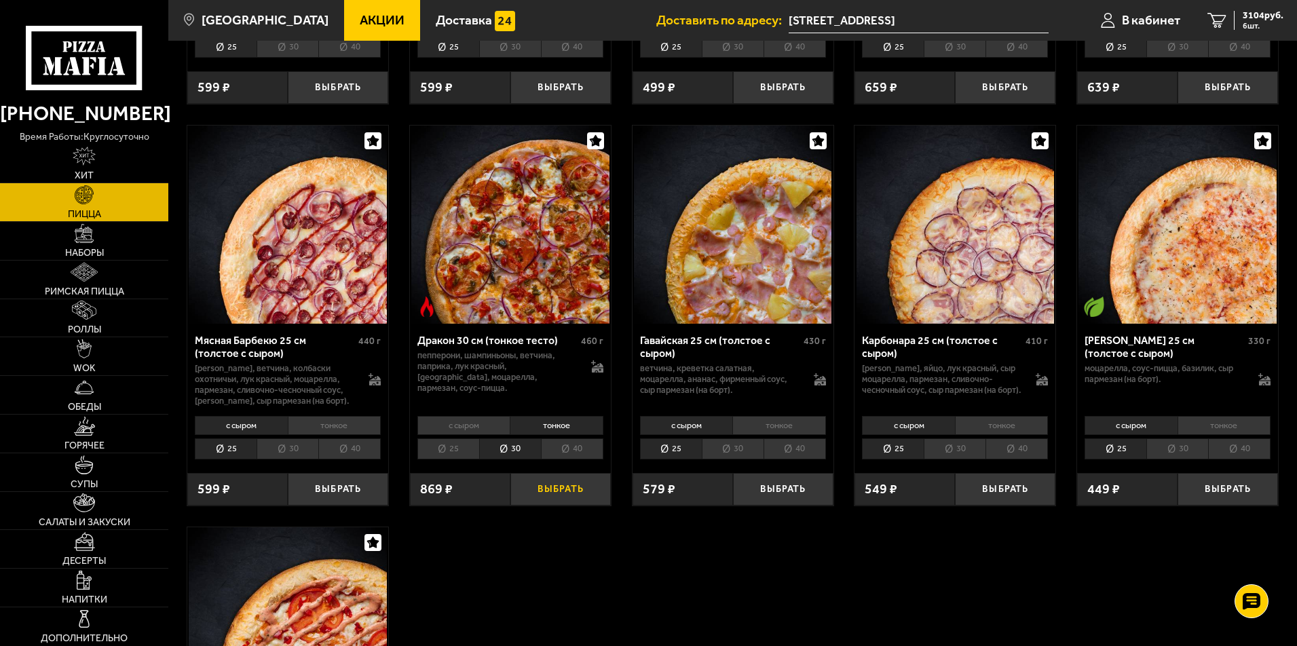
click at [557, 477] on button "Выбрать" at bounding box center [560, 489] width 100 height 33
click at [1244, 24] on span "7 шт." at bounding box center [1263, 26] width 41 height 8
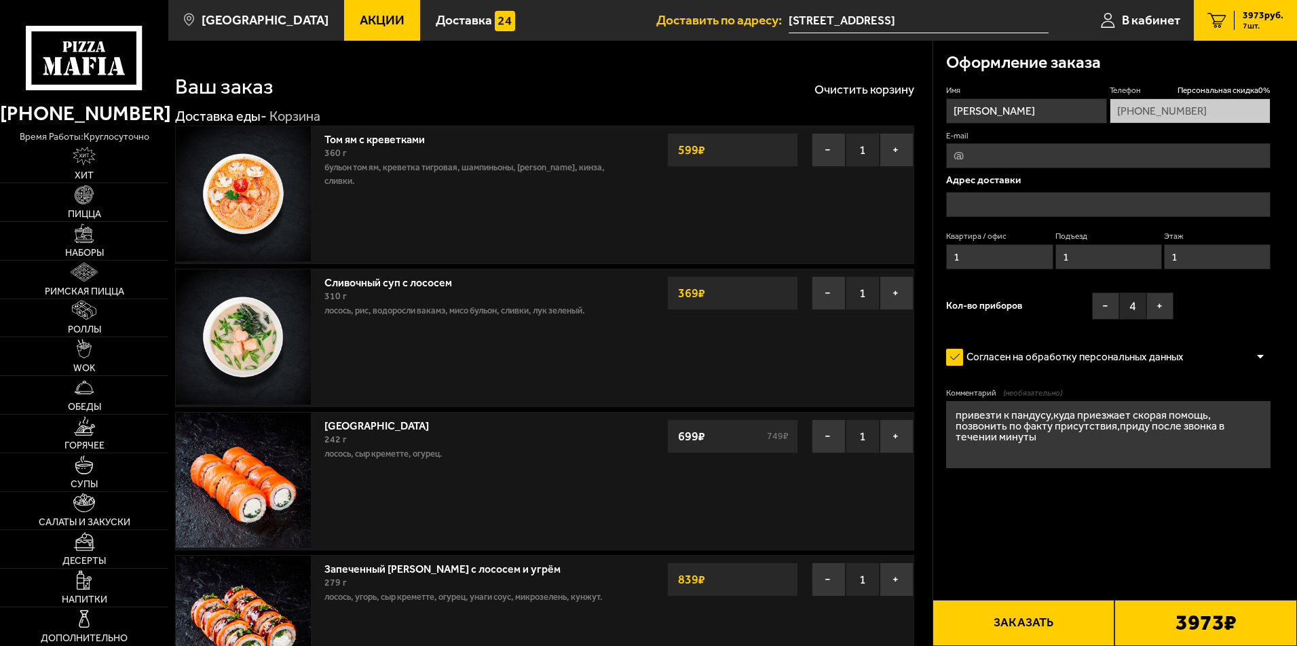
type input "[STREET_ADDRESS]"
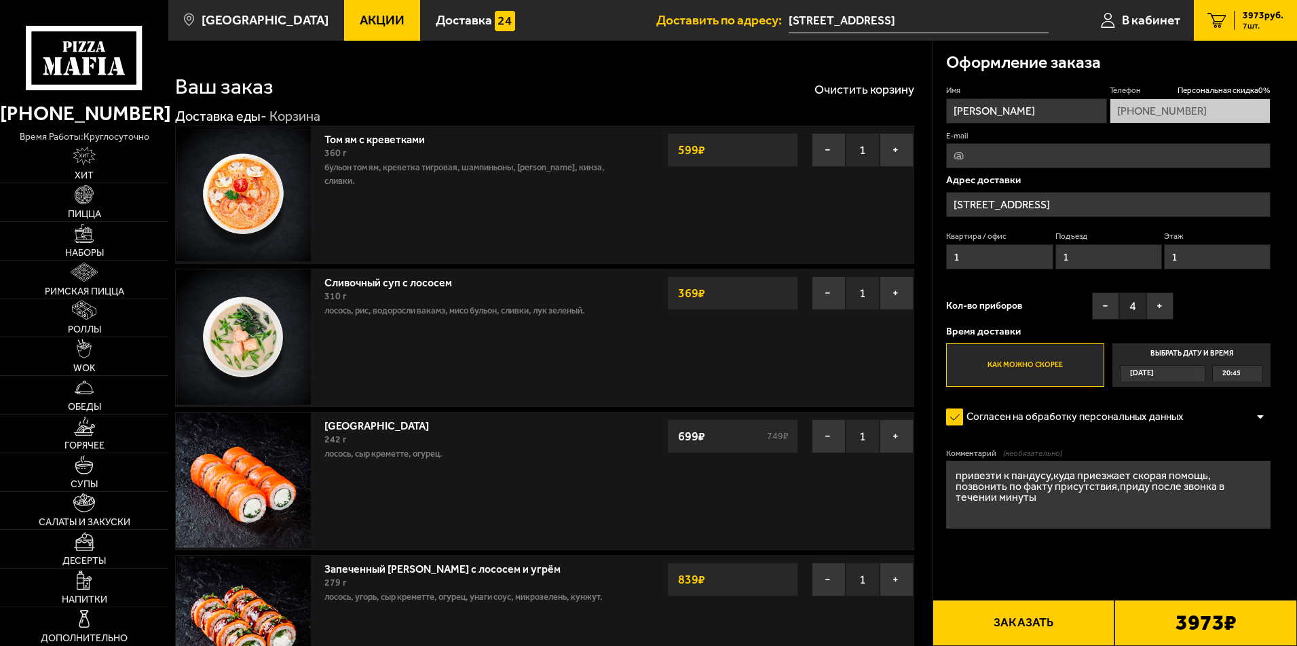
click at [1029, 618] on button "Заказать" at bounding box center [1024, 623] width 183 height 46
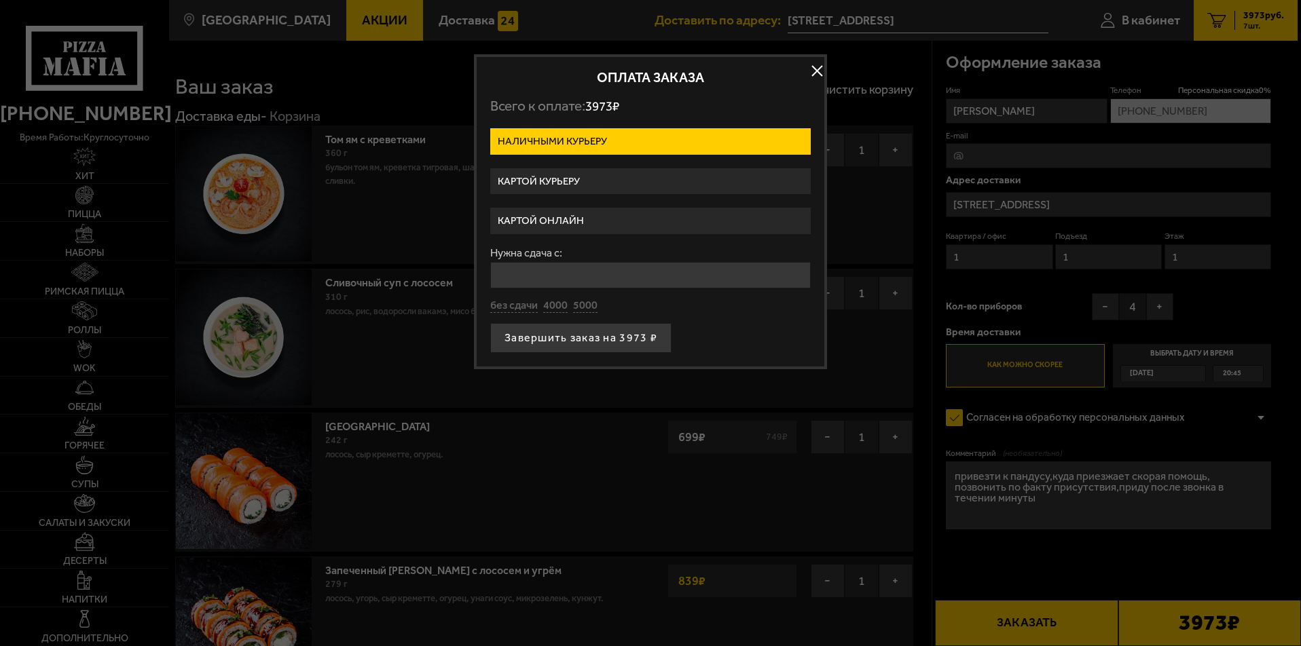
click at [565, 187] on label "Картой курьеру" at bounding box center [650, 181] width 320 height 26
click at [0, 0] on input "Картой курьеру" at bounding box center [0, 0] width 0 height 0
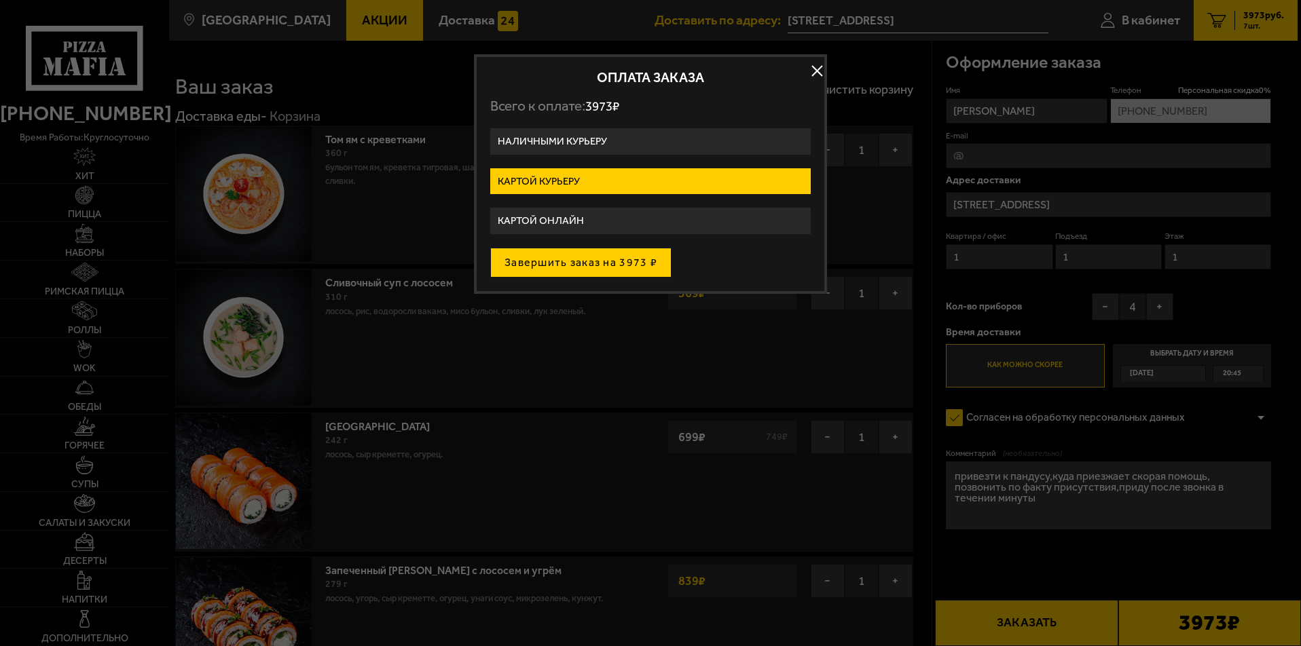
click at [580, 262] on button "Завершить заказ на 3973 ₽" at bounding box center [580, 263] width 181 height 30
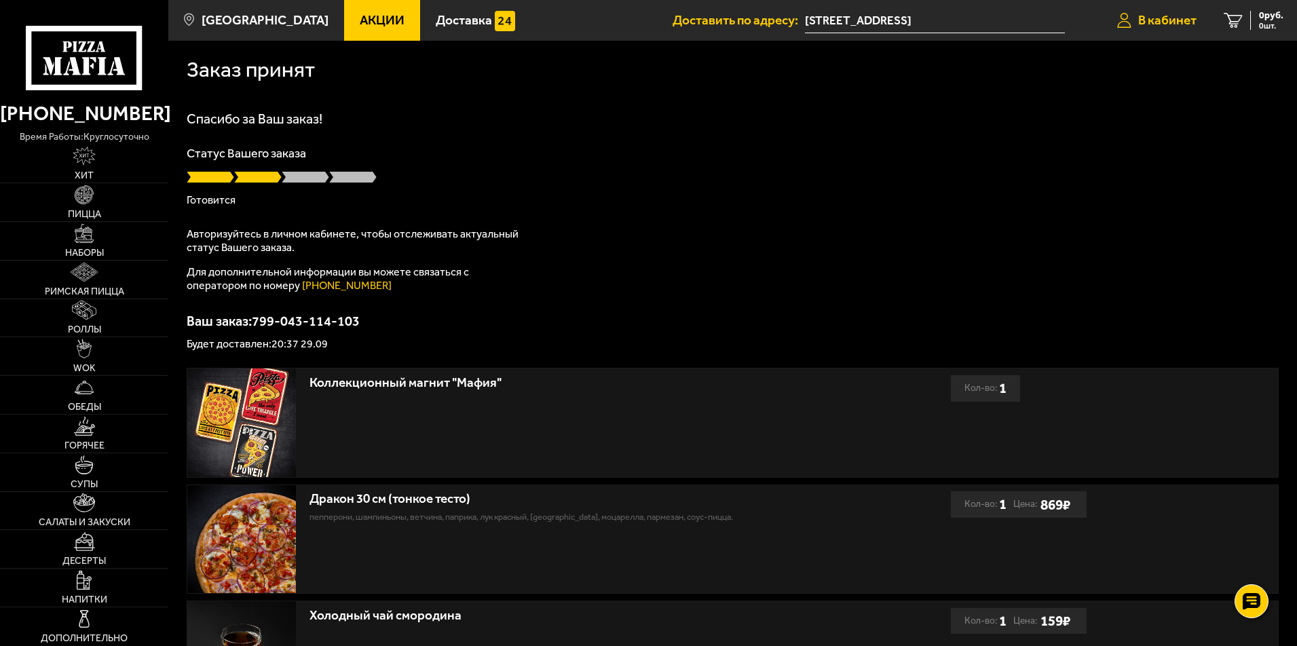
click at [1156, 23] on span "В кабинет" at bounding box center [1167, 20] width 58 height 13
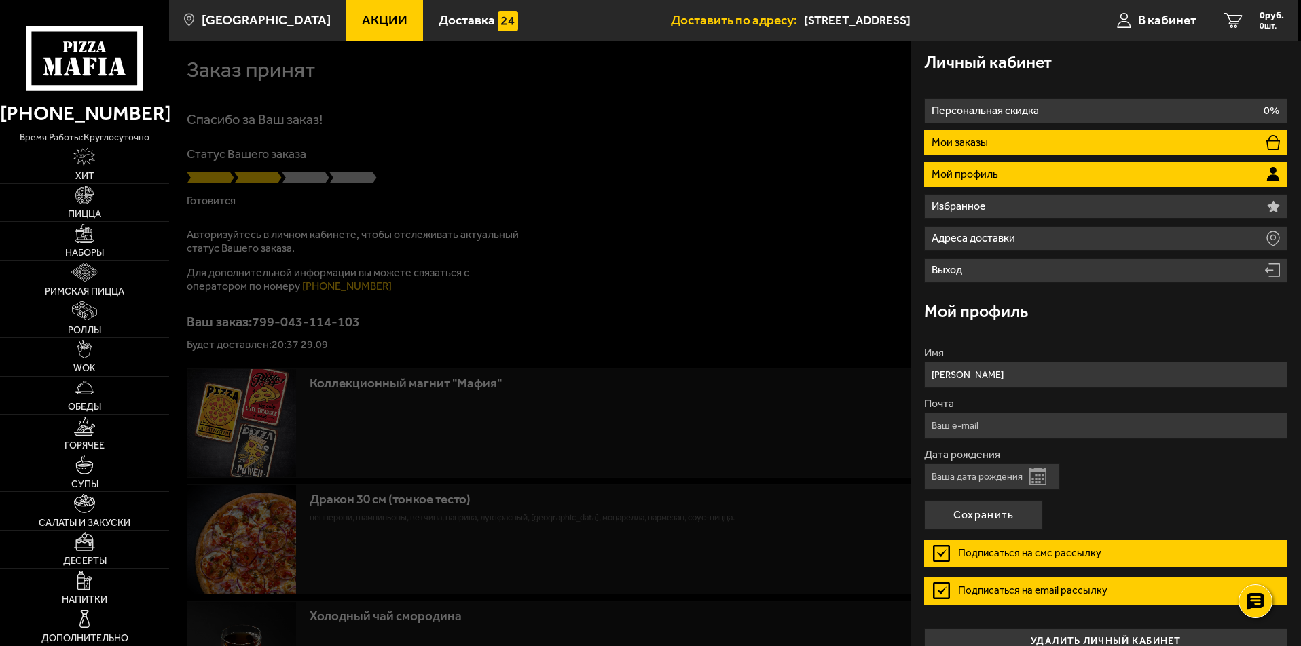
click at [1266, 149] on icon at bounding box center [1273, 142] width 14 height 15
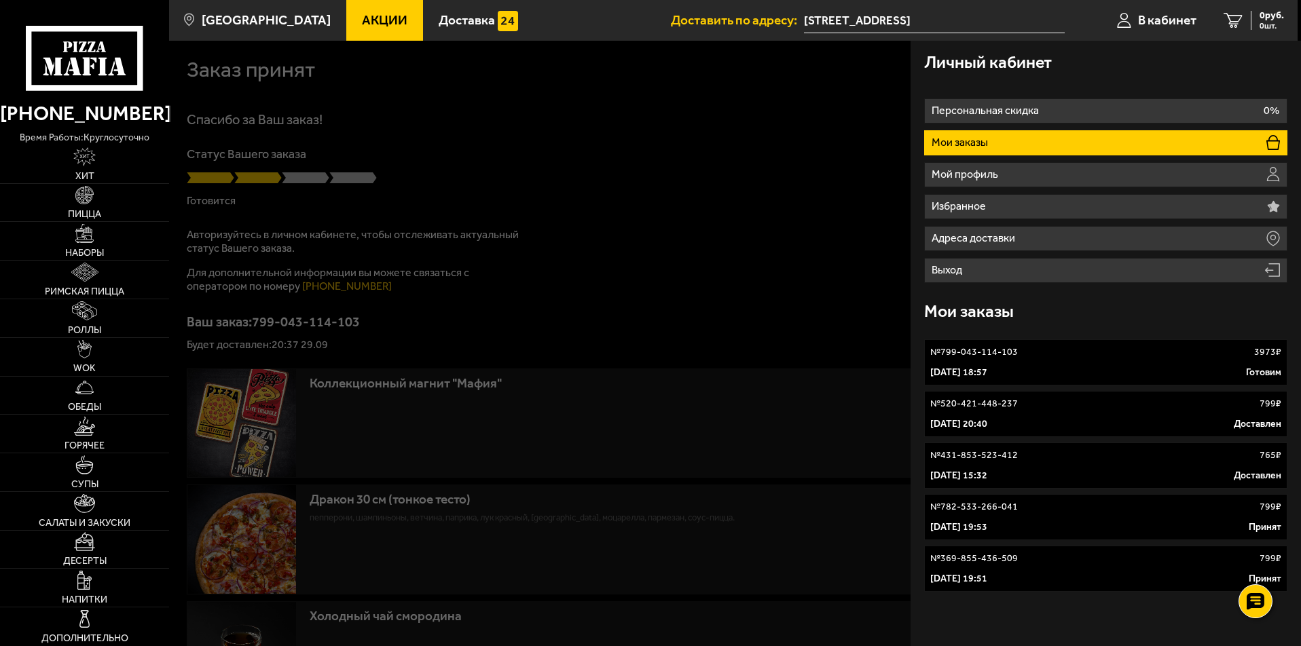
click at [1176, 357] on div "№ 799-043-114-103 3973 ₽" at bounding box center [1105, 353] width 351 height 14
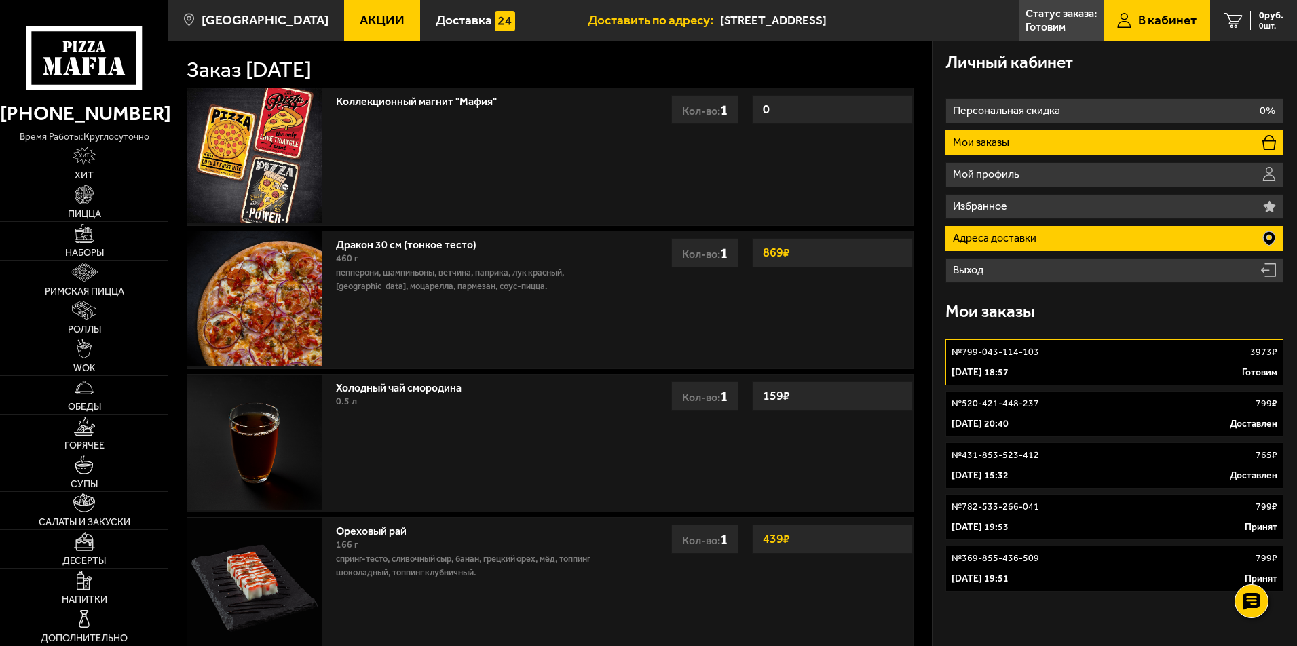
click at [1024, 235] on p "Адреса доставки" at bounding box center [996, 238] width 87 height 11
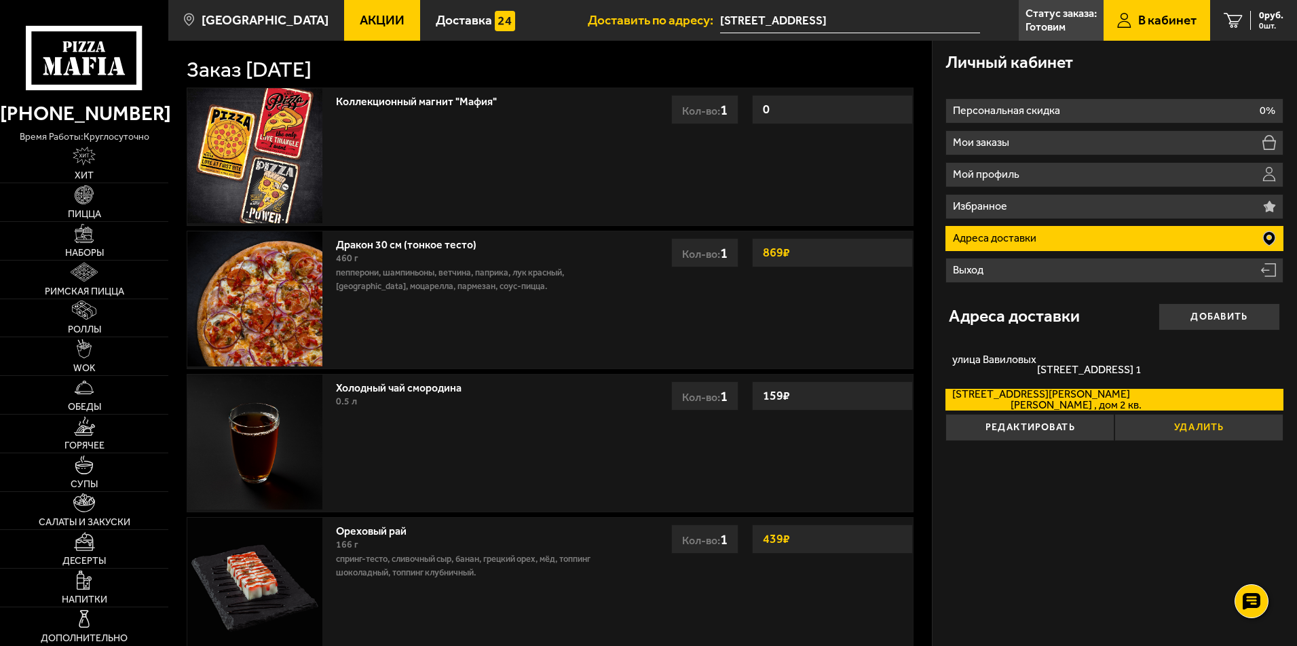
click at [1186, 428] on button "Удалить" at bounding box center [1199, 427] width 169 height 27
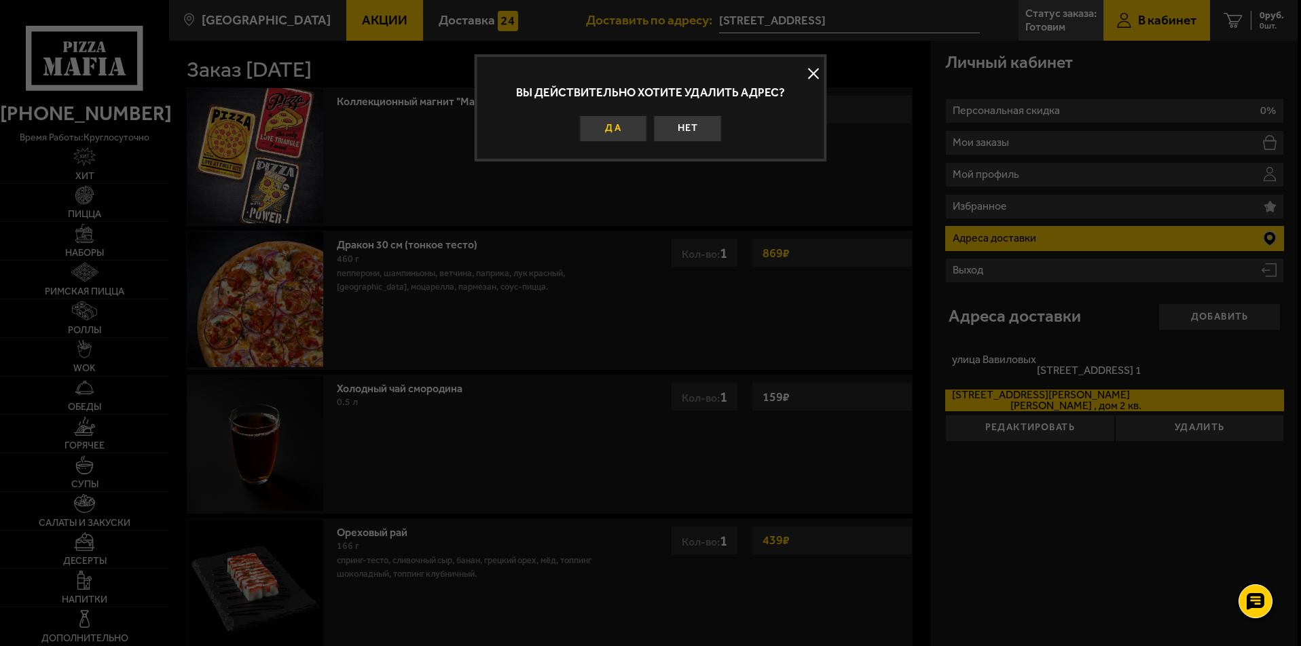
click at [622, 134] on button "Да" at bounding box center [613, 128] width 68 height 27
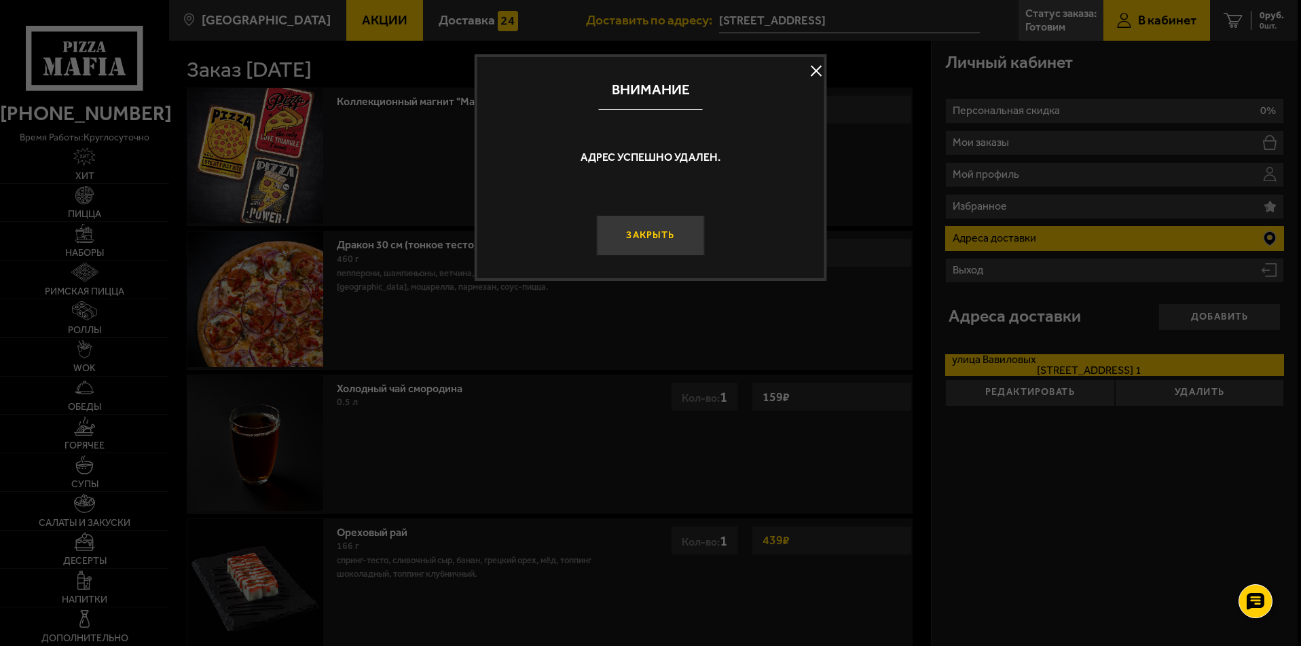
click at [677, 237] on button "Закрыть" at bounding box center [650, 235] width 109 height 41
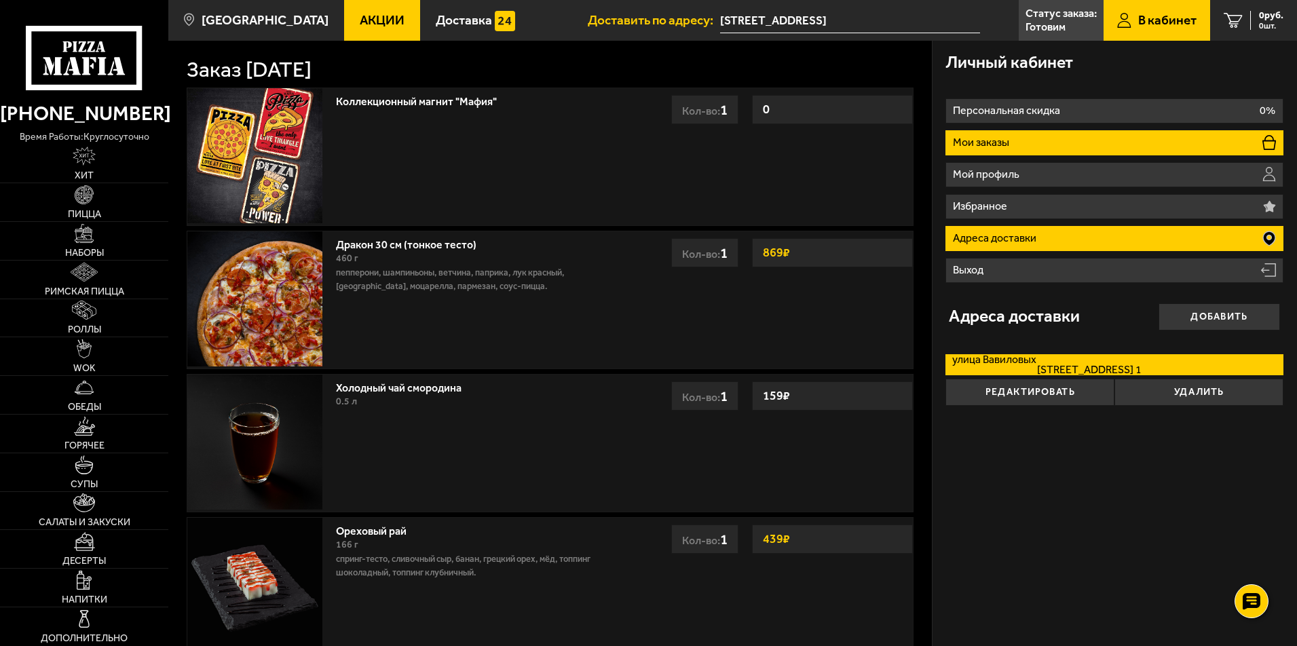
click at [1070, 138] on li "Мои заказы" at bounding box center [1115, 142] width 338 height 25
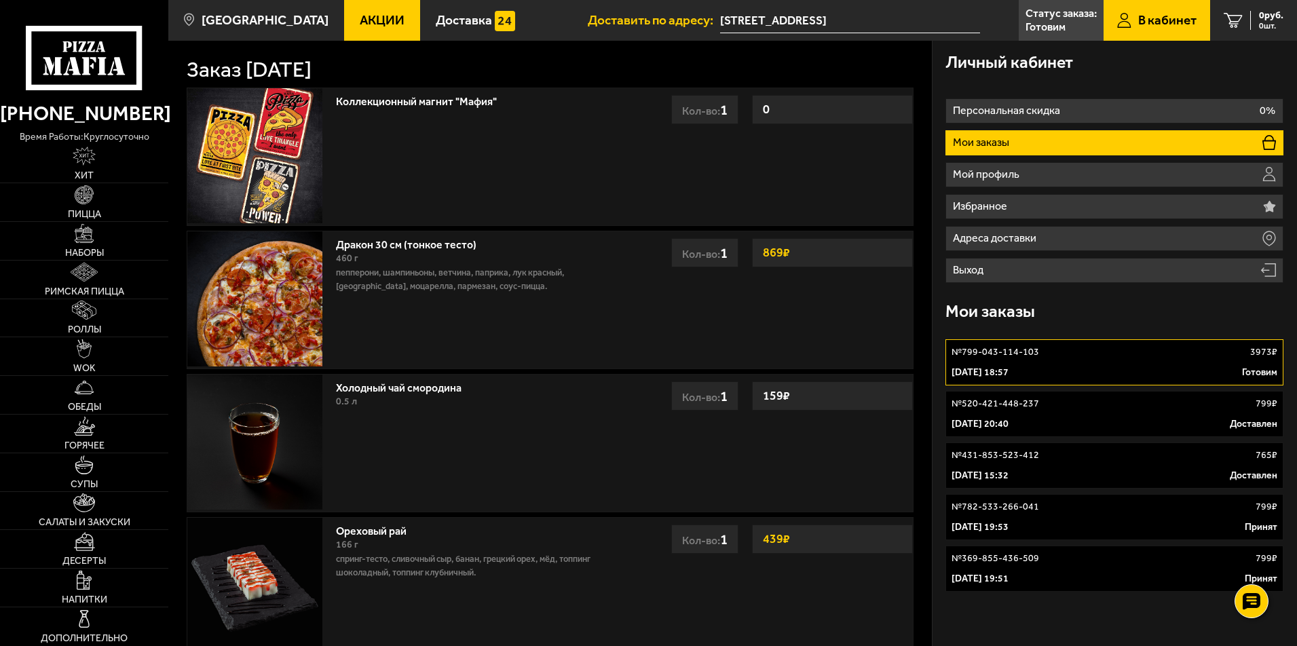
click at [1102, 560] on div "№ 369-855-436-509 799 ₽" at bounding box center [1115, 559] width 326 height 14
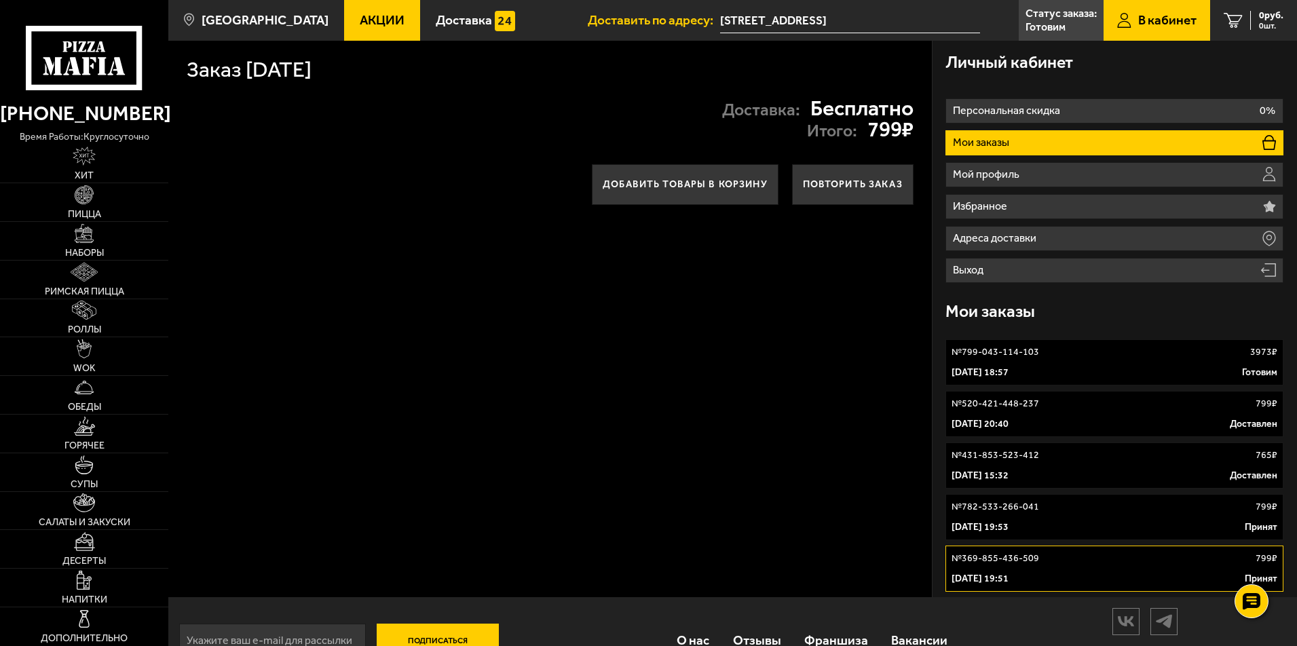
click at [1068, 527] on div "[DATE] 19:53 Принят" at bounding box center [1115, 528] width 326 height 14
click at [1085, 470] on div "[DATE] 15:32 Доставлен" at bounding box center [1115, 476] width 326 height 14
click at [1113, 415] on link "№ 520-421-448-237 799 ₽ [DATE] 20:40 Доставлен" at bounding box center [1115, 414] width 338 height 46
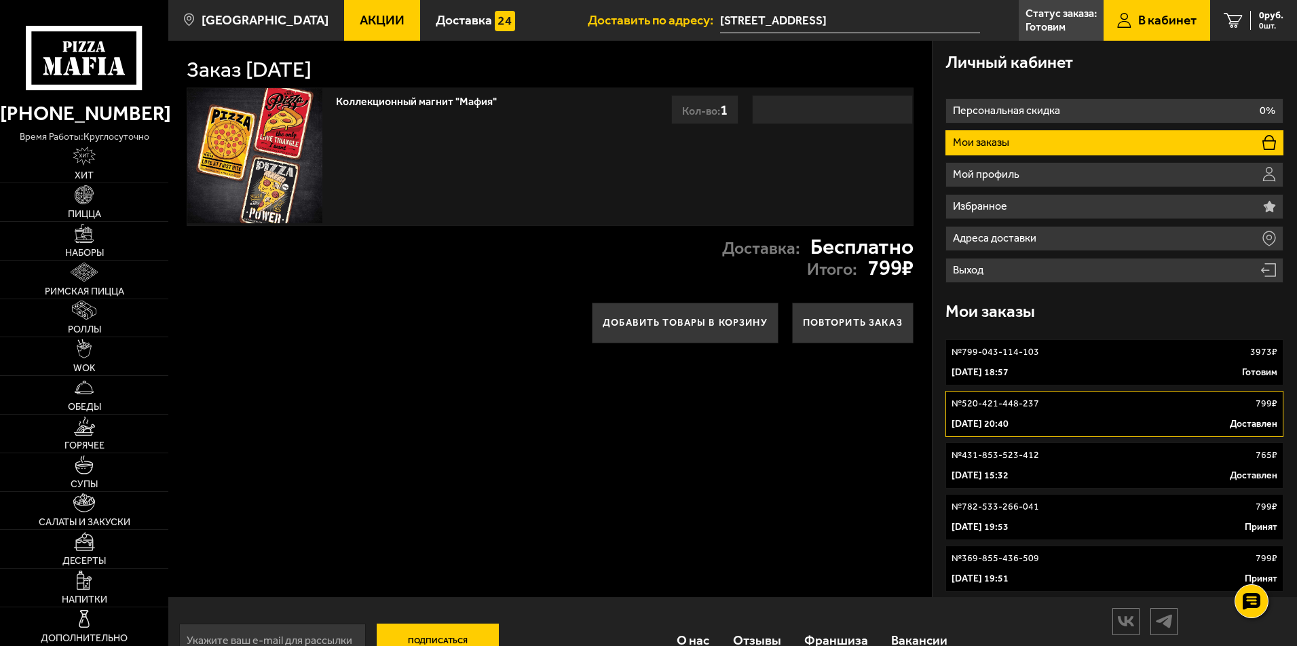
click at [1117, 373] on div "[DATE] 18:57 Готовим" at bounding box center [1115, 373] width 326 height 14
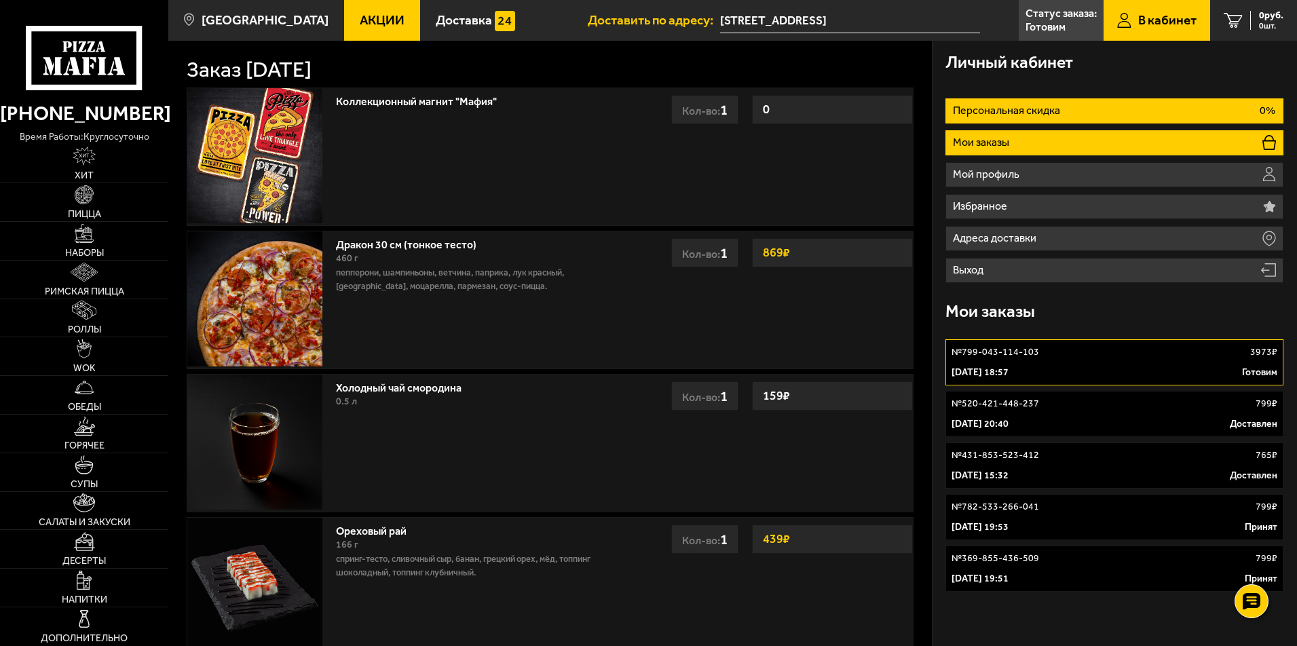
click at [1170, 105] on li "Персональная скидка 0%" at bounding box center [1115, 110] width 338 height 25
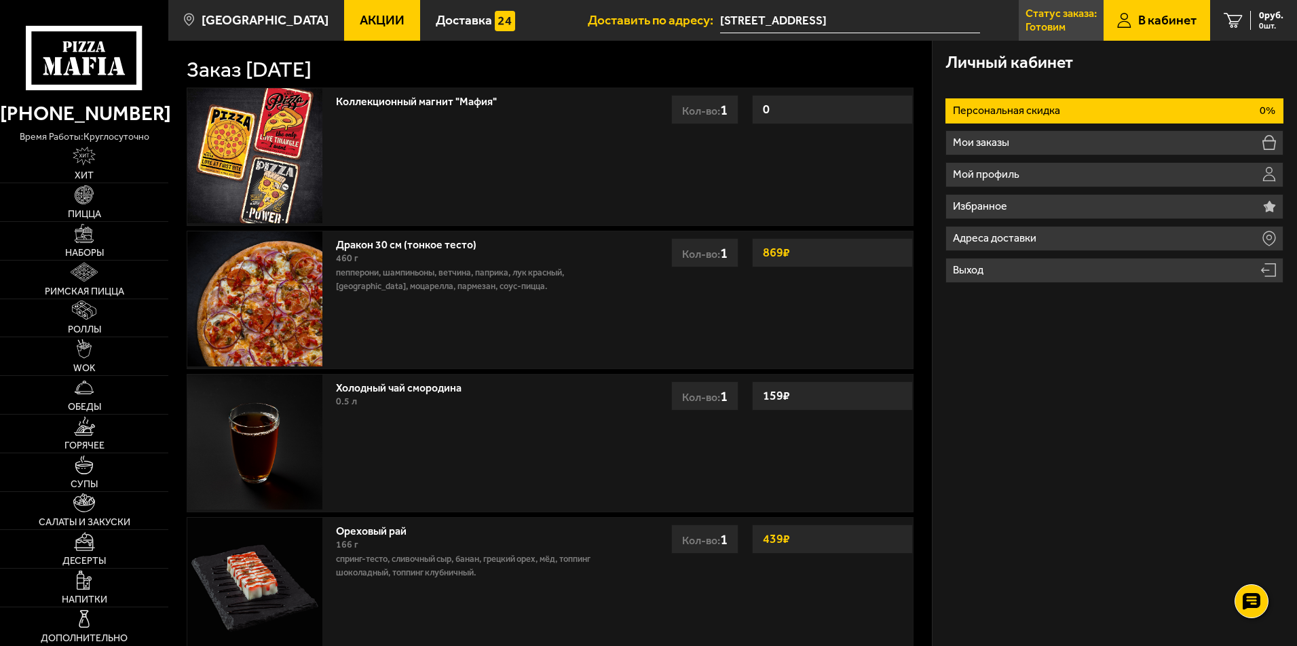
click at [1053, 25] on p "Готовим" at bounding box center [1046, 27] width 40 height 11
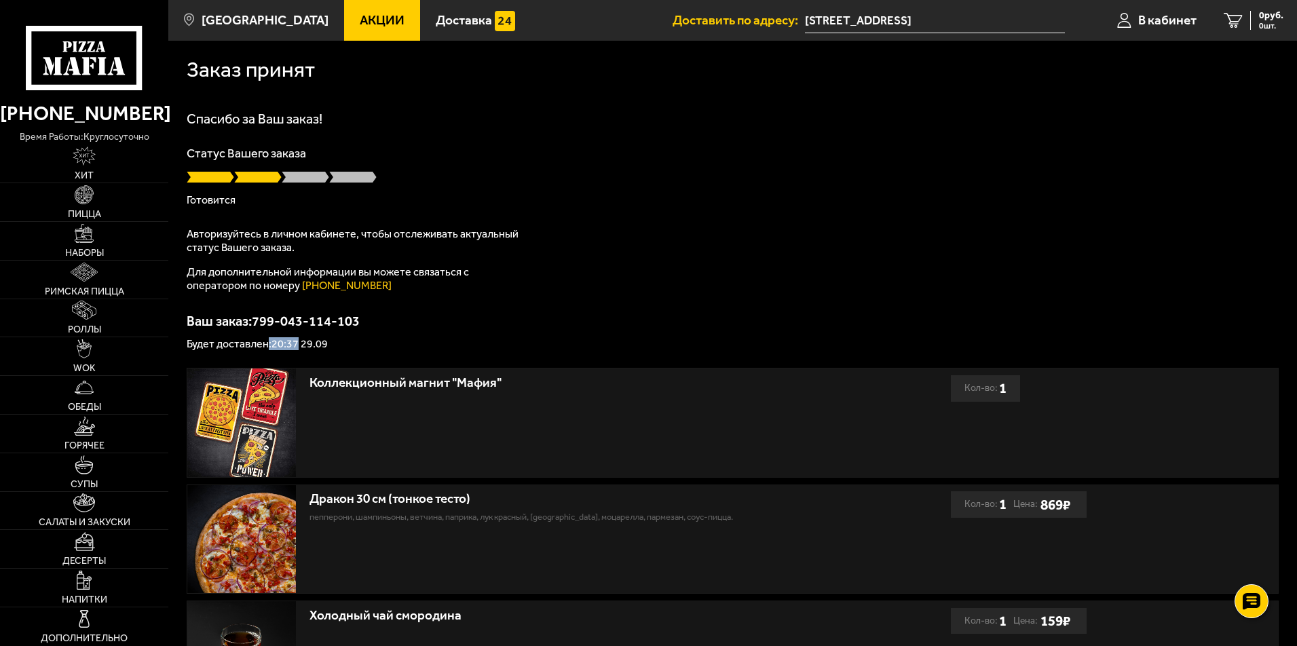
drag, startPoint x: 299, startPoint y: 343, endPoint x: 269, endPoint y: 343, distance: 29.2
click at [269, 343] on p "Будет доставлен: 20:37 29.09" at bounding box center [733, 344] width 1092 height 11
click at [671, 328] on p "Ваш заказ: 799-043-114-103" at bounding box center [733, 321] width 1092 height 14
drag, startPoint x: 508, startPoint y: 384, endPoint x: 310, endPoint y: 379, distance: 198.9
click at [310, 379] on div "Коллекционный магнит "Мафия"" at bounding box center [566, 383] width 512 height 16
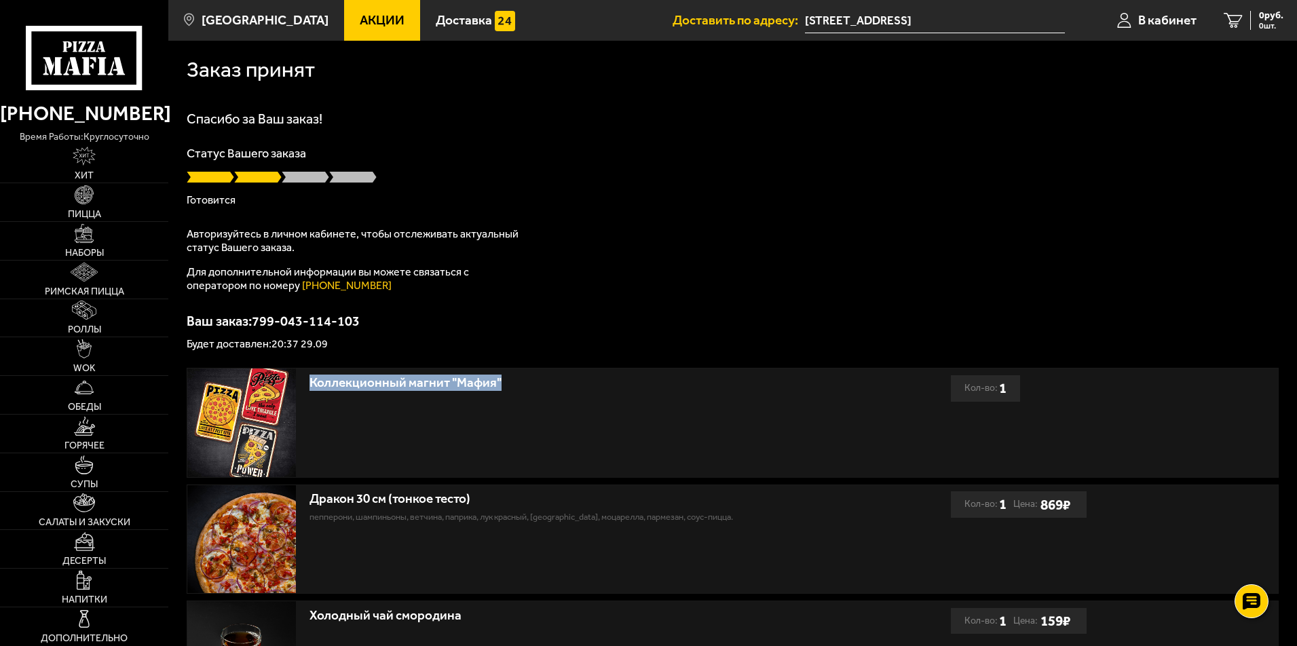
click at [628, 436] on div "Коллекционный магнит "Мафия"" at bounding box center [569, 423] width 764 height 108
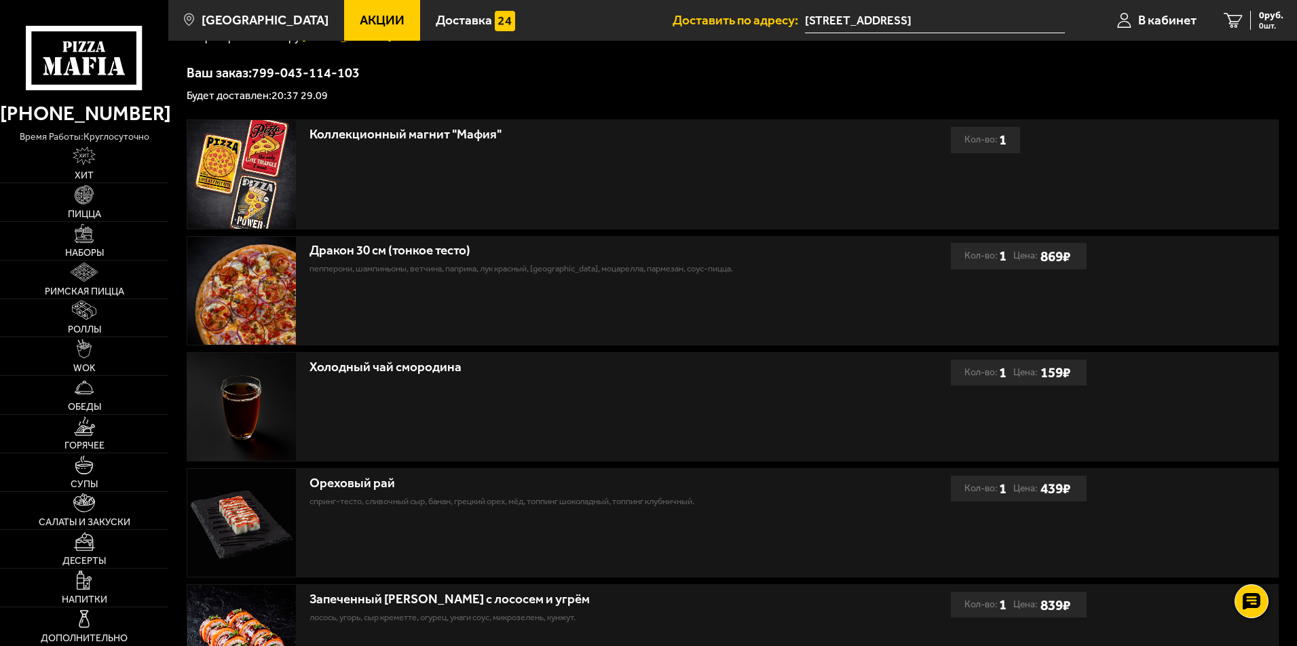
scroll to position [252, 0]
